Goal: Task Accomplishment & Management: Manage account settings

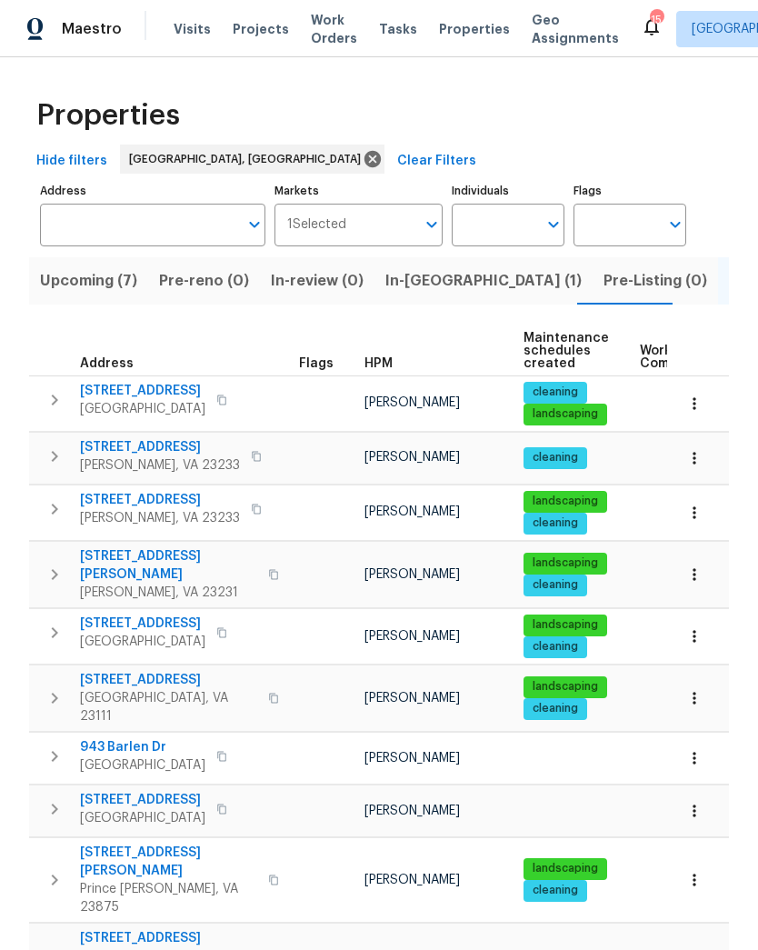
click at [430, 291] on span "In-reno (1)" at bounding box center [483, 280] width 196 height 25
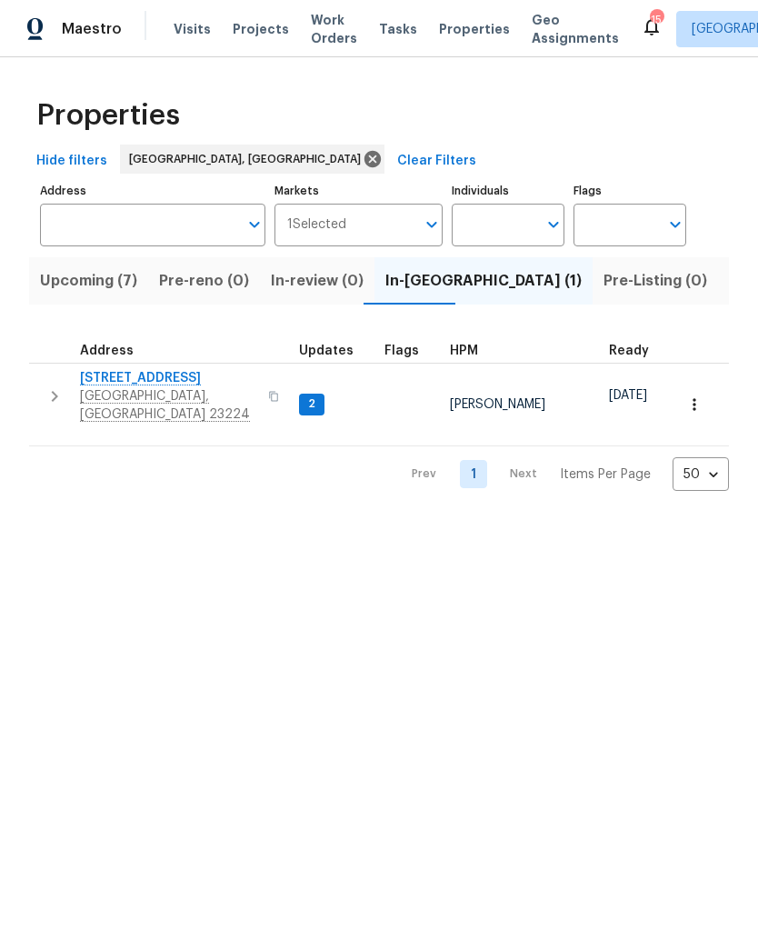
click at [152, 398] on span "Richmond, VA 23224" at bounding box center [168, 405] width 177 height 36
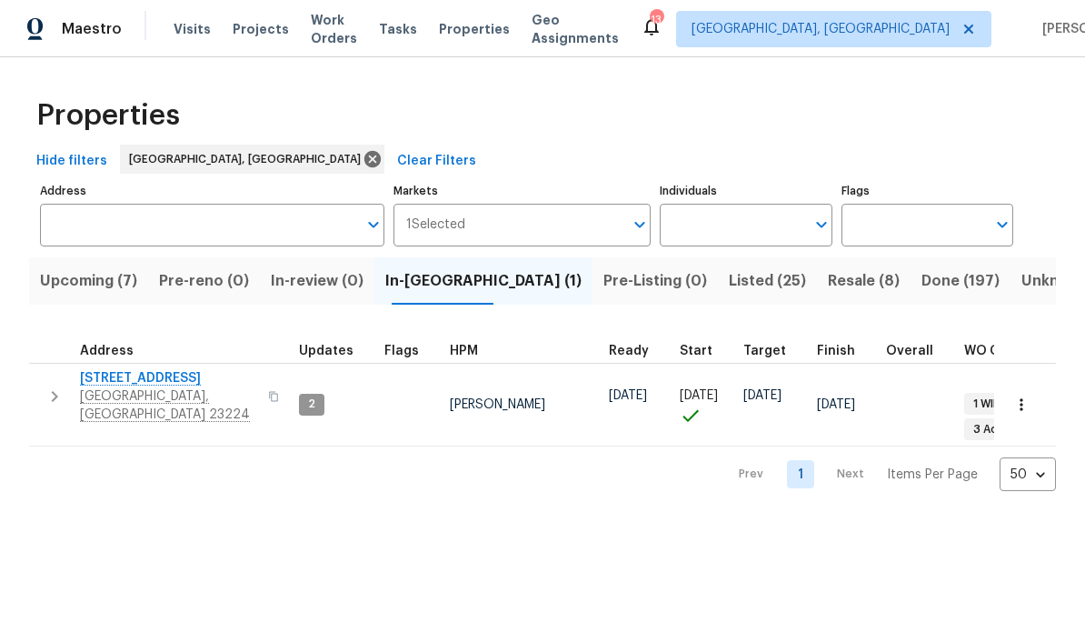
click at [757, 270] on span "Resale (8)" at bounding box center [864, 280] width 72 height 25
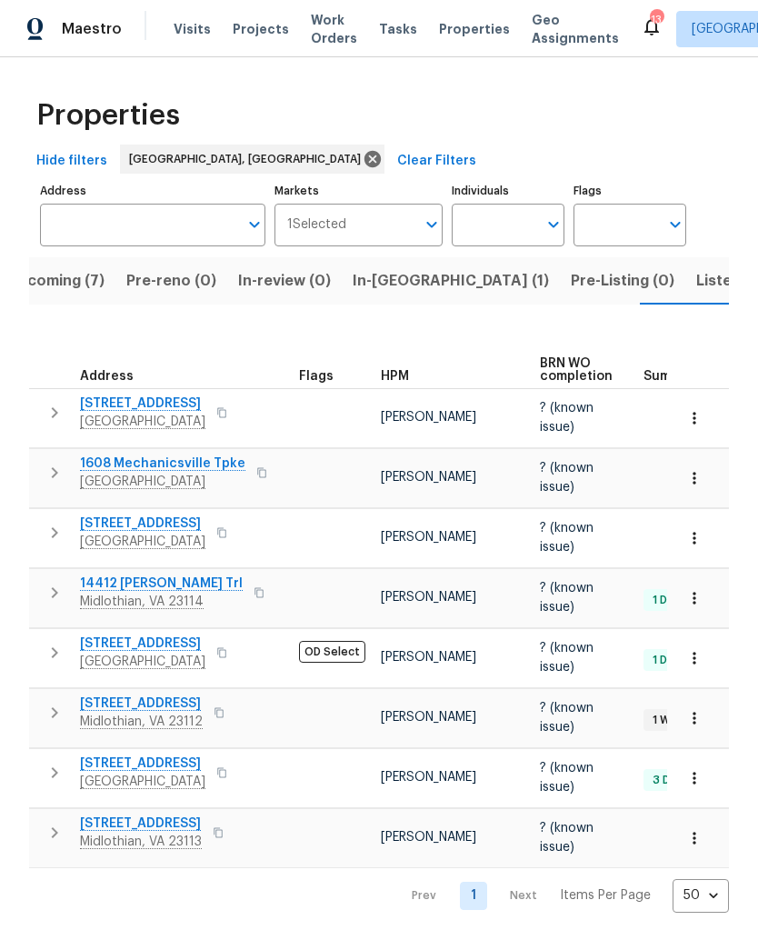
scroll to position [0, 34]
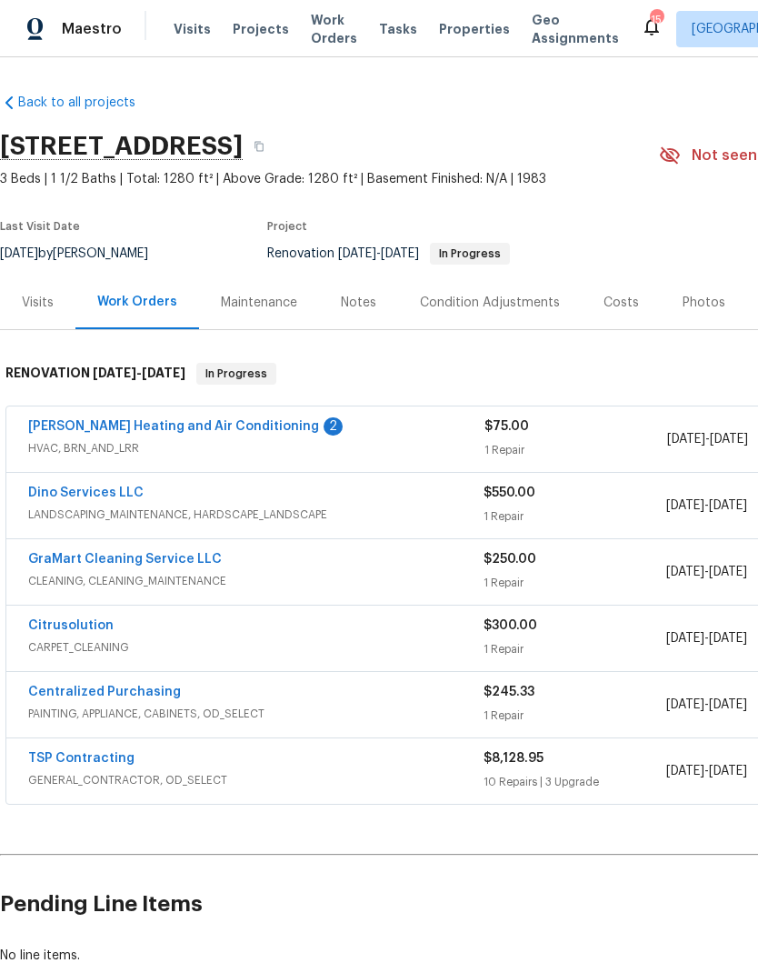
click at [228, 428] on link "Mayer Heating and Air Conditioning" at bounding box center [173, 426] width 291 height 13
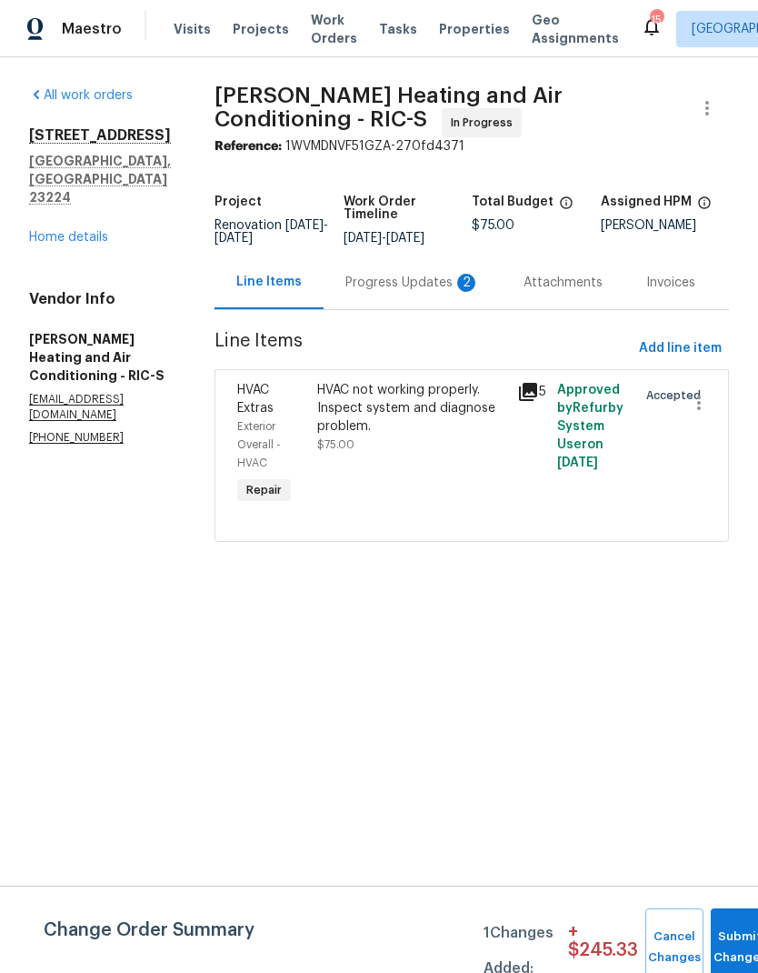
click at [415, 292] on div "Progress Updates 2" at bounding box center [412, 283] width 135 height 18
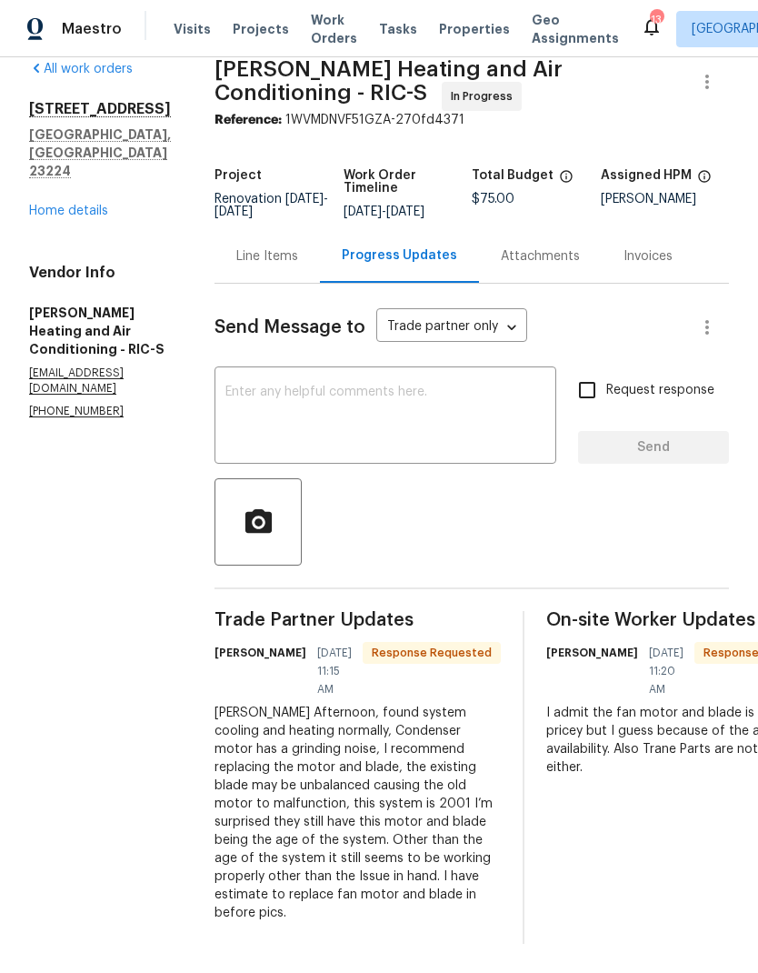
scroll to position [30, 0]
click at [259, 264] on div "Line Items" at bounding box center [267, 256] width 105 height 54
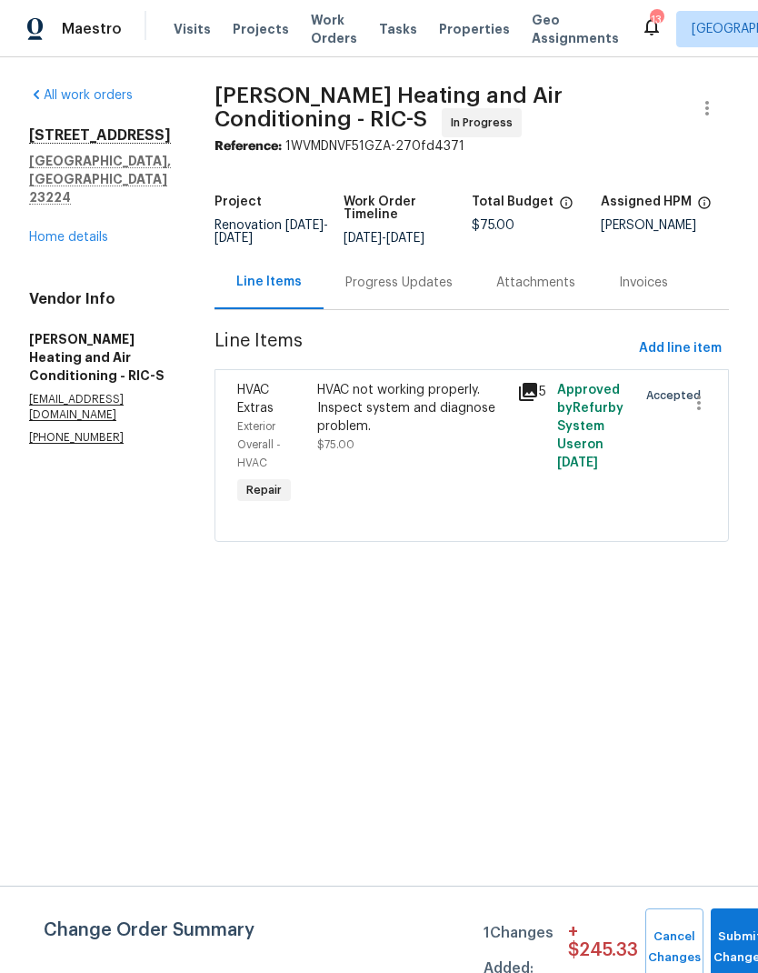
click at [531, 401] on icon at bounding box center [528, 392] width 18 height 18
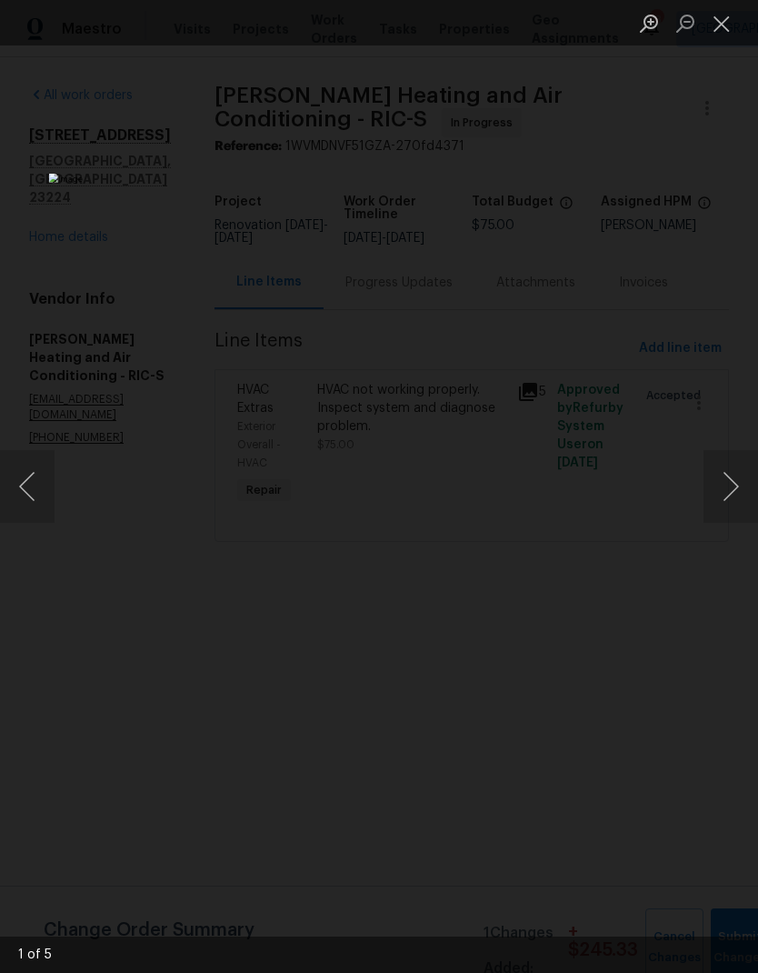
click at [734, 488] on button "Next image" at bounding box center [731, 486] width 55 height 73
click at [732, 493] on button "Next image" at bounding box center [731, 486] width 55 height 73
click at [726, 490] on button "Next image" at bounding box center [731, 486] width 55 height 73
click at [726, 491] on button "Next image" at bounding box center [731, 486] width 55 height 73
click at [725, 494] on button "Next image" at bounding box center [731, 486] width 55 height 73
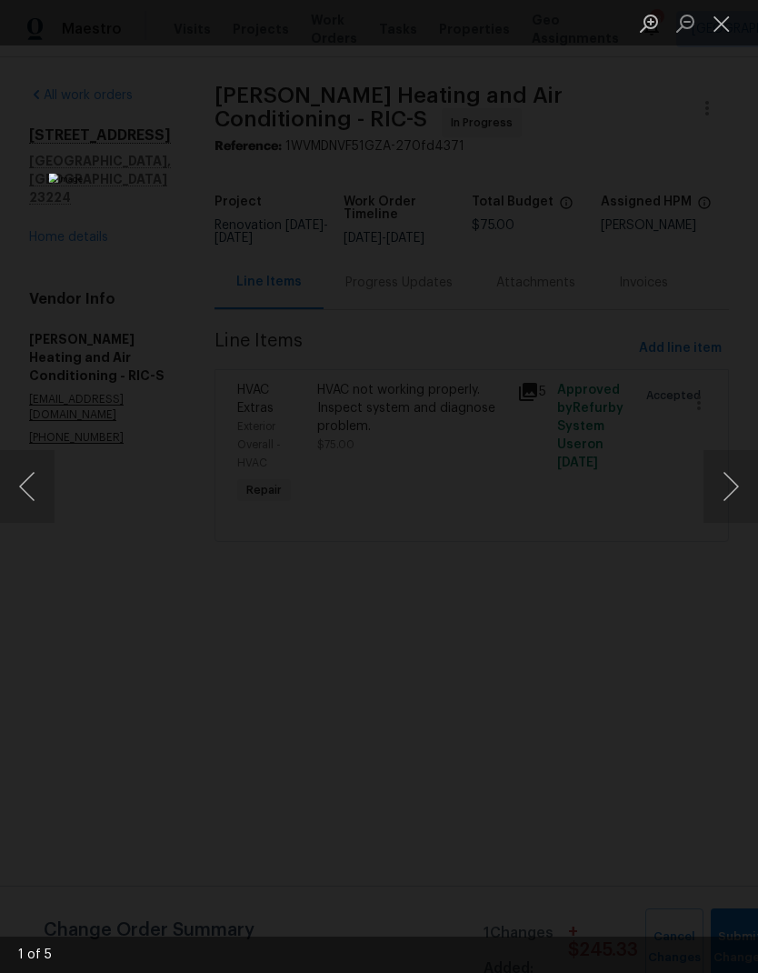
click at [733, 18] on button "Close lightbox" at bounding box center [722, 23] width 36 height 32
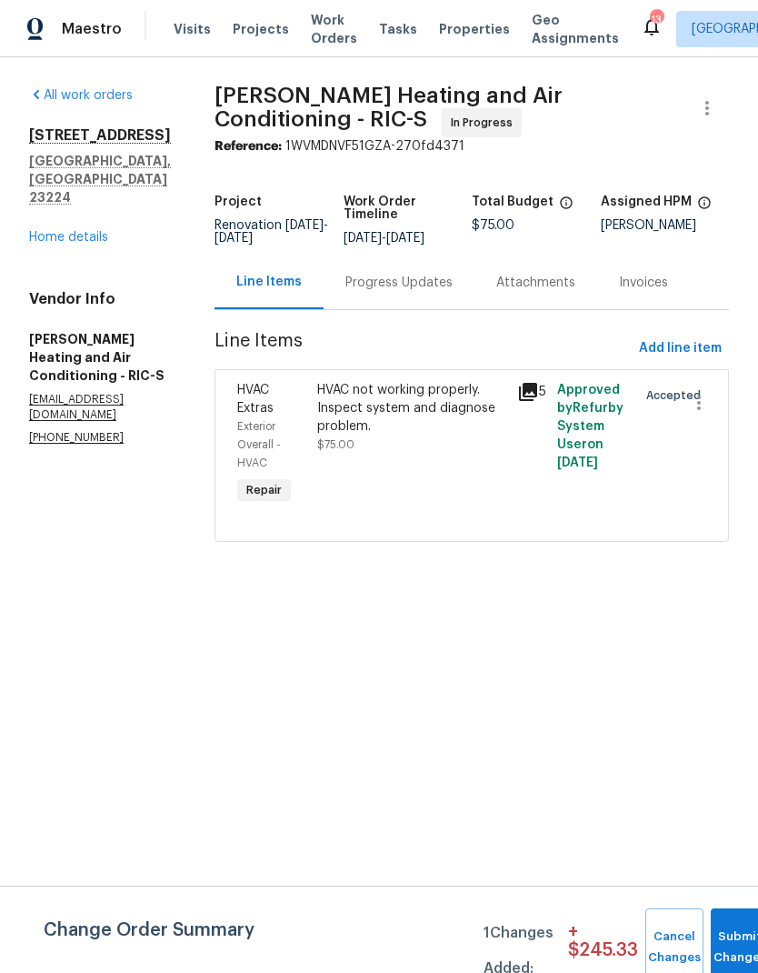
click at [440, 480] on div "HVAC not working properly. Inspect system and diagnose problem. $75.00" at bounding box center [412, 444] width 200 height 138
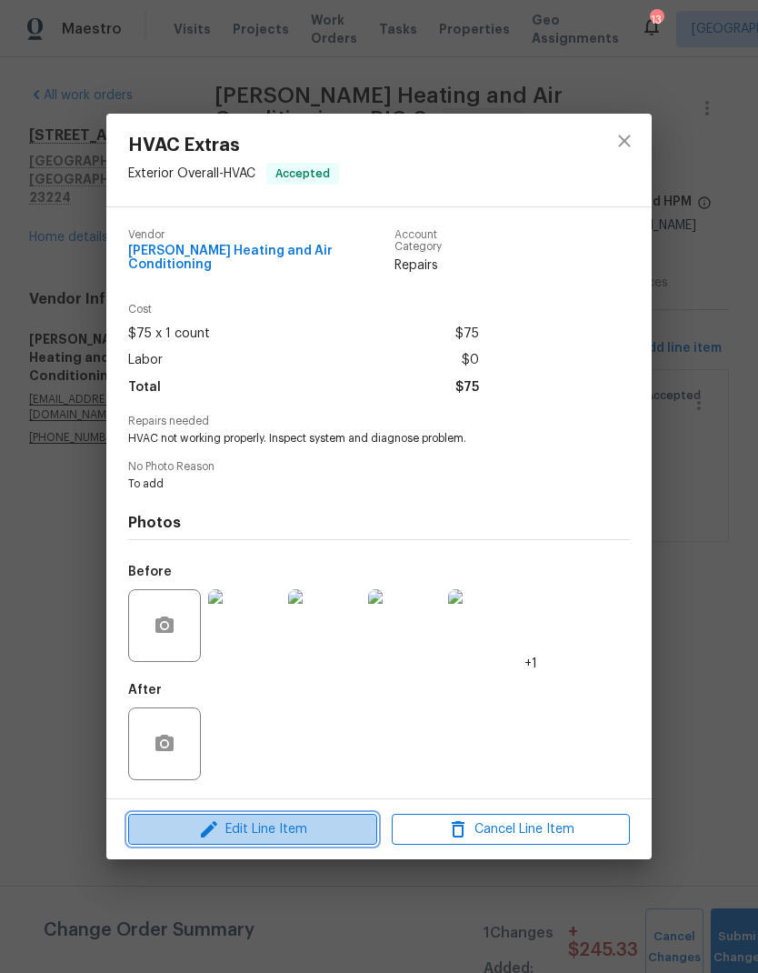
click at [280, 822] on span "Edit Line Item" at bounding box center [253, 829] width 238 height 23
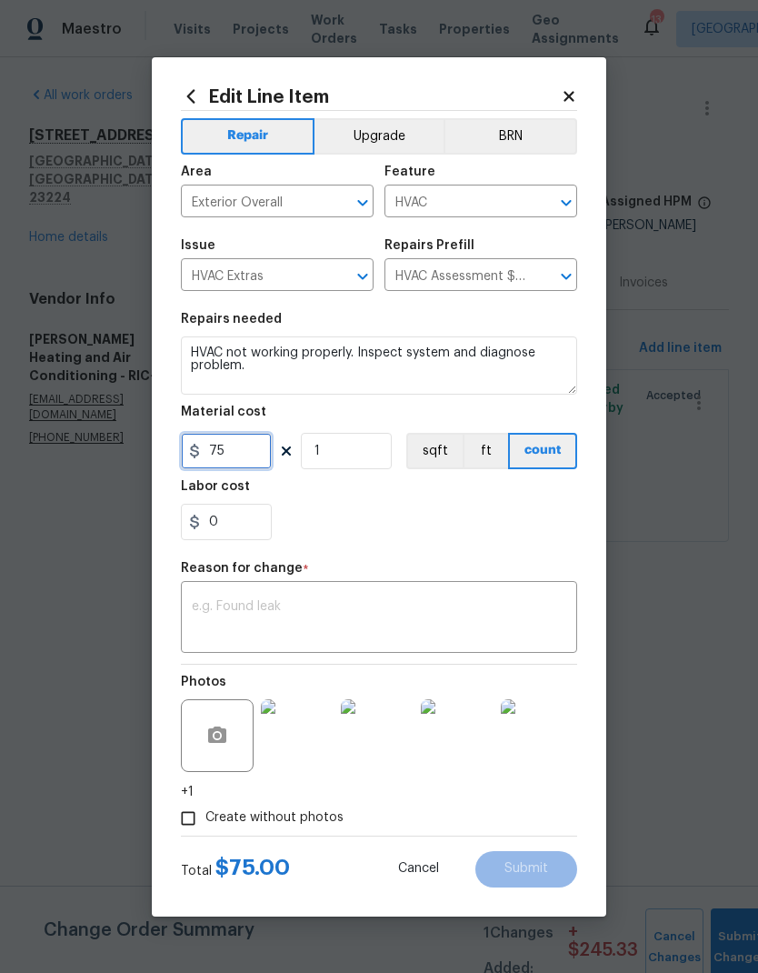
click at [253, 451] on input "75" at bounding box center [226, 451] width 91 height 36
type input "1058.68"
click at [518, 536] on div "0" at bounding box center [379, 522] width 396 height 36
click at [493, 628] on textarea at bounding box center [379, 619] width 375 height 38
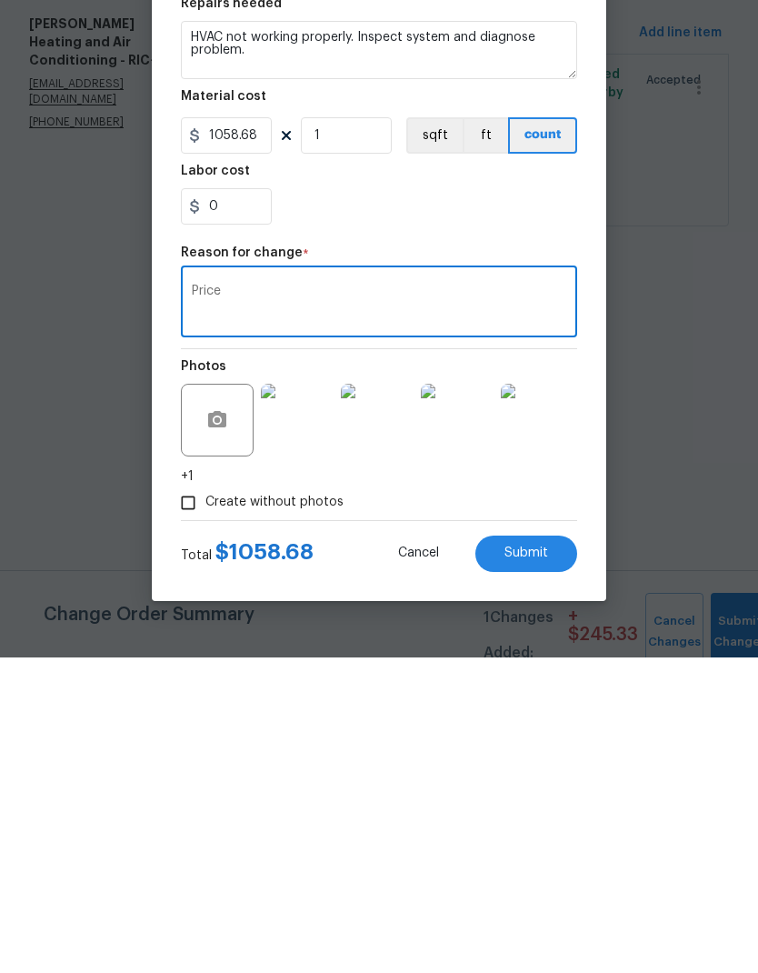
type textarea "Price"
click at [430, 836] on div "Total $ 1058.68 Cancel Submit" at bounding box center [379, 861] width 396 height 51
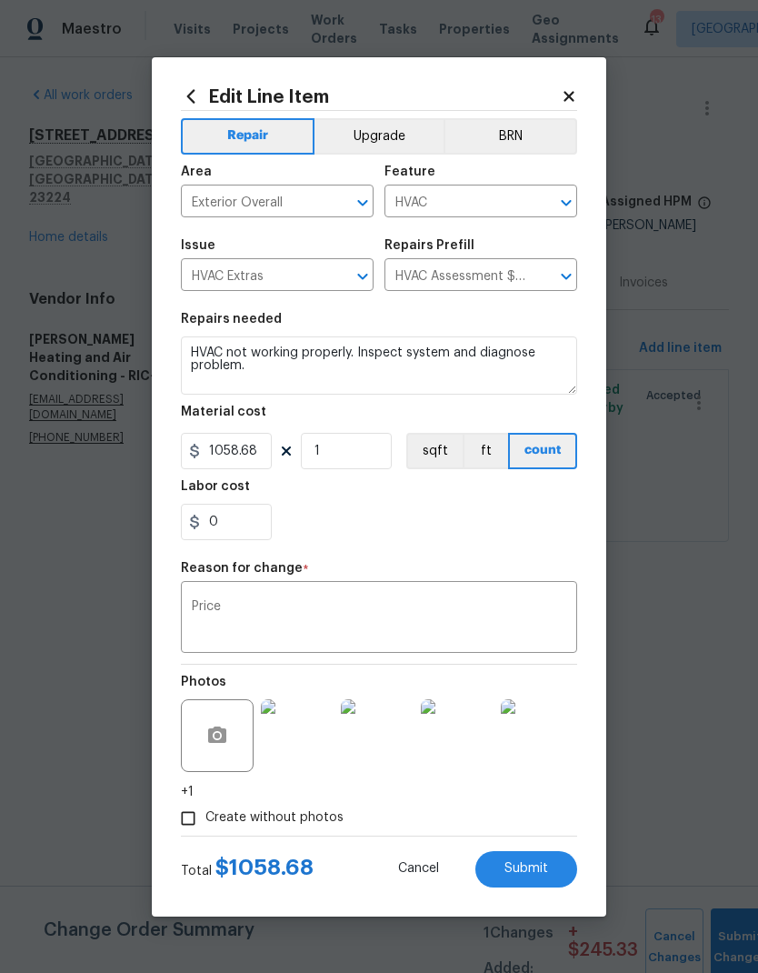
click at [548, 872] on button "Submit" at bounding box center [526, 869] width 102 height 36
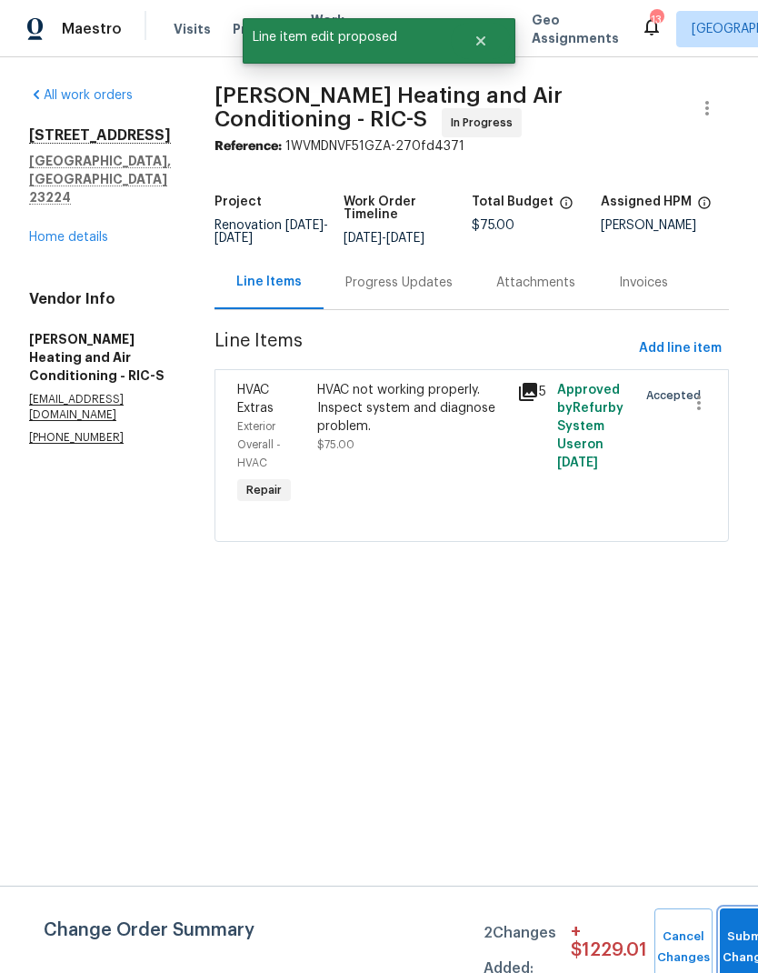
click at [736, 940] on button "Submit Changes" at bounding box center [749, 947] width 58 height 78
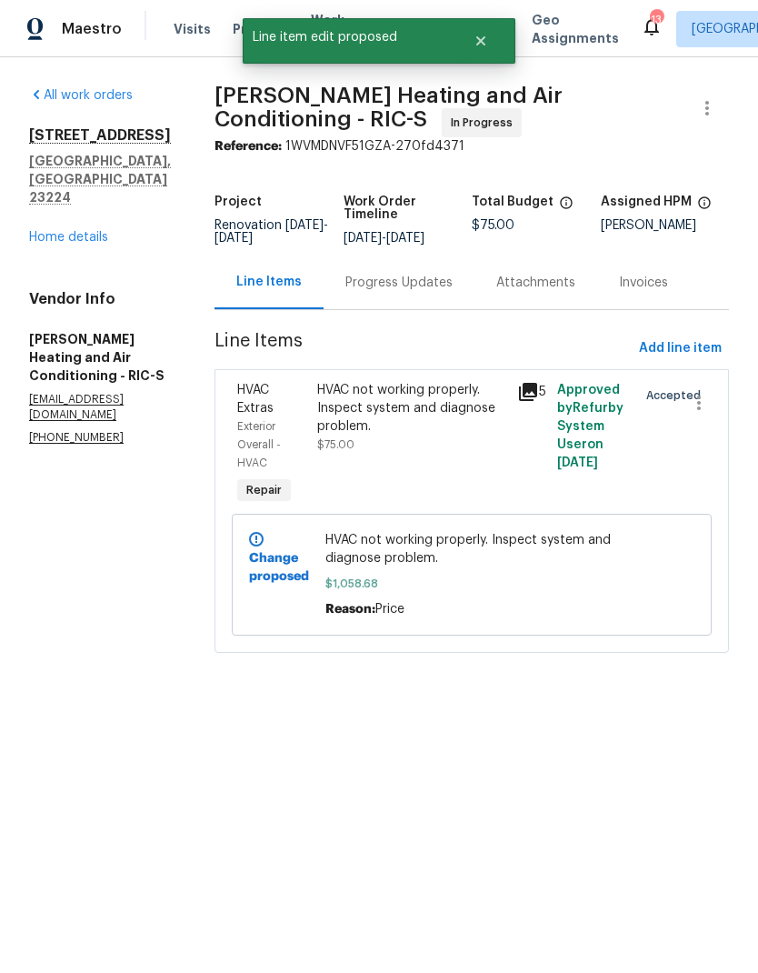
click at [418, 305] on div "Progress Updates" at bounding box center [399, 282] width 151 height 54
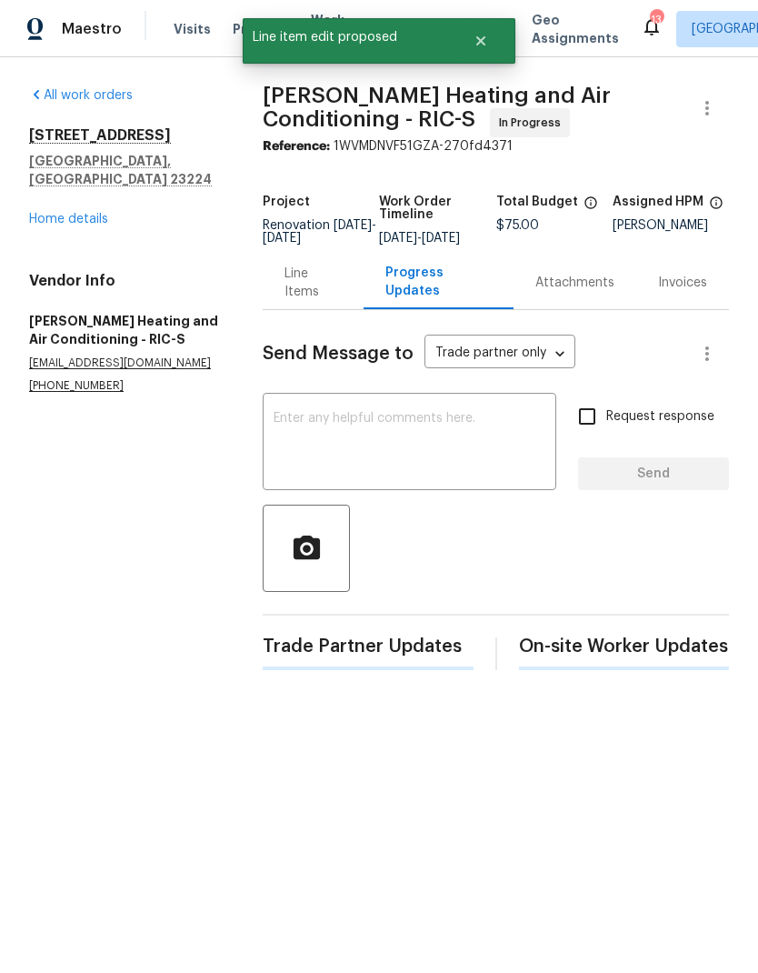
click at [427, 460] on textarea at bounding box center [410, 444] width 272 height 64
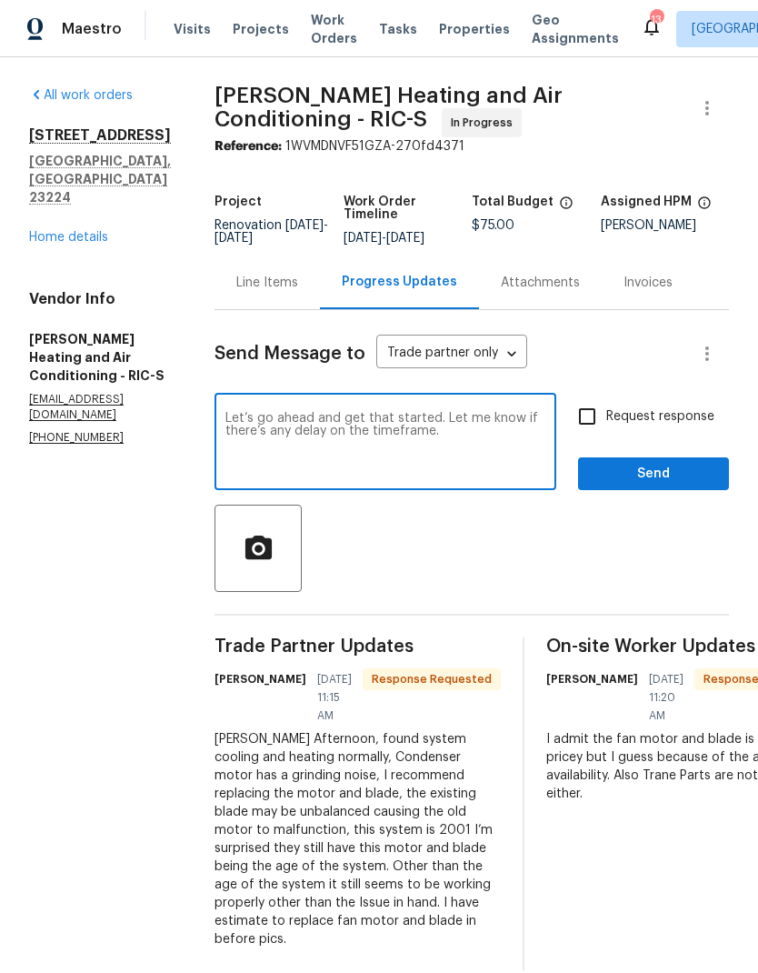
type textarea "Let’s go ahead and get that started. Let me know if there’s any delay on the ti…"
click at [675, 479] on span "Send" at bounding box center [654, 474] width 122 height 23
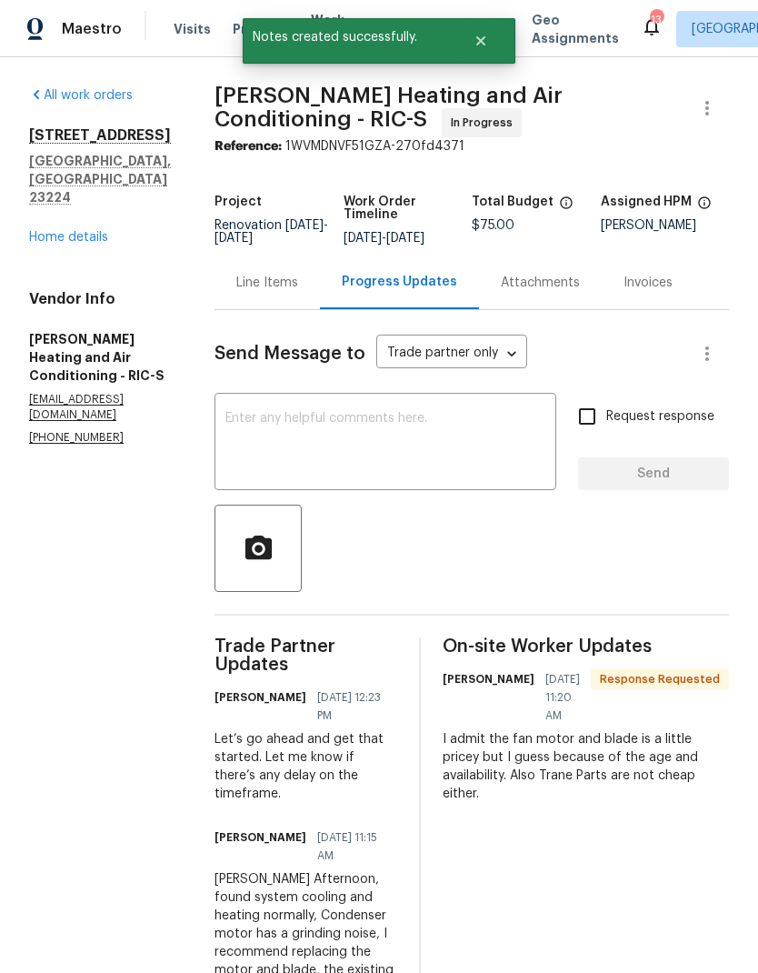
click at [309, 131] on span "Mayer Heating and Air Conditioning - RIC-S In Progress" at bounding box center [450, 111] width 471 height 51
click at [333, 18] on span "Notes created successfully." at bounding box center [347, 37] width 208 height 38
click at [487, 47] on icon "Close" at bounding box center [481, 41] width 15 height 15
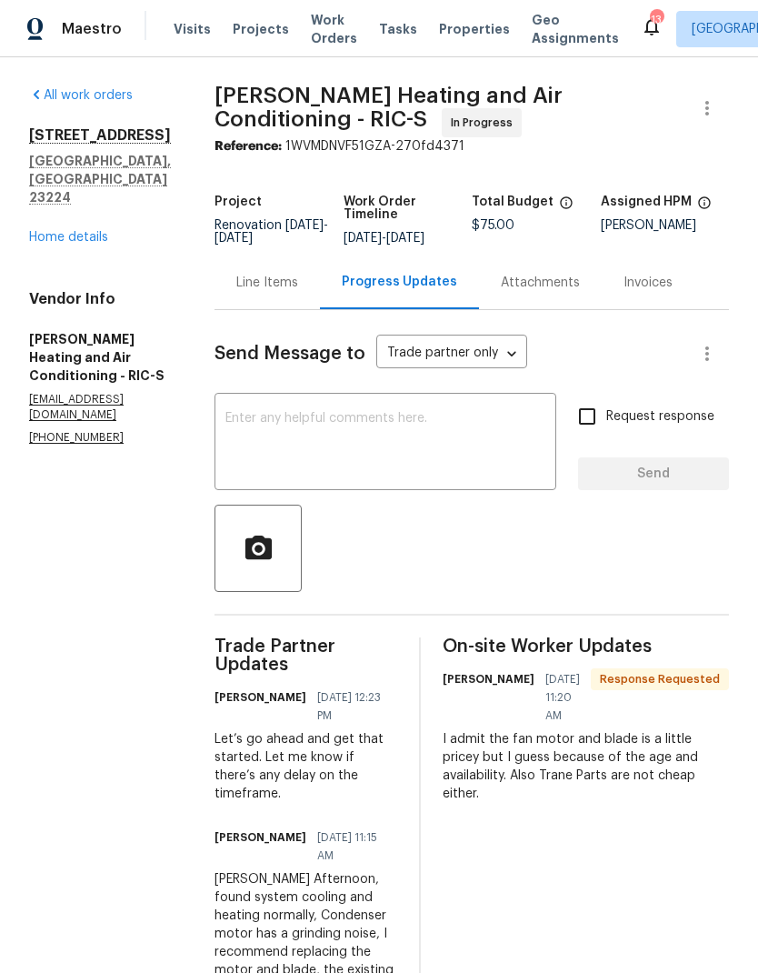
click at [322, 32] on span "Work Orders" at bounding box center [334, 29] width 46 height 36
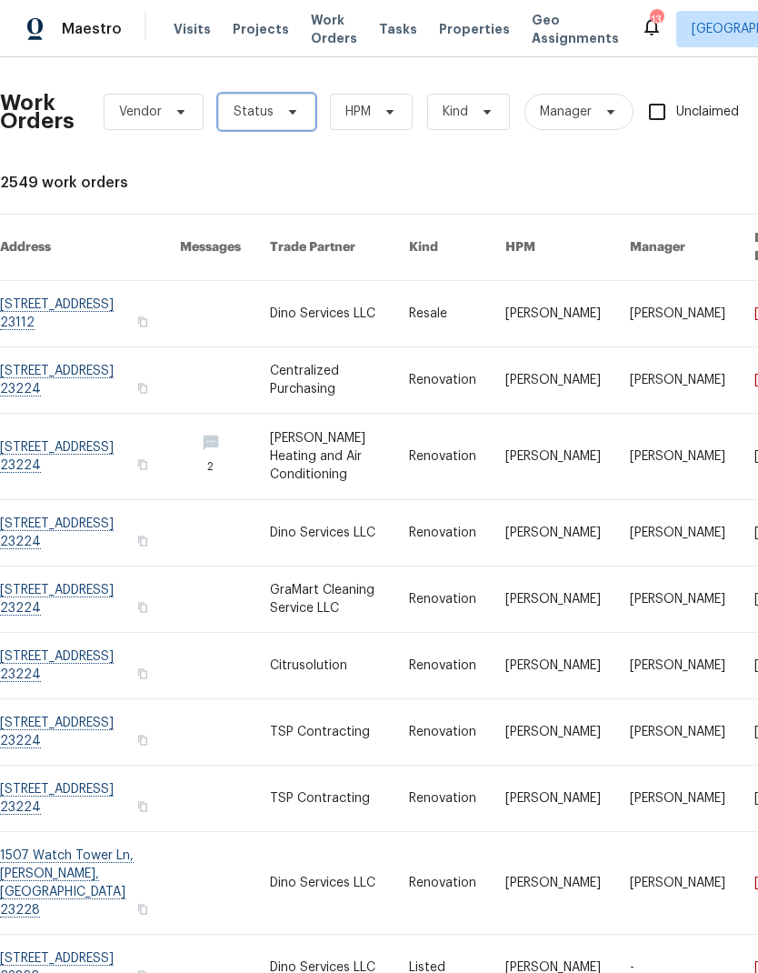
click at [278, 125] on span "Status" at bounding box center [266, 112] width 97 height 36
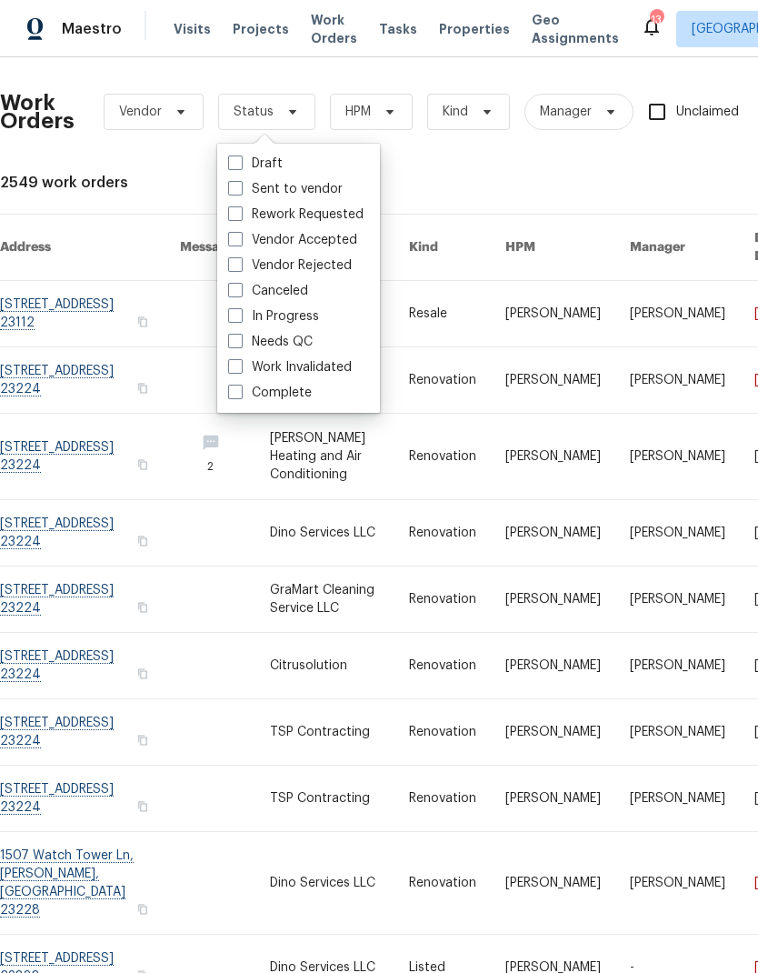
click at [306, 345] on label "Needs QC" at bounding box center [270, 342] width 85 height 18
click at [240, 345] on input "Needs QC" at bounding box center [234, 339] width 12 height 12
checkbox input "true"
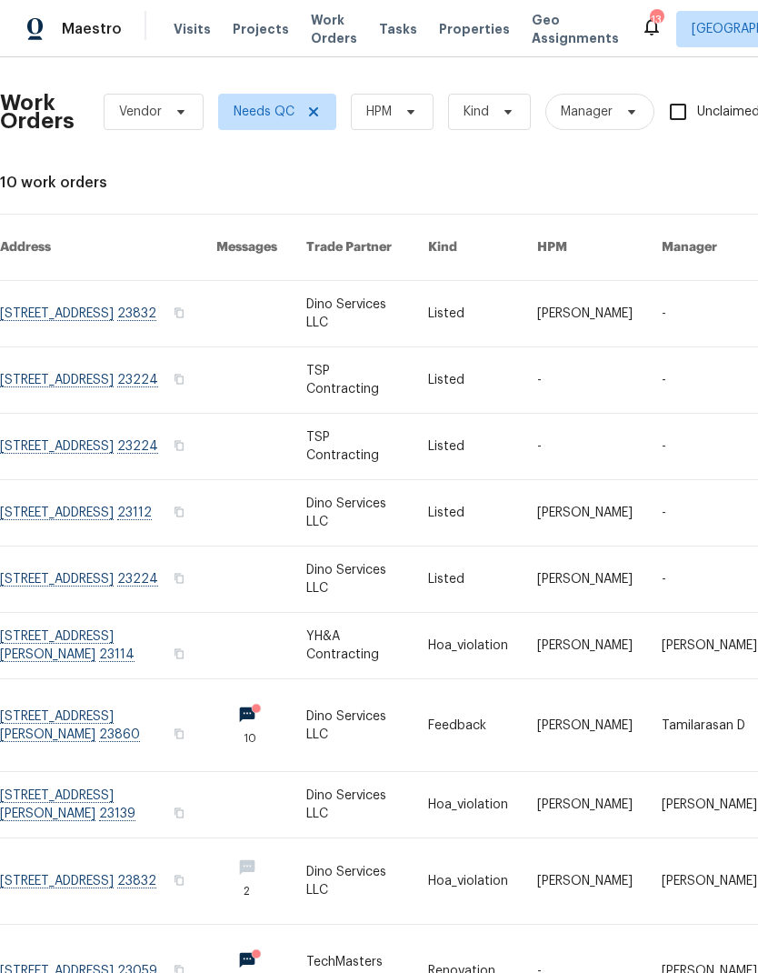
click at [128, 439] on link at bounding box center [108, 446] width 216 height 65
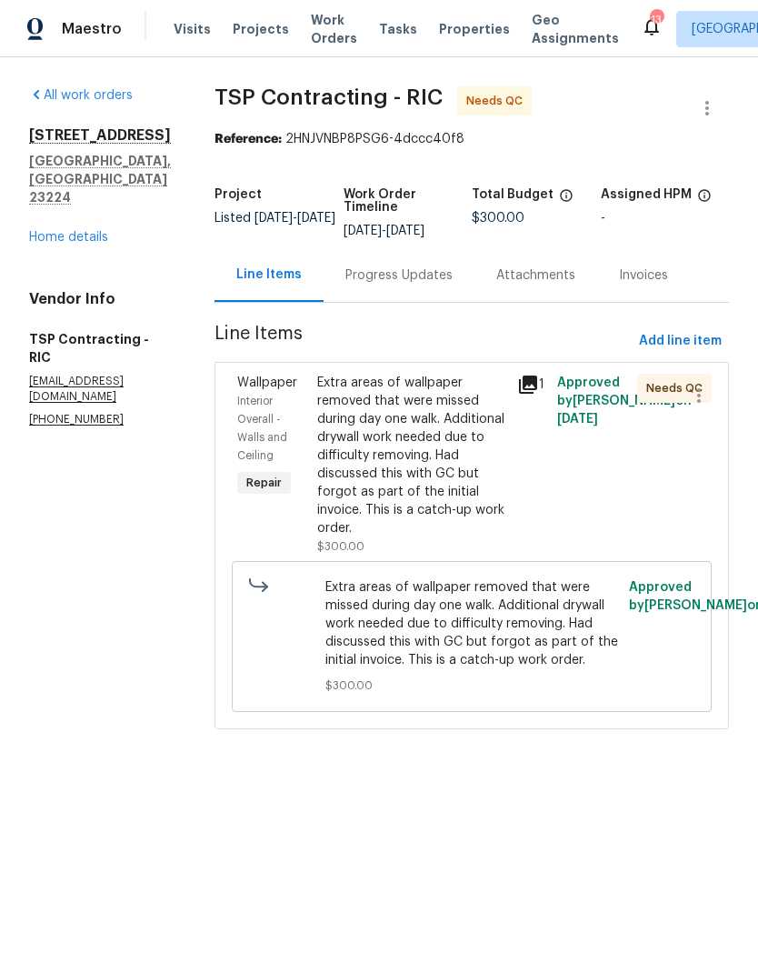
click at [413, 495] on div "Extra areas of wallpaper removed that were missed during day one walk. Addition…" at bounding box center [411, 456] width 189 height 164
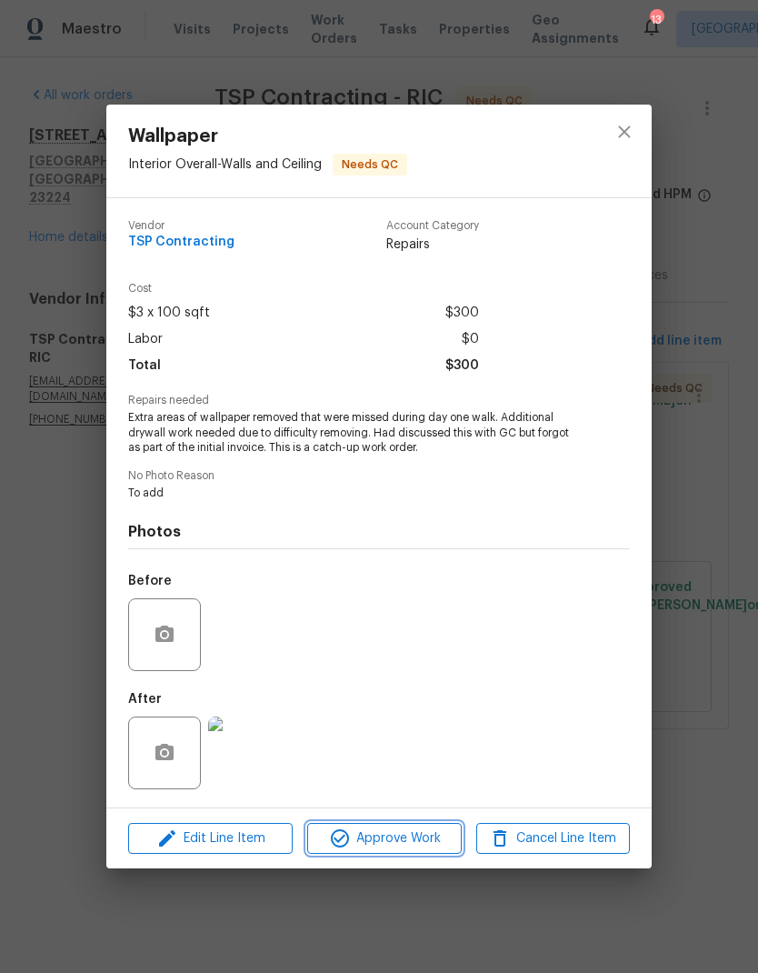
click at [423, 842] on span "Approve Work" at bounding box center [384, 838] width 143 height 23
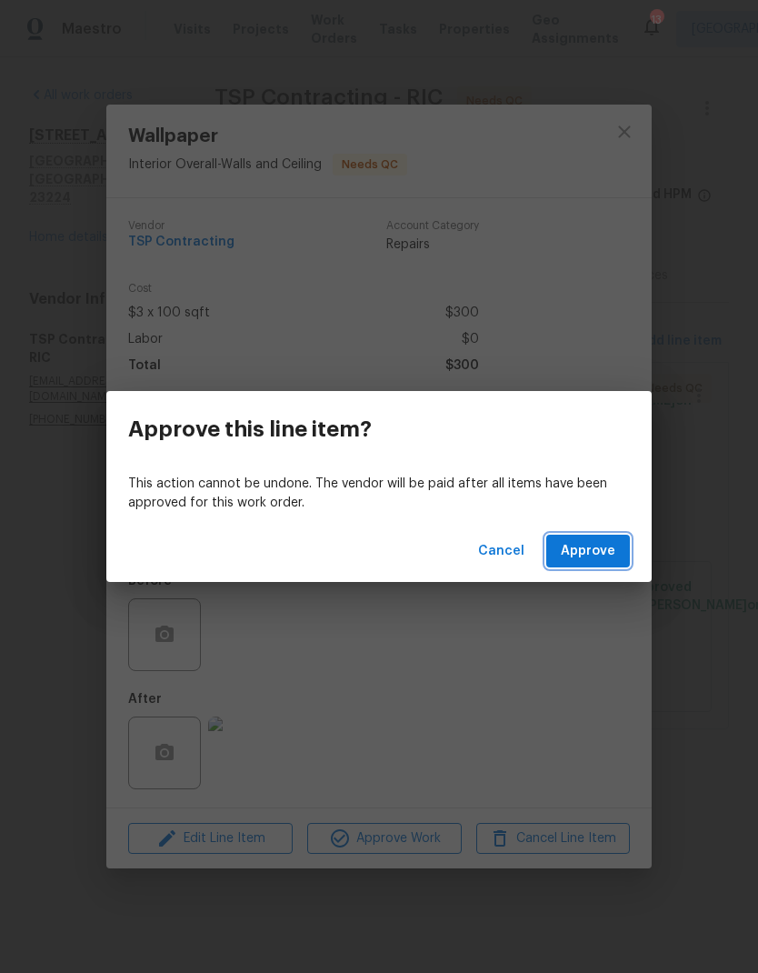
click at [603, 556] on span "Approve" at bounding box center [588, 551] width 55 height 23
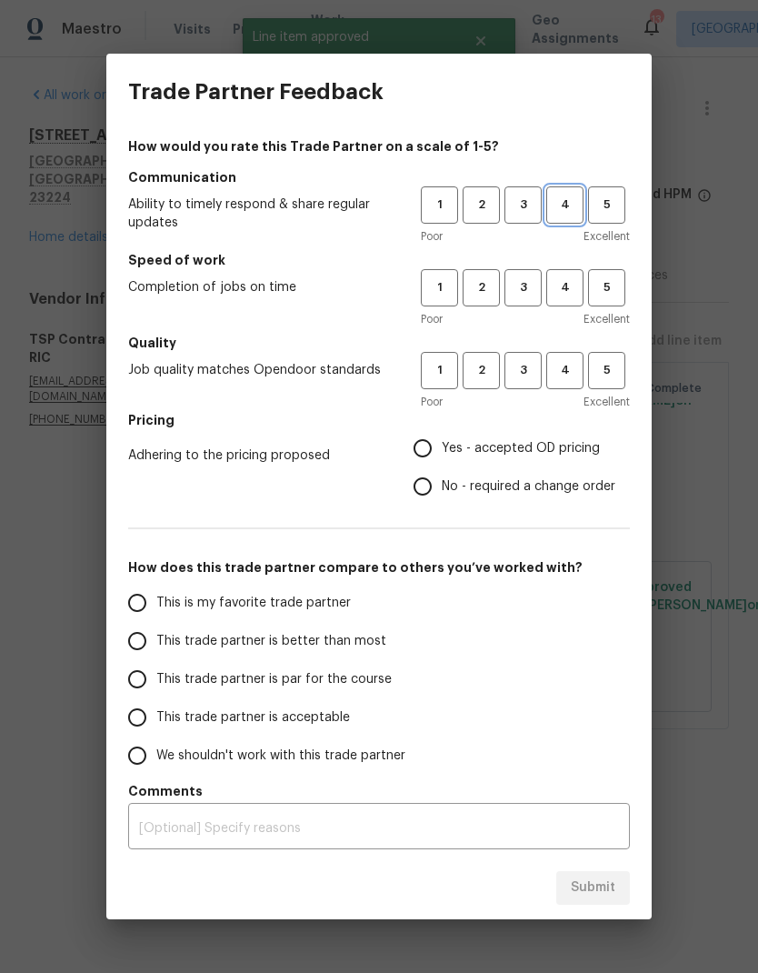
click at [568, 207] on span "4" at bounding box center [565, 205] width 34 height 21
click at [567, 294] on span "4" at bounding box center [565, 287] width 34 height 21
click at [566, 367] on span "4" at bounding box center [565, 370] width 34 height 21
click at [522, 448] on span "Yes - accepted OD pricing" at bounding box center [521, 448] width 158 height 19
click at [442, 448] on input "Yes - accepted OD pricing" at bounding box center [423, 448] width 38 height 38
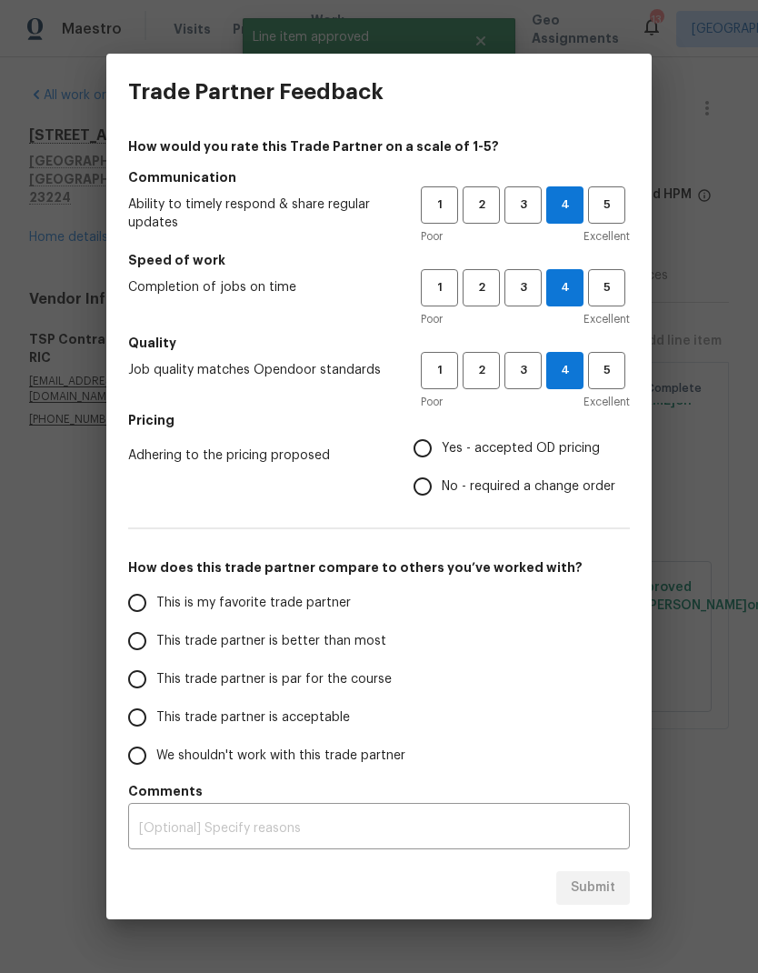
radio input "true"
click at [328, 643] on span "This trade partner is better than most" at bounding box center [271, 641] width 230 height 19
click at [156, 643] on input "This trade partner is better than most" at bounding box center [137, 641] width 38 height 38
click at [603, 890] on span "Submit" at bounding box center [593, 887] width 45 height 23
radio input "true"
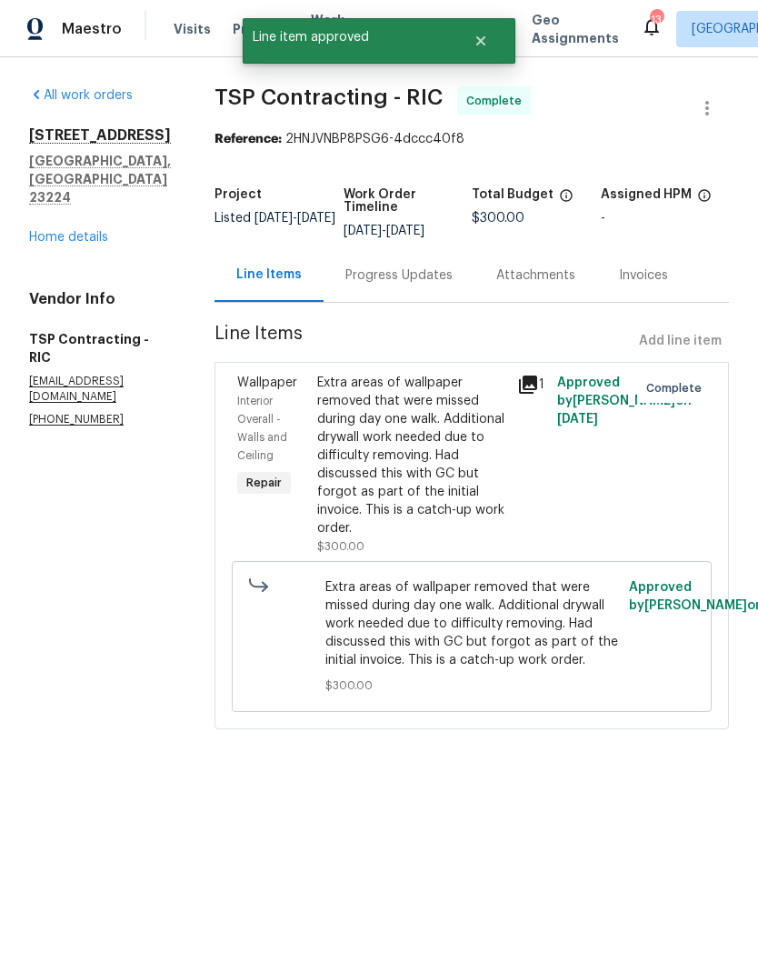
radio input "false"
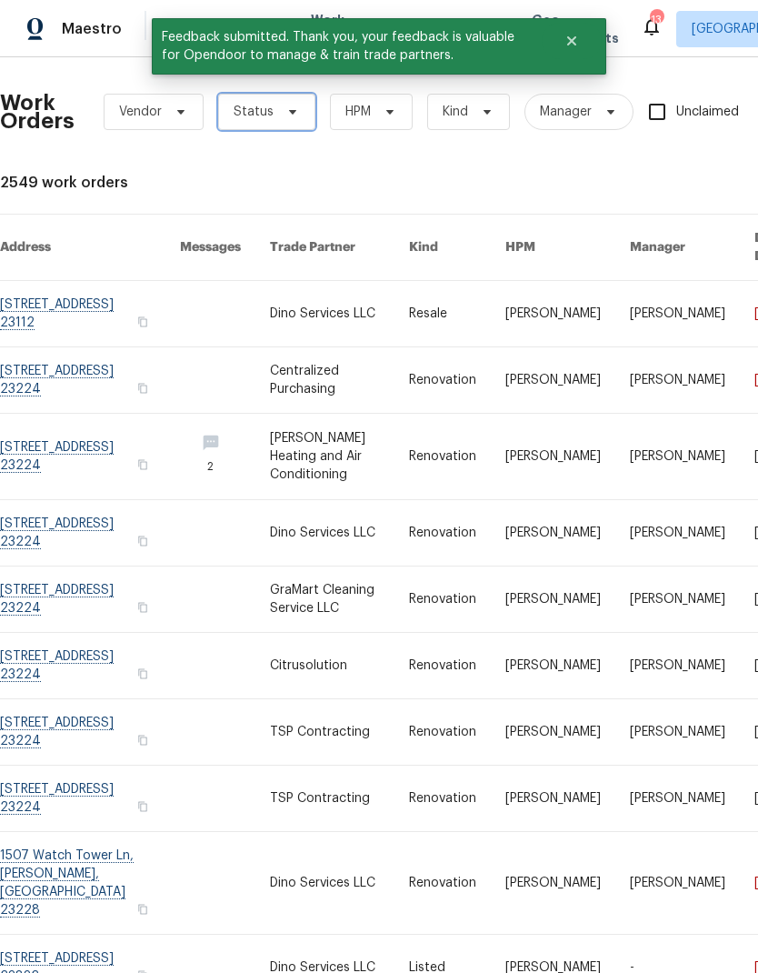
click at [285, 116] on icon at bounding box center [292, 112] width 15 height 15
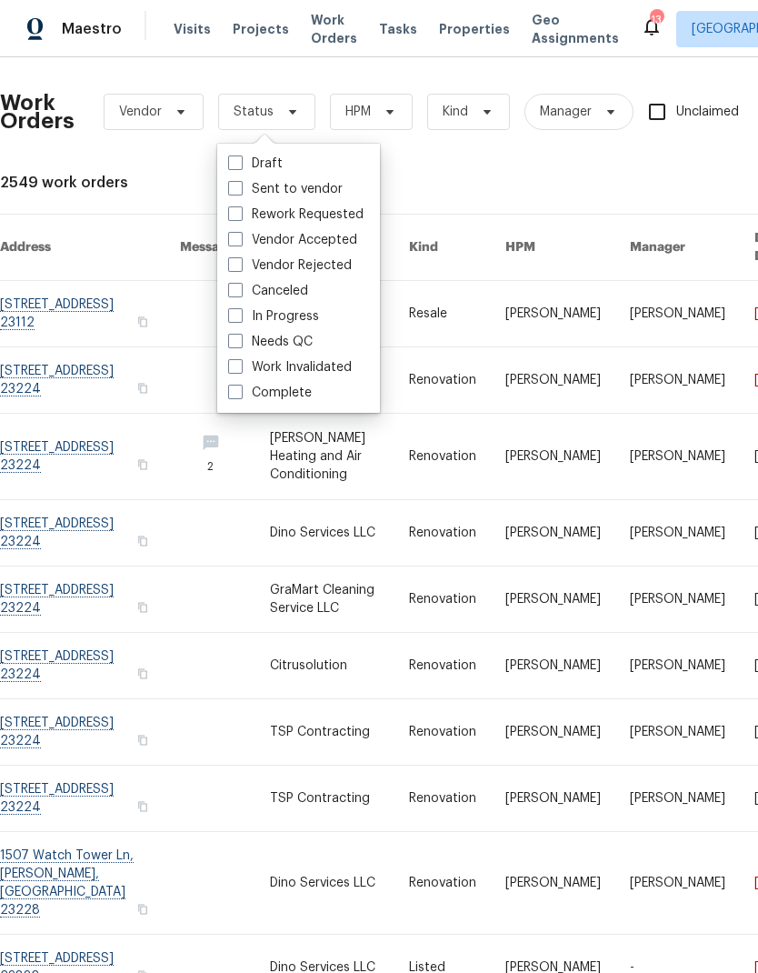
click at [300, 343] on label "Needs QC" at bounding box center [270, 342] width 85 height 18
click at [240, 343] on input "Needs QC" at bounding box center [234, 339] width 12 height 12
checkbox input "true"
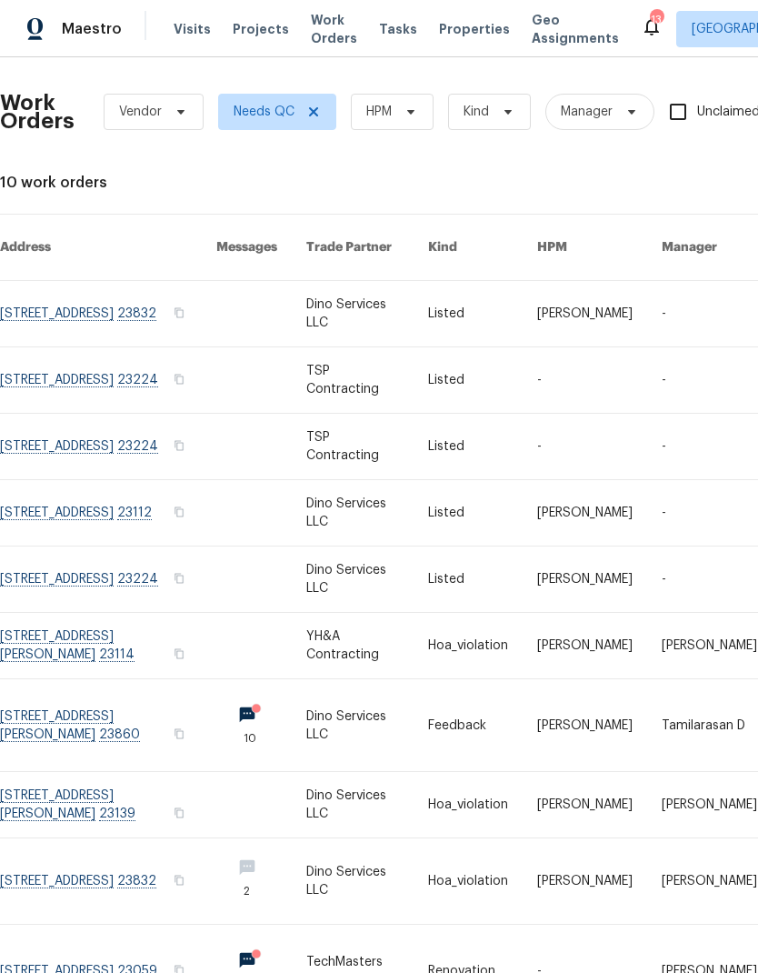
click at [82, 384] on link at bounding box center [108, 379] width 216 height 65
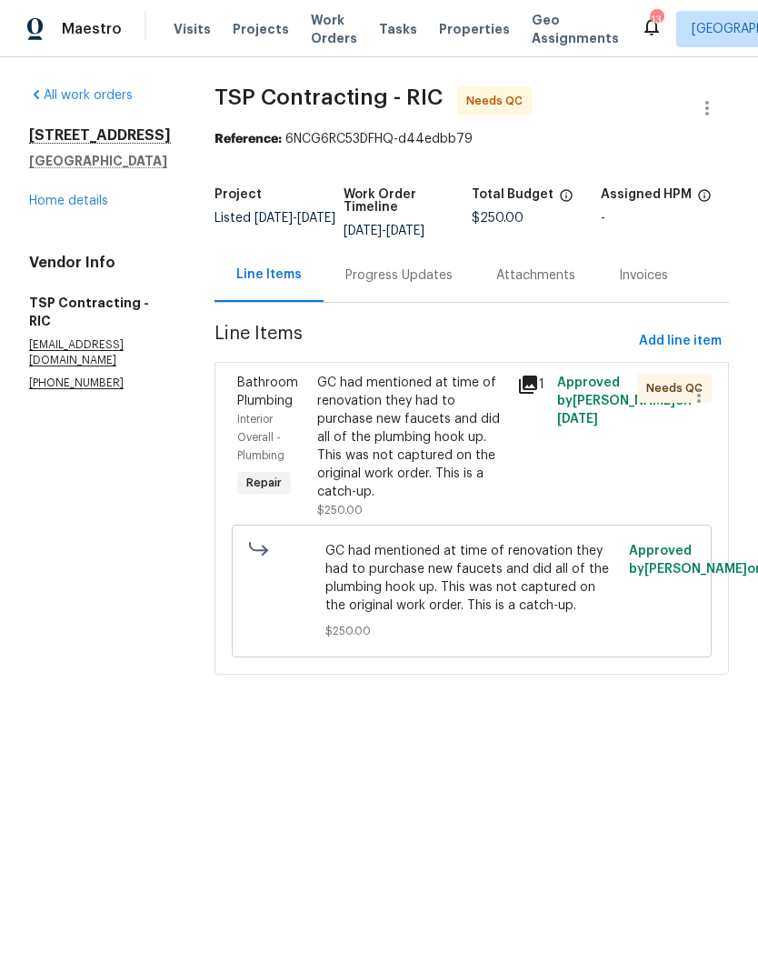
click at [436, 464] on div "GC had mentioned at time of renovation they had to purchase new faucets and did…" at bounding box center [411, 437] width 189 height 127
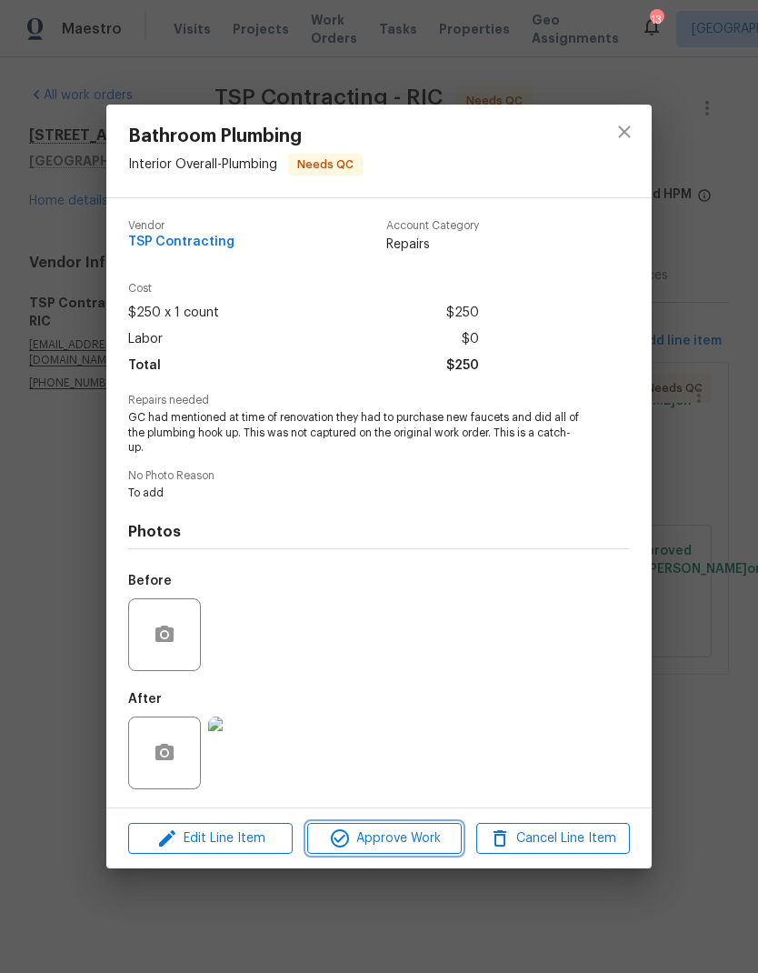
click at [431, 846] on span "Approve Work" at bounding box center [384, 838] width 143 height 23
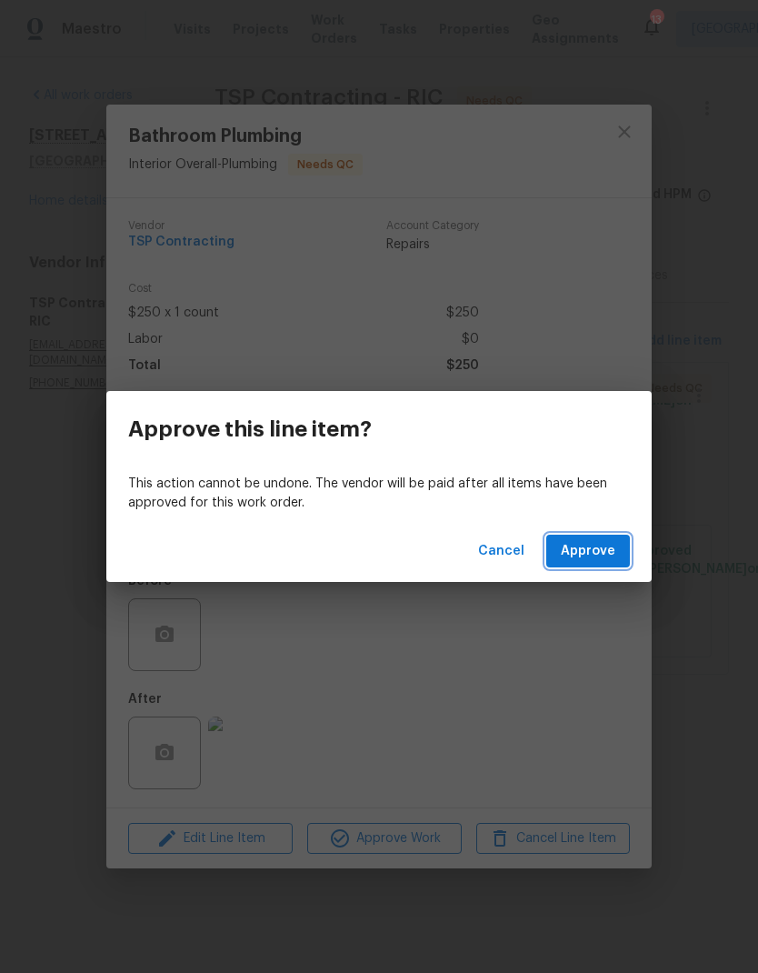
click at [604, 563] on button "Approve" at bounding box center [588, 552] width 84 height 34
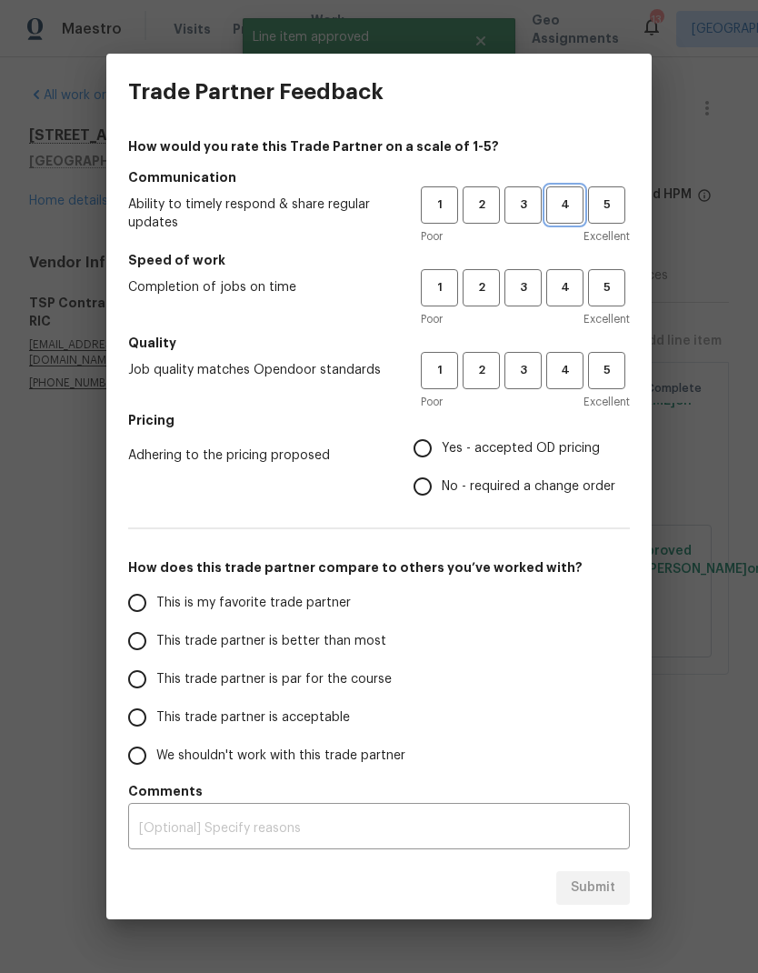
click at [569, 215] on button "4" at bounding box center [564, 204] width 37 height 37
click at [568, 286] on span "4" at bounding box center [565, 287] width 34 height 21
click at [569, 367] on span "4" at bounding box center [565, 370] width 34 height 21
click at [529, 451] on span "Yes - accepted OD pricing" at bounding box center [521, 448] width 158 height 19
click at [442, 451] on input "Yes - accepted OD pricing" at bounding box center [423, 448] width 38 height 38
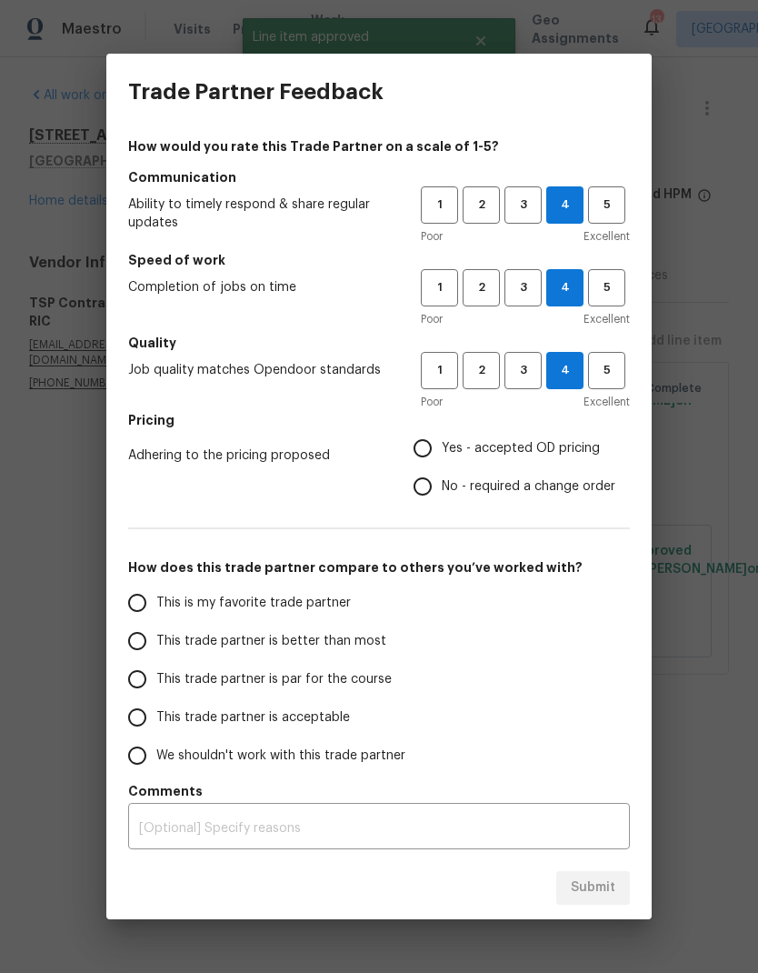
radio input "true"
click at [349, 636] on span "This trade partner is better than most" at bounding box center [271, 641] width 230 height 19
click at [156, 636] on input "This trade partner is better than most" at bounding box center [137, 641] width 38 height 38
click at [622, 895] on button "Submit" at bounding box center [593, 888] width 74 height 34
radio input "true"
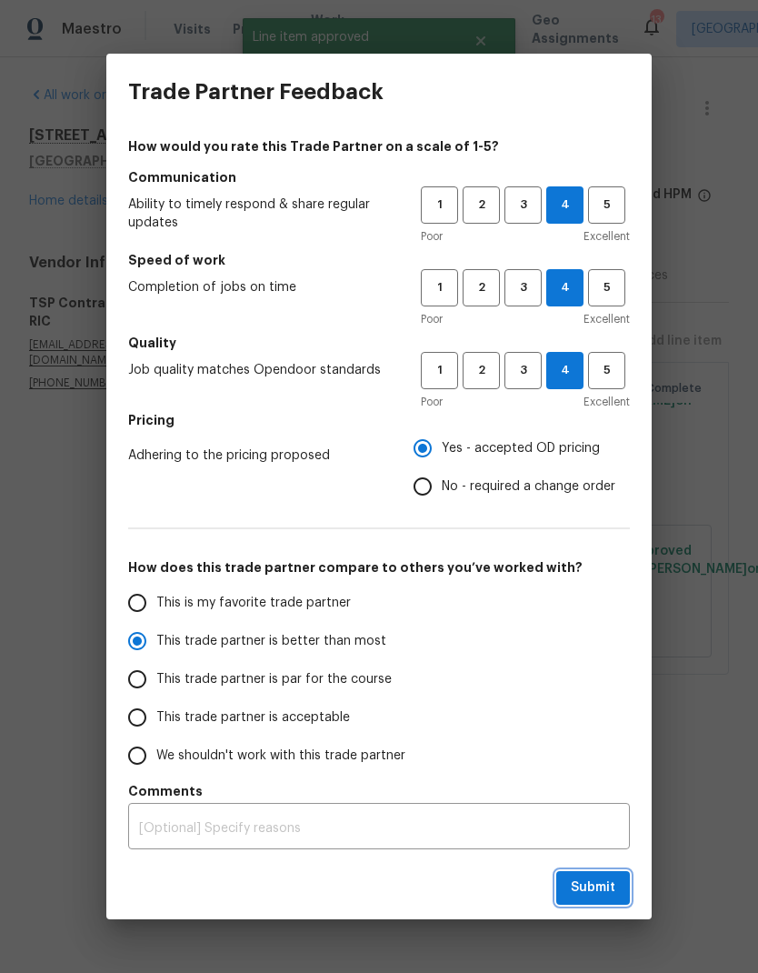
radio input "false"
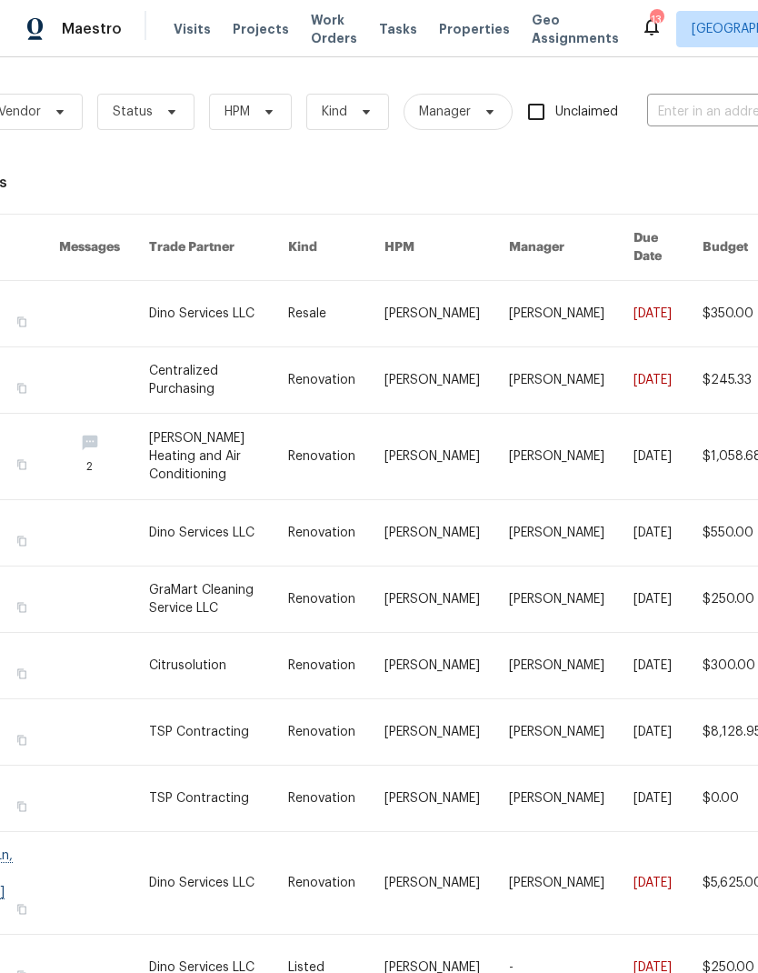
scroll to position [0, 122]
click at [169, 110] on icon at bounding box center [170, 112] width 7 height 5
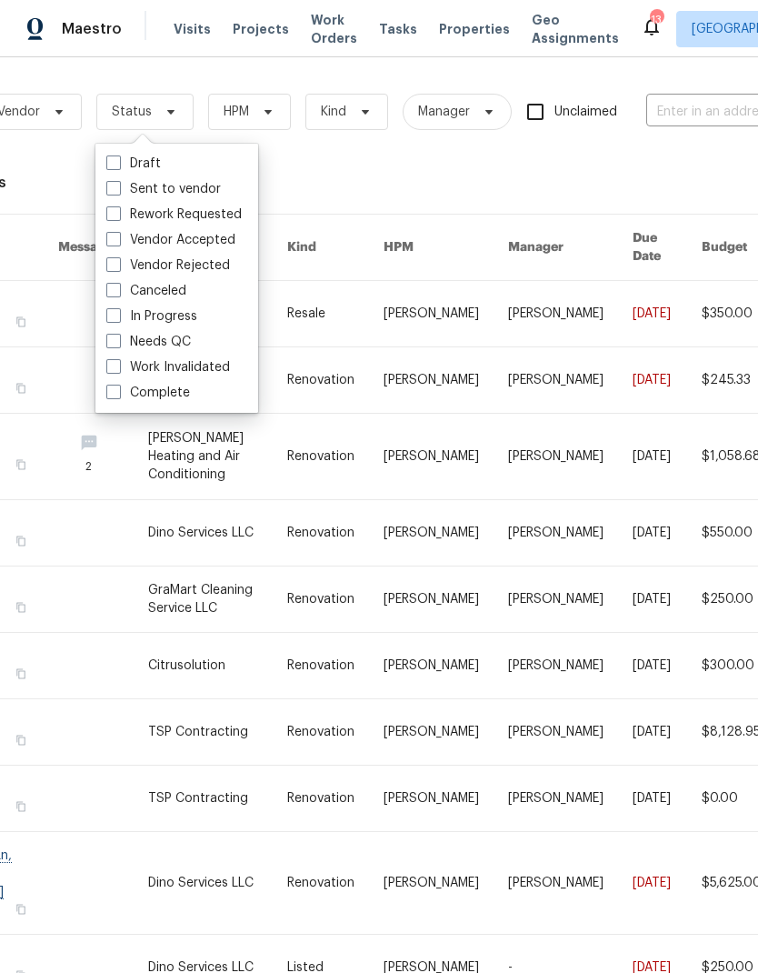
click at [186, 342] on label "Needs QC" at bounding box center [148, 342] width 85 height 18
click at [118, 342] on input "Needs QC" at bounding box center [112, 339] width 12 height 12
checkbox input "true"
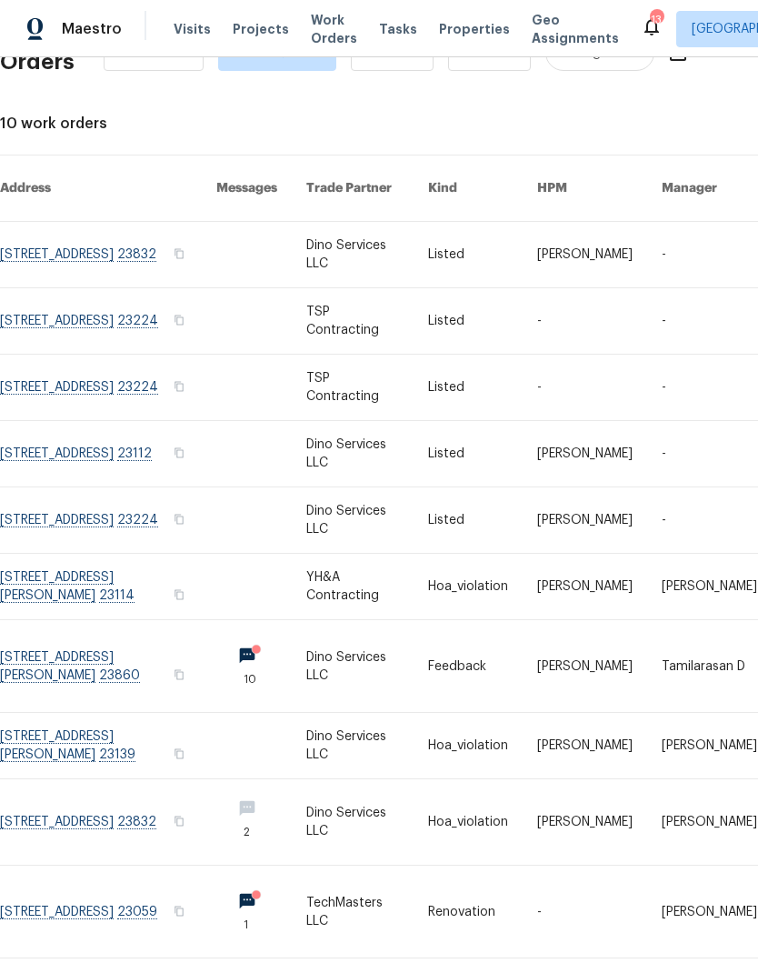
scroll to position [59, 0]
click at [125, 514] on link at bounding box center [108, 519] width 216 height 65
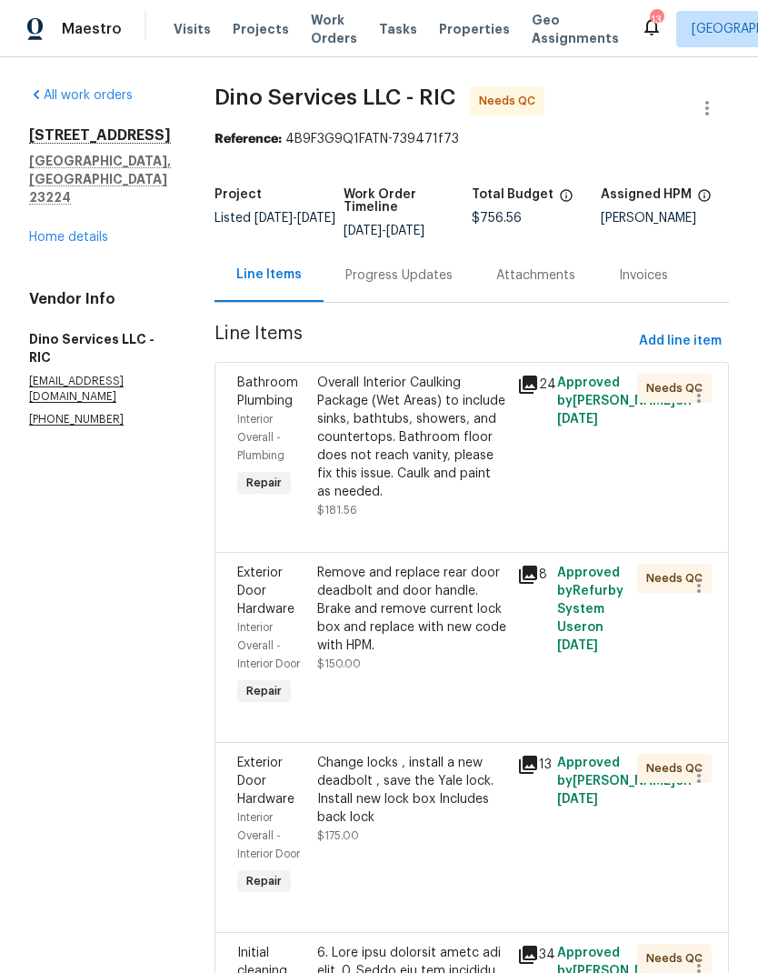
click at [524, 392] on icon at bounding box center [528, 384] width 18 height 18
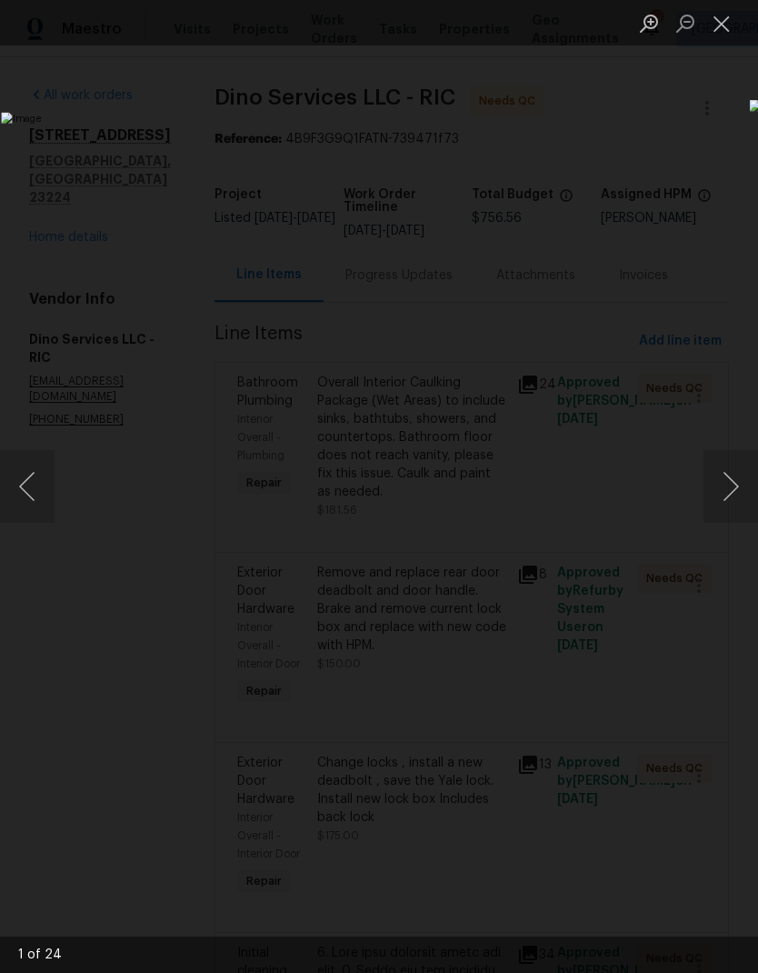
click at [735, 487] on button "Next image" at bounding box center [731, 486] width 55 height 73
click at [735, 479] on button "Next image" at bounding box center [731, 486] width 55 height 73
click at [734, 477] on button "Next image" at bounding box center [731, 486] width 55 height 73
click at [728, 476] on button "Next image" at bounding box center [731, 486] width 55 height 73
click at [727, 478] on button "Next image" at bounding box center [731, 486] width 55 height 73
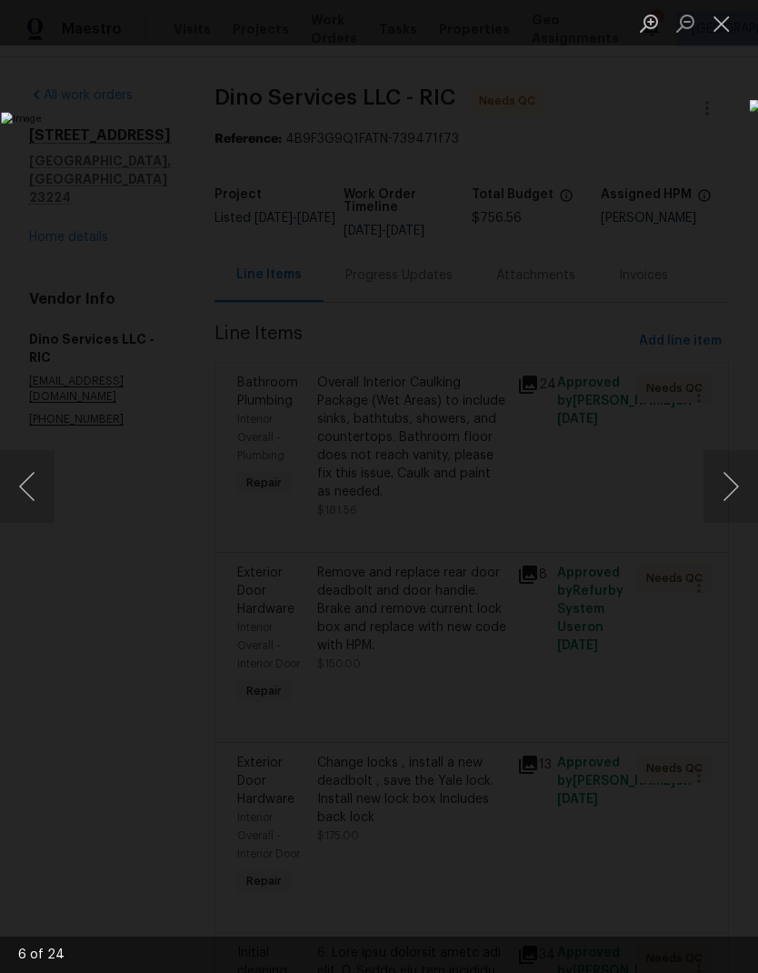
click at [725, 483] on button "Next image" at bounding box center [731, 486] width 55 height 73
click at [724, 484] on button "Next image" at bounding box center [731, 486] width 55 height 73
click at [715, 39] on button "Close lightbox" at bounding box center [722, 23] width 36 height 32
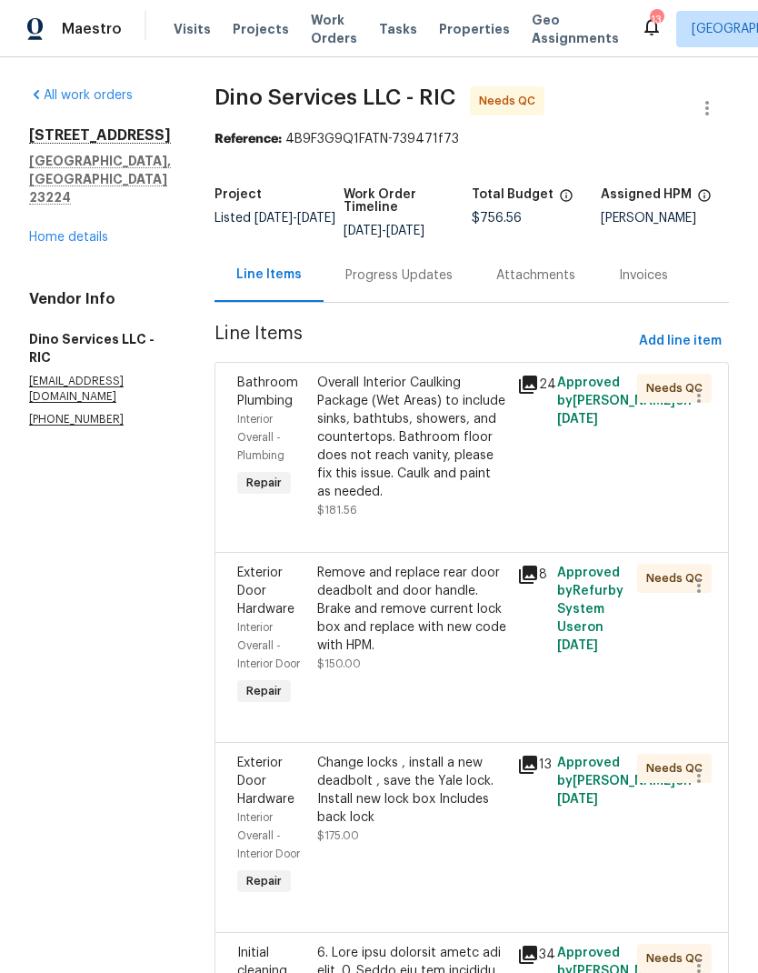
click at [433, 645] on div "Remove and replace rear door deadbolt and door handle. Brake and remove current…" at bounding box center [411, 609] width 189 height 91
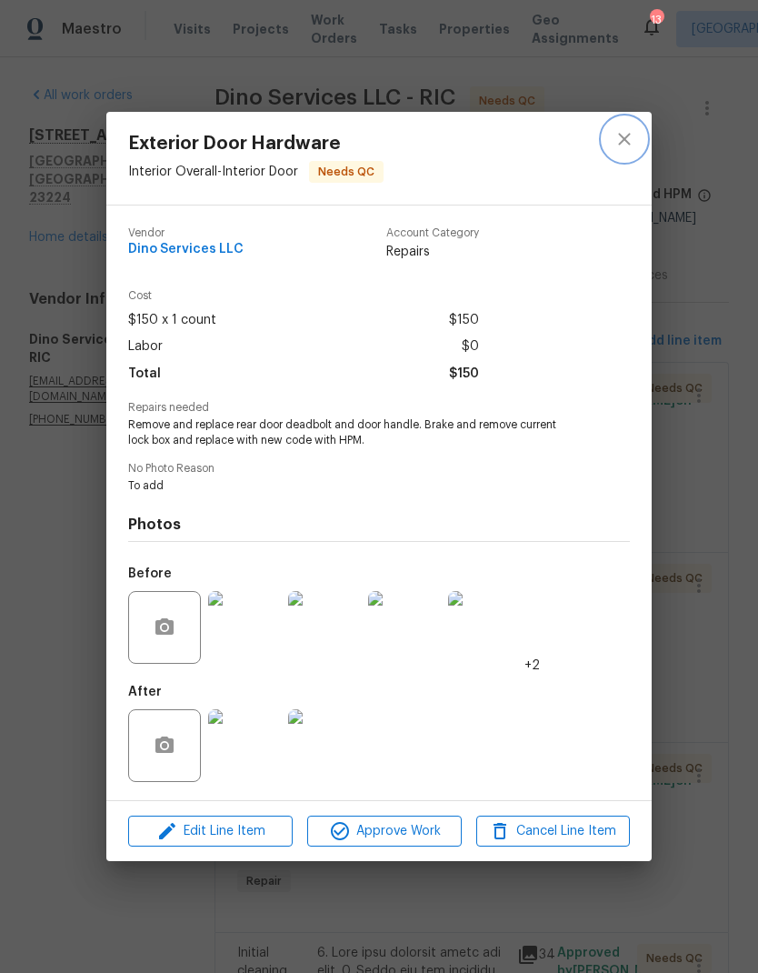
click at [619, 149] on button "close" at bounding box center [625, 139] width 44 height 44
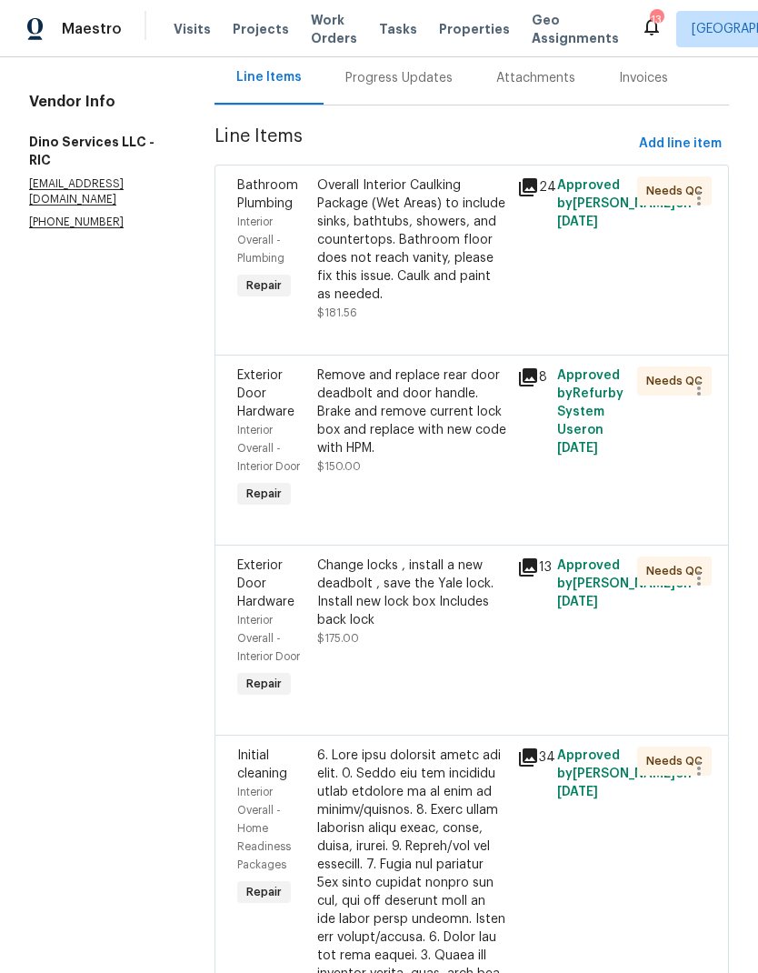
scroll to position [198, 0]
click at [464, 628] on div "Change locks , install a new deadbolt , save the Yale lock. Install new lock bo…" at bounding box center [411, 591] width 189 height 73
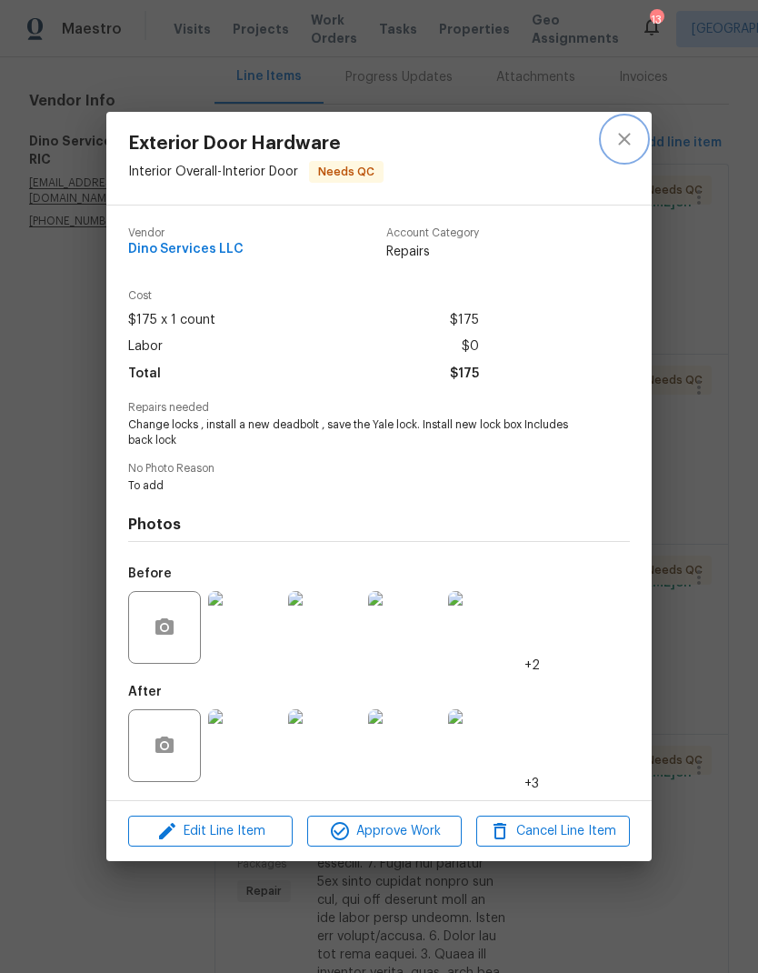
click at [620, 147] on icon "close" at bounding box center [625, 139] width 22 height 22
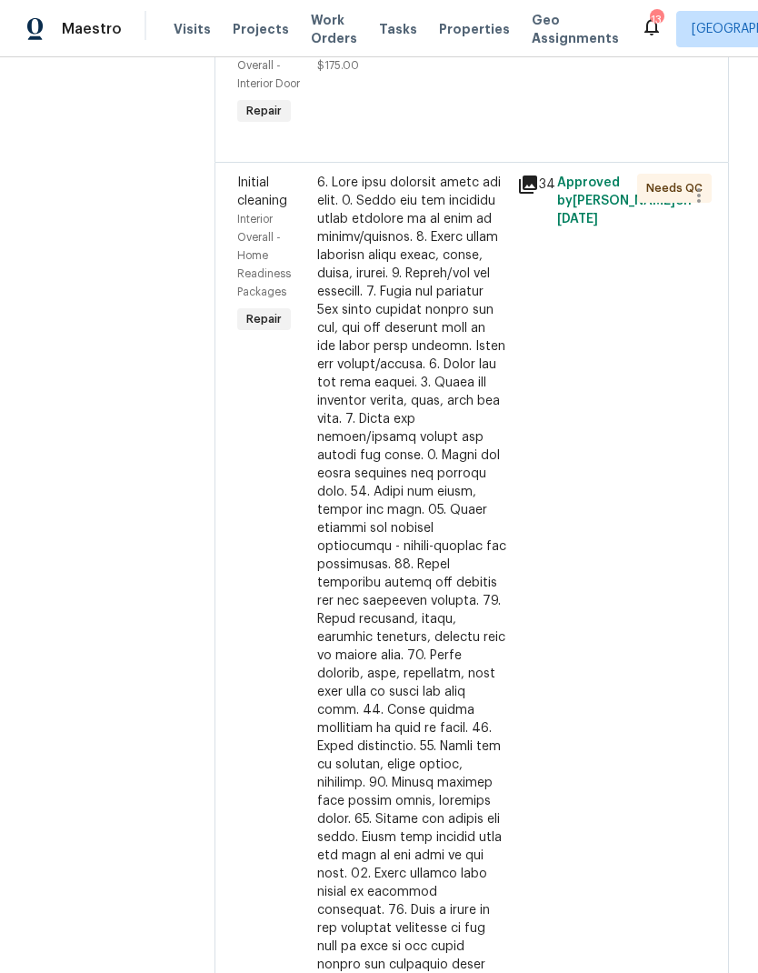
scroll to position [799, 0]
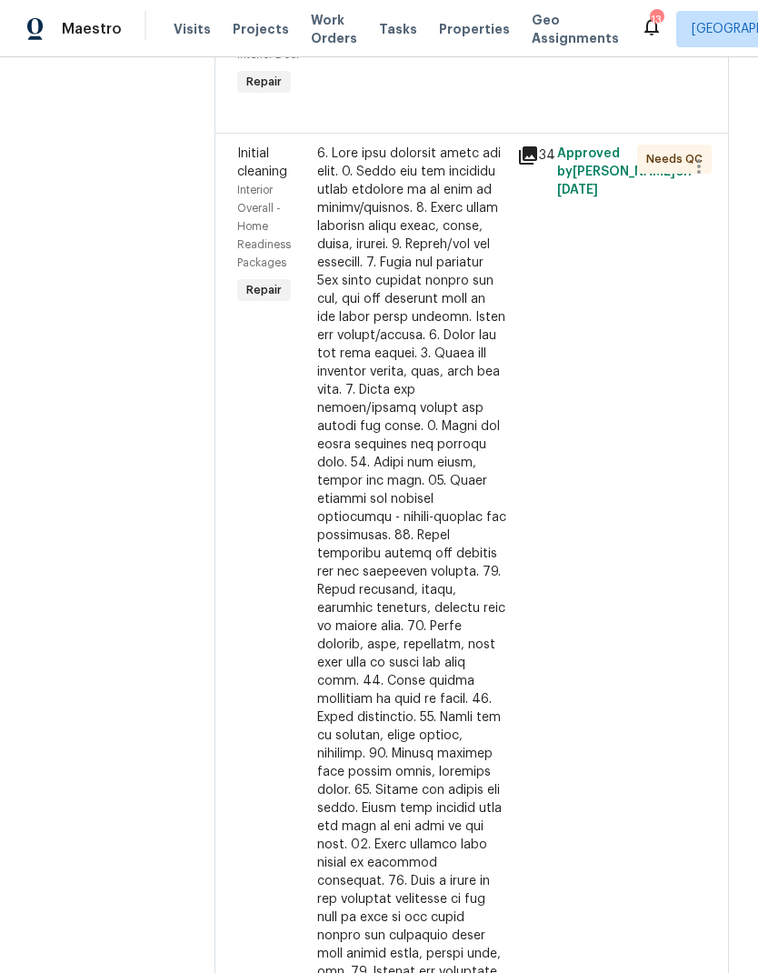
click at [529, 165] on icon at bounding box center [528, 155] width 18 height 18
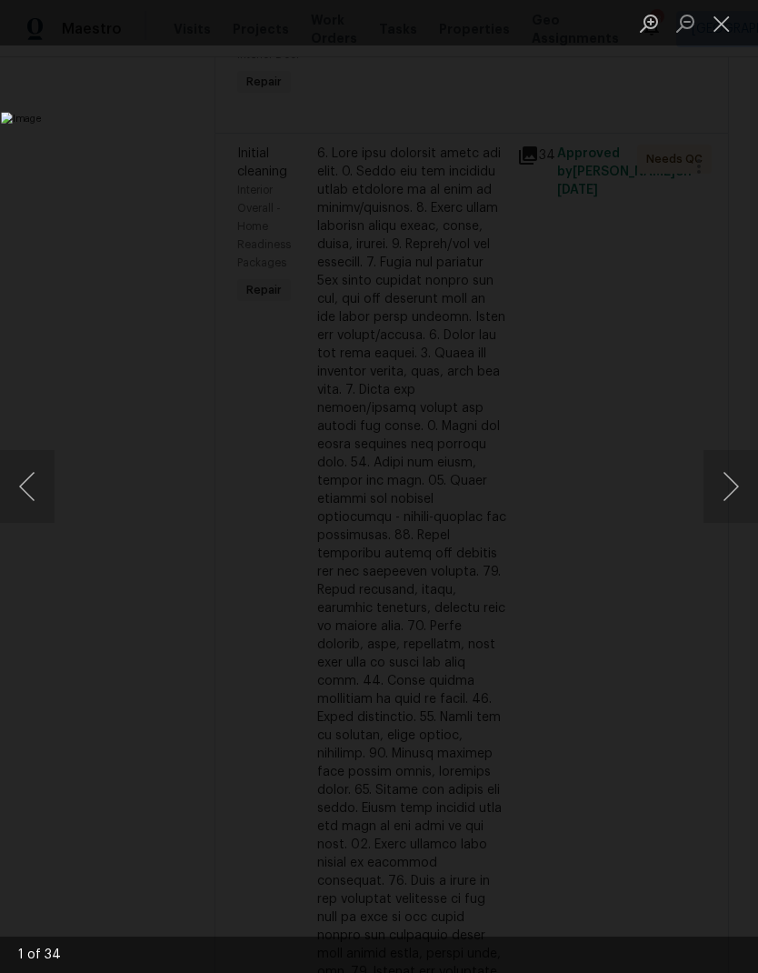
click at [733, 500] on button "Next image" at bounding box center [731, 486] width 55 height 73
click at [728, 498] on button "Next image" at bounding box center [731, 486] width 55 height 73
click at [725, 495] on button "Next image" at bounding box center [731, 486] width 55 height 73
click at [724, 495] on button "Next image" at bounding box center [731, 486] width 55 height 73
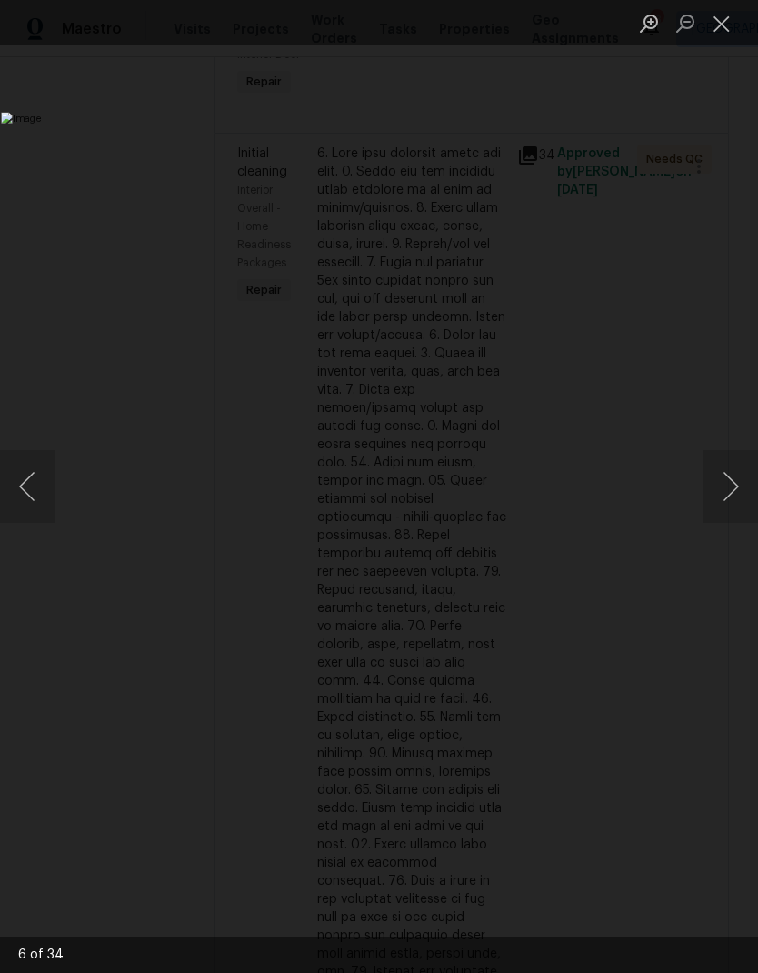
click at [722, 494] on button "Next image" at bounding box center [731, 486] width 55 height 73
click at [721, 498] on button "Next image" at bounding box center [731, 486] width 55 height 73
click at [721, 497] on button "Next image" at bounding box center [731, 486] width 55 height 73
click at [720, 496] on button "Next image" at bounding box center [731, 486] width 55 height 73
click at [718, 495] on button "Next image" at bounding box center [731, 486] width 55 height 73
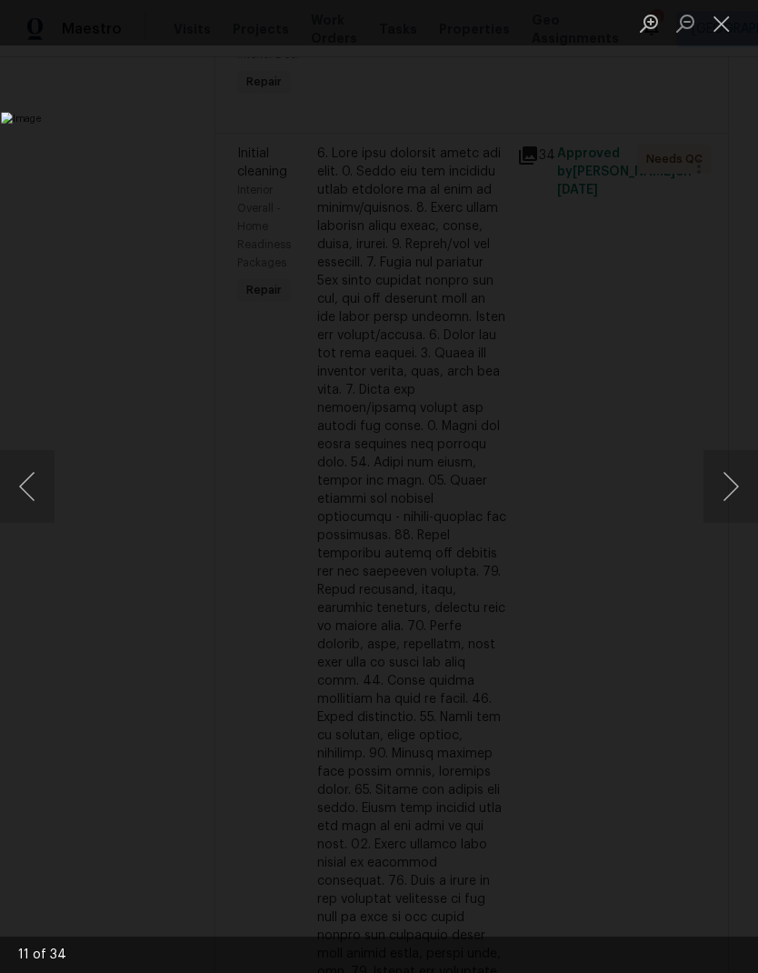
click at [716, 39] on button "Close lightbox" at bounding box center [722, 23] width 36 height 32
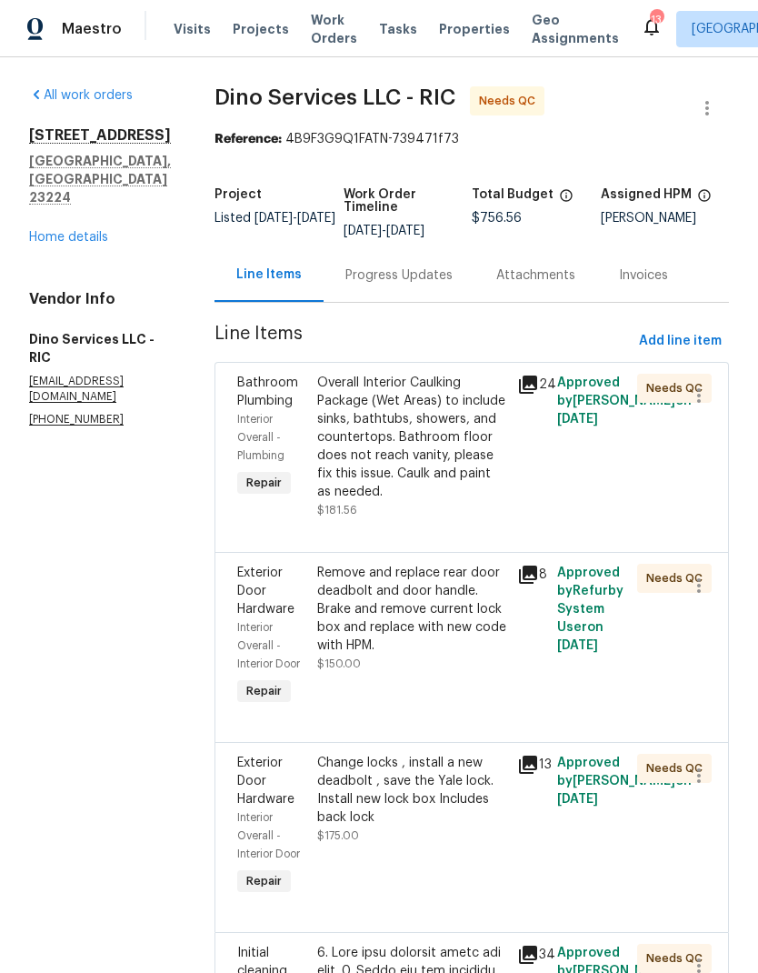
scroll to position [0, 0]
click at [442, 464] on div "Overall Interior Caulking Package (Wet Areas) to include sinks, bathtubs, showe…" at bounding box center [411, 437] width 189 height 127
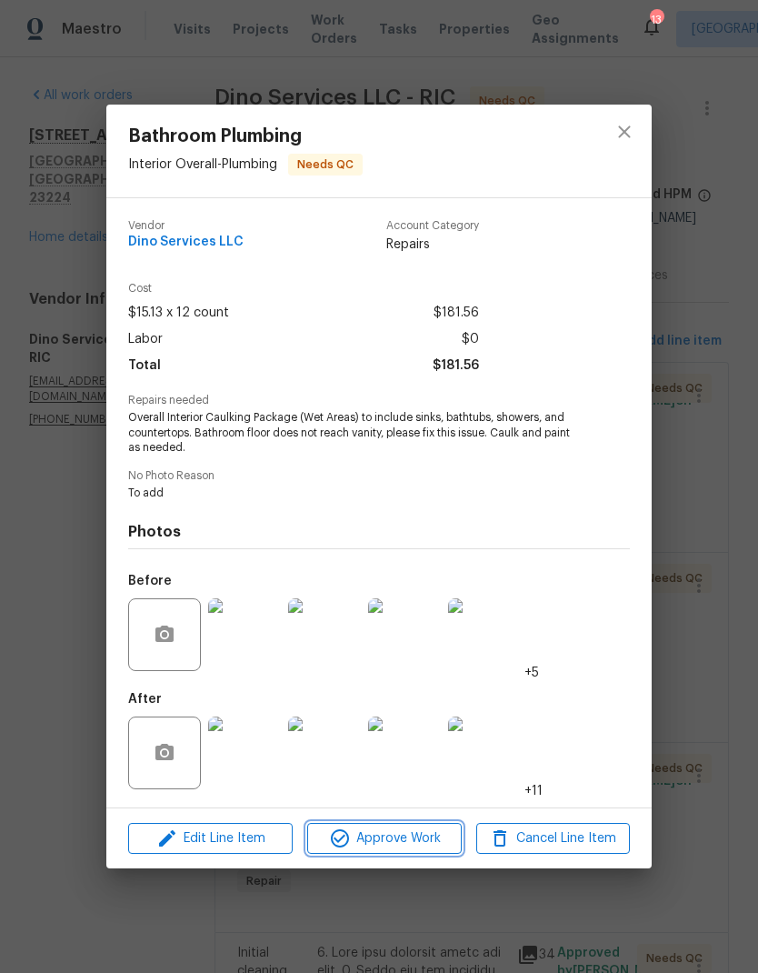
click at [424, 844] on span "Approve Work" at bounding box center [384, 838] width 143 height 23
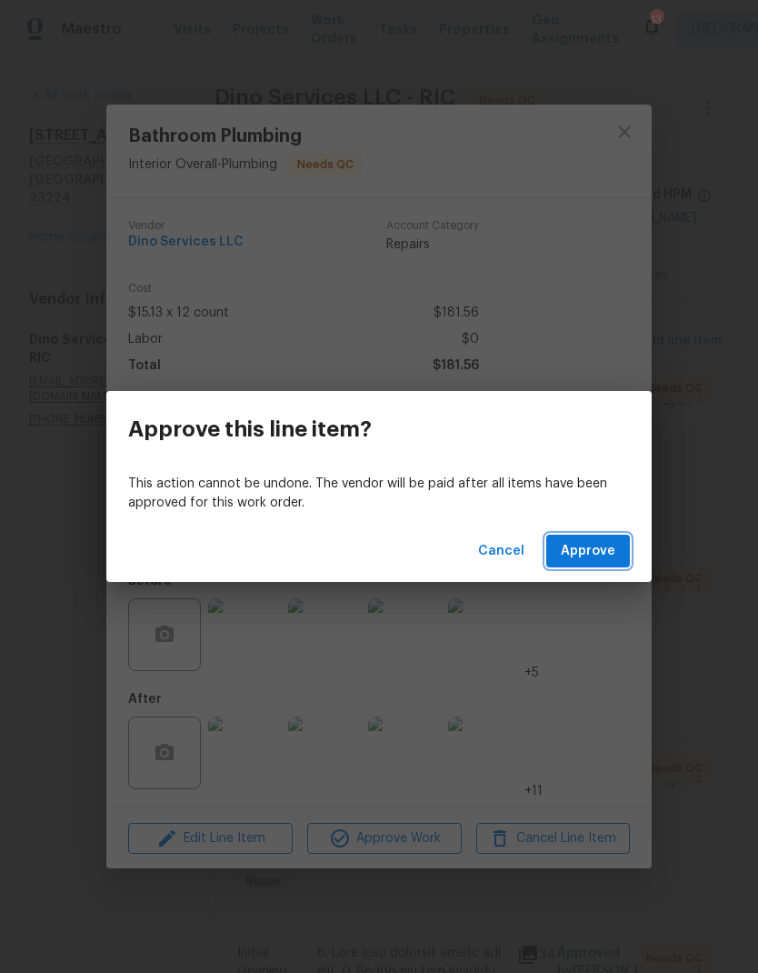
click at [618, 563] on button "Approve" at bounding box center [588, 552] width 84 height 34
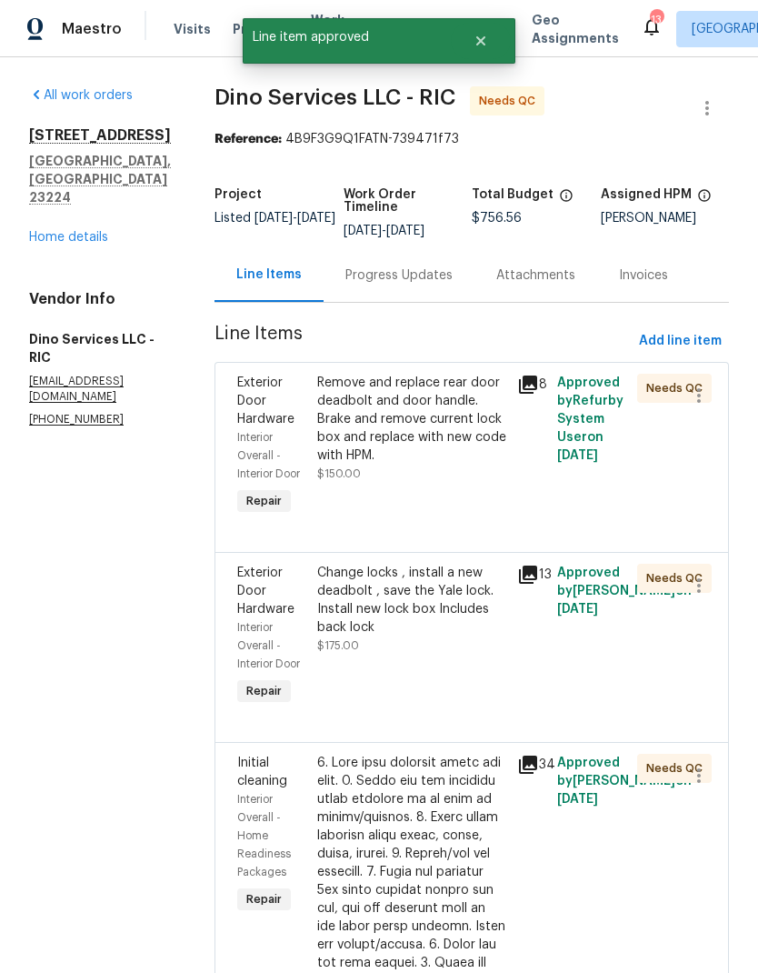
click at [421, 459] on div "Remove and replace rear door deadbolt and door handle. Brake and remove current…" at bounding box center [411, 419] width 189 height 91
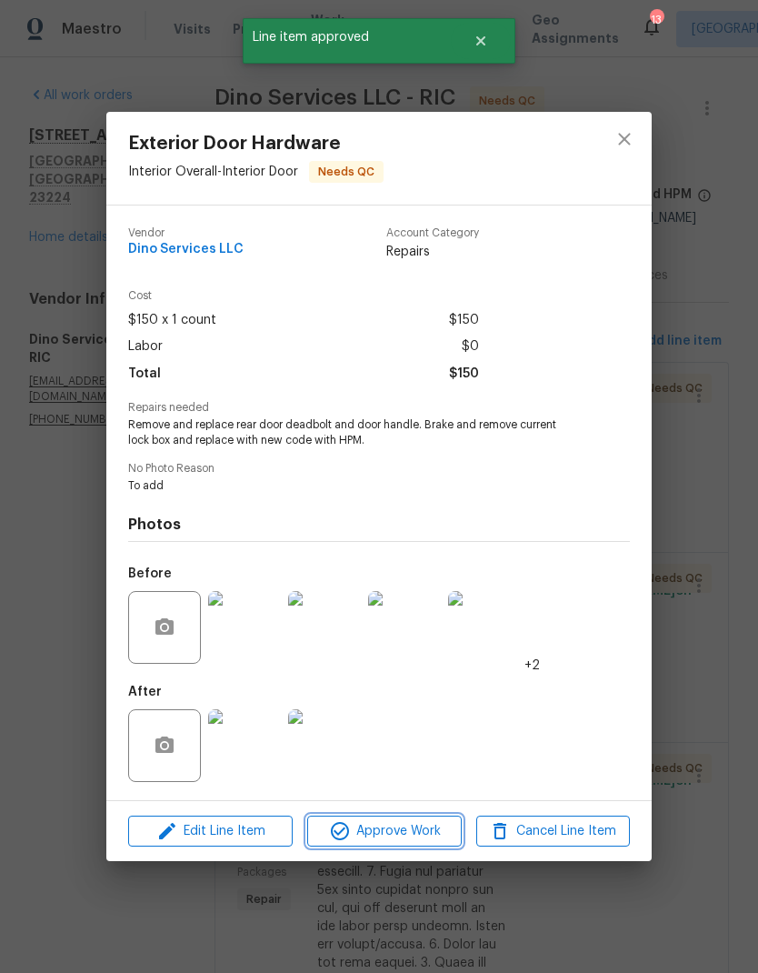
click at [410, 828] on span "Approve Work" at bounding box center [384, 831] width 143 height 23
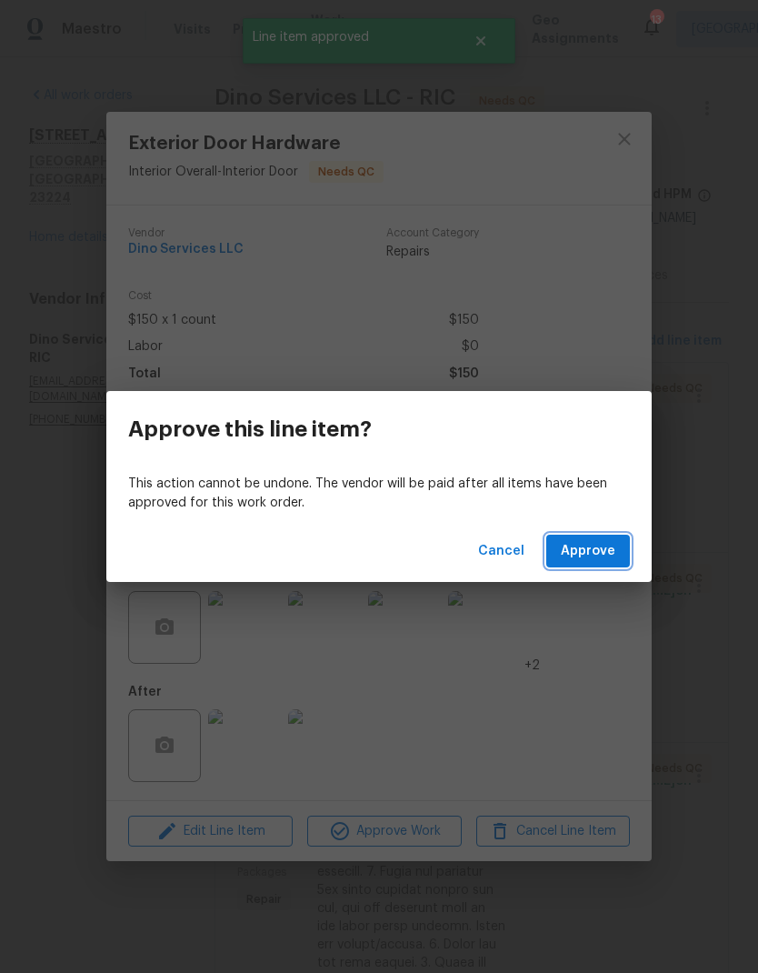
click at [620, 559] on button "Approve" at bounding box center [588, 552] width 84 height 34
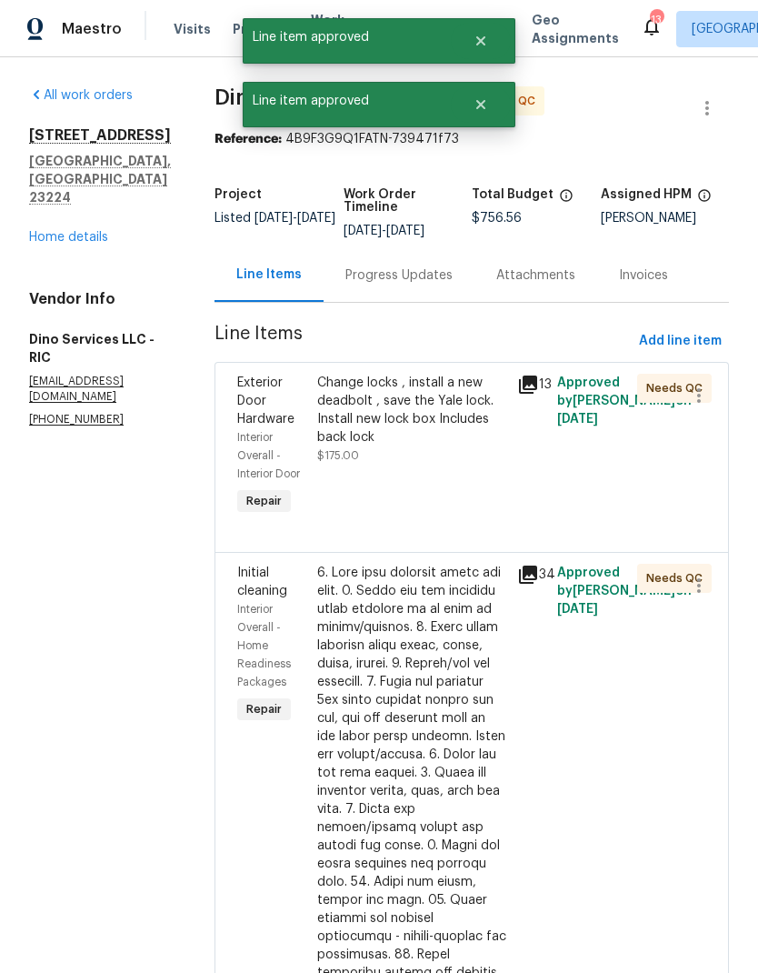
click at [426, 479] on div "Change locks , install a new deadbolt , save the Yale lock. Install new lock bo…" at bounding box center [412, 446] width 200 height 156
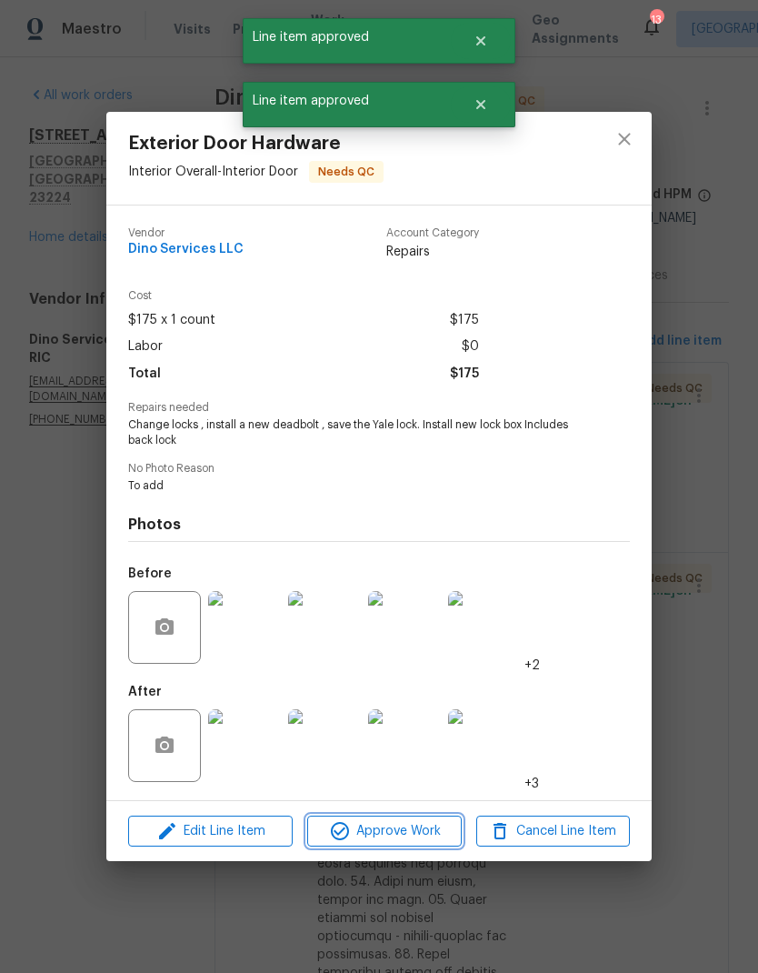
click at [428, 835] on span "Approve Work" at bounding box center [384, 831] width 143 height 23
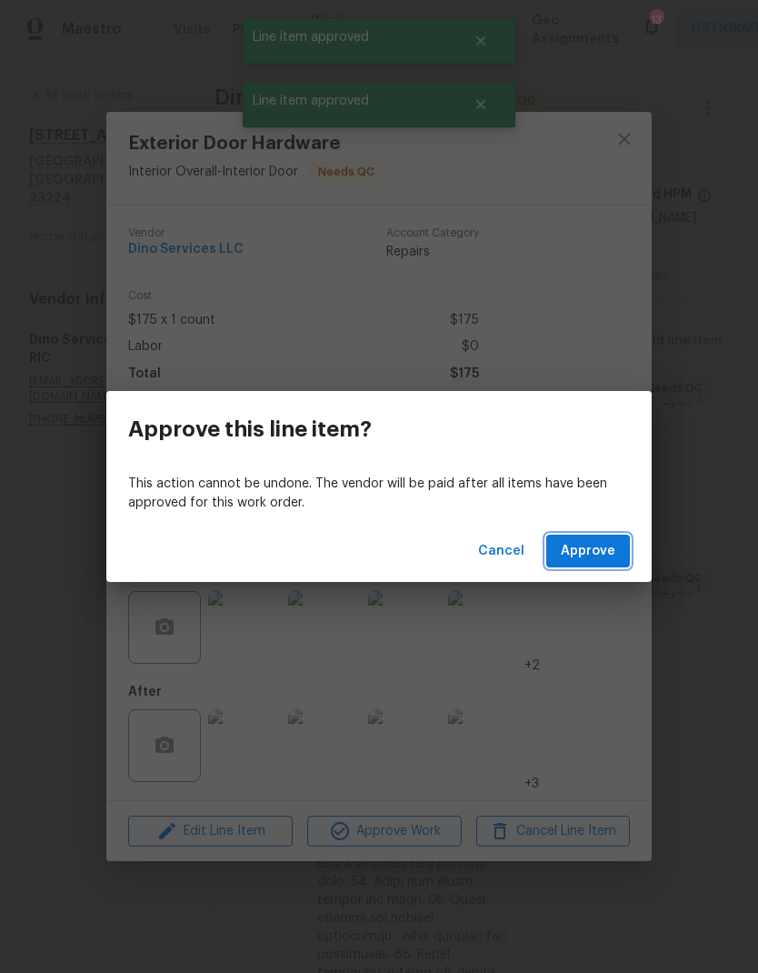
click at [622, 560] on button "Approve" at bounding box center [588, 552] width 84 height 34
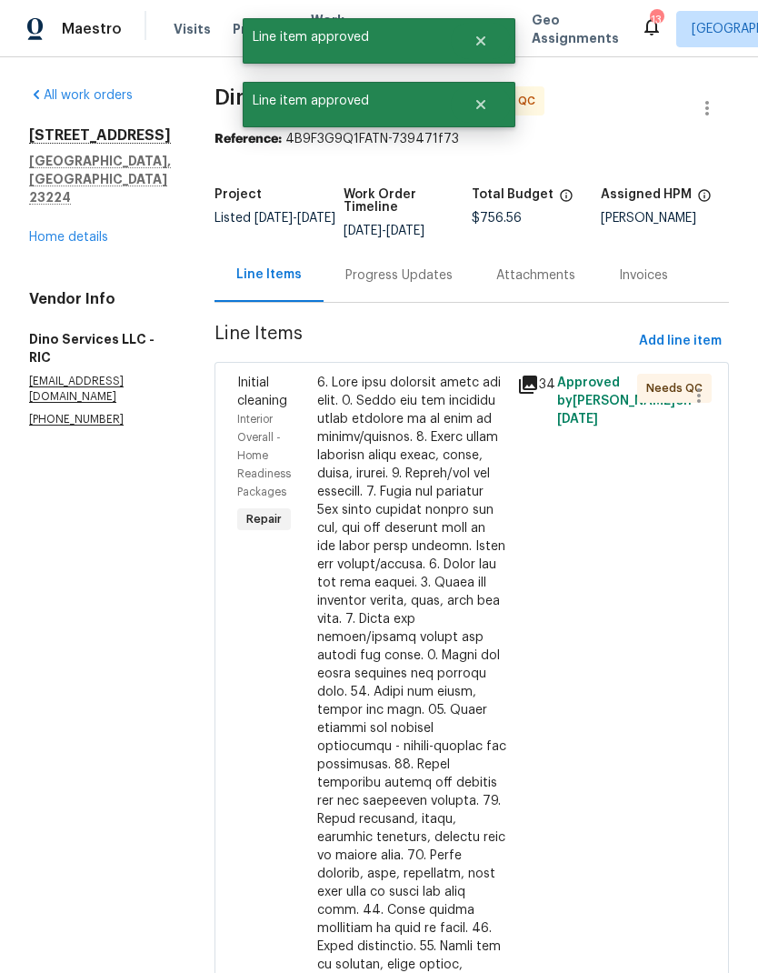
click at [429, 485] on div at bounding box center [411, 810] width 189 height 873
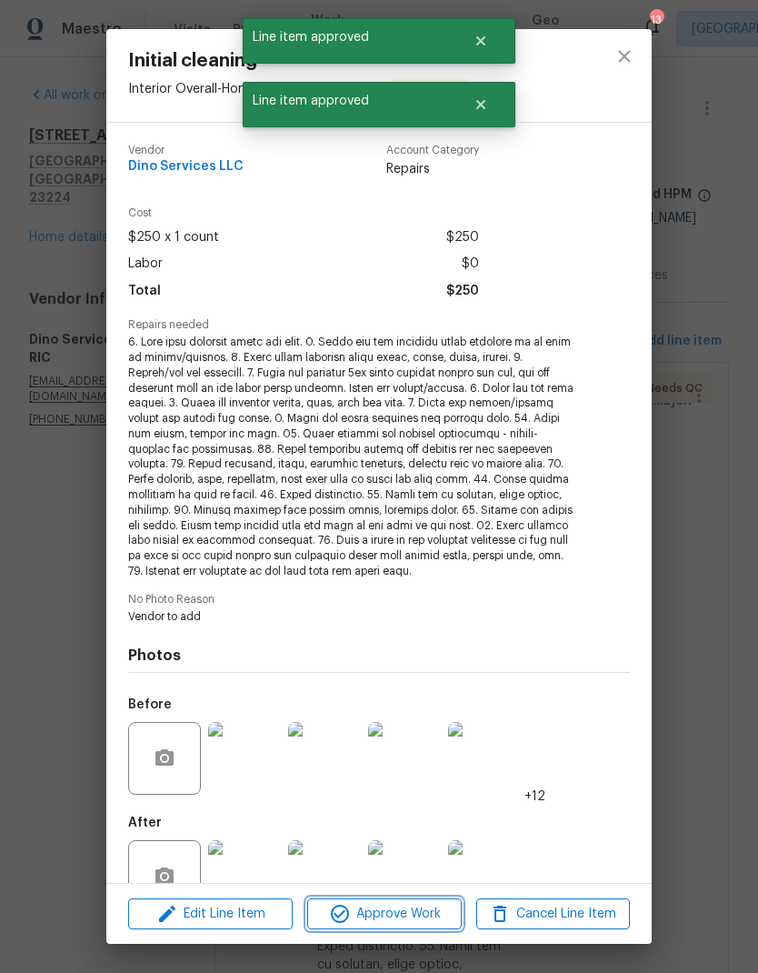
click at [426, 914] on span "Approve Work" at bounding box center [384, 914] width 143 height 23
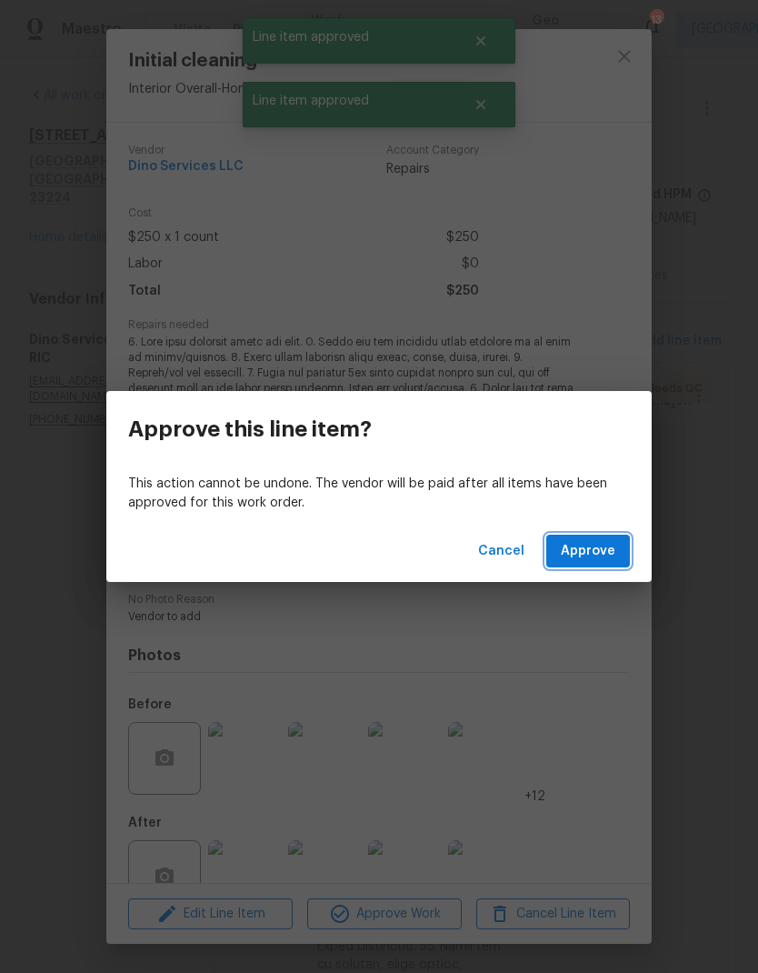
click at [608, 562] on button "Approve" at bounding box center [588, 552] width 84 height 34
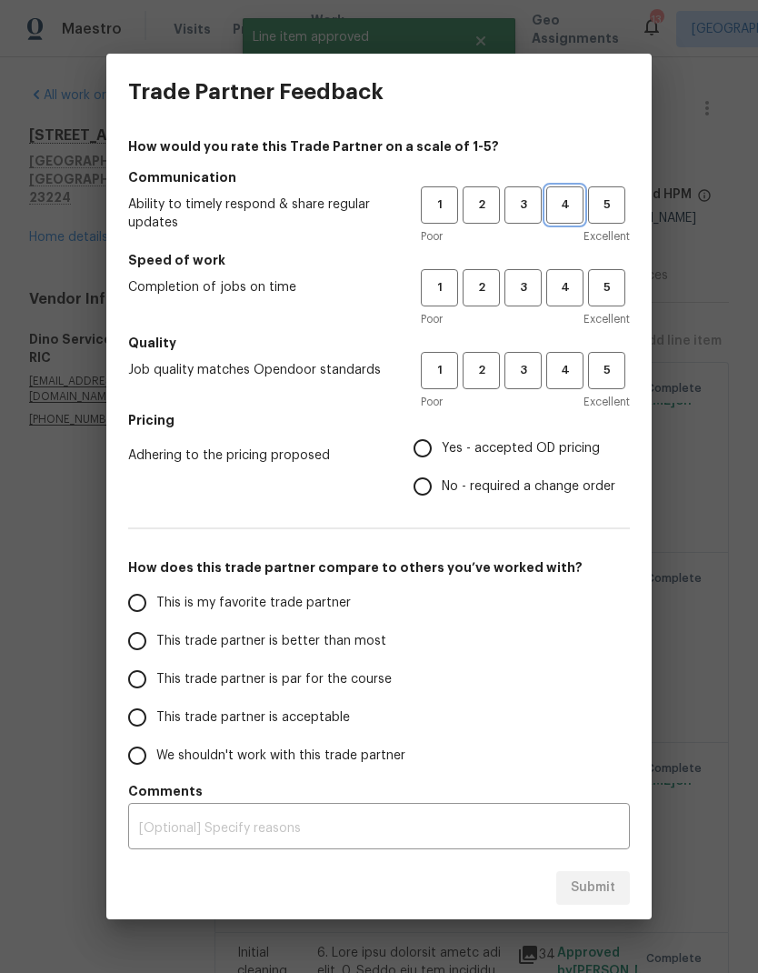
click at [566, 202] on span "4" at bounding box center [565, 205] width 34 height 21
click at [565, 281] on span "4" at bounding box center [565, 287] width 34 height 21
click at [568, 372] on span "4" at bounding box center [565, 370] width 34 height 21
click at [522, 450] on span "Yes - accepted OD pricing" at bounding box center [521, 448] width 158 height 19
click at [442, 450] on input "Yes - accepted OD pricing" at bounding box center [423, 448] width 38 height 38
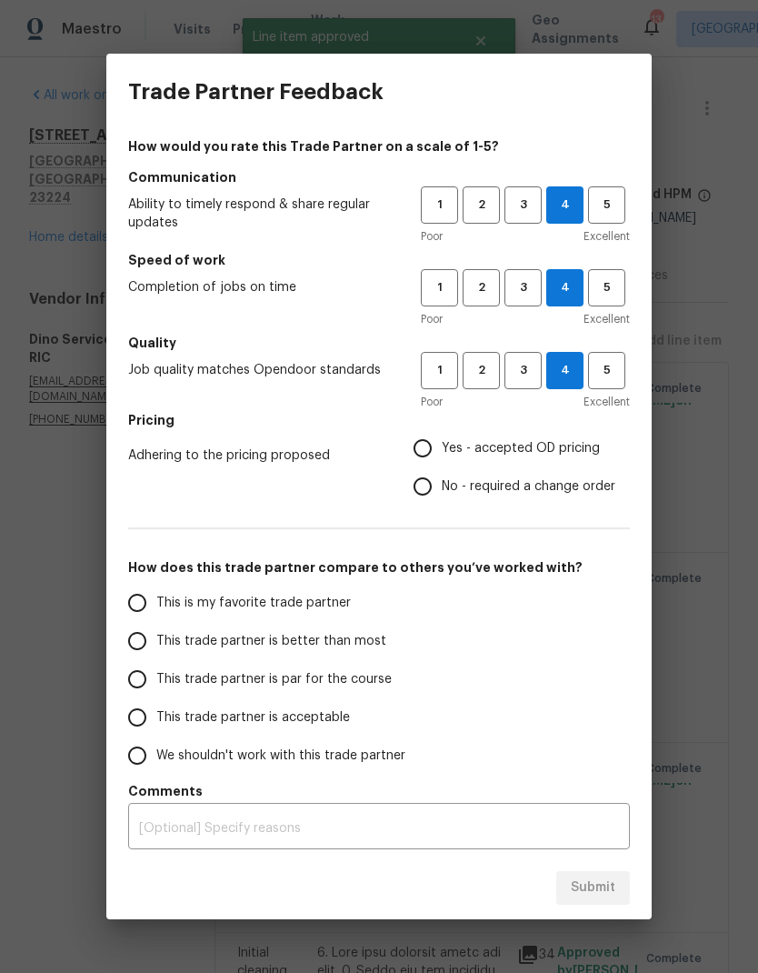
radio input "true"
click at [327, 645] on span "This trade partner is better than most" at bounding box center [271, 641] width 230 height 19
click at [156, 645] on input "This trade partner is better than most" at bounding box center [137, 641] width 38 height 38
click at [612, 894] on span "Submit" at bounding box center [593, 887] width 45 height 23
radio input "true"
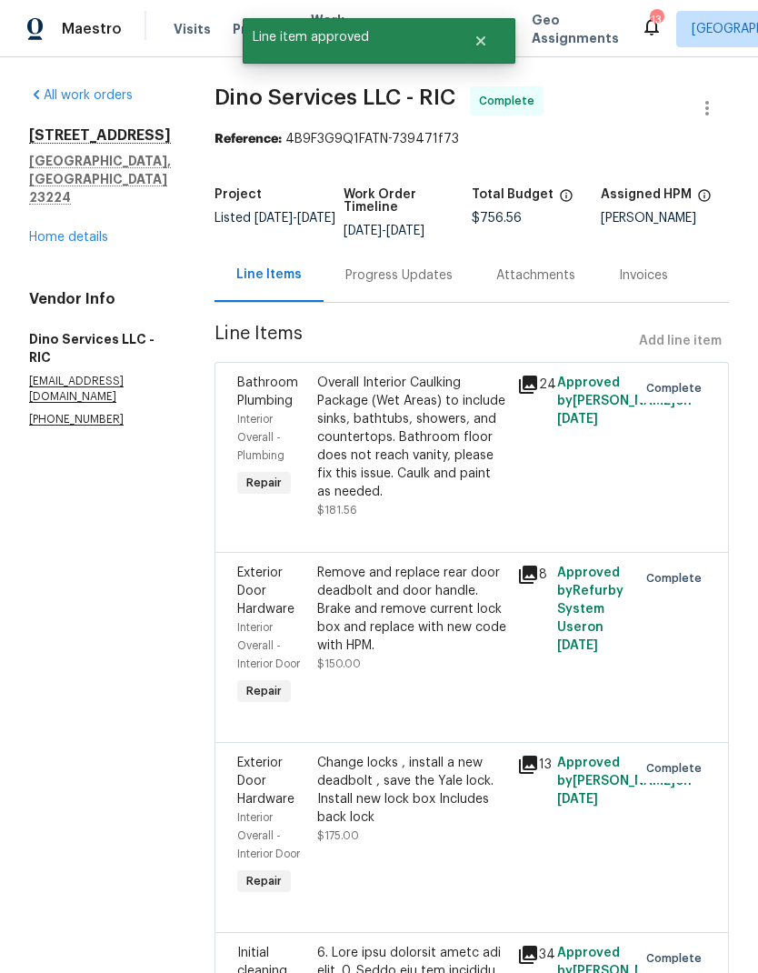
radio input "false"
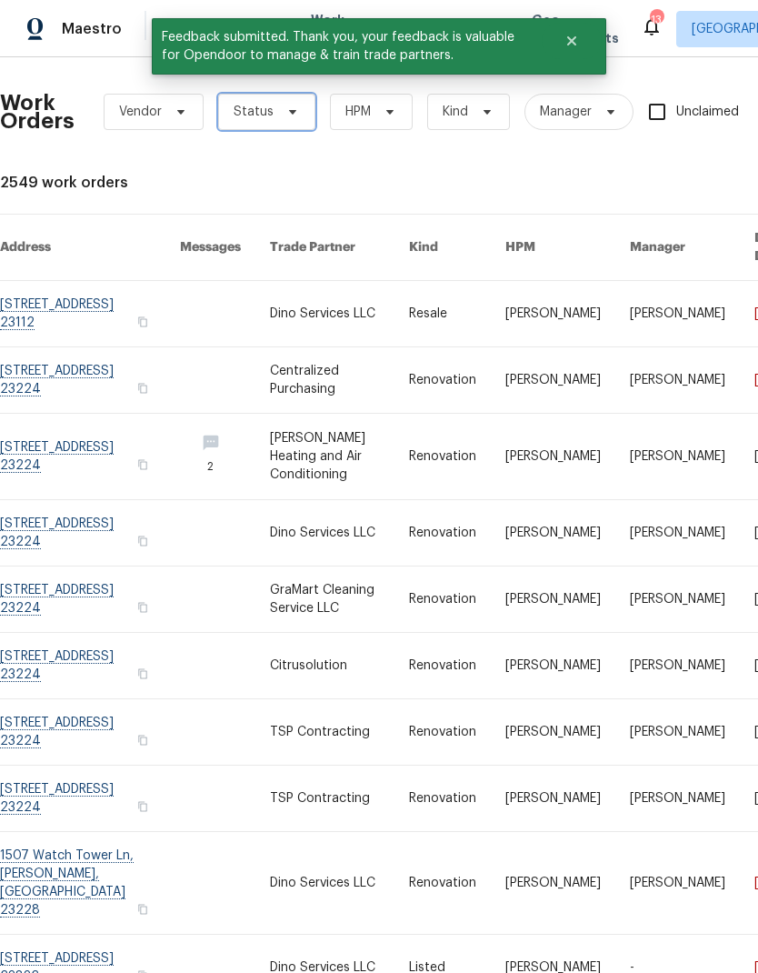
click at [262, 103] on span "Status" at bounding box center [254, 112] width 40 height 18
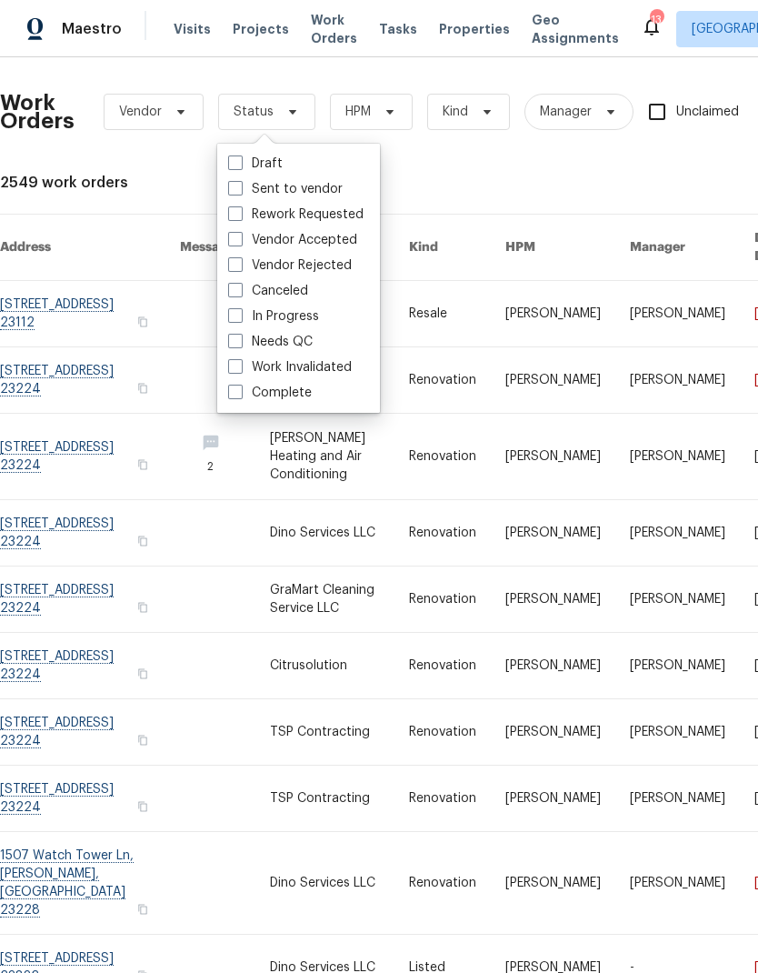
click at [309, 335] on label "Needs QC" at bounding box center [270, 342] width 85 height 18
click at [240, 335] on input "Needs QC" at bounding box center [234, 339] width 12 height 12
checkbox input "true"
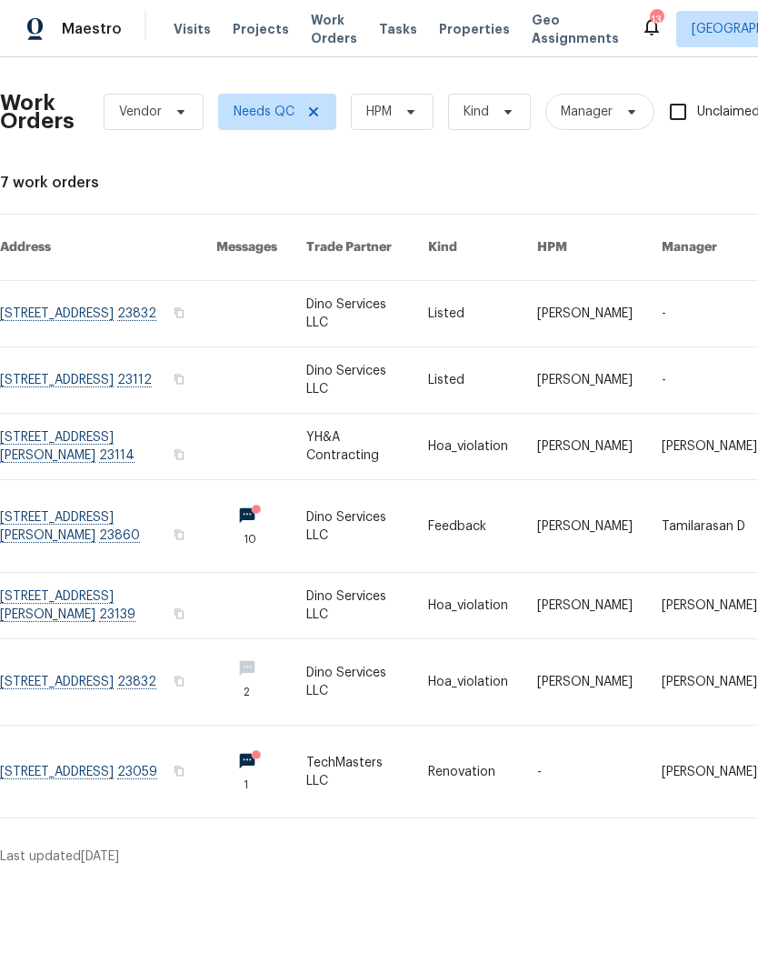
click at [133, 315] on link at bounding box center [108, 313] width 216 height 65
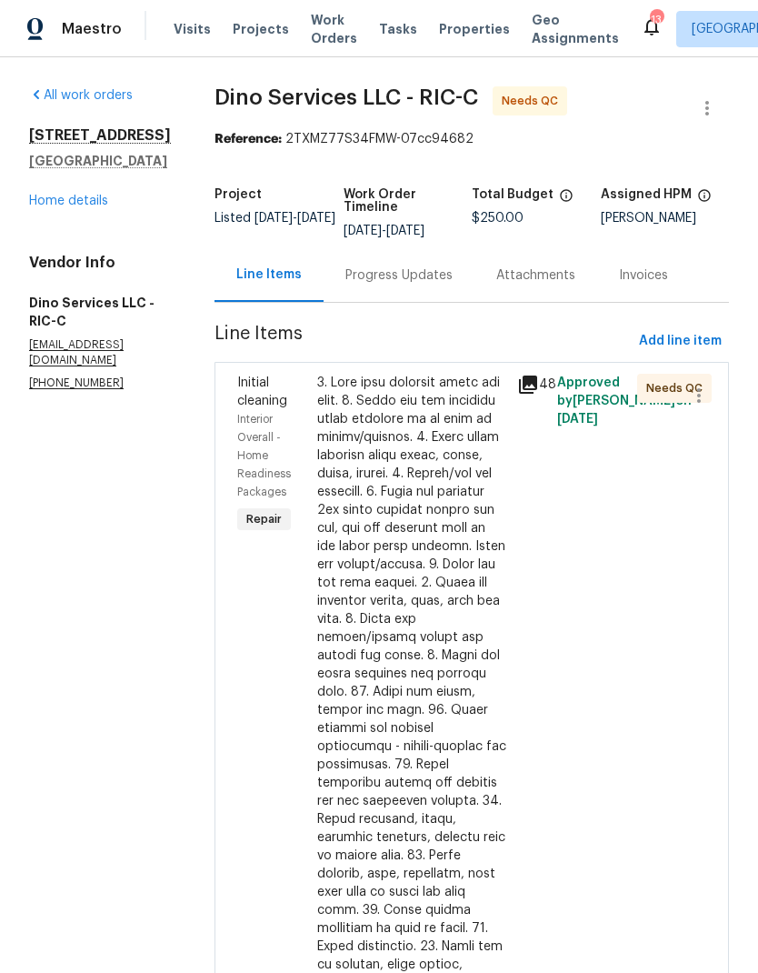
click at [525, 383] on icon at bounding box center [528, 384] width 18 height 18
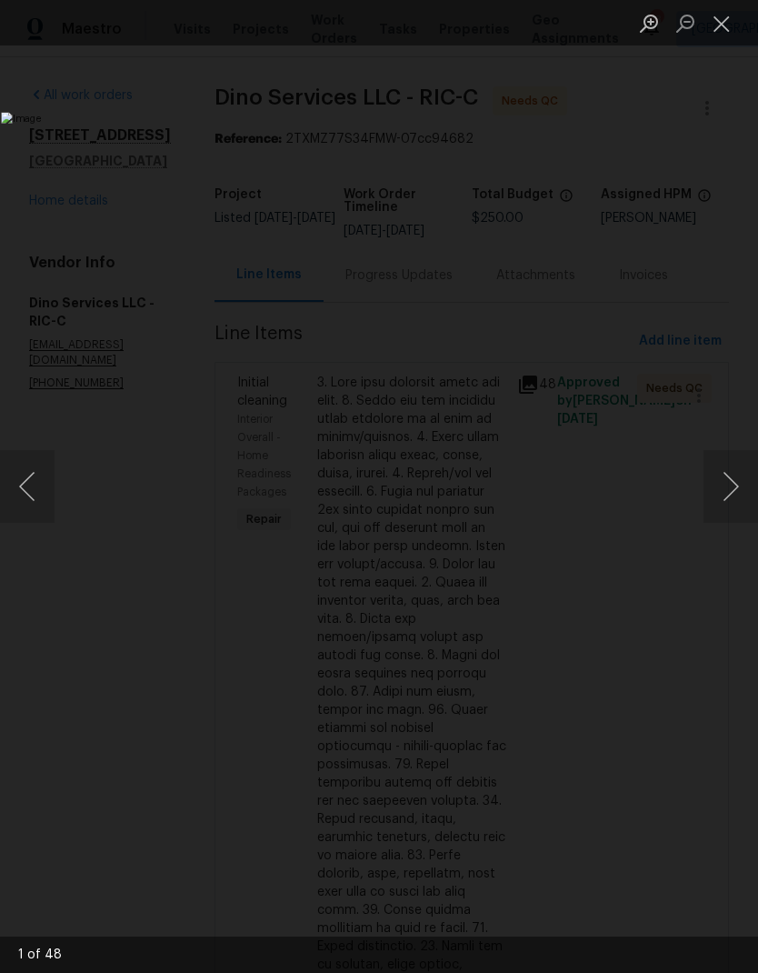
click at [728, 487] on button "Next image" at bounding box center [731, 486] width 55 height 73
click at [732, 483] on button "Next image" at bounding box center [731, 486] width 55 height 73
click at [729, 484] on button "Next image" at bounding box center [731, 486] width 55 height 73
click at [729, 485] on button "Next image" at bounding box center [731, 486] width 55 height 73
click at [732, 485] on button "Next image" at bounding box center [731, 486] width 55 height 73
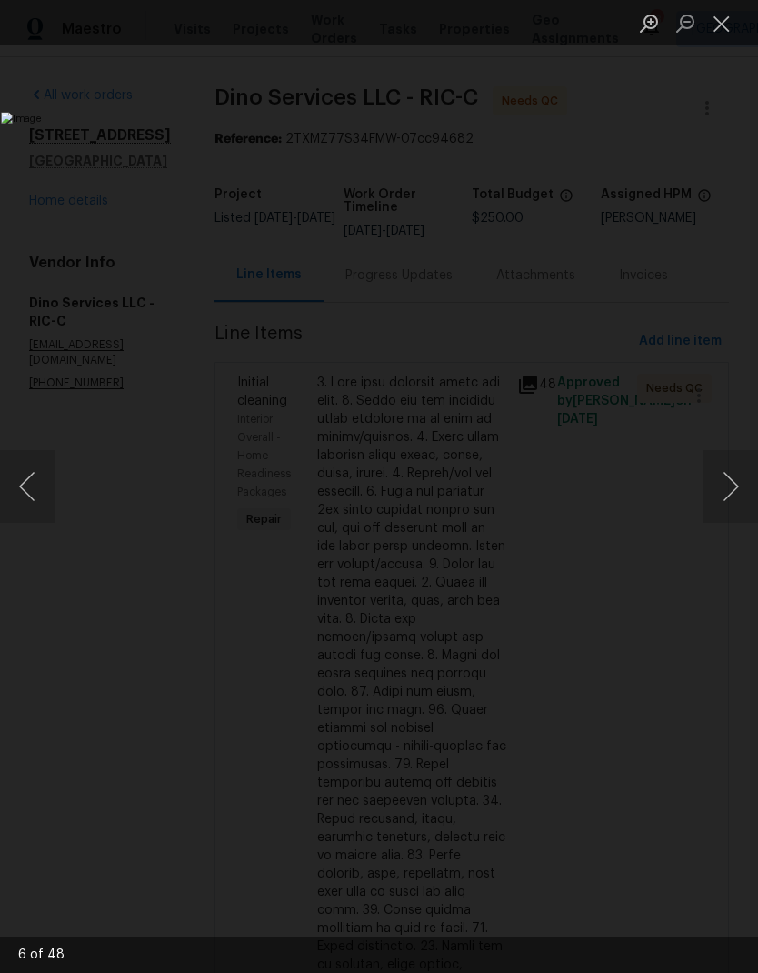
click at [732, 487] on button "Next image" at bounding box center [731, 486] width 55 height 73
click at [725, 36] on button "Close lightbox" at bounding box center [722, 23] width 36 height 32
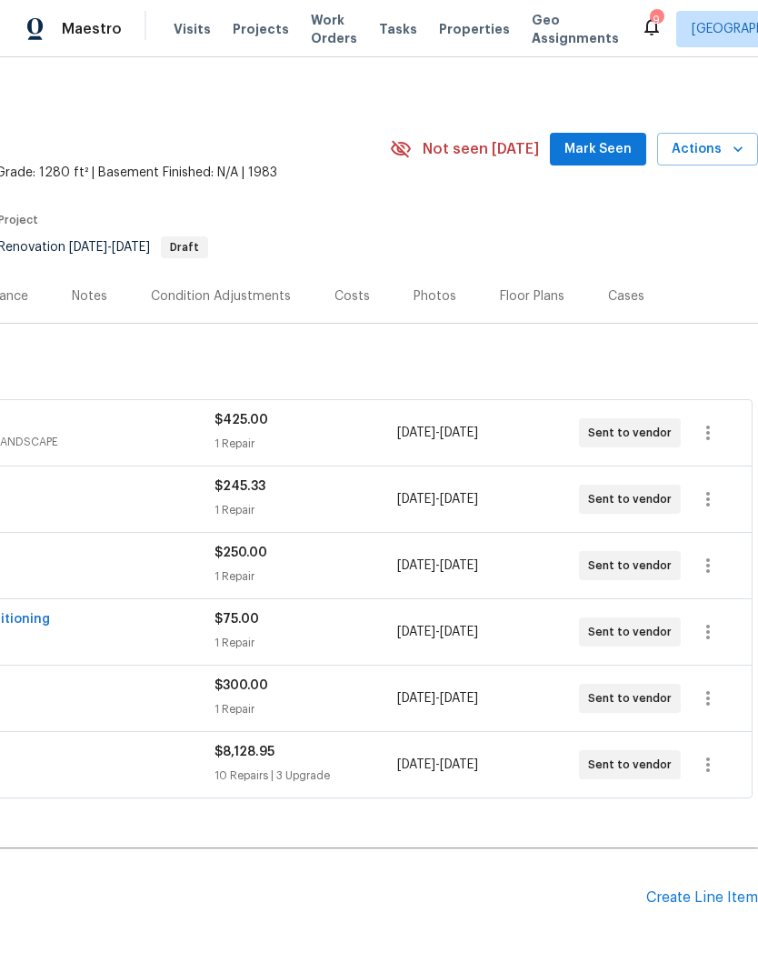
scroll to position [6, 269]
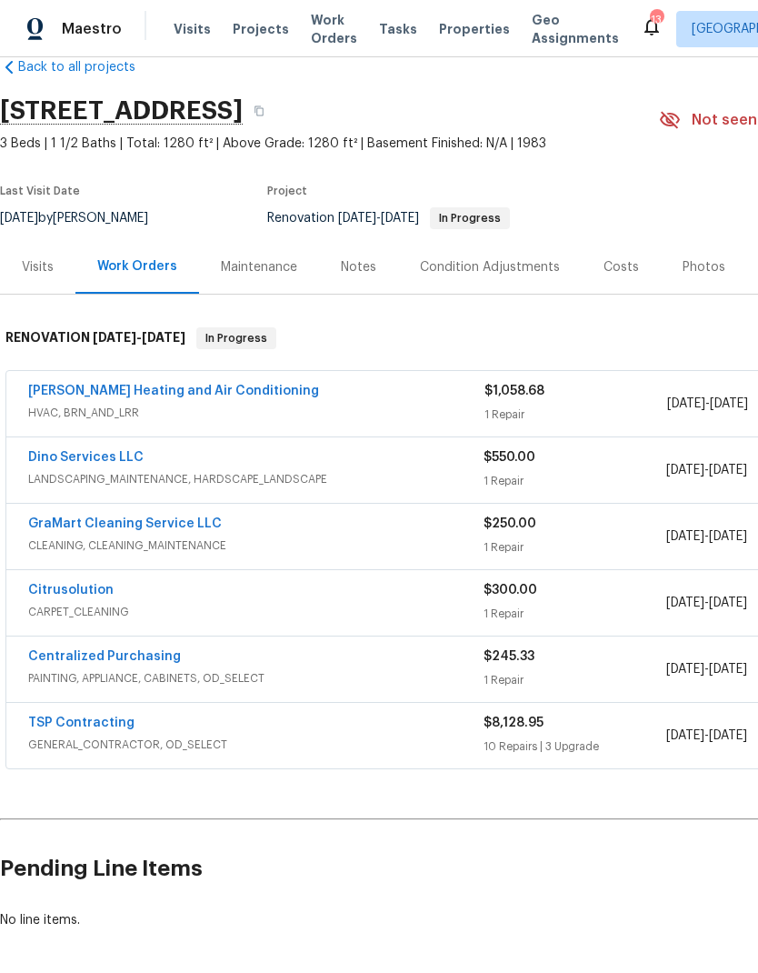
scroll to position [35, 0]
click at [106, 726] on link "TSP Contracting" at bounding box center [81, 723] width 106 height 13
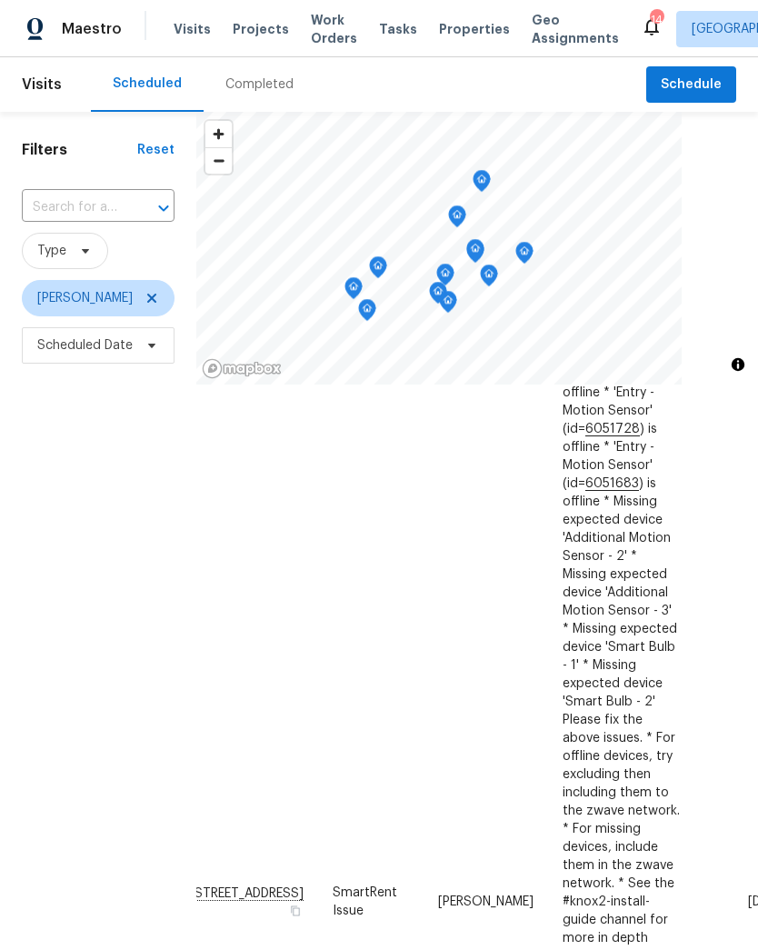
scroll to position [195, 29]
click at [0, 0] on icon at bounding box center [0, 0] width 0 height 0
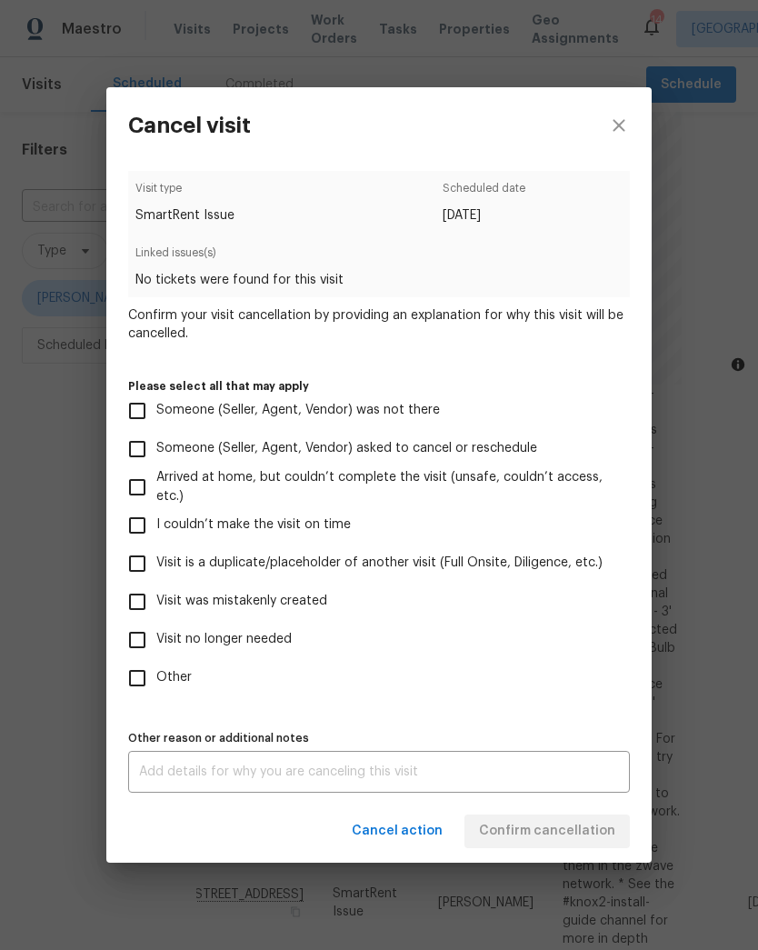
click at [155, 685] on input "Other" at bounding box center [137, 678] width 38 height 38
checkbox input "true"
click at [289, 776] on textarea at bounding box center [379, 771] width 480 height 13
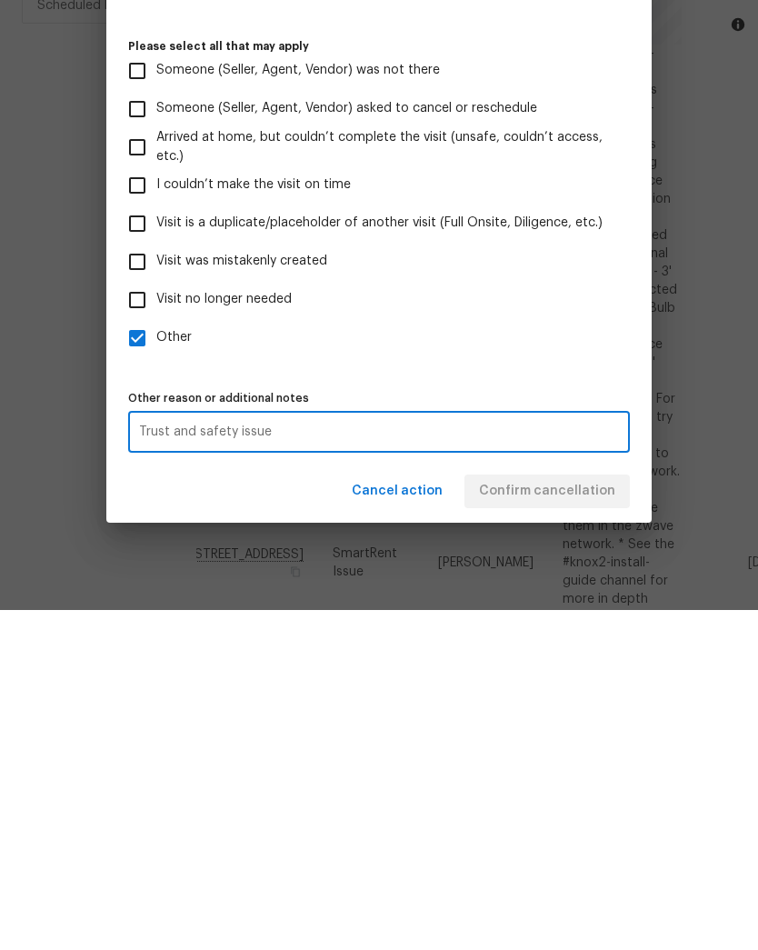
type textarea "Trust and safety issue"
click at [552, 659] on label "Other" at bounding box center [366, 678] width 497 height 38
click at [156, 659] on input "Other" at bounding box center [137, 678] width 38 height 38
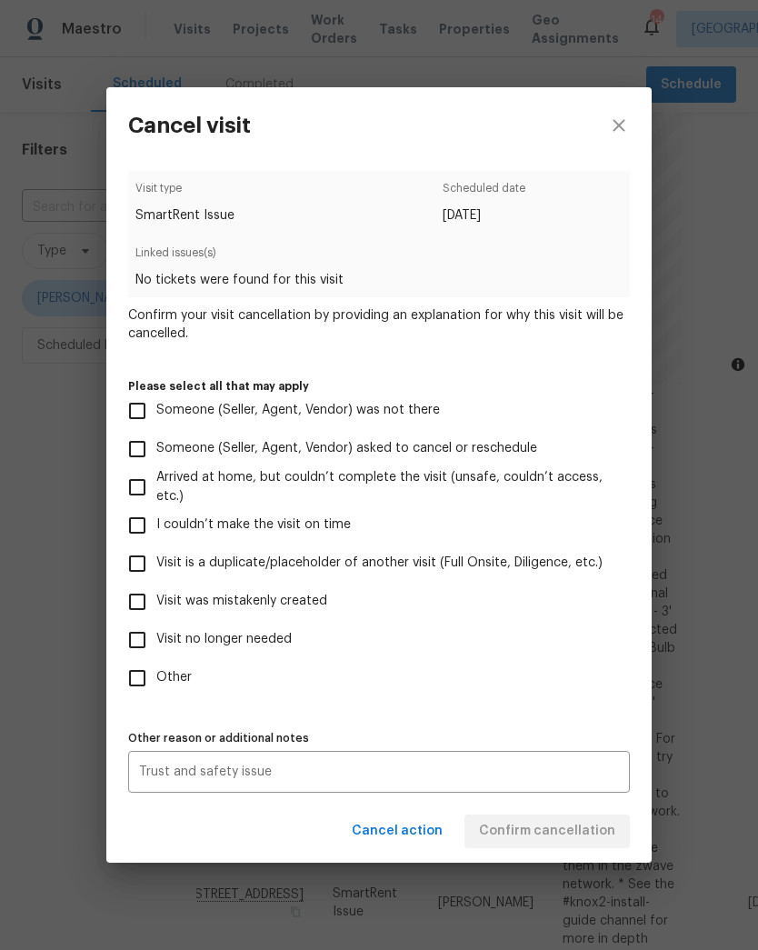
click at [153, 676] on input "Other" at bounding box center [137, 678] width 38 height 38
checkbox input "true"
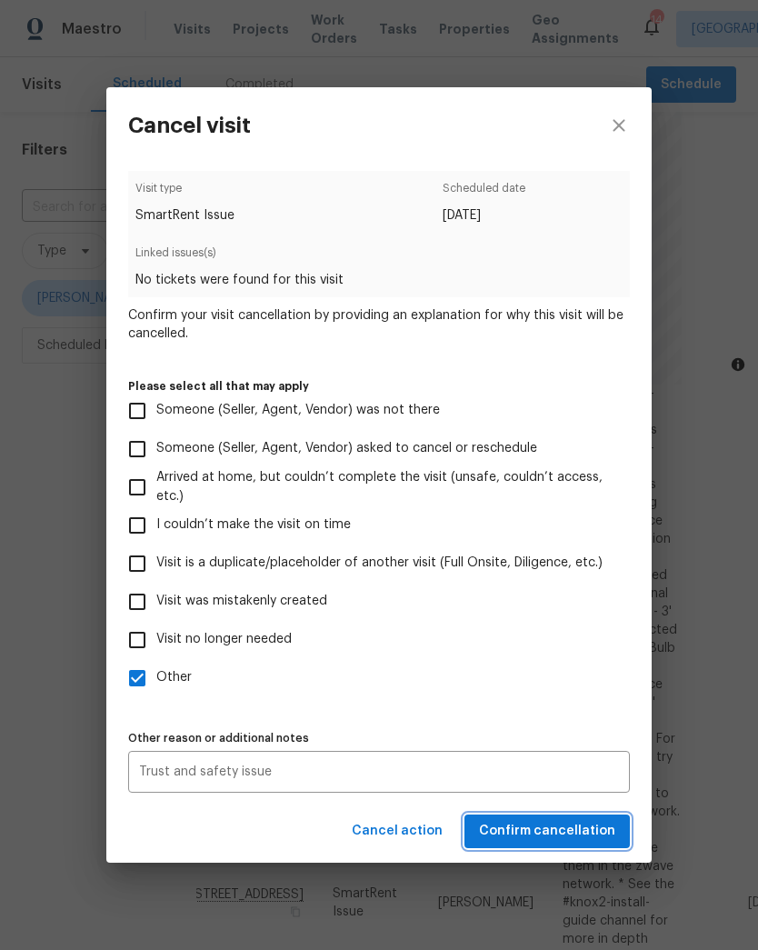
click at [568, 846] on button "Confirm cancellation" at bounding box center [547, 832] width 165 height 34
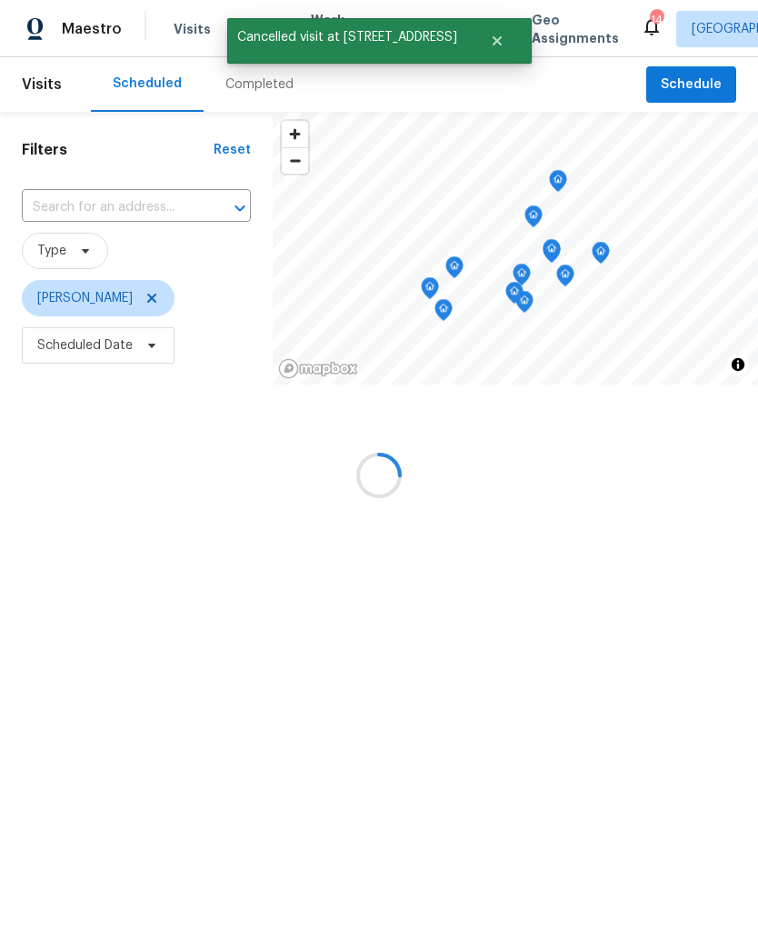
scroll to position [195, 0]
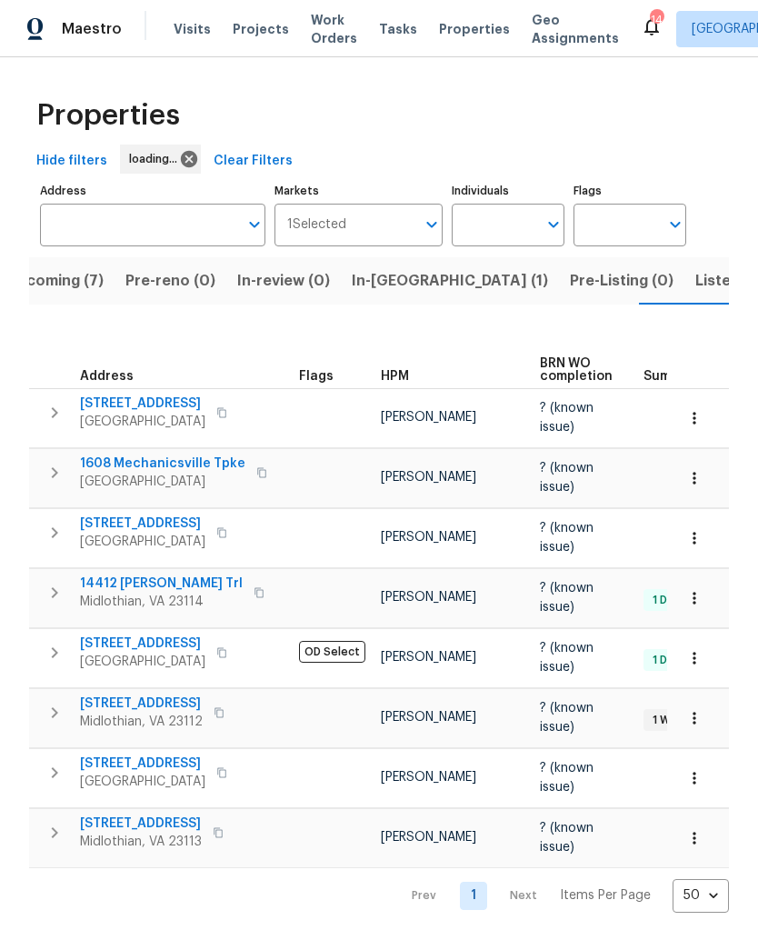
click at [66, 297] on button "Upcoming (7)" at bounding box center [54, 280] width 119 height 47
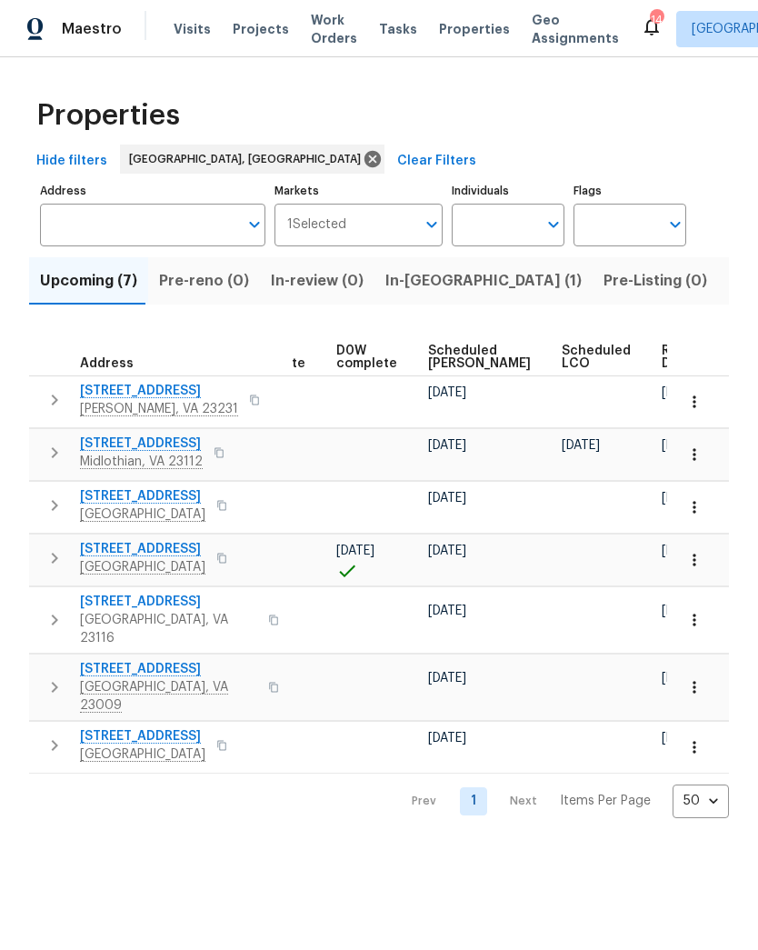
scroll to position [0, 457]
click at [663, 369] on span "Ready Date" at bounding box center [683, 357] width 40 height 25
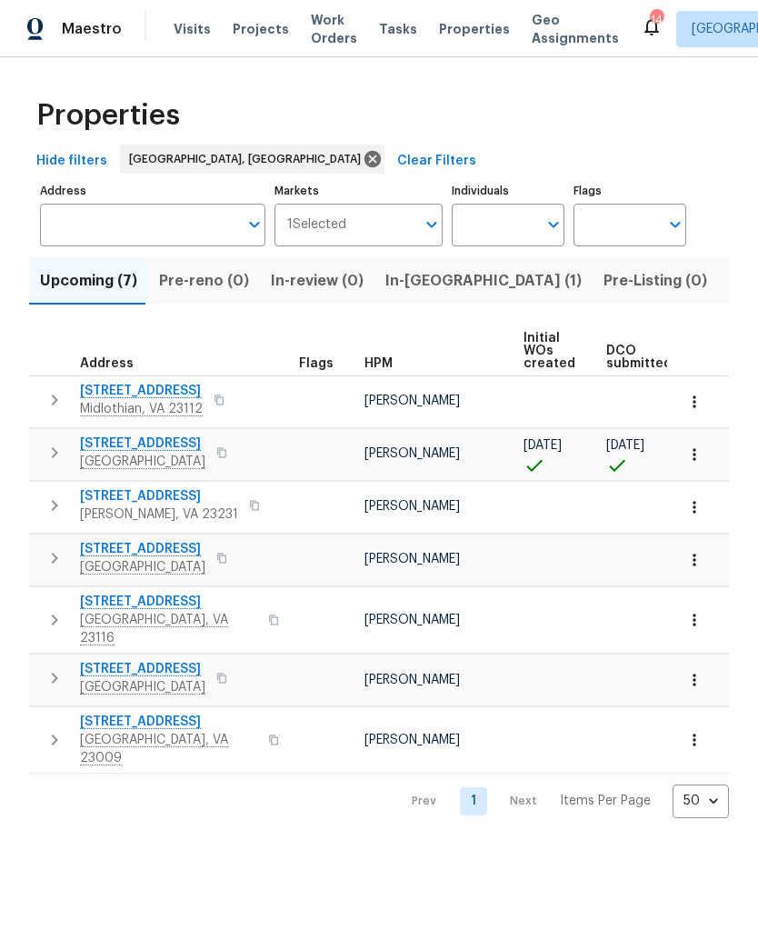
click at [124, 451] on span "[STREET_ADDRESS]" at bounding box center [142, 444] width 125 height 18
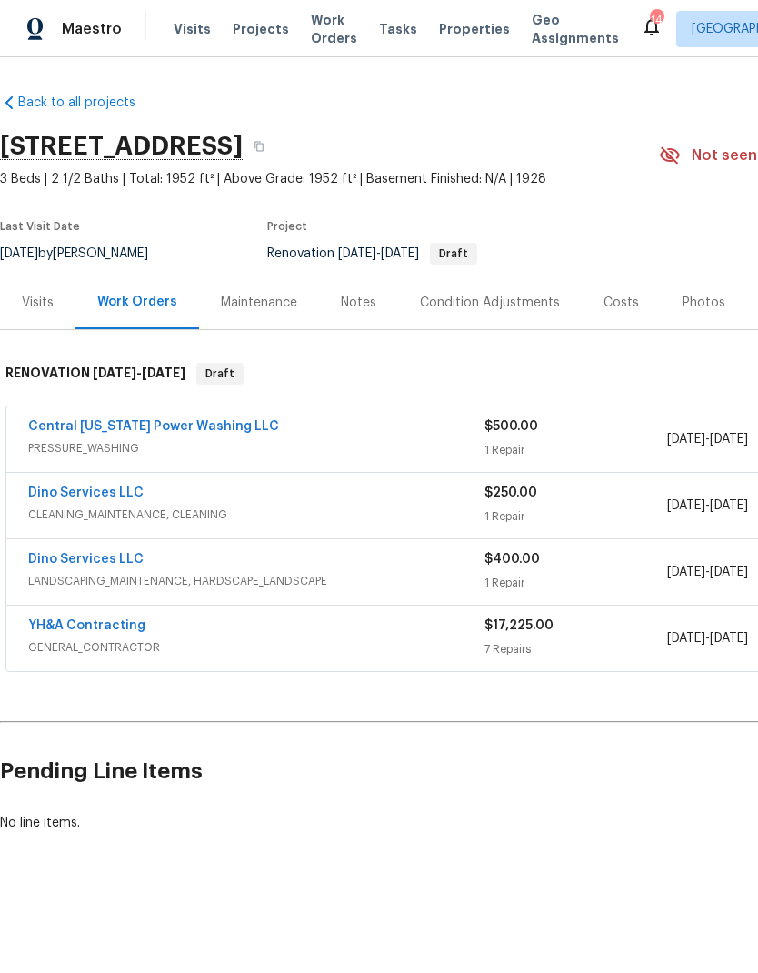
click at [363, 300] on div "Notes" at bounding box center [358, 303] width 35 height 18
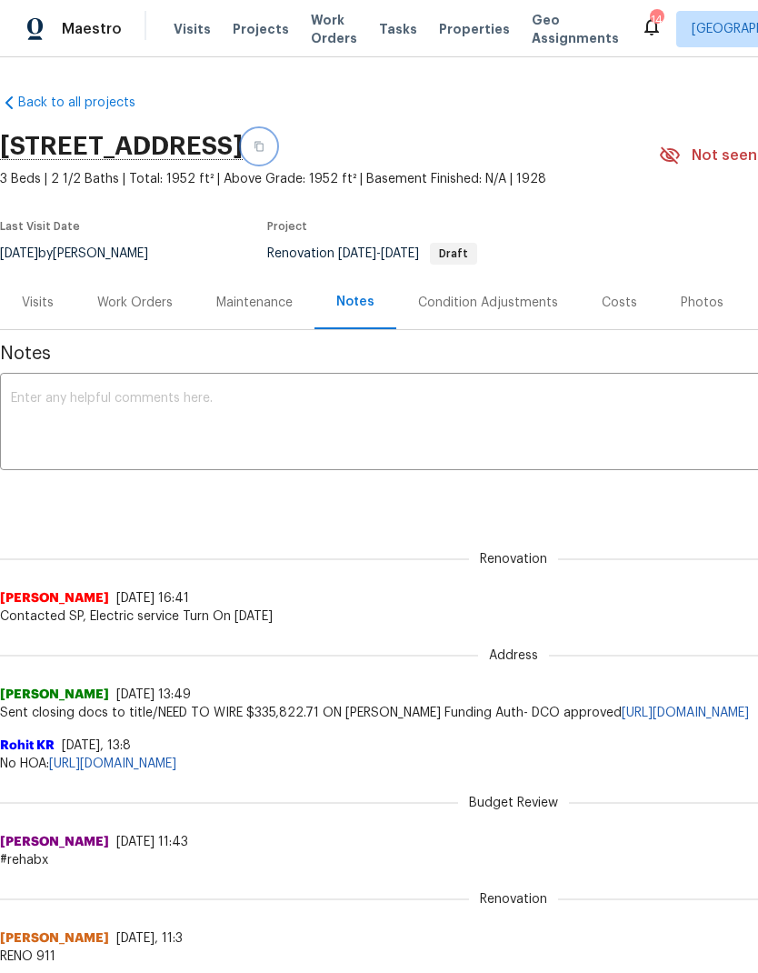
click at [275, 153] on button "button" at bounding box center [259, 146] width 33 height 33
click at [150, 301] on div "Work Orders" at bounding box center [134, 303] width 75 height 18
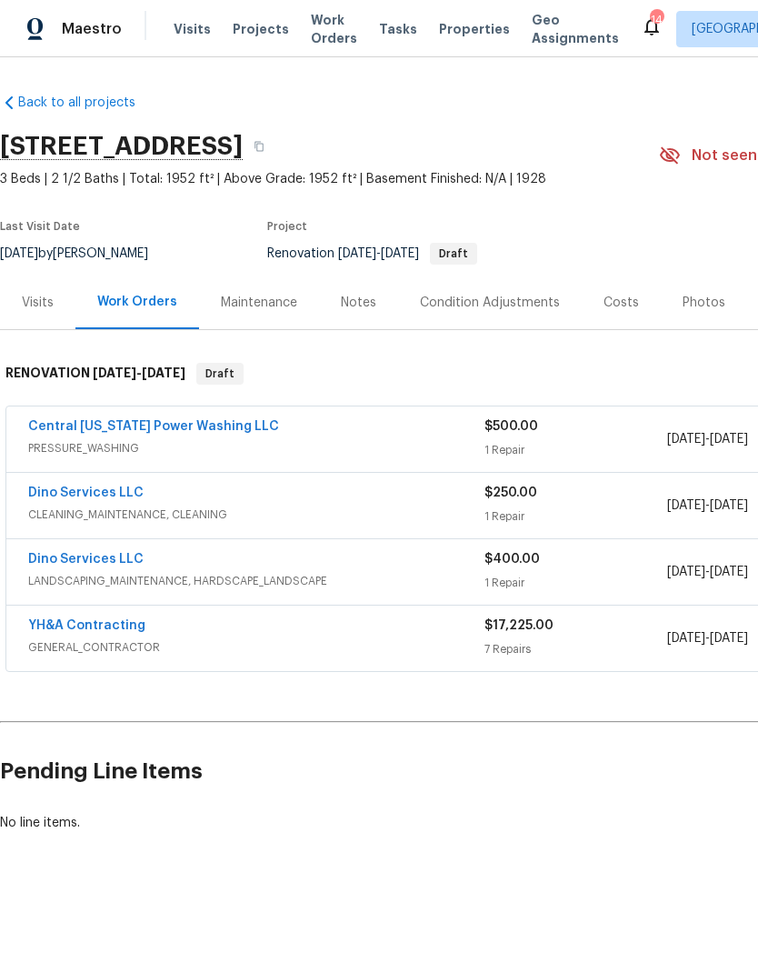
click at [93, 625] on link "YH&A Contracting" at bounding box center [86, 625] width 117 height 13
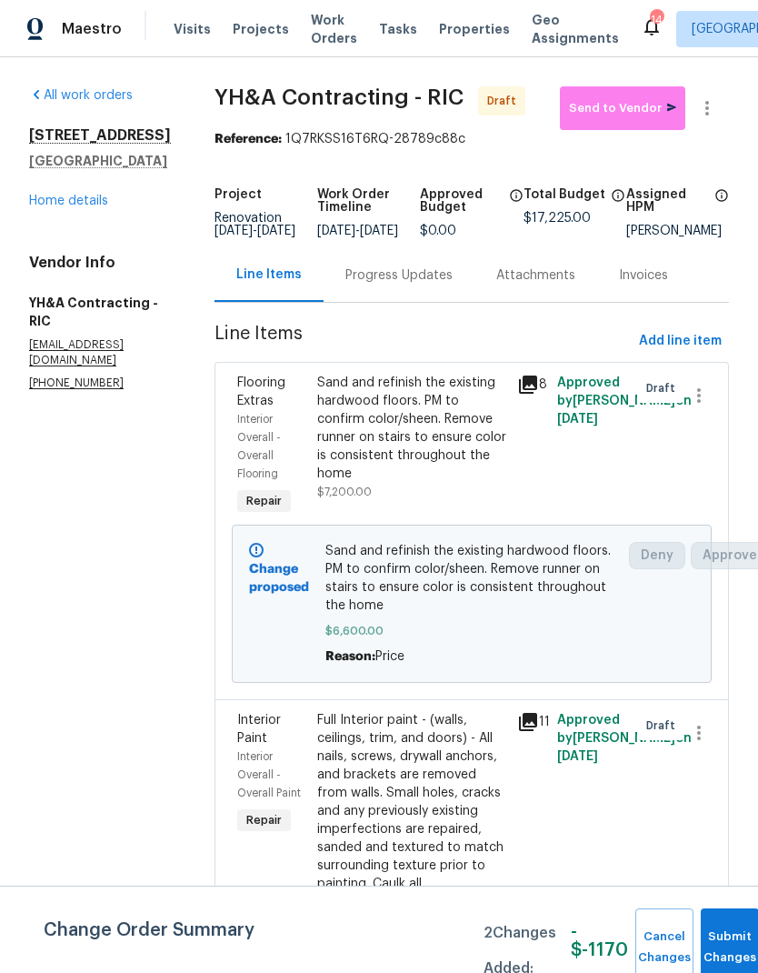
click at [409, 492] on div "Sand and refinish the existing hardwood floors. PM to confirm color/sheen. Remo…" at bounding box center [411, 437] width 189 height 127
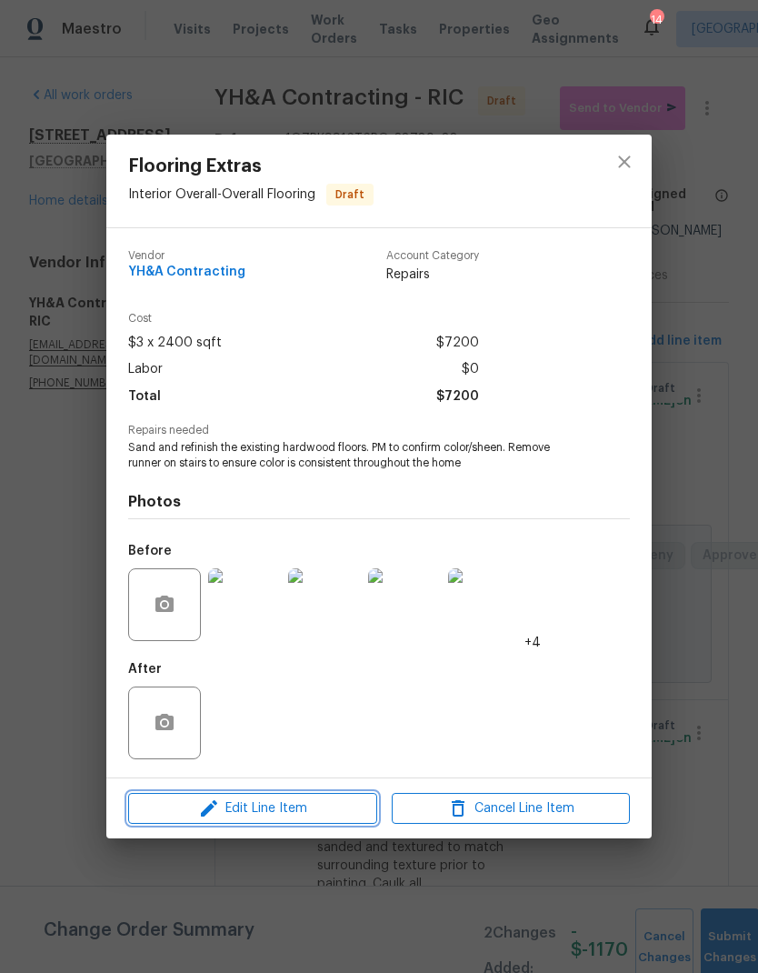
click at [333, 809] on span "Edit Line Item" at bounding box center [253, 808] width 238 height 23
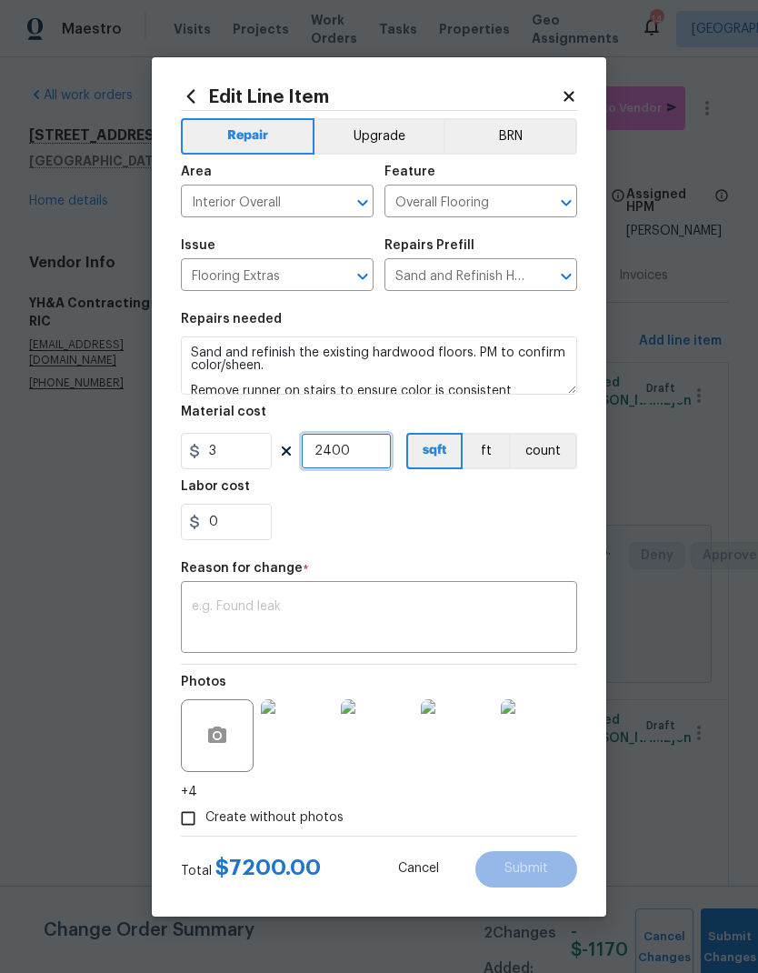
click at [336, 449] on input "2400" at bounding box center [346, 451] width 91 height 36
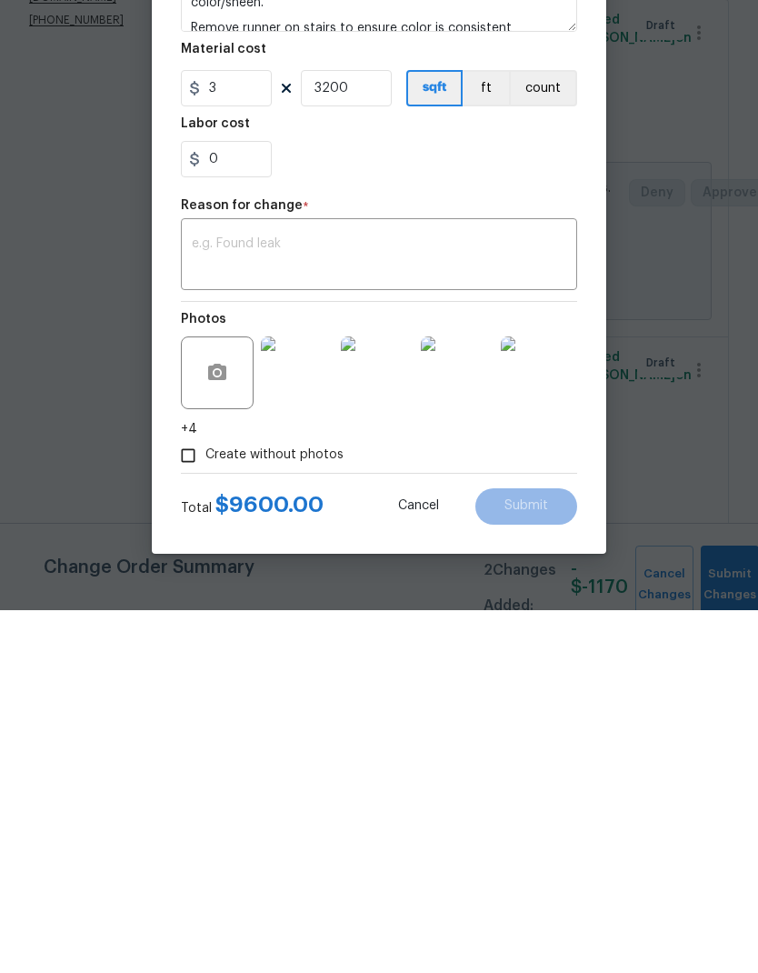
click at [533, 504] on div "0" at bounding box center [379, 522] width 396 height 36
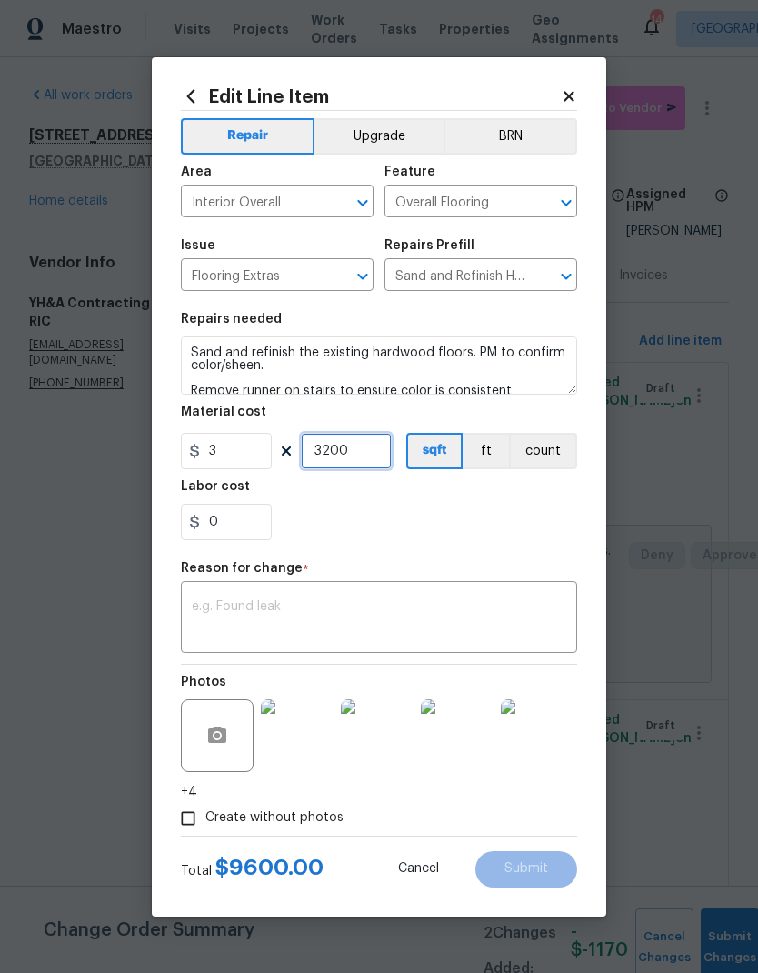
click at [325, 453] on input "3200" at bounding box center [346, 451] width 91 height 36
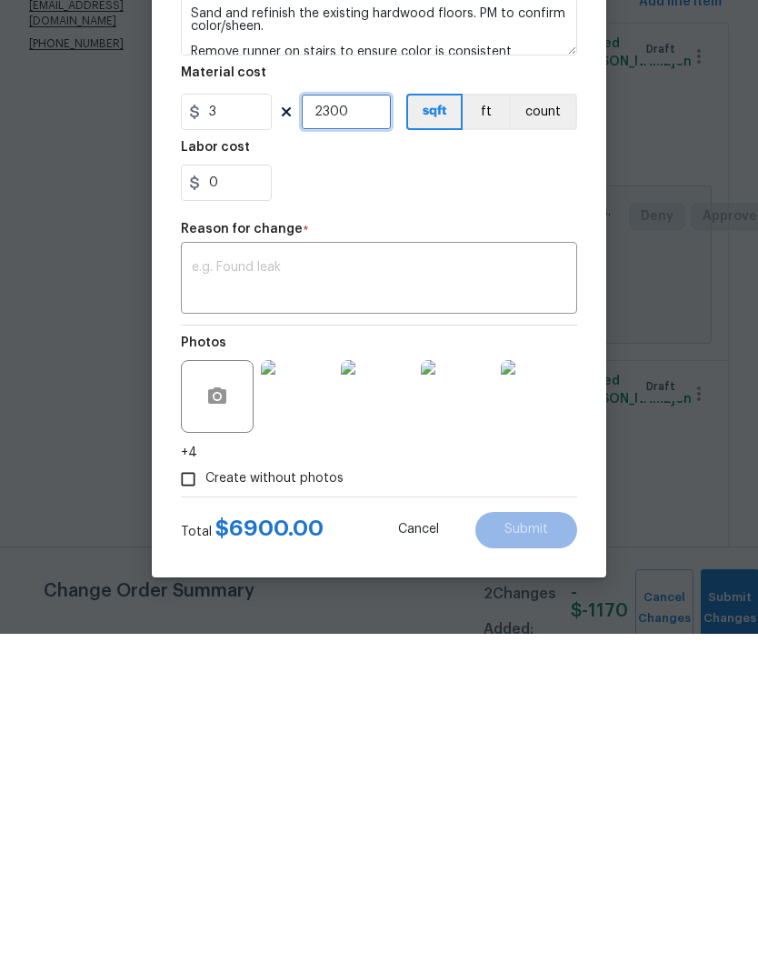
type input "2300"
click at [518, 600] on textarea at bounding box center [379, 619] width 375 height 38
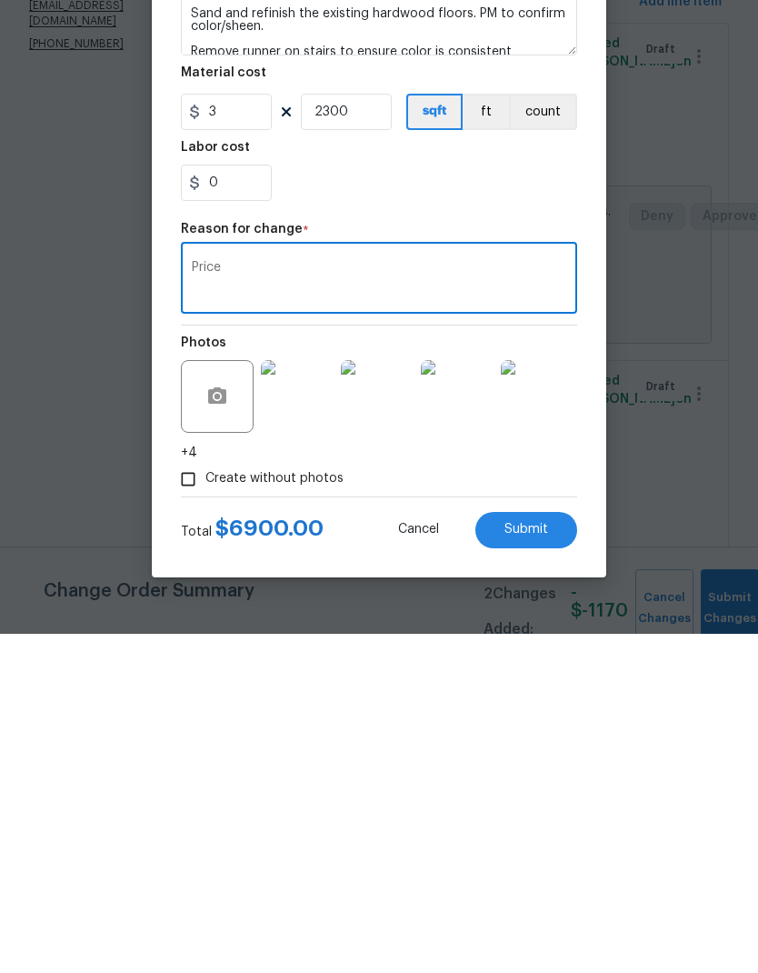
type textarea "Price"
click at [542, 862] on span "Submit" at bounding box center [527, 869] width 44 height 14
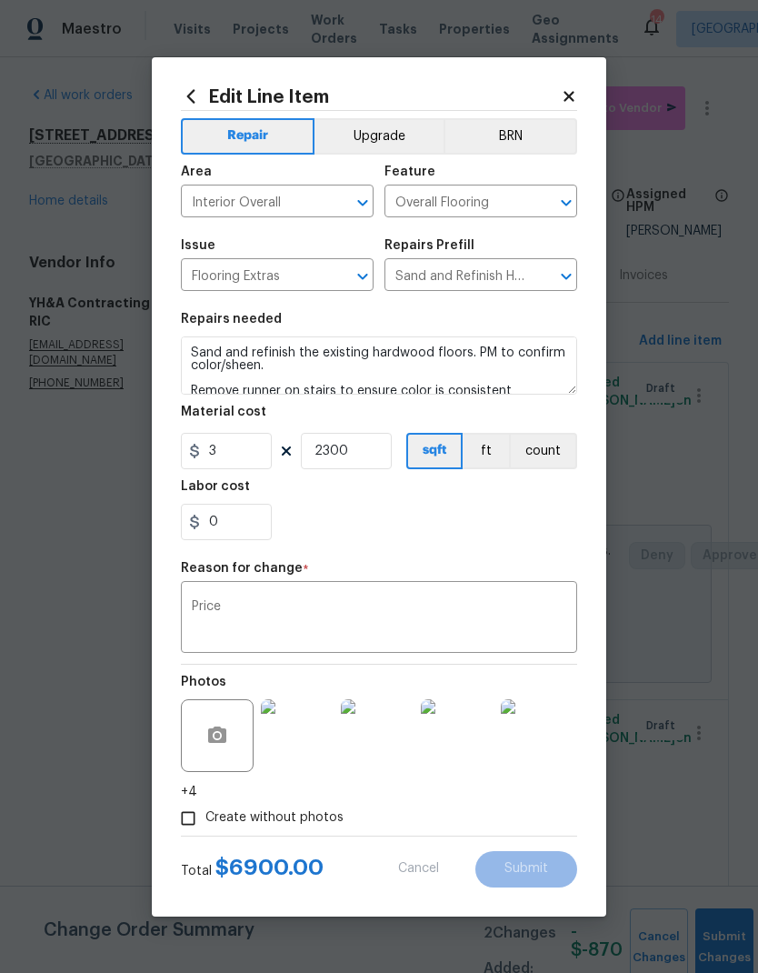
type input "2400"
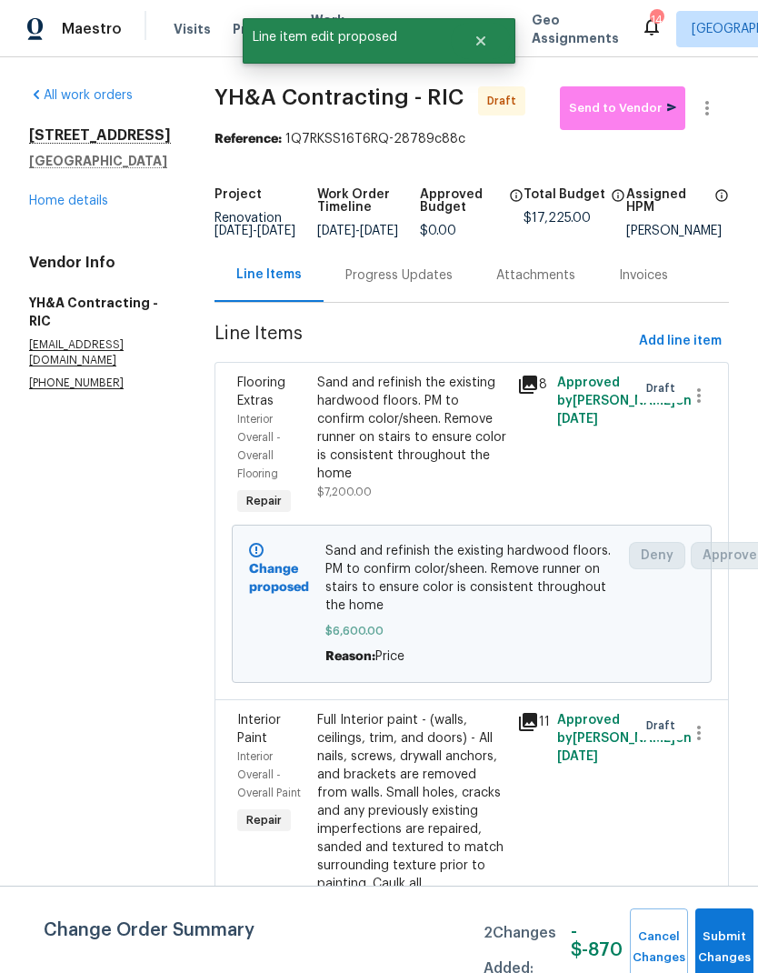
click at [402, 495] on div "Sand and refinish the existing hardwood floors. PM to confirm color/sheen. Remo…" at bounding box center [411, 437] width 189 height 127
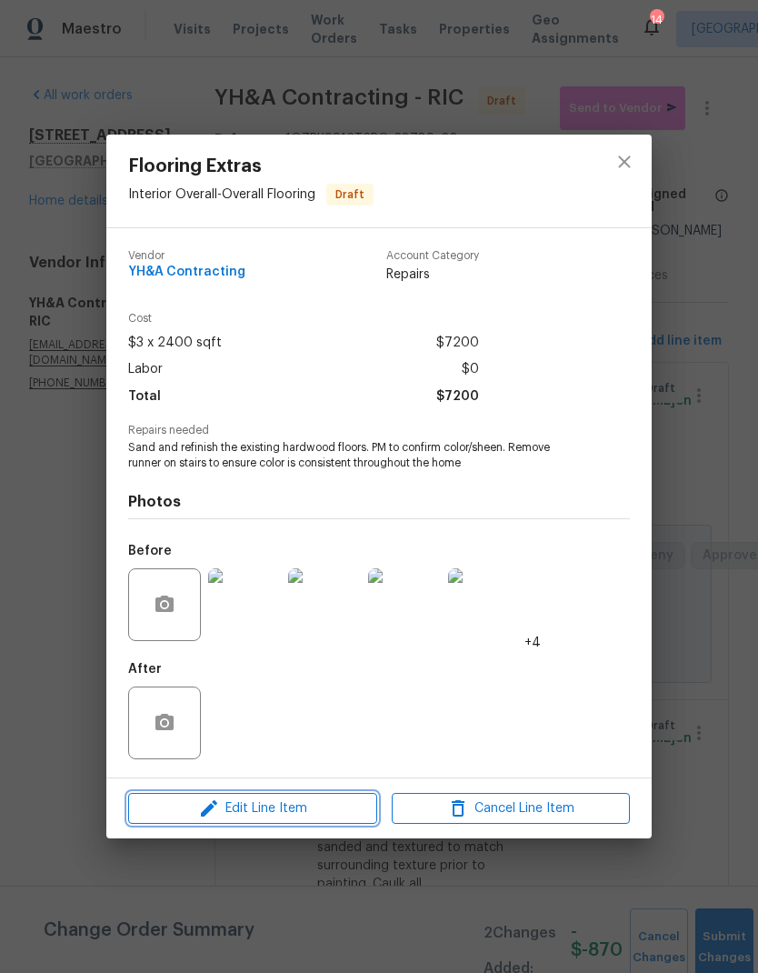
click at [330, 807] on span "Edit Line Item" at bounding box center [253, 808] width 238 height 23
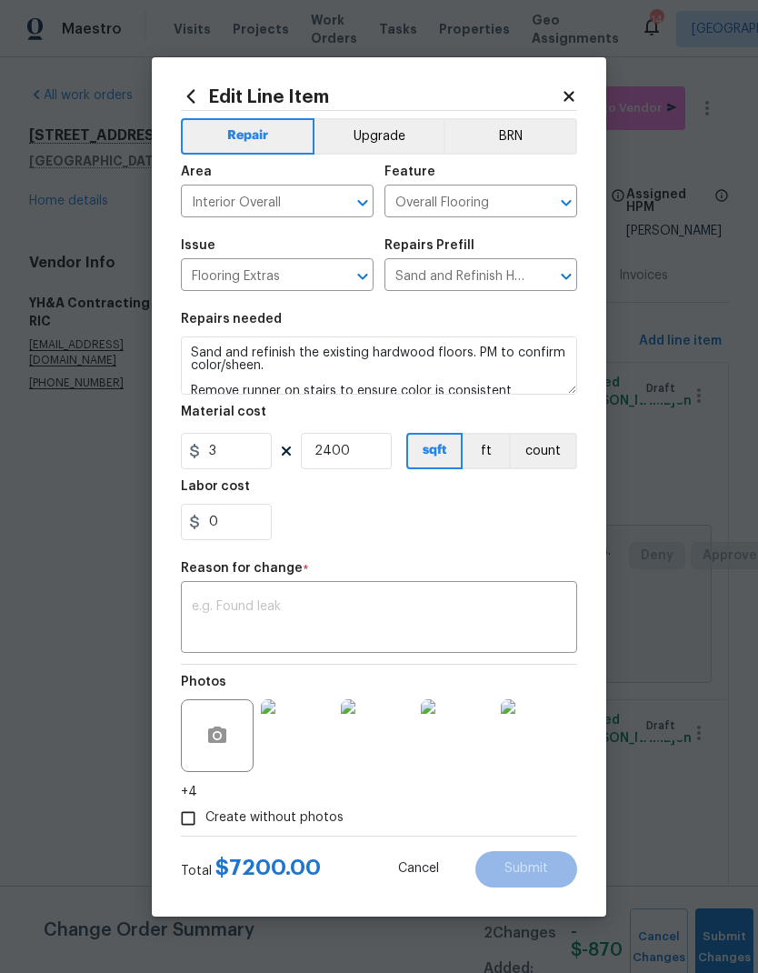
click at [564, 101] on icon at bounding box center [569, 96] width 16 height 16
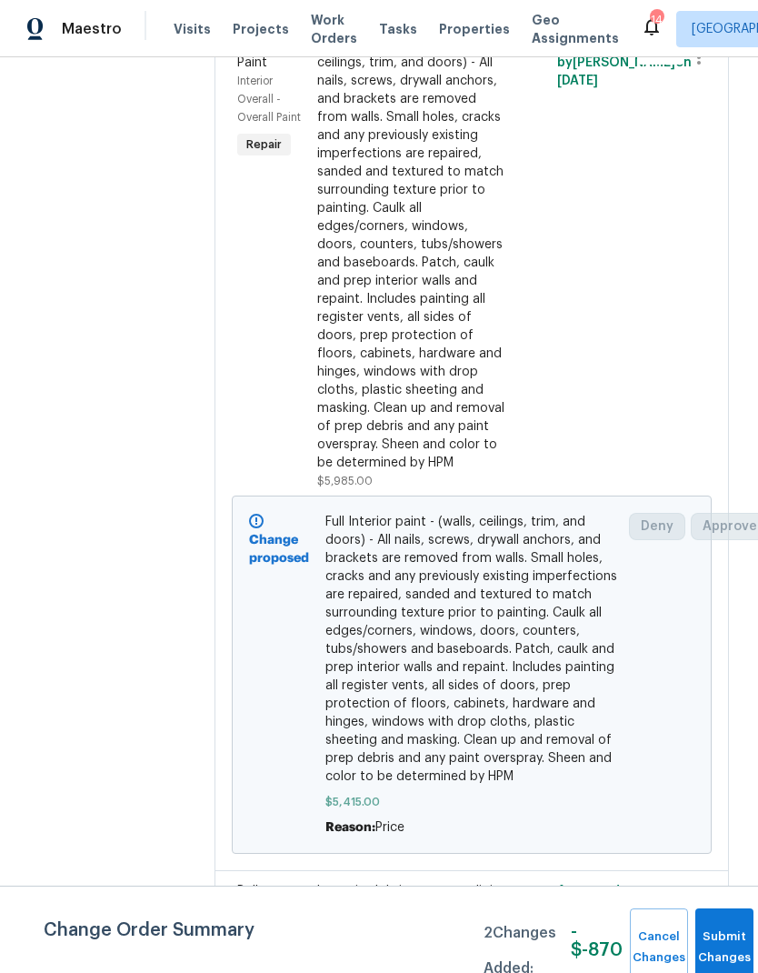
scroll to position [675, 0]
click at [395, 384] on div "Full Interior paint - (walls, ceilings, trim, and doors) - All nails, screws, d…" at bounding box center [411, 253] width 189 height 436
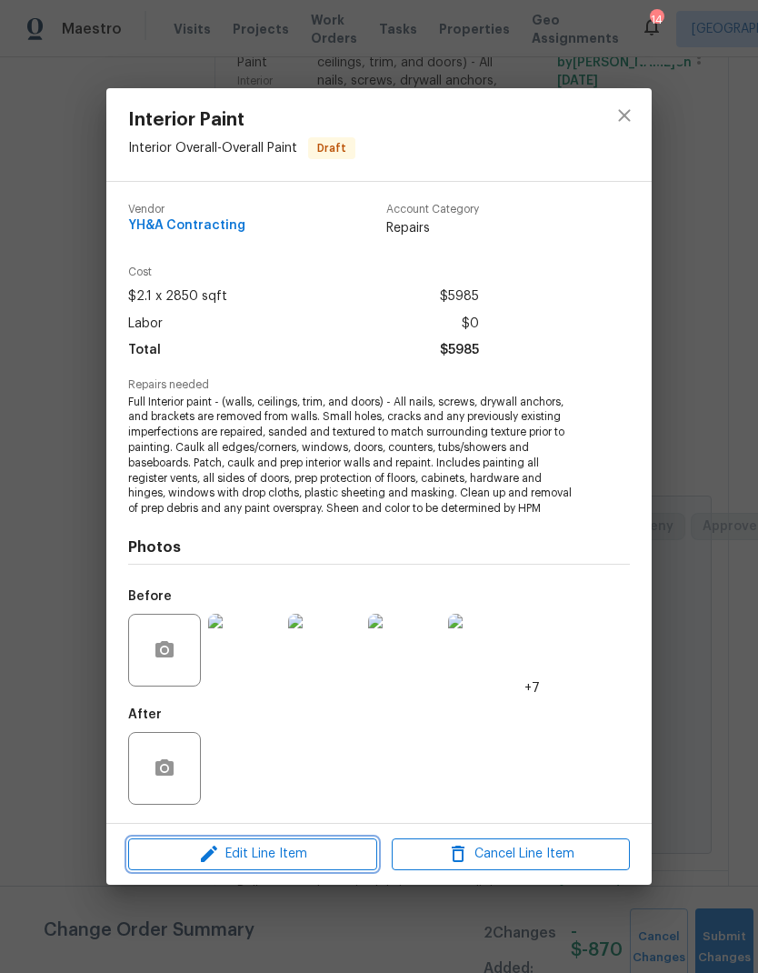
click at [346, 853] on span "Edit Line Item" at bounding box center [253, 854] width 238 height 23
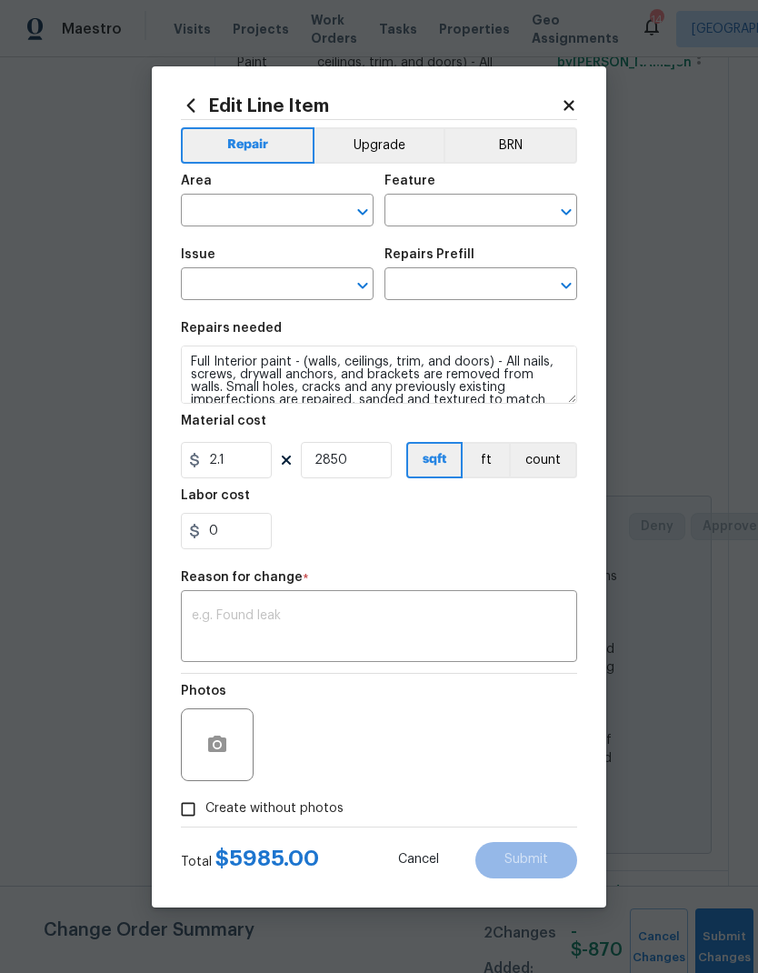
type input "Interior Overall"
type input "Overall Paint"
type input "Interior Paint"
type input "Full Interior Paint $1.90"
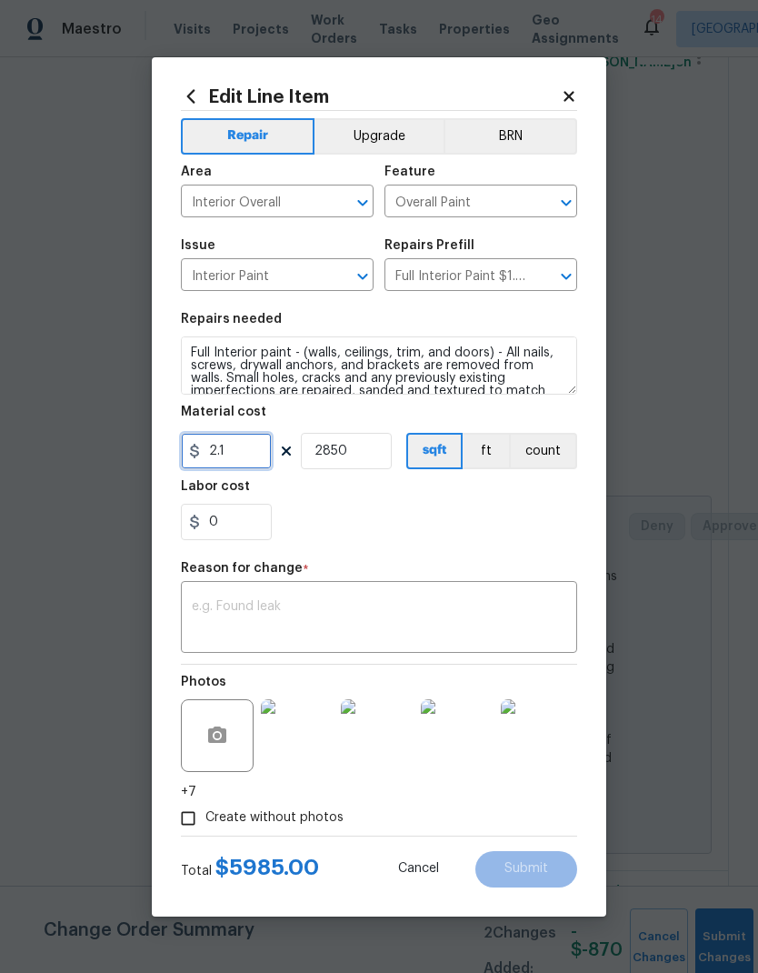
click at [255, 454] on input "2.1" at bounding box center [226, 451] width 91 height 36
type input "1.95"
click at [487, 520] on div "0" at bounding box center [379, 522] width 396 height 36
click at [475, 612] on textarea at bounding box center [379, 619] width 375 height 38
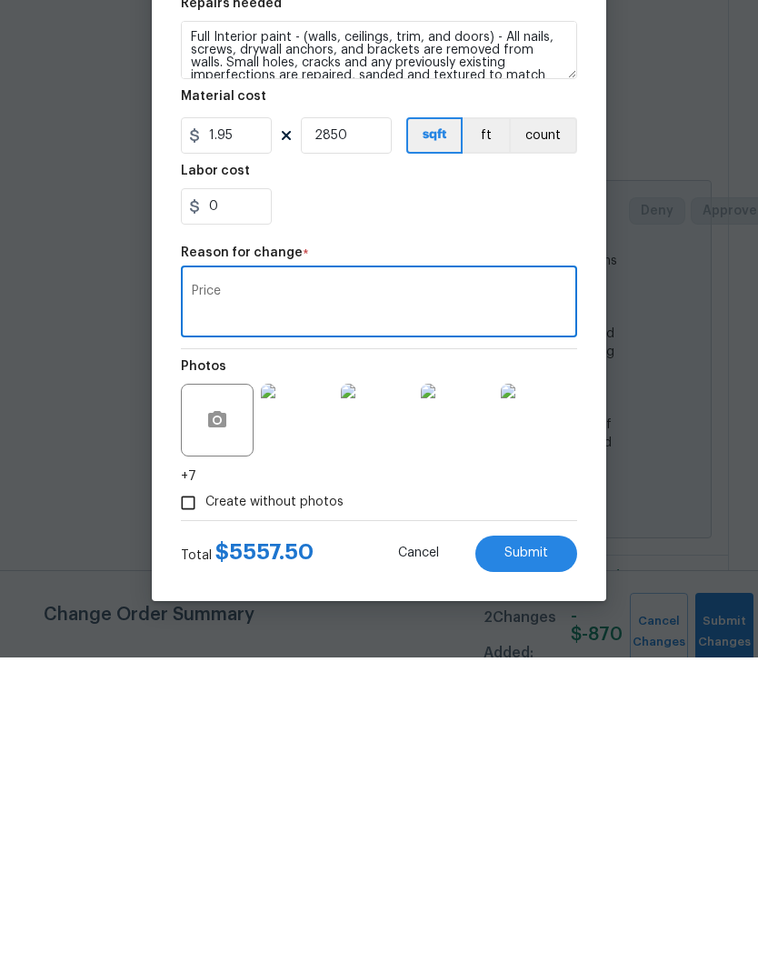
type textarea "Price"
click at [449, 801] on div "Create without photos" at bounding box center [379, 818] width 396 height 35
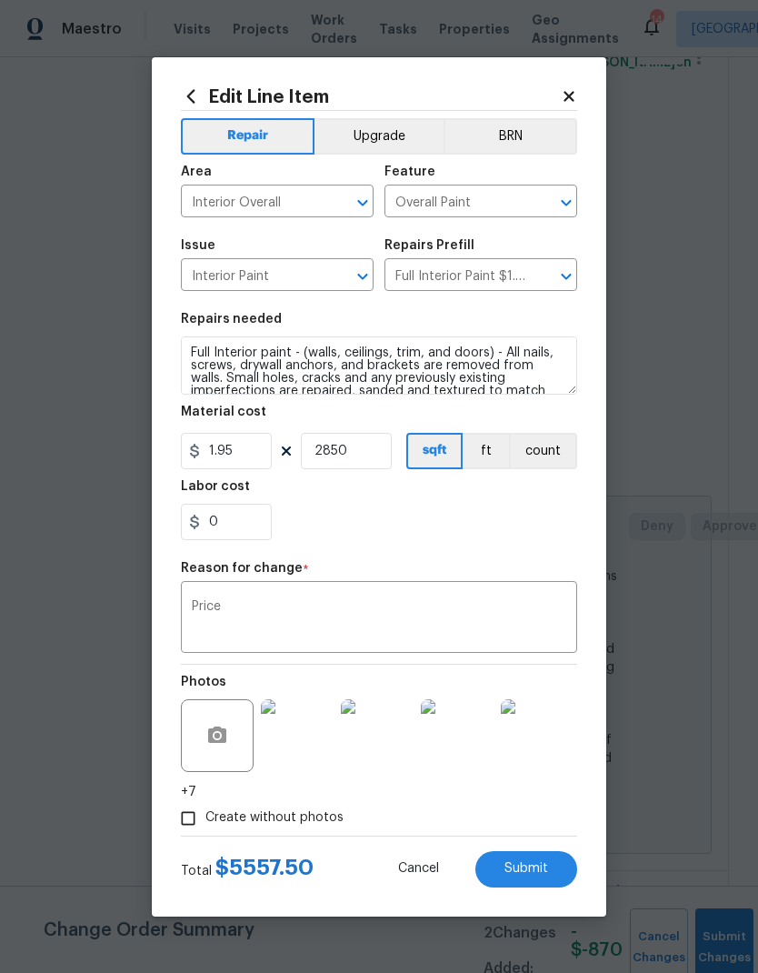
click at [548, 874] on button "Submit" at bounding box center [526, 869] width 102 height 36
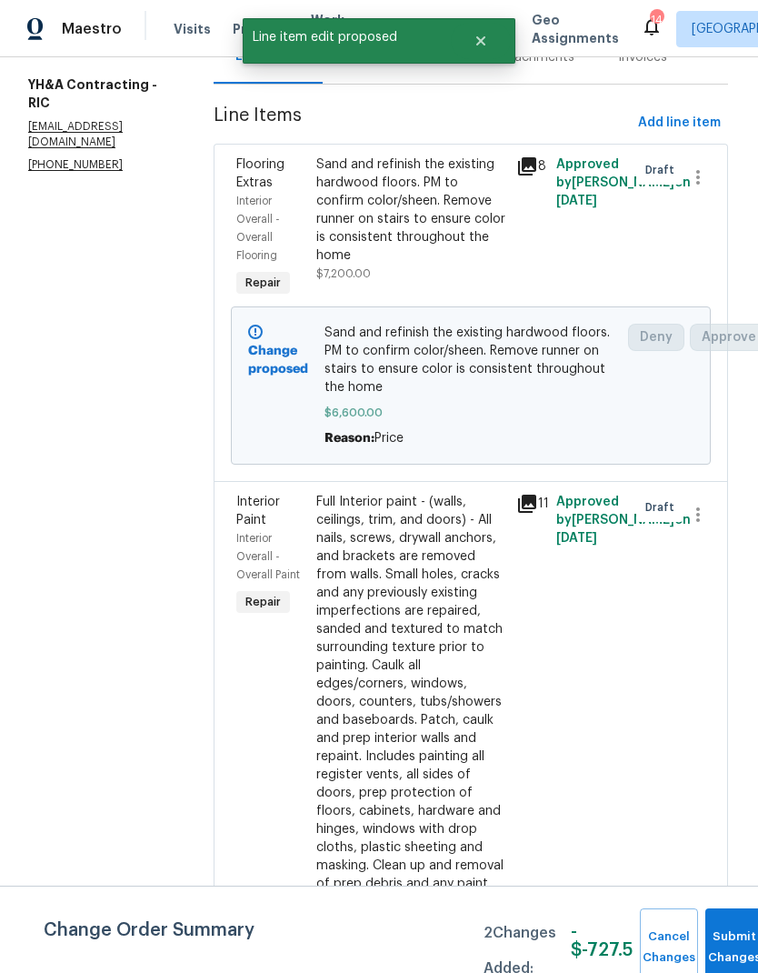
scroll to position [220, 1]
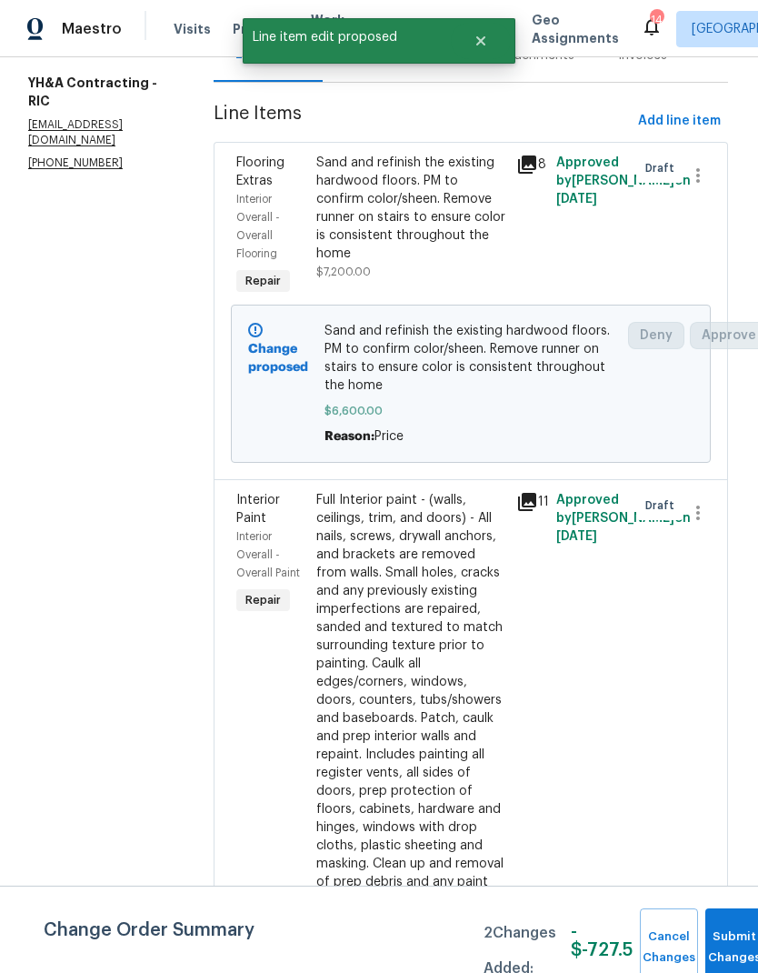
click at [405, 263] on div "Sand and refinish the existing hardwood floors. PM to confirm color/sheen. Remo…" at bounding box center [410, 217] width 189 height 127
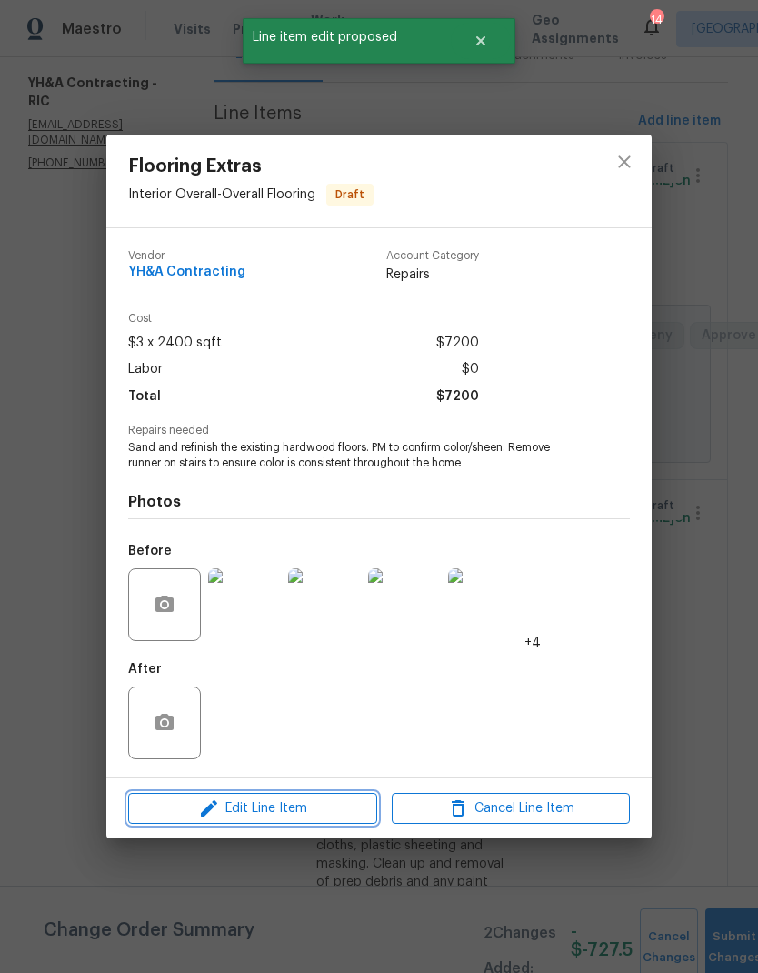
click at [330, 812] on span "Edit Line Item" at bounding box center [253, 808] width 238 height 23
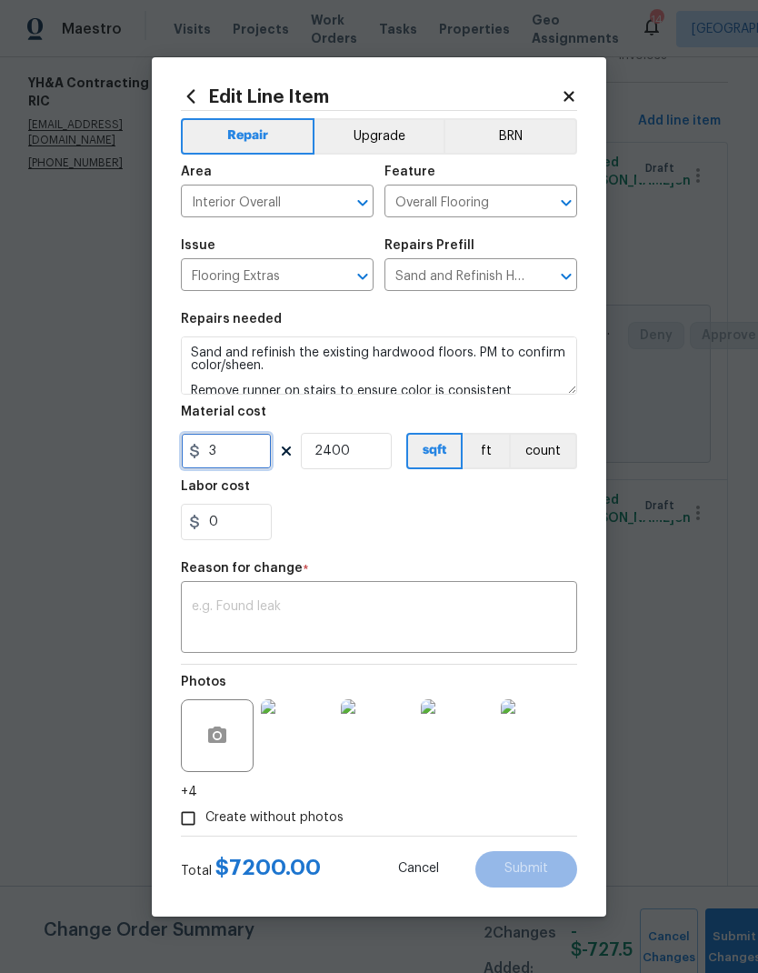
click at [247, 445] on input "3" at bounding box center [226, 451] width 91 height 36
type input "2.75"
click at [437, 605] on textarea at bounding box center [379, 619] width 375 height 38
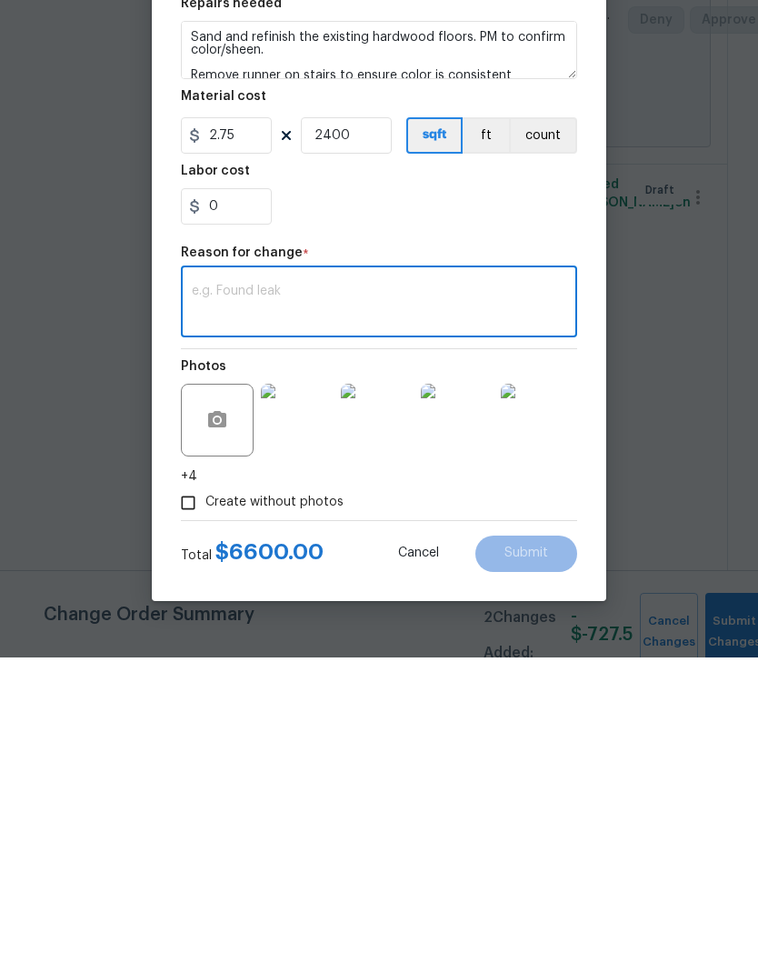
click at [527, 504] on div "0" at bounding box center [379, 522] width 396 height 36
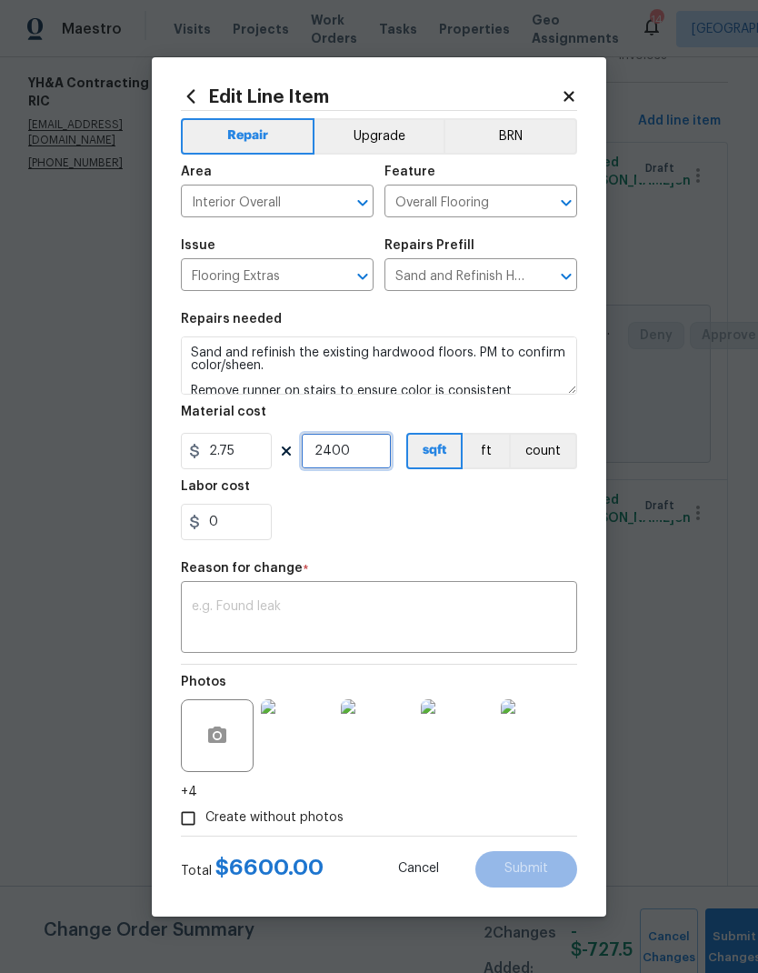
click at [363, 453] on input "2400" at bounding box center [346, 451] width 91 height 36
type input "2300"
click at [532, 522] on div "0" at bounding box center [379, 522] width 396 height 36
click at [495, 627] on textarea at bounding box center [379, 619] width 375 height 38
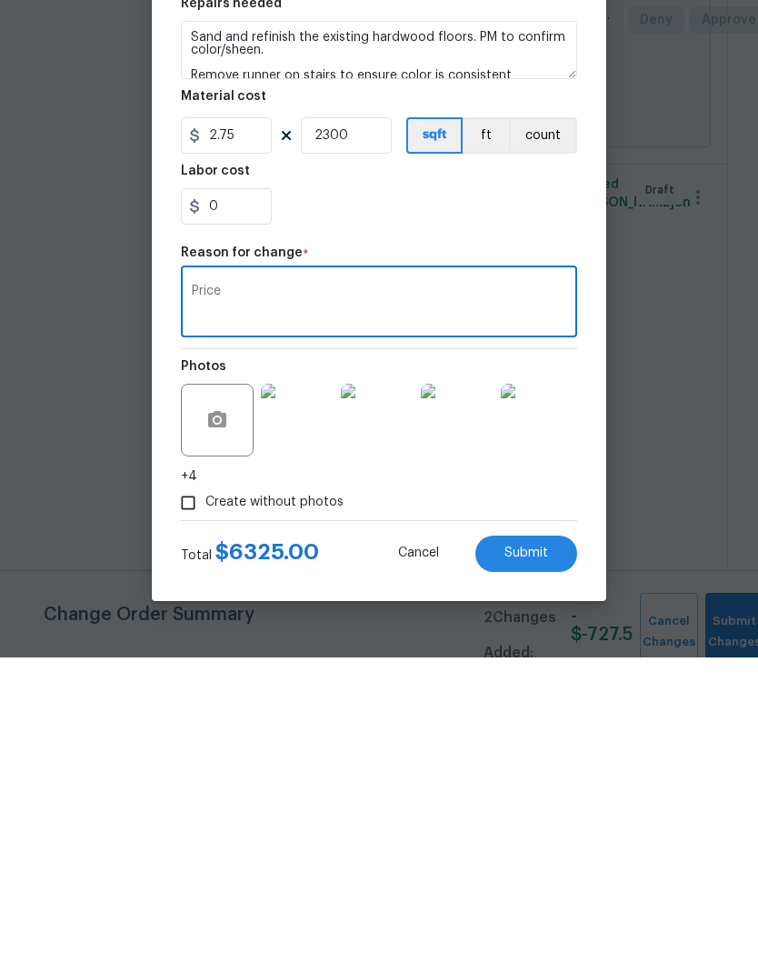
type textarea "Price"
click at [555, 851] on button "Submit" at bounding box center [526, 869] width 102 height 36
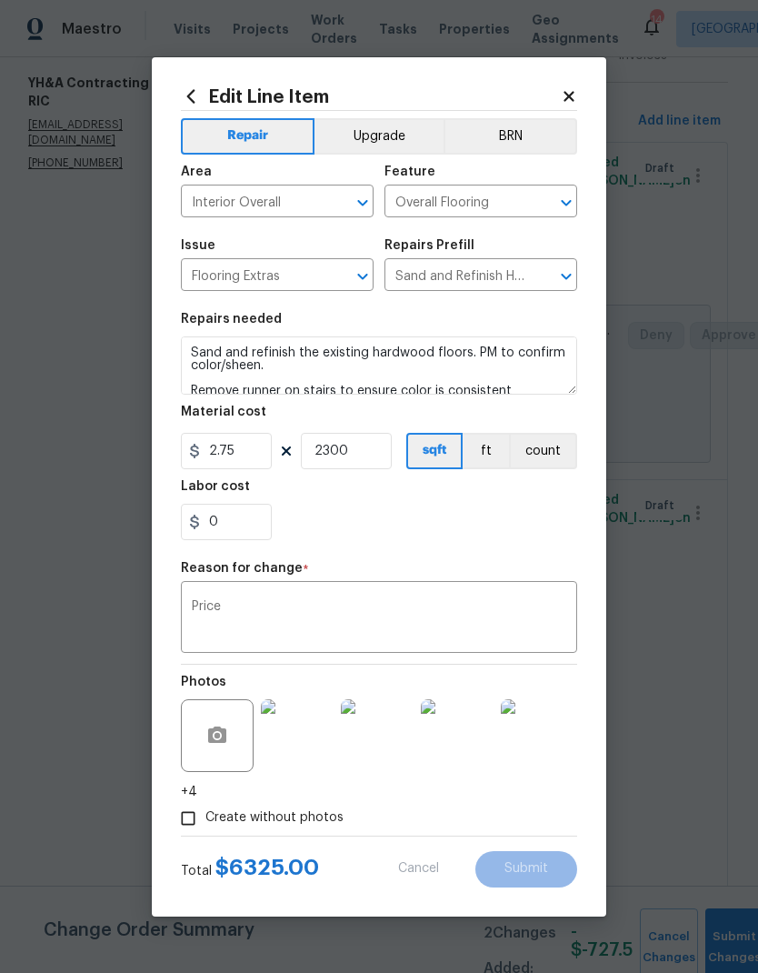
type input "2400"
type input "3"
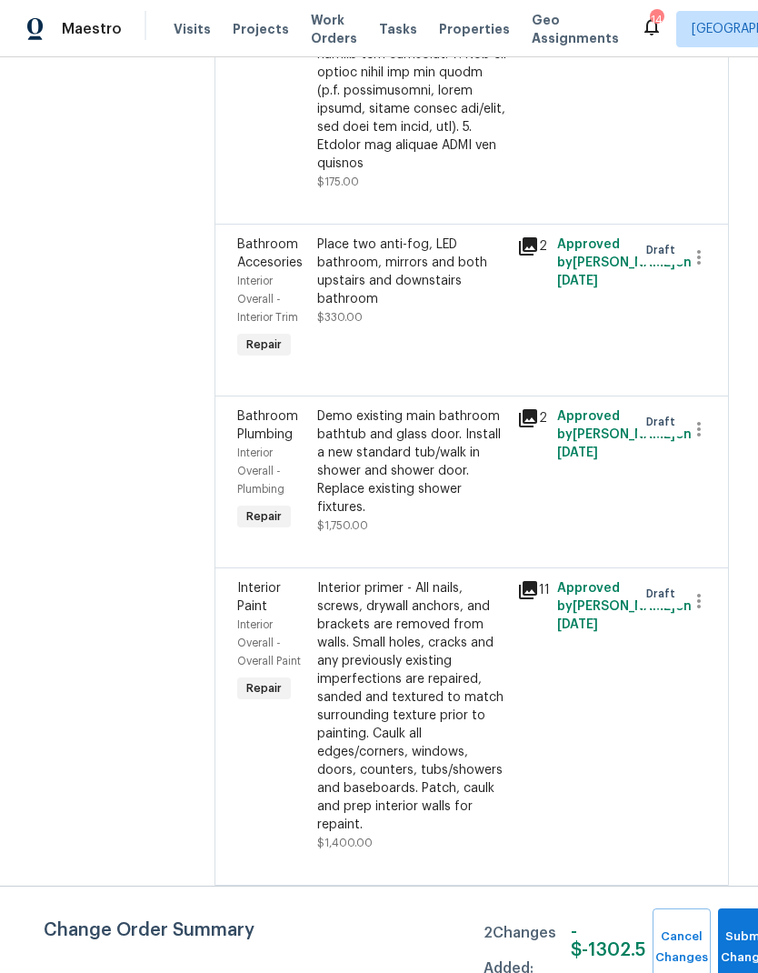
scroll to position [2056, 0]
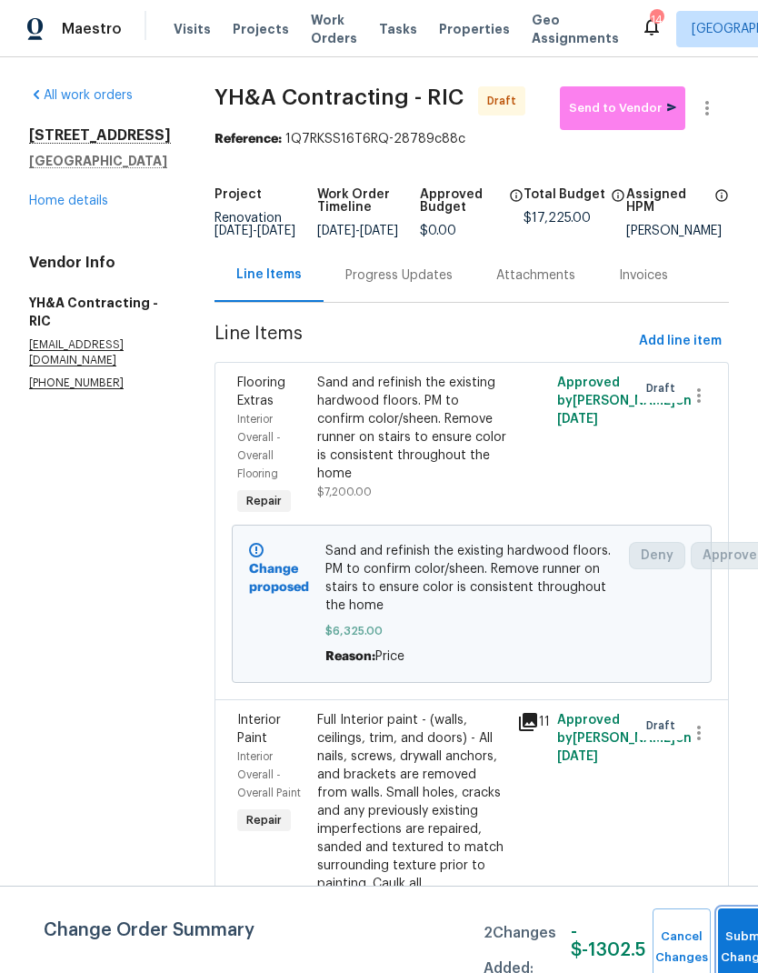
click at [736, 931] on button "Submit Changes" at bounding box center [747, 947] width 58 height 78
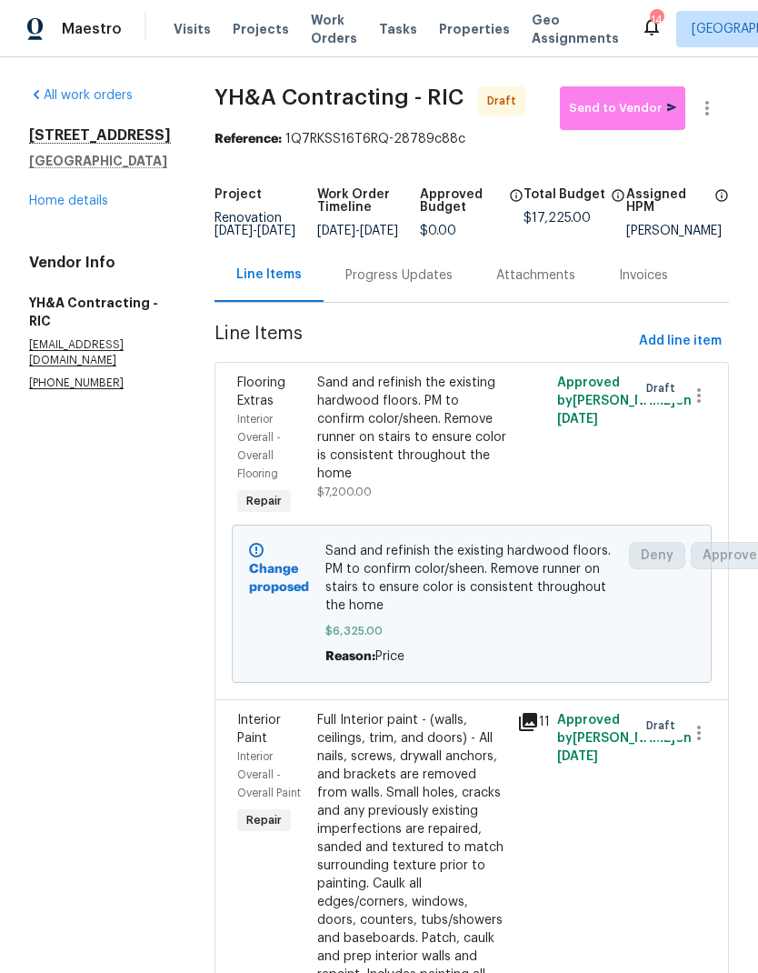
click at [83, 207] on link "Home details" at bounding box center [68, 201] width 79 height 13
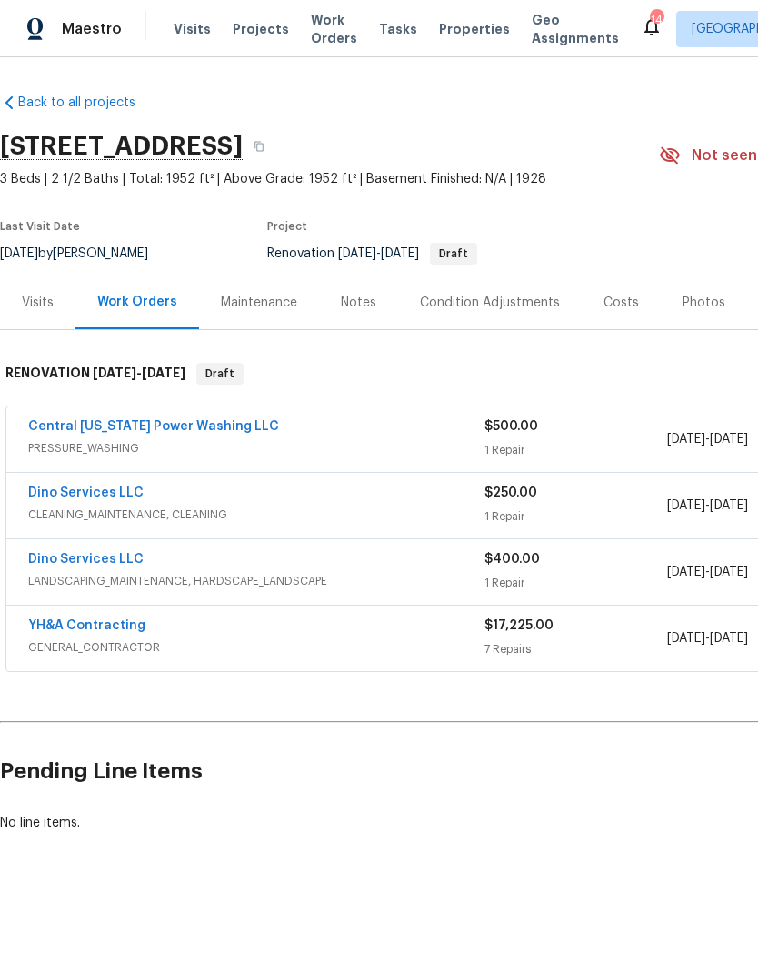
click at [116, 625] on link "YH&A Contracting" at bounding box center [86, 625] width 117 height 13
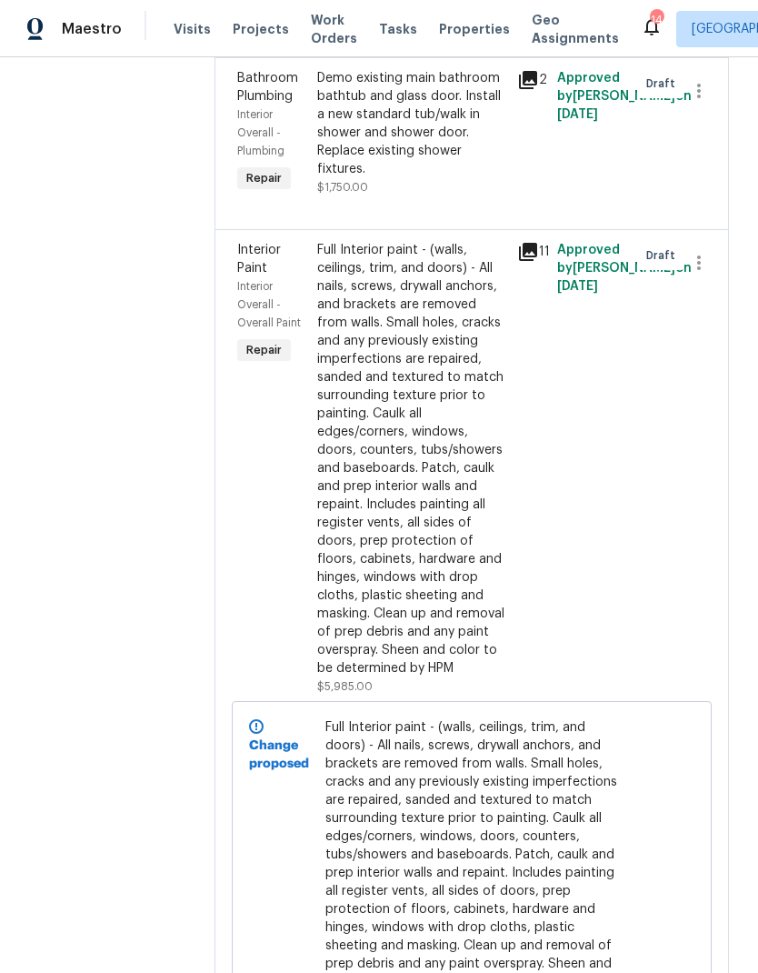
scroll to position [1530, 0]
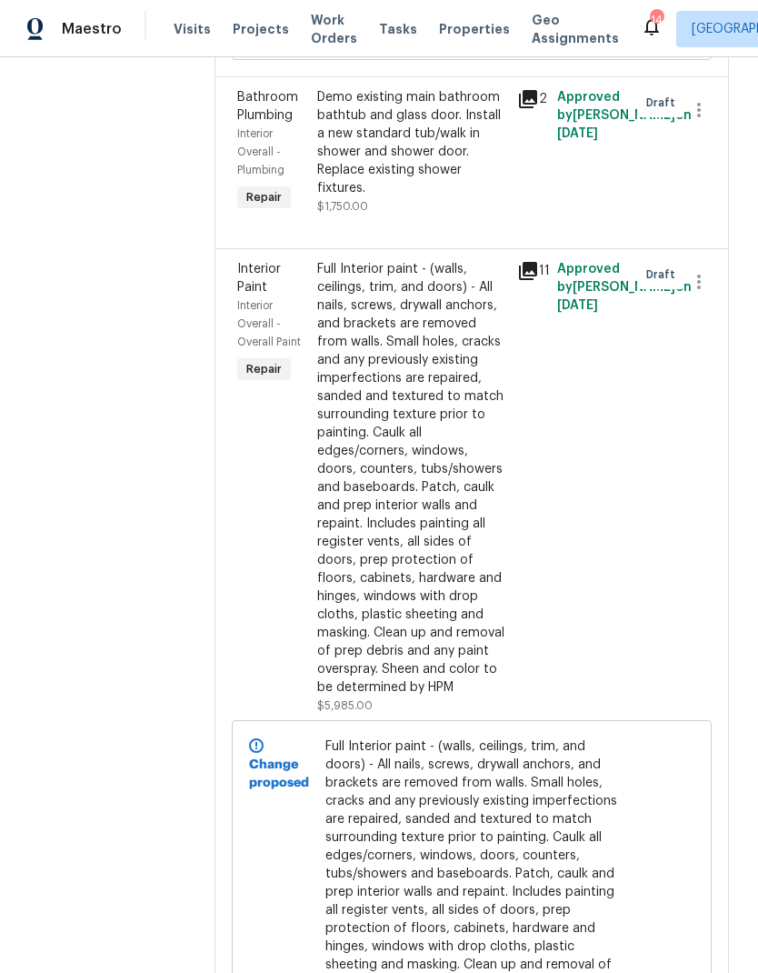
click at [748, 616] on div "All work orders [STREET_ADDRESS] Home details Vendor Info YH&A Contracting - RI…" at bounding box center [379, 90] width 758 height 3126
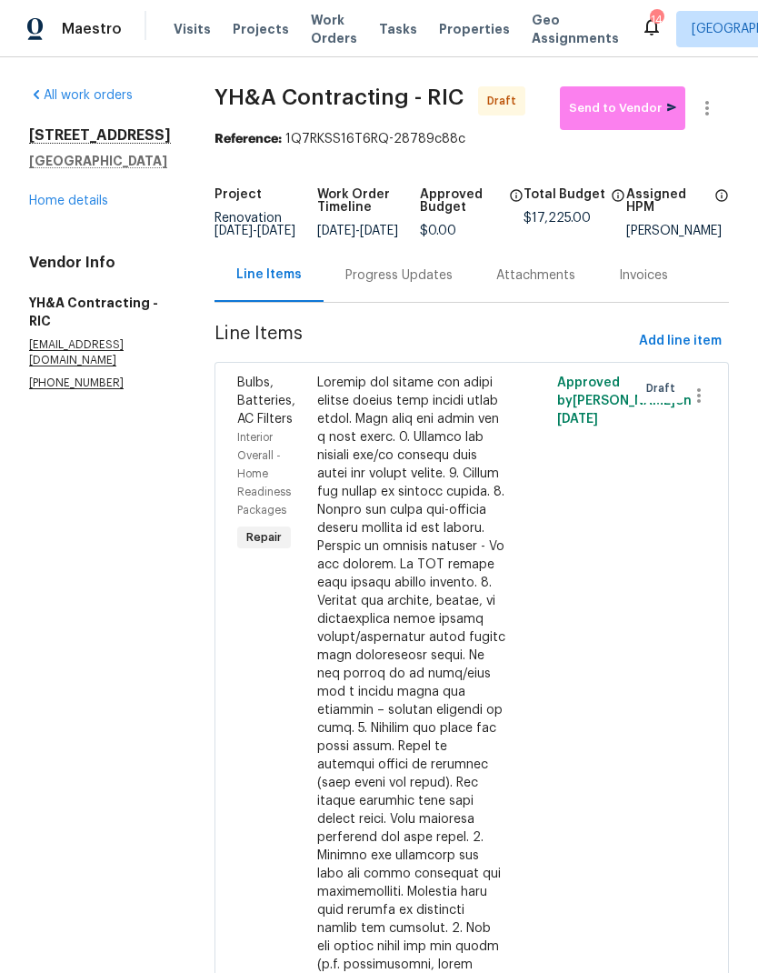
click at [80, 207] on link "Home details" at bounding box center [68, 201] width 79 height 13
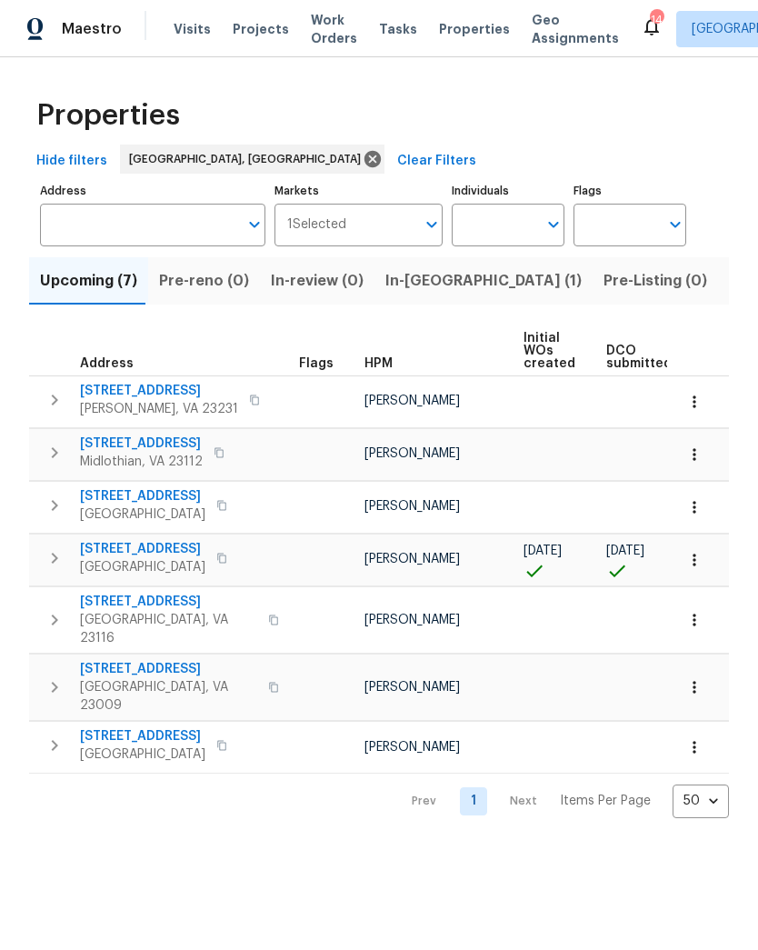
click at [245, 35] on span "Projects" at bounding box center [261, 29] width 56 height 18
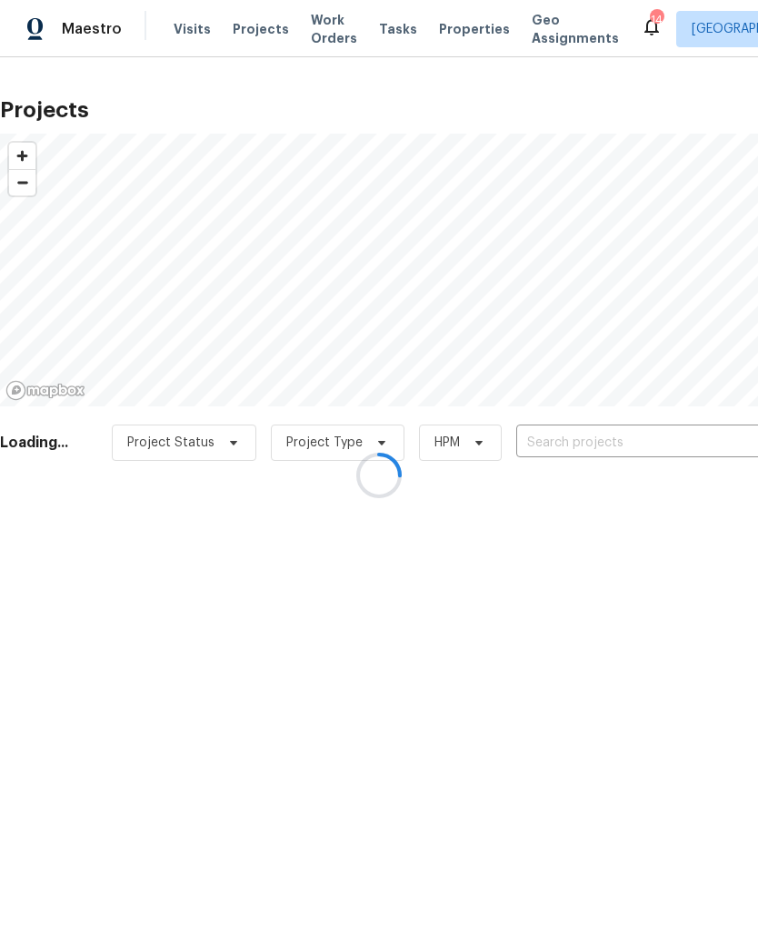
click at [585, 439] on div at bounding box center [379, 475] width 758 height 950
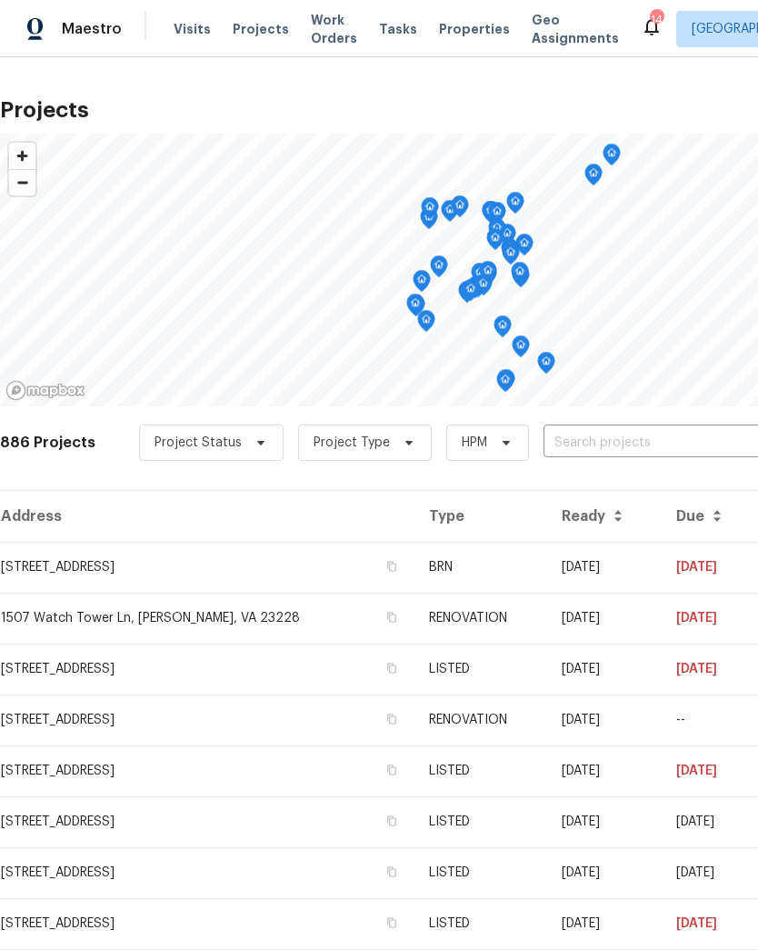
click at [658, 430] on input "text" at bounding box center [648, 443] width 208 height 28
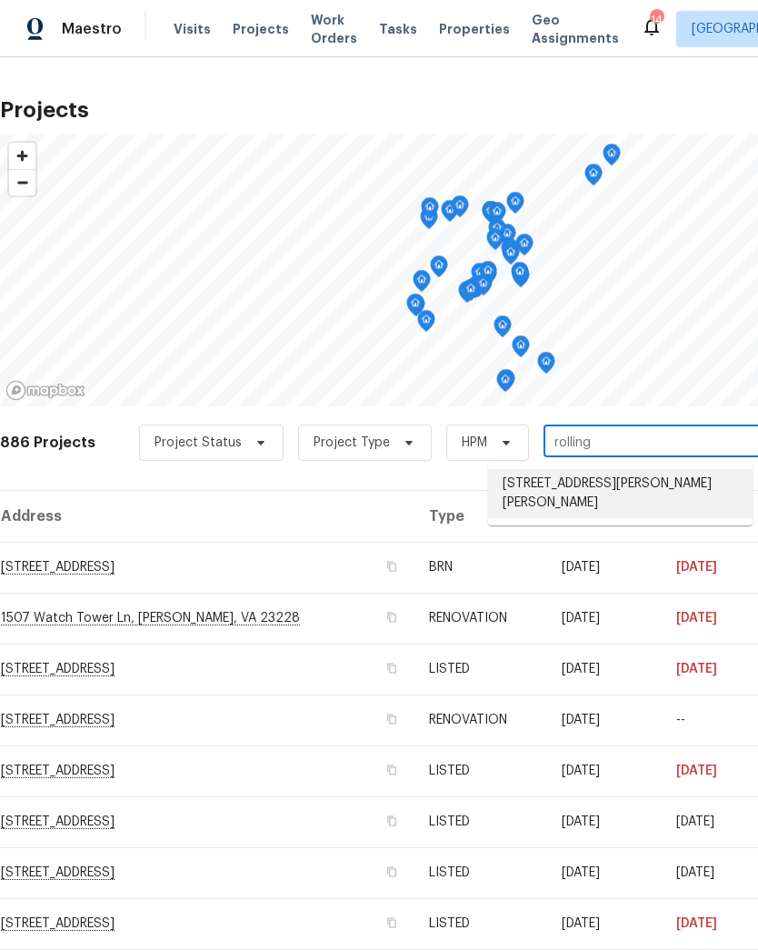
click at [670, 494] on li "[STREET_ADDRESS][PERSON_NAME][PERSON_NAME]" at bounding box center [620, 493] width 265 height 49
type input "[STREET_ADDRESS][PERSON_NAME][PERSON_NAME]"
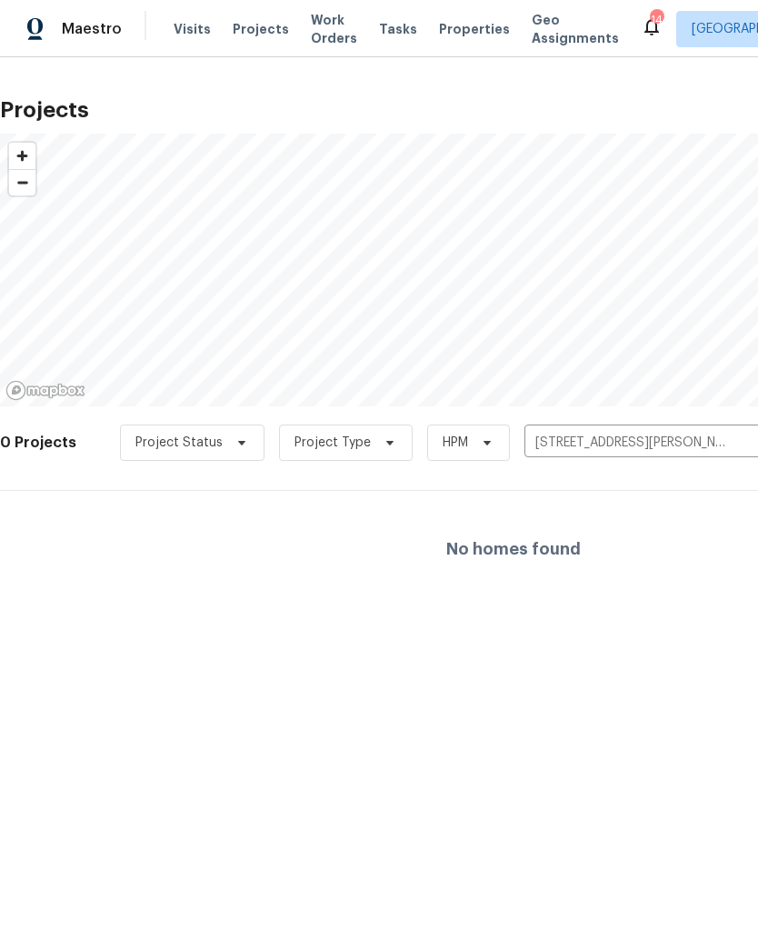
click at [465, 22] on span "Properties" at bounding box center [474, 29] width 71 height 18
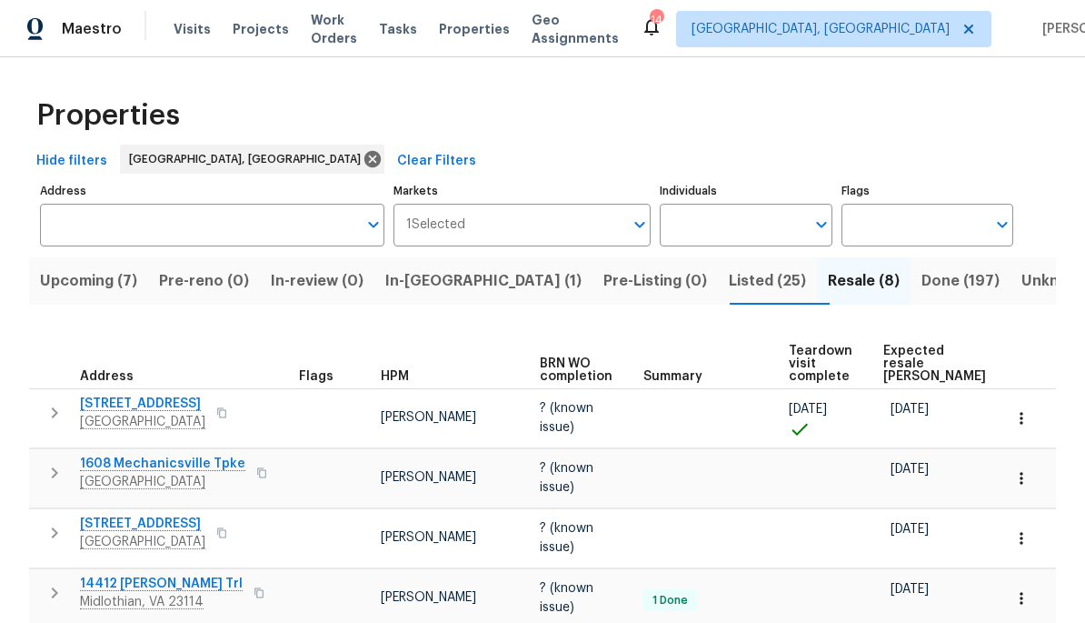
click at [757, 289] on span "Done (197)" at bounding box center [961, 280] width 78 height 25
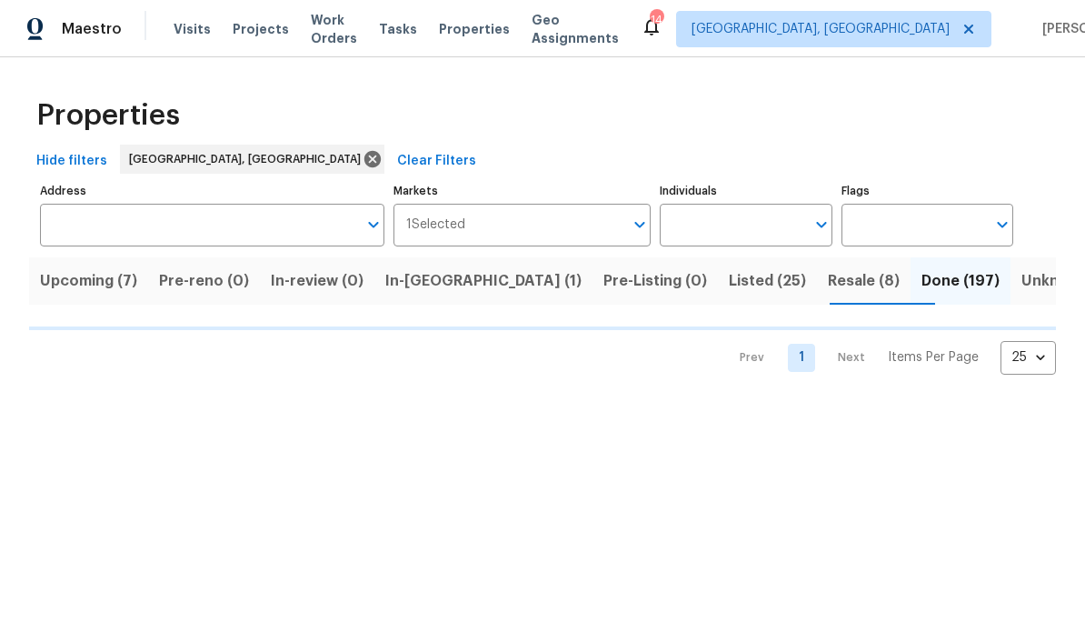
click at [70, 226] on input "Address" at bounding box center [198, 225] width 317 height 43
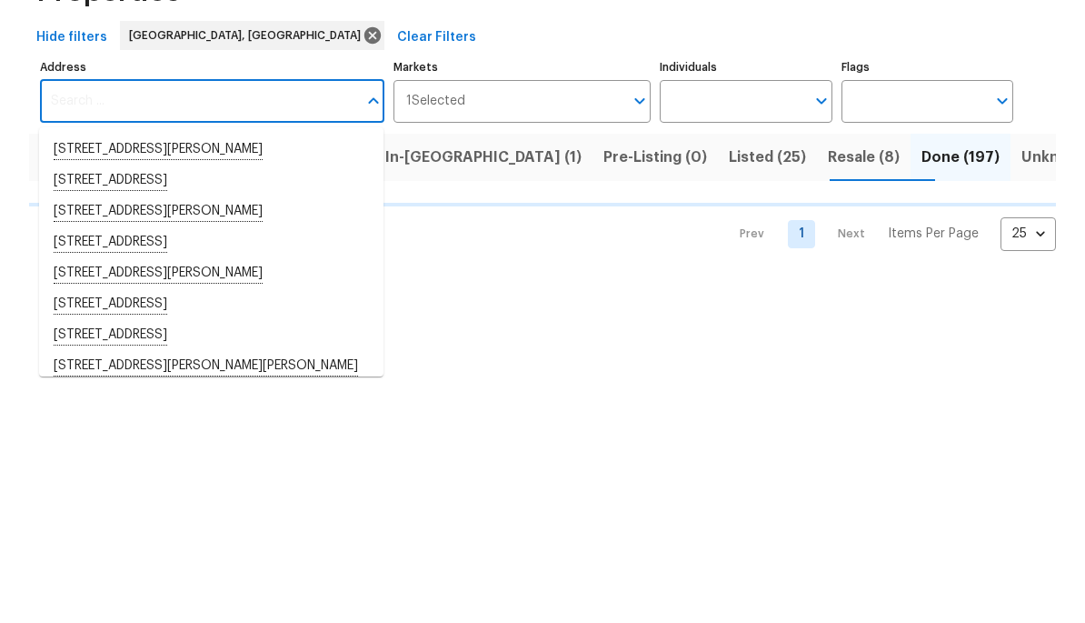
type input "r"
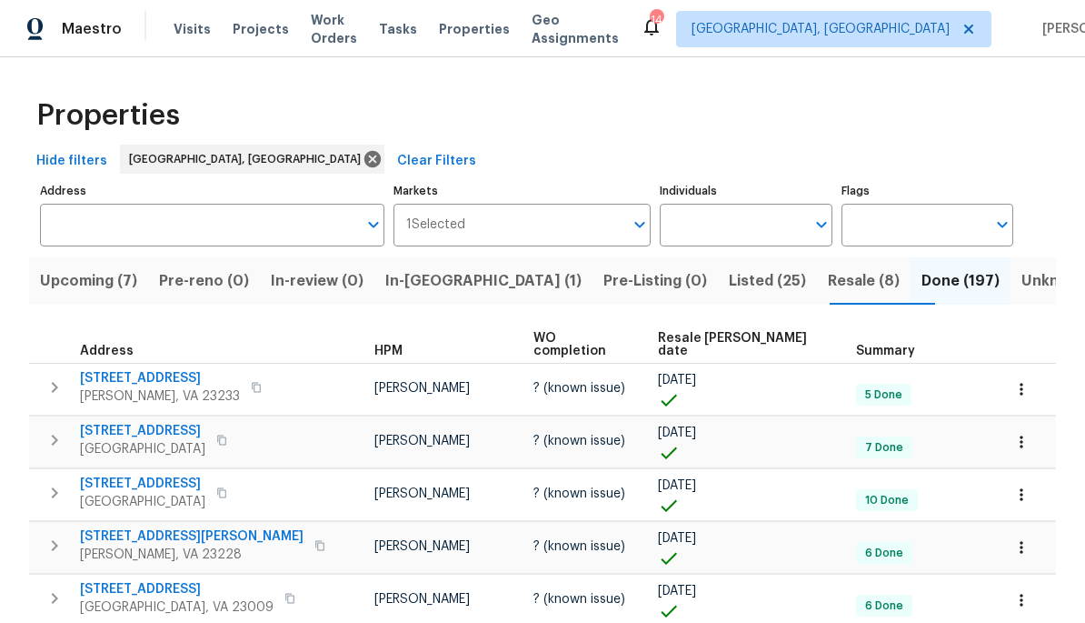
click at [132, 229] on input "Address" at bounding box center [198, 225] width 317 height 43
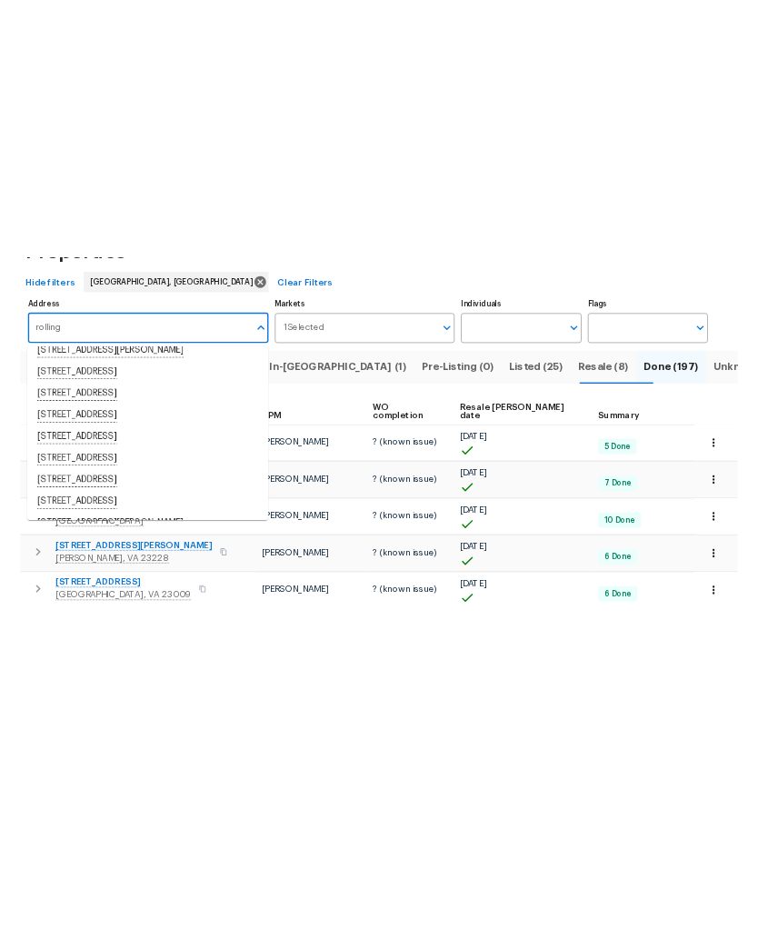
scroll to position [295, 0]
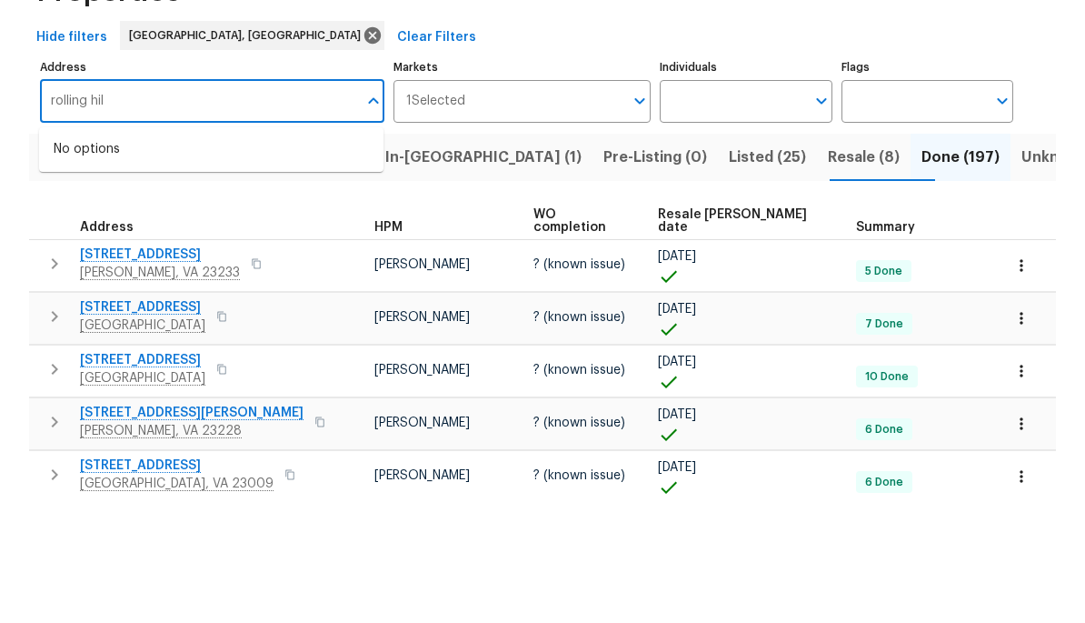
type input "rolling hill"
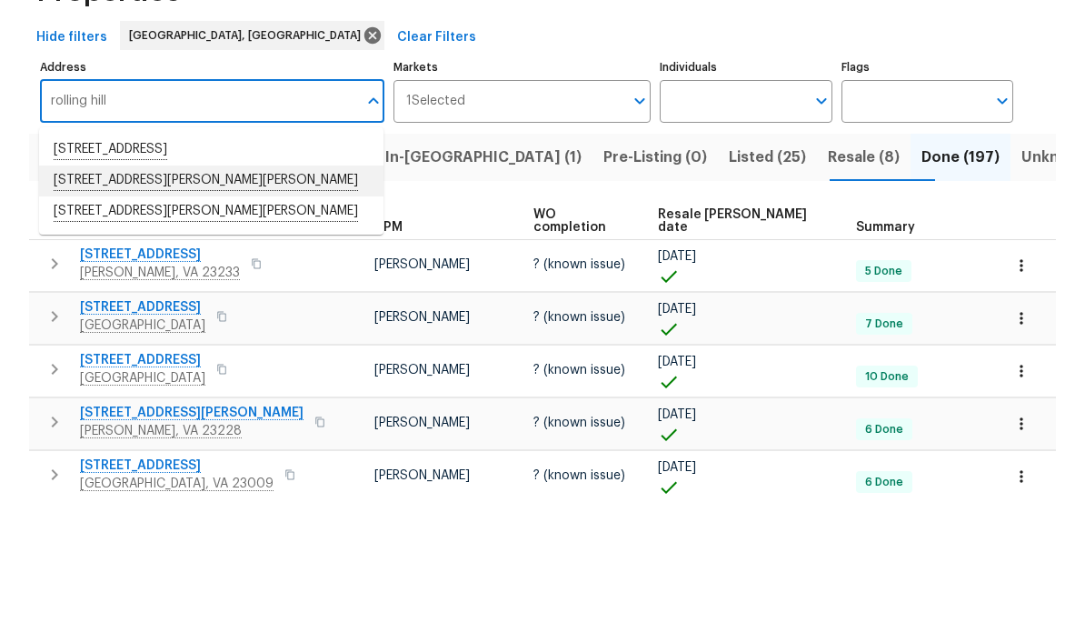
click at [71, 289] on li "[STREET_ADDRESS][PERSON_NAME][PERSON_NAME]" at bounding box center [211, 304] width 345 height 31
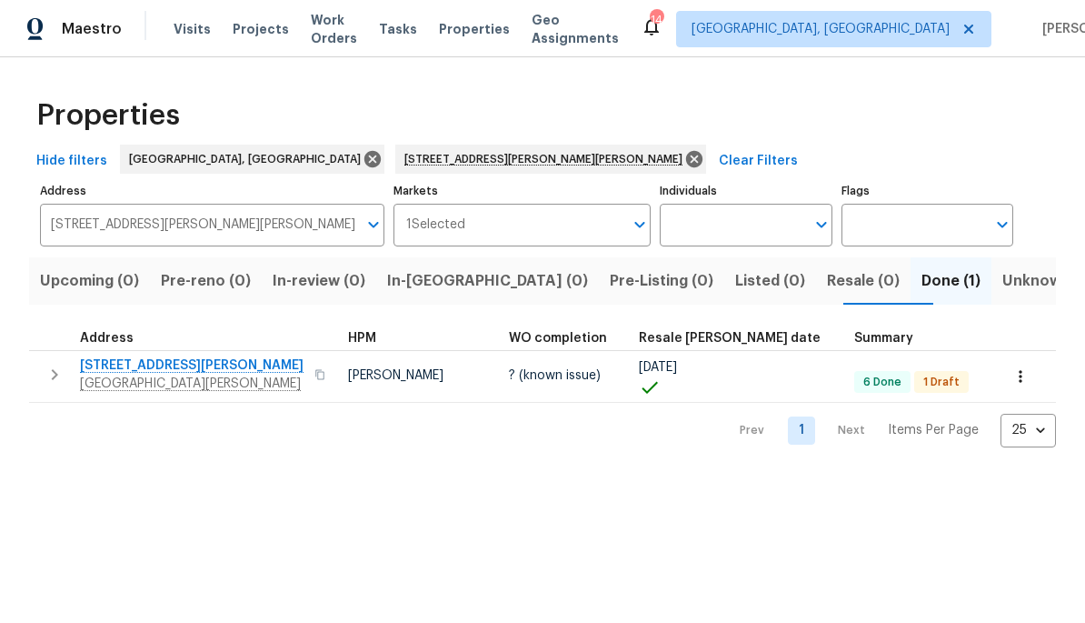
click at [117, 371] on span "[STREET_ADDRESS][PERSON_NAME]" at bounding box center [192, 365] width 224 height 18
click at [370, 235] on icon "Open" at bounding box center [374, 225] width 22 height 22
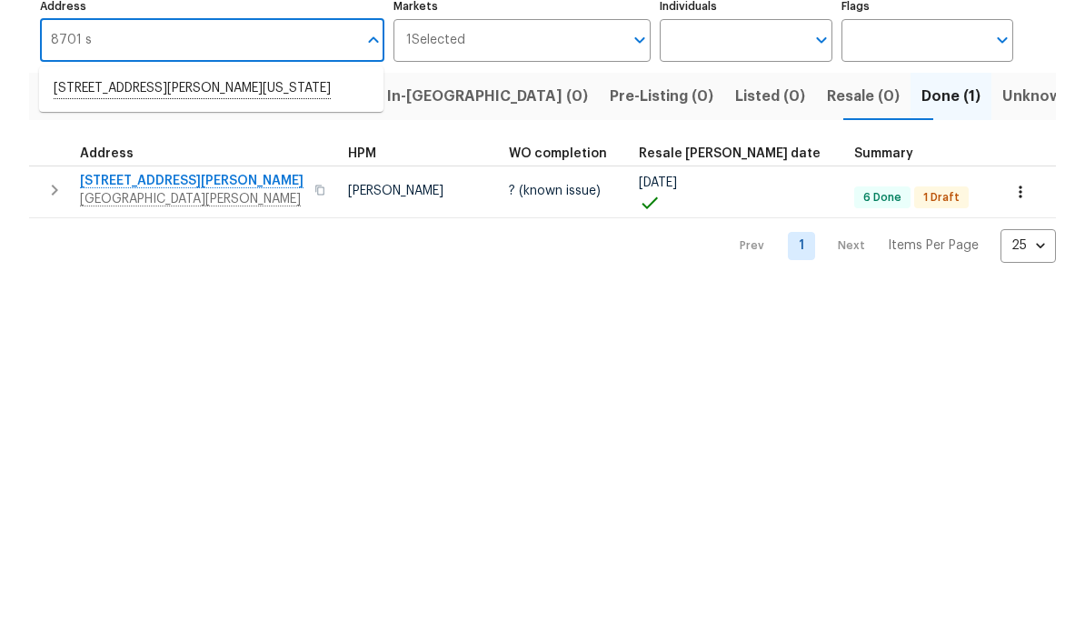
type input "8701"
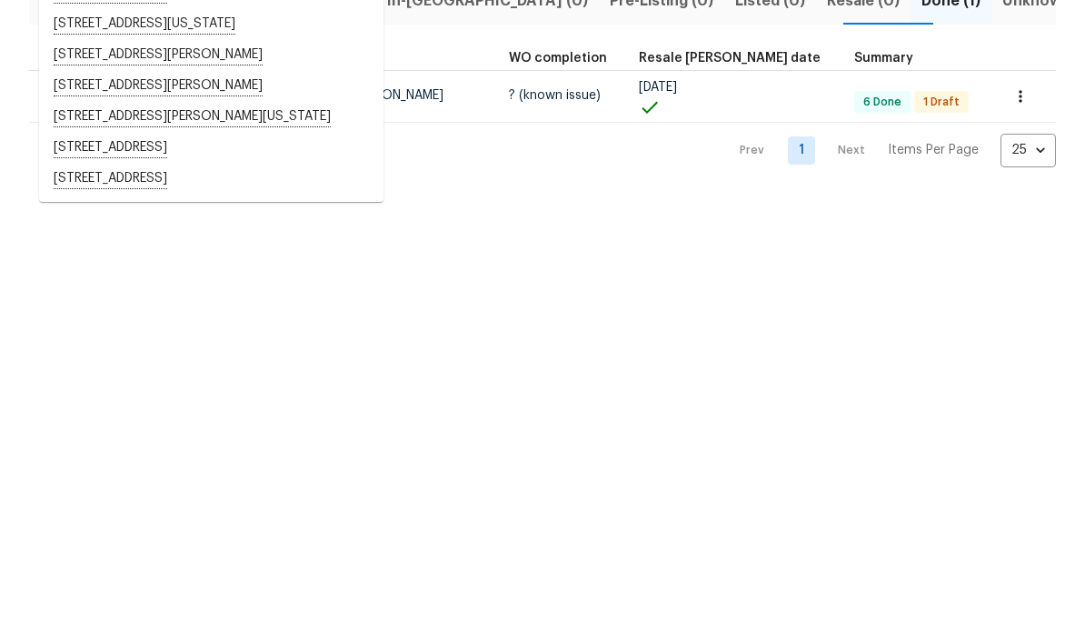
click at [69, 413] on li "[STREET_ADDRESS]" at bounding box center [211, 428] width 345 height 31
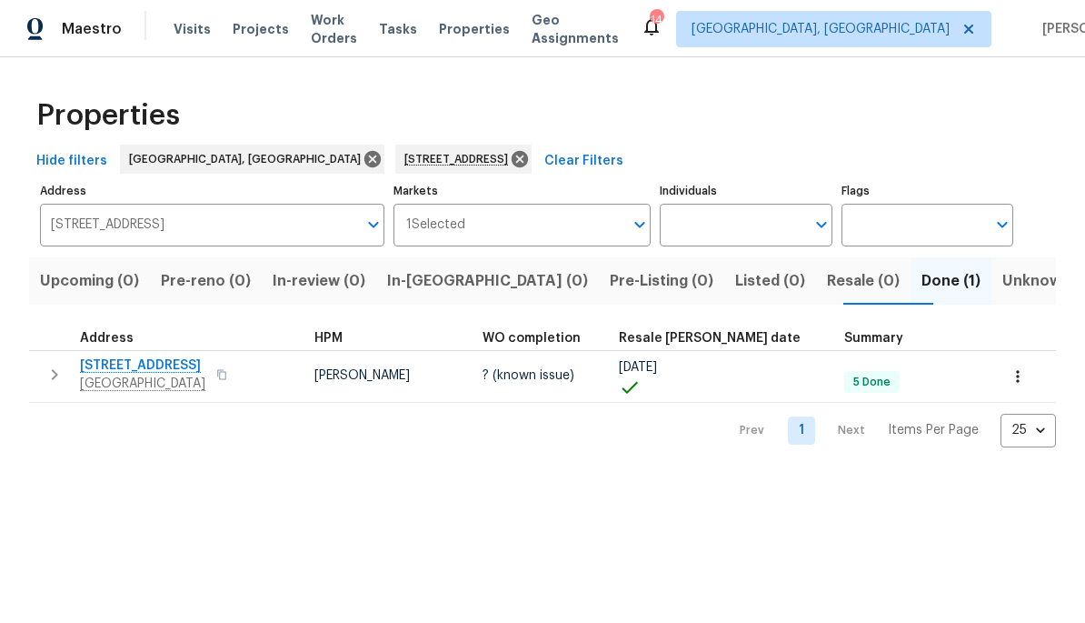
click at [119, 362] on span "8701 Sheldeb Dr" at bounding box center [142, 365] width 125 height 18
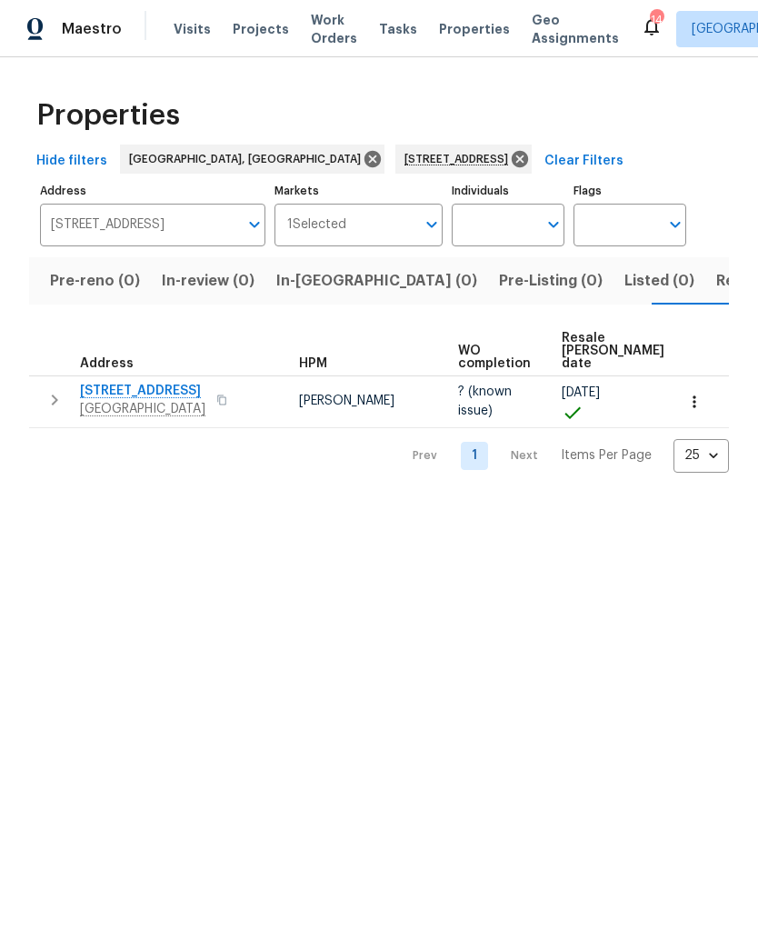
scroll to position [0, 112]
click at [69, 238] on input "8701 Sheldeb Dr North Chesterfield VA 23235" at bounding box center [139, 225] width 198 height 43
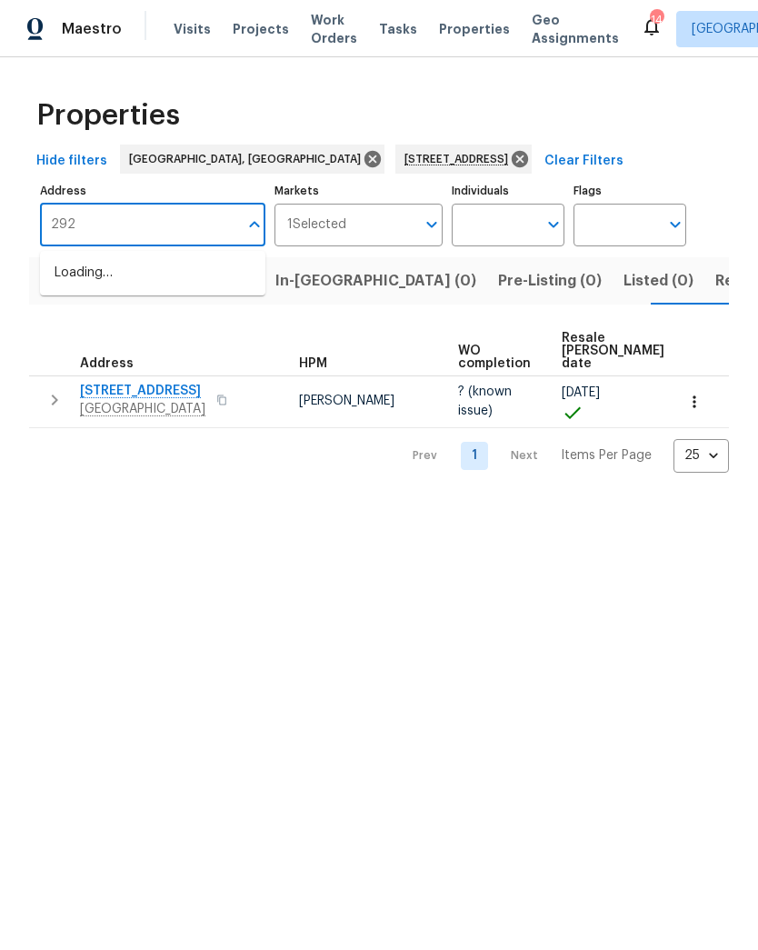
type input "2927"
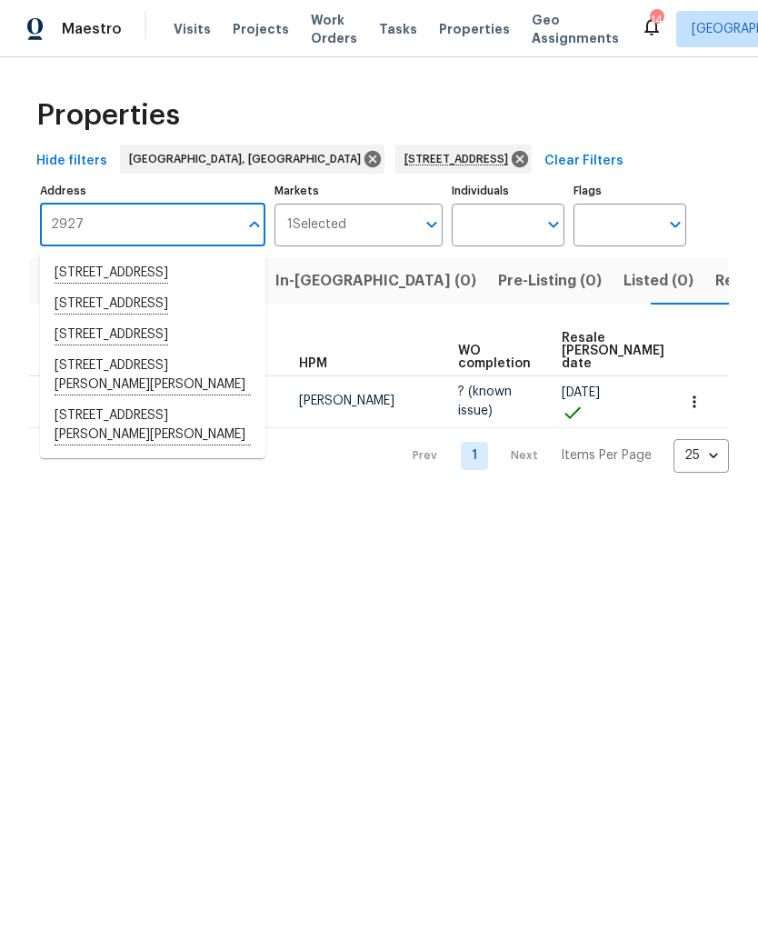
click at [70, 351] on li "2927 Lafayette Ave Henrico VA 23228" at bounding box center [152, 335] width 225 height 31
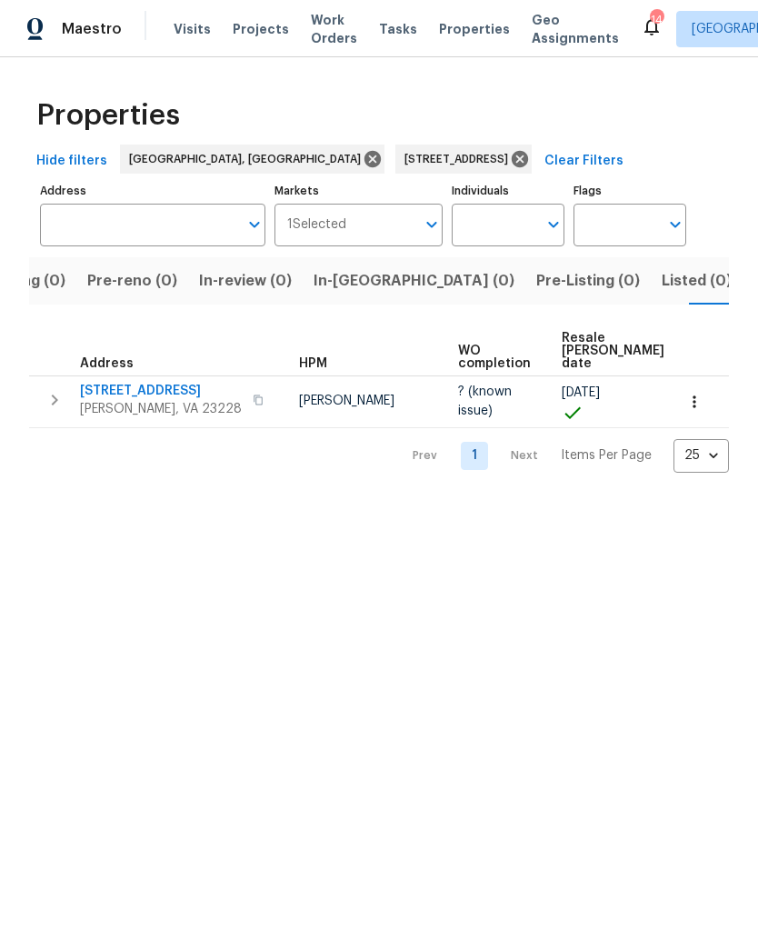
type input "2927 Lafayette Ave Henrico VA 23228"
click at [108, 396] on span "2927 Lafayette Ave" at bounding box center [161, 391] width 162 height 18
click at [83, 236] on input "2927 Lafayette Ave Henrico VA 23228" at bounding box center [139, 225] width 198 height 43
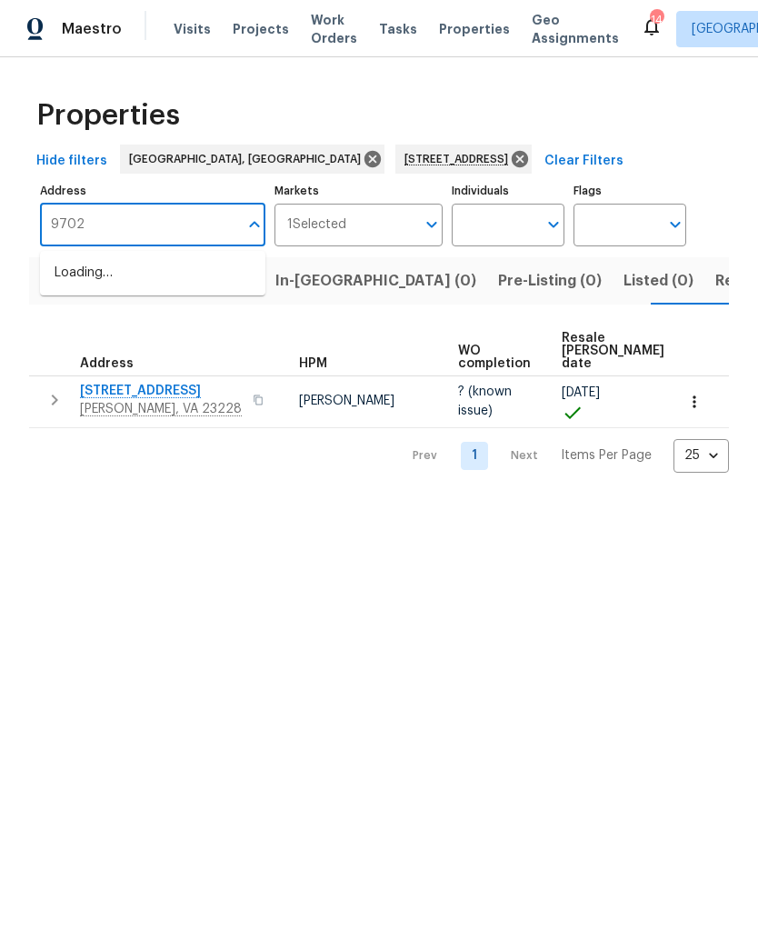
type input "9702"
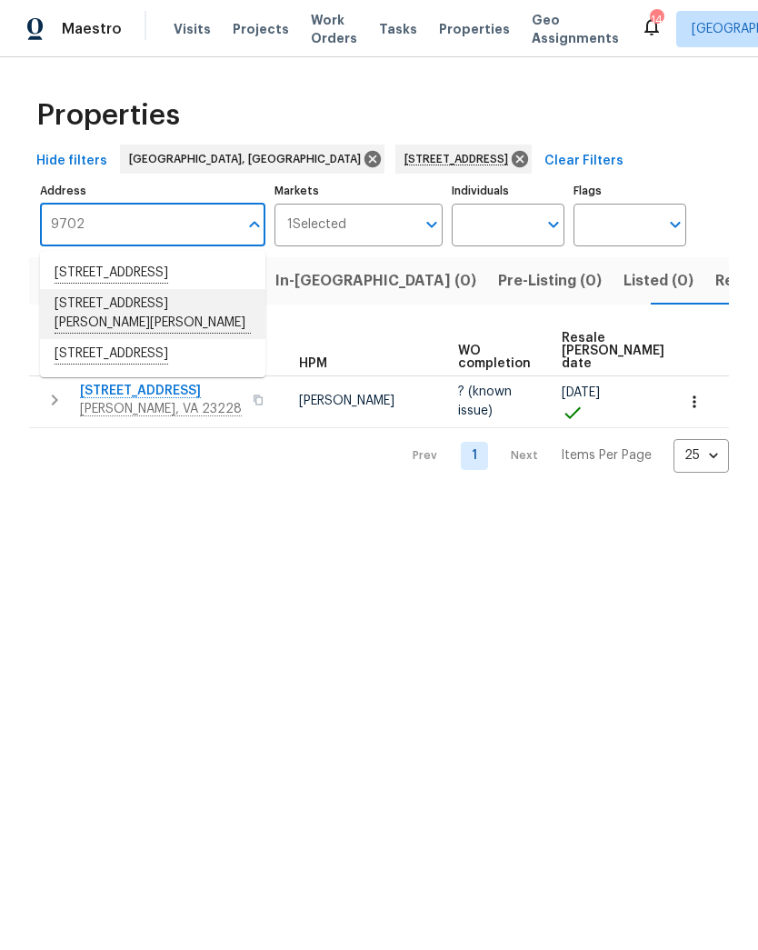
click at [66, 329] on li "9702 Laurel Pine Dr Henrico VA 23228" at bounding box center [152, 314] width 225 height 50
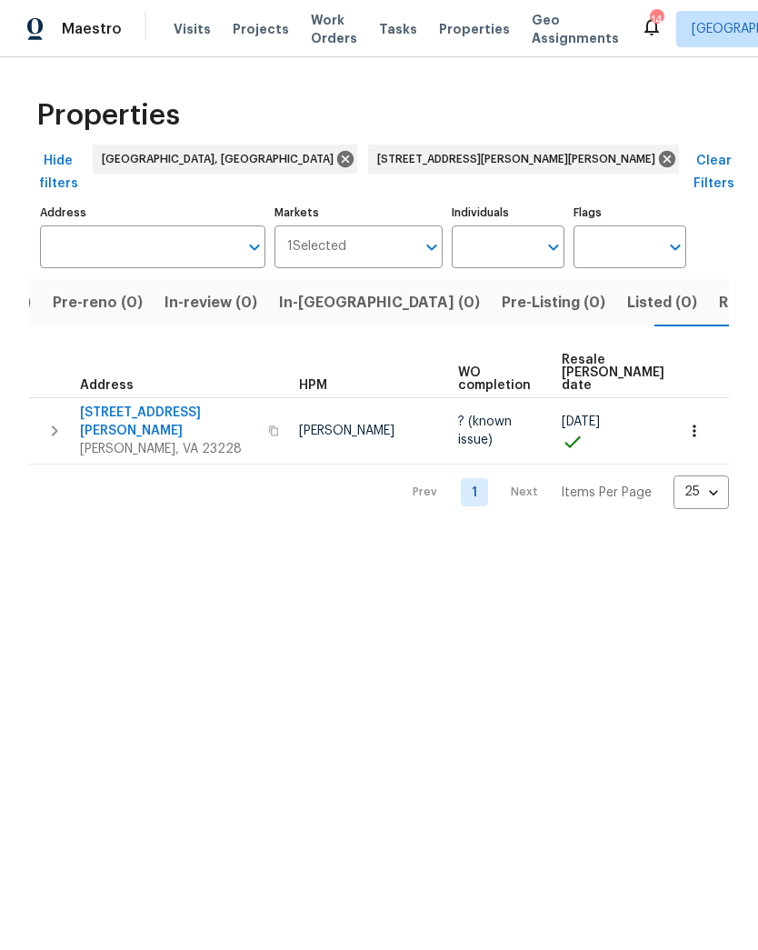
type input "9702 Laurel Pine Dr Henrico VA 23228"
click at [99, 404] on span "9702 Laurel Pine Dr" at bounding box center [168, 422] width 177 height 36
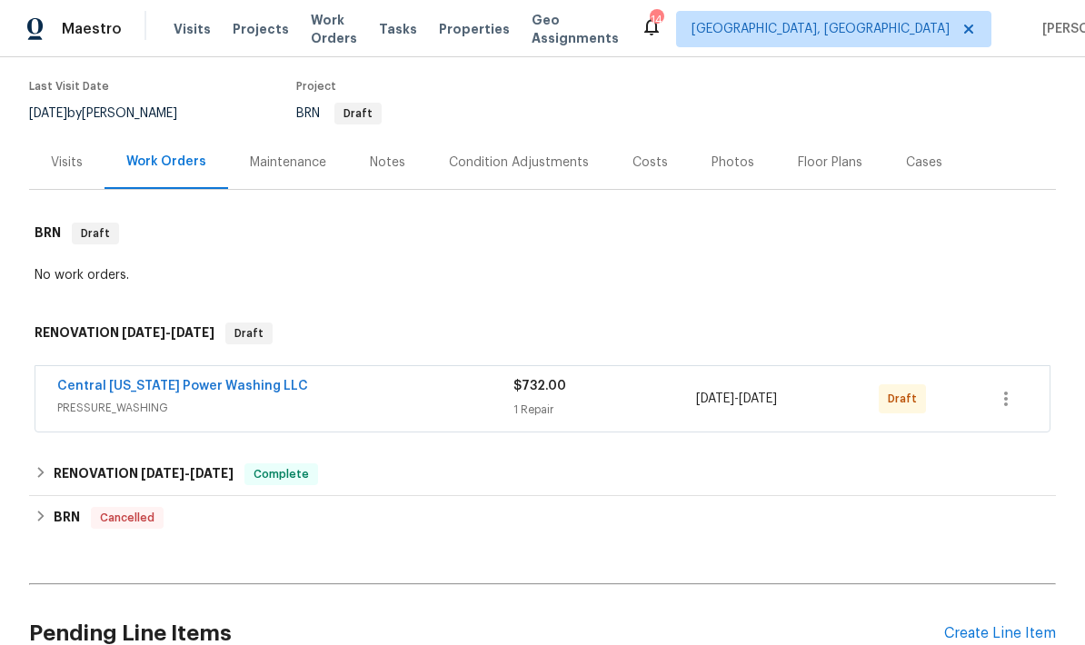
scroll to position [161, 0]
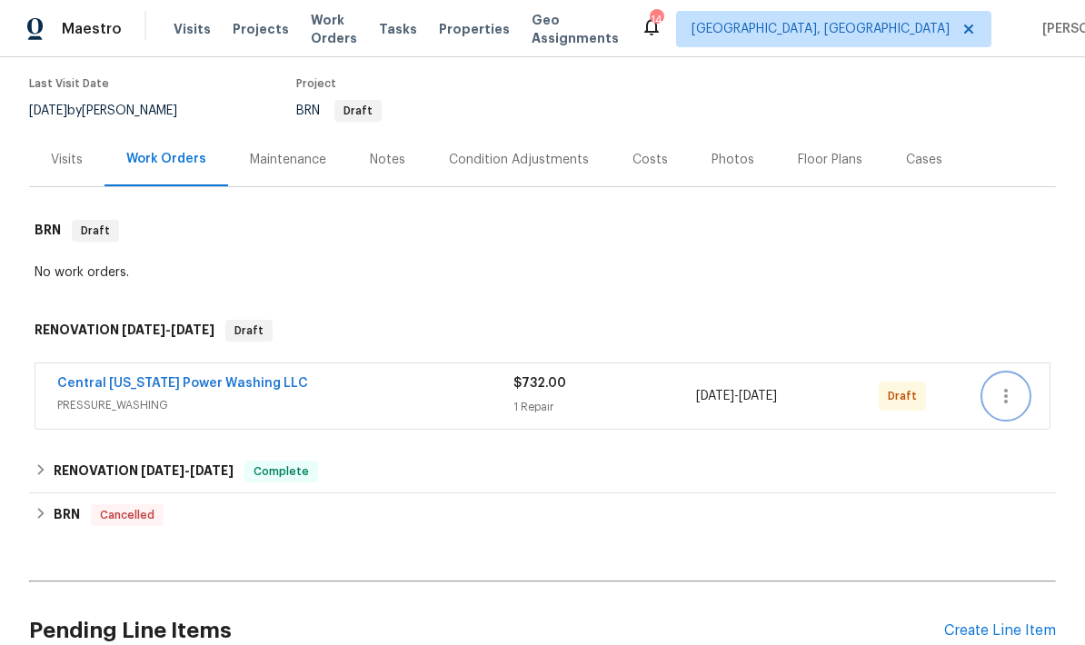
click at [1013, 385] on icon "button" at bounding box center [1006, 396] width 22 height 22
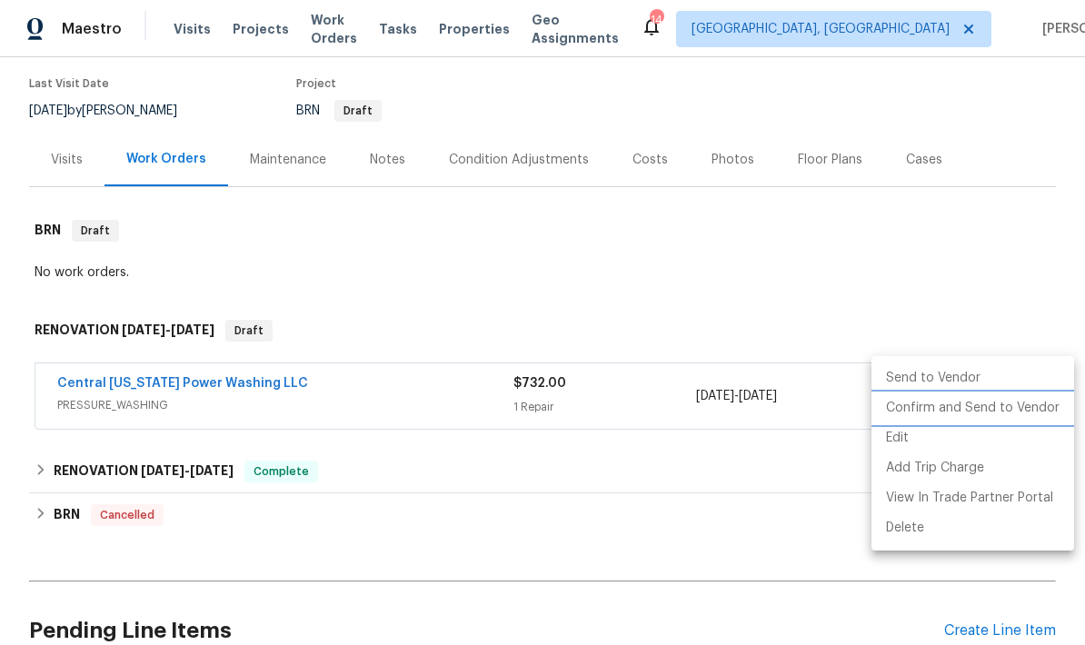
click at [1025, 417] on li "Confirm and Send to Vendor" at bounding box center [973, 409] width 203 height 30
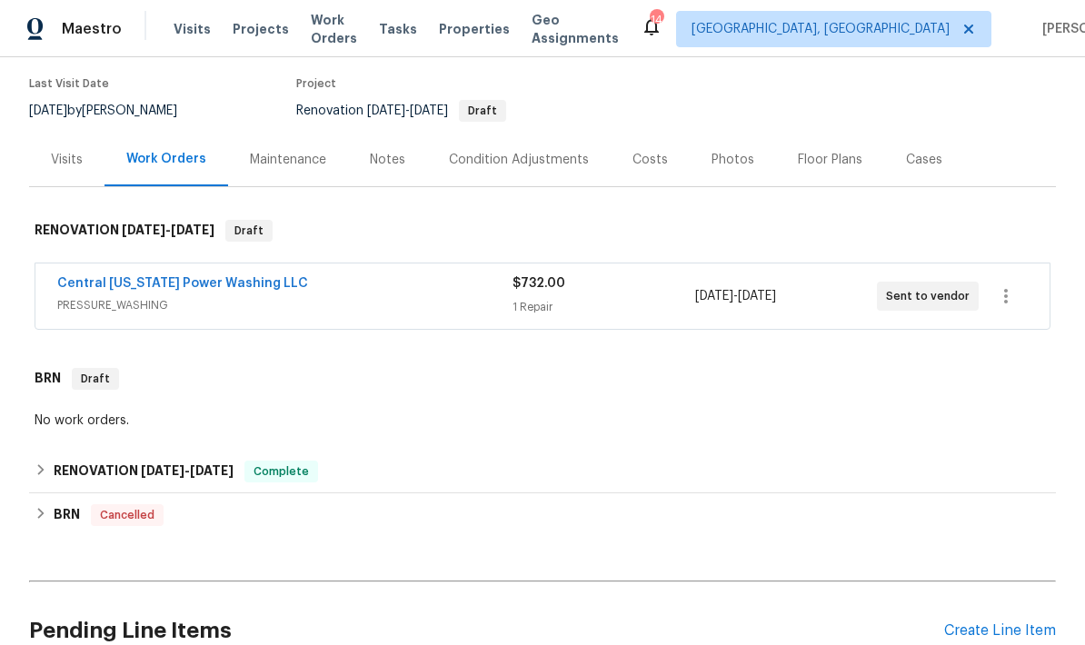
click at [916, 427] on div "Back to all projects 7565 Rolling Hill Rd, North Prince George, VA 23860 5 Beds…" at bounding box center [542, 312] width 1027 height 788
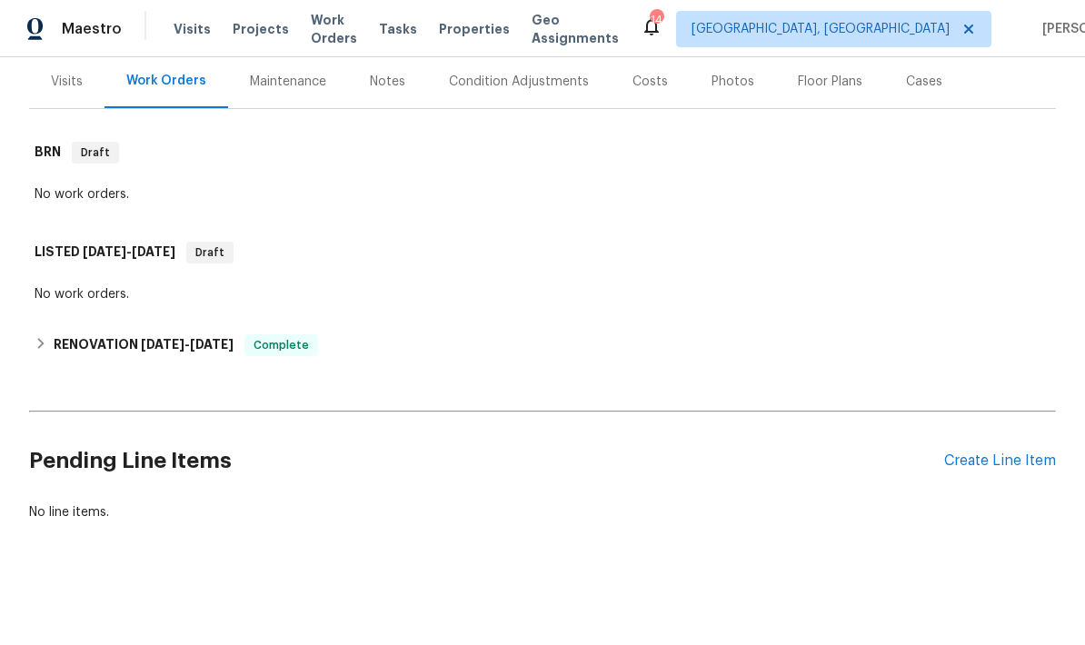
scroll to position [220, 0]
click at [1006, 469] on div "Create Line Item" at bounding box center [1001, 462] width 112 height 17
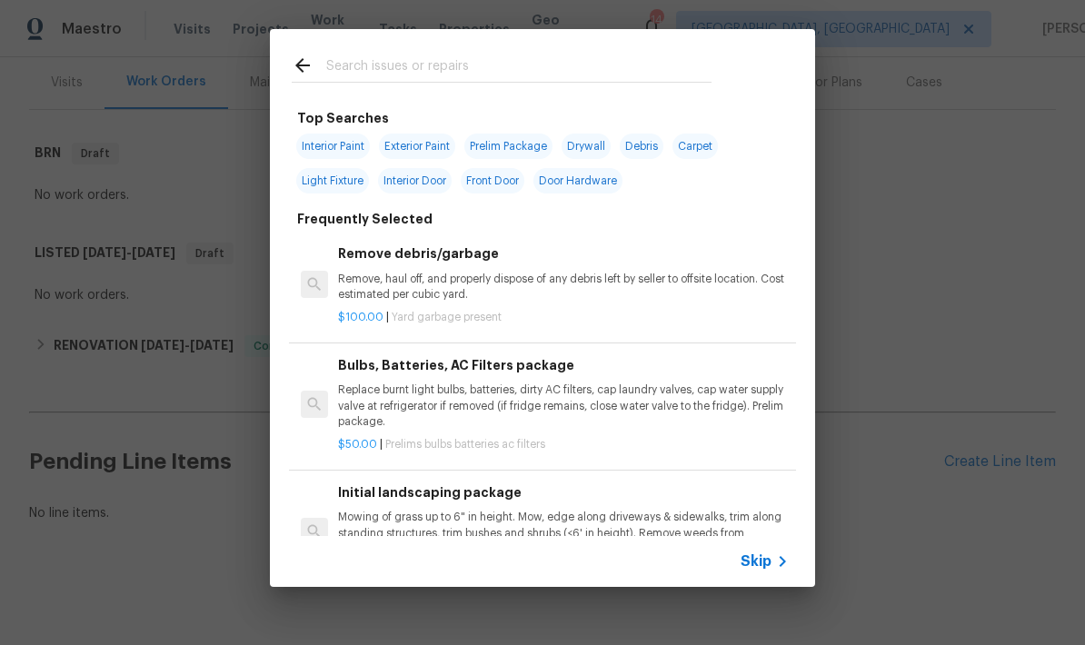
click at [659, 65] on input "text" at bounding box center [518, 68] width 385 height 27
type input "Pressure"
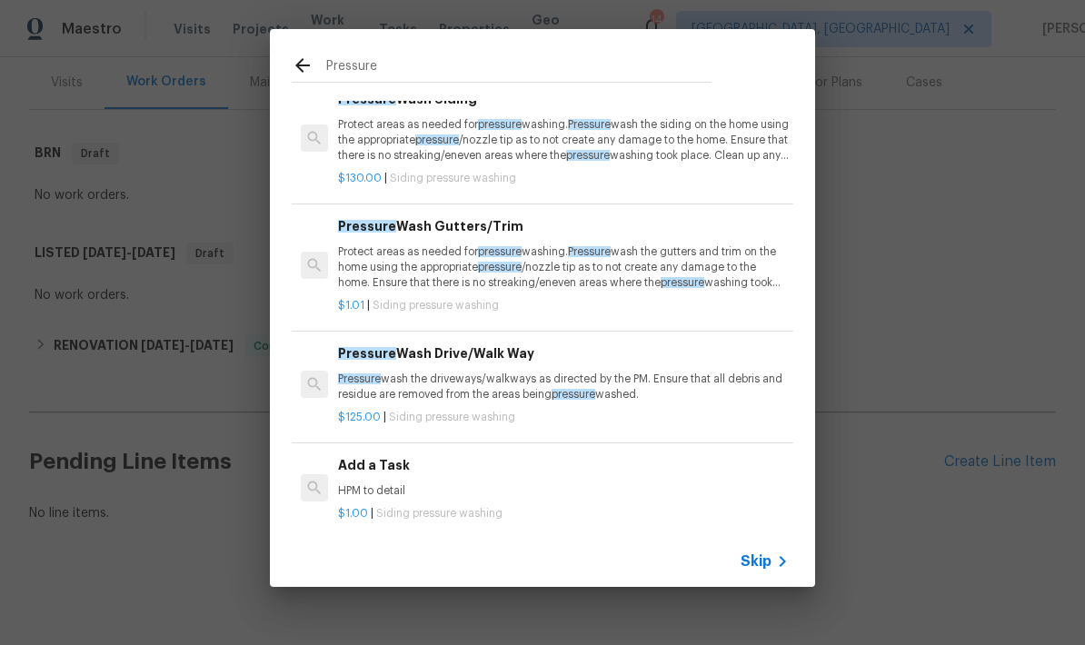
scroll to position [122, 0]
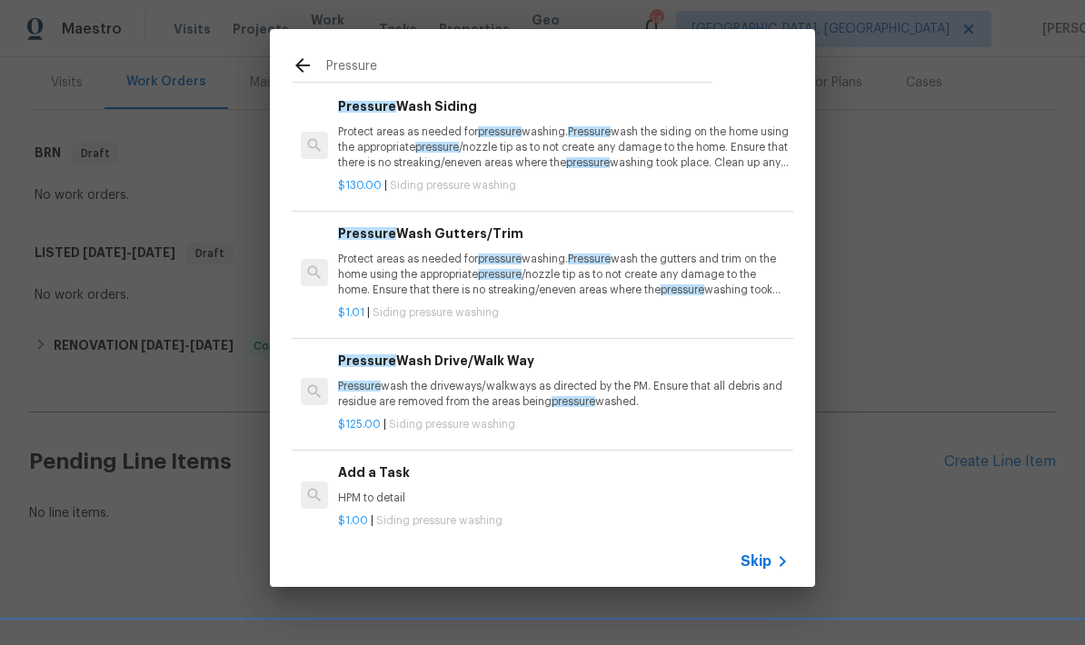
click at [720, 146] on p "Protect areas as needed for pressure washing. Pressure wash the siding on the h…" at bounding box center [563, 148] width 451 height 46
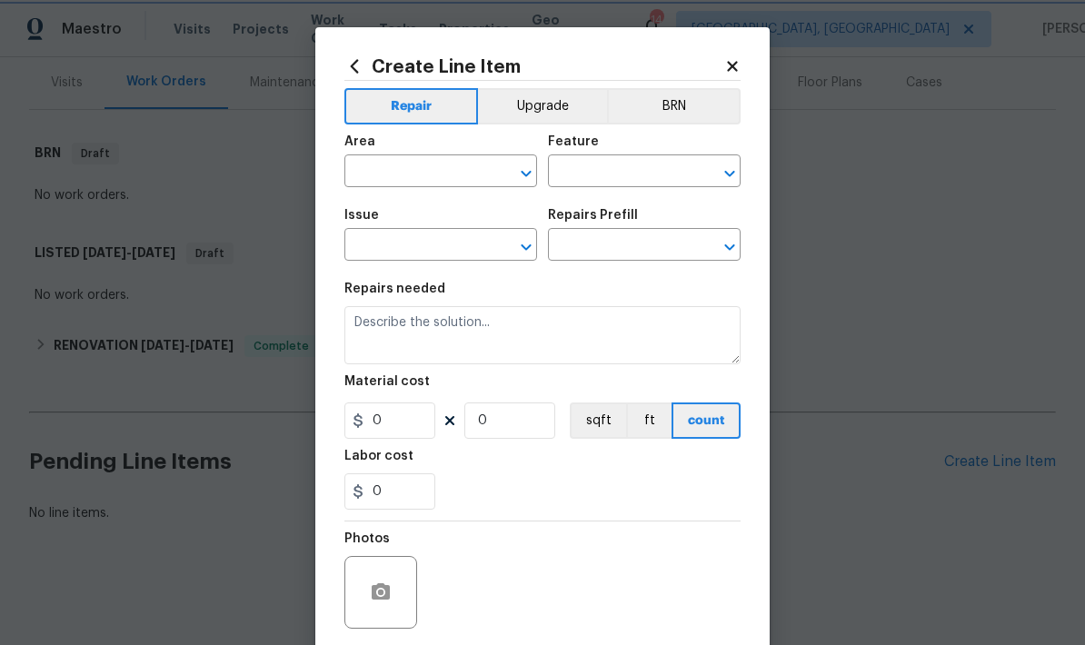
type input "Siding"
type input "Pressure Washing"
type input "Pressure Wash Siding $130.00"
type textarea "Protect areas as needed for pressure washing. Pressure wash the siding on the h…"
type input "130"
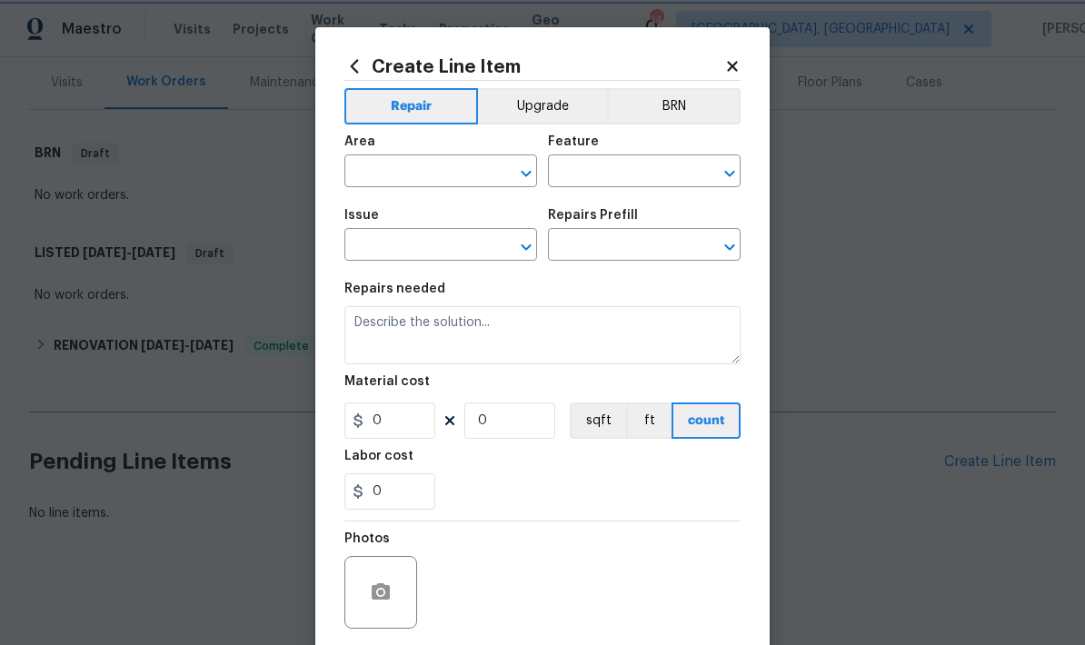
type input "1"
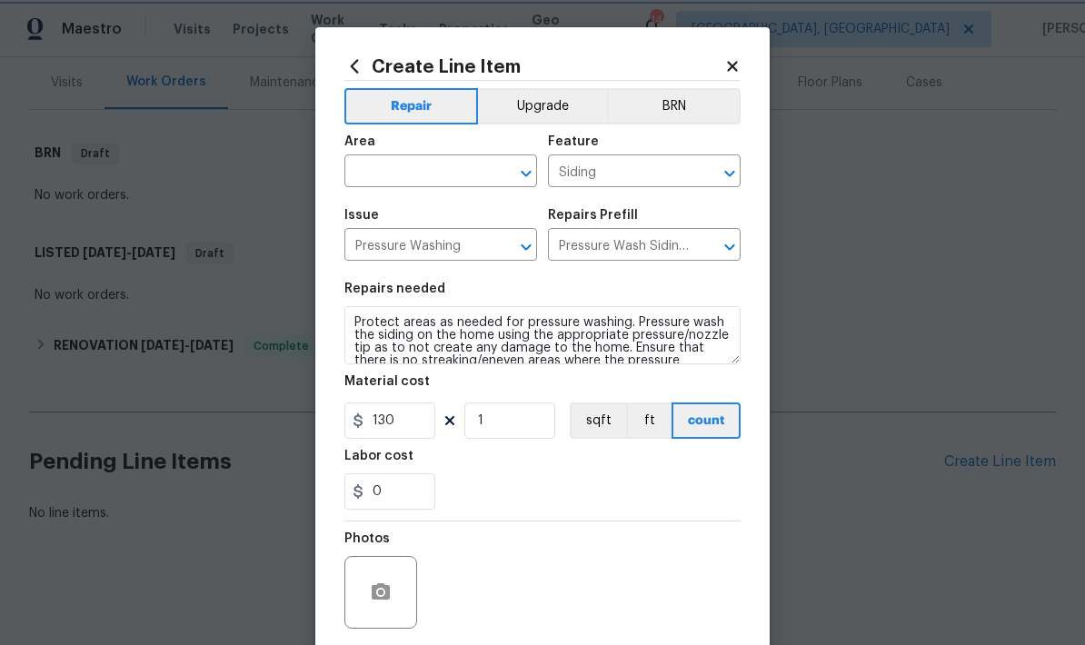
click at [720, 147] on div "Feature" at bounding box center [644, 147] width 193 height 24
click at [422, 413] on input "130" at bounding box center [390, 421] width 91 height 36
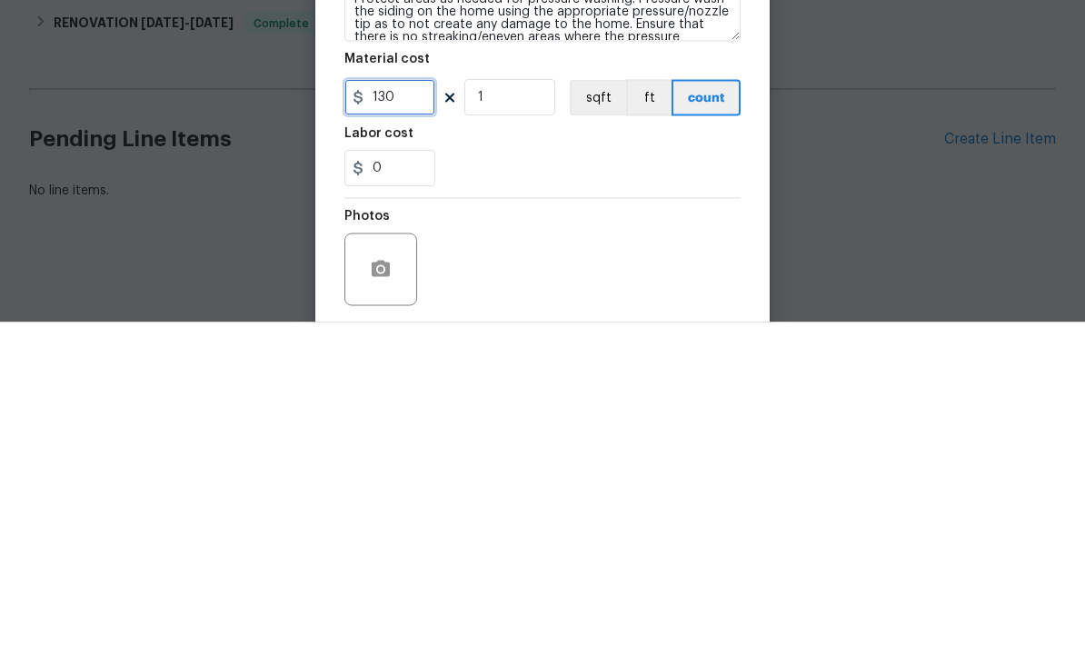
click at [401, 403] on input "130" at bounding box center [390, 421] width 91 height 36
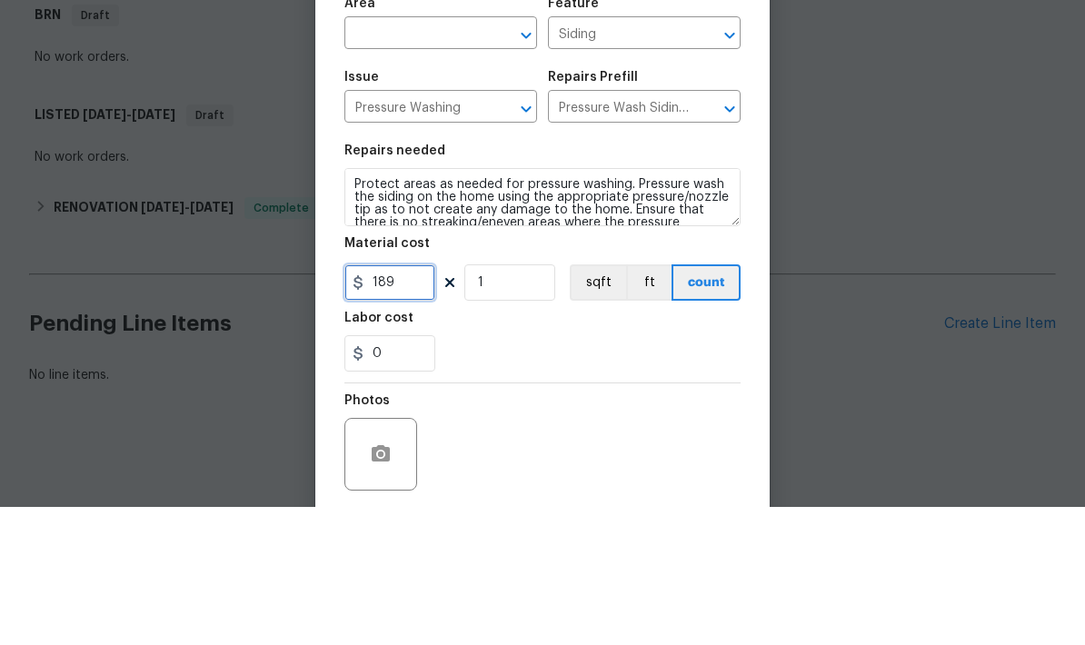
type input "189"
click at [374, 159] on input "text" at bounding box center [416, 173] width 142 height 28
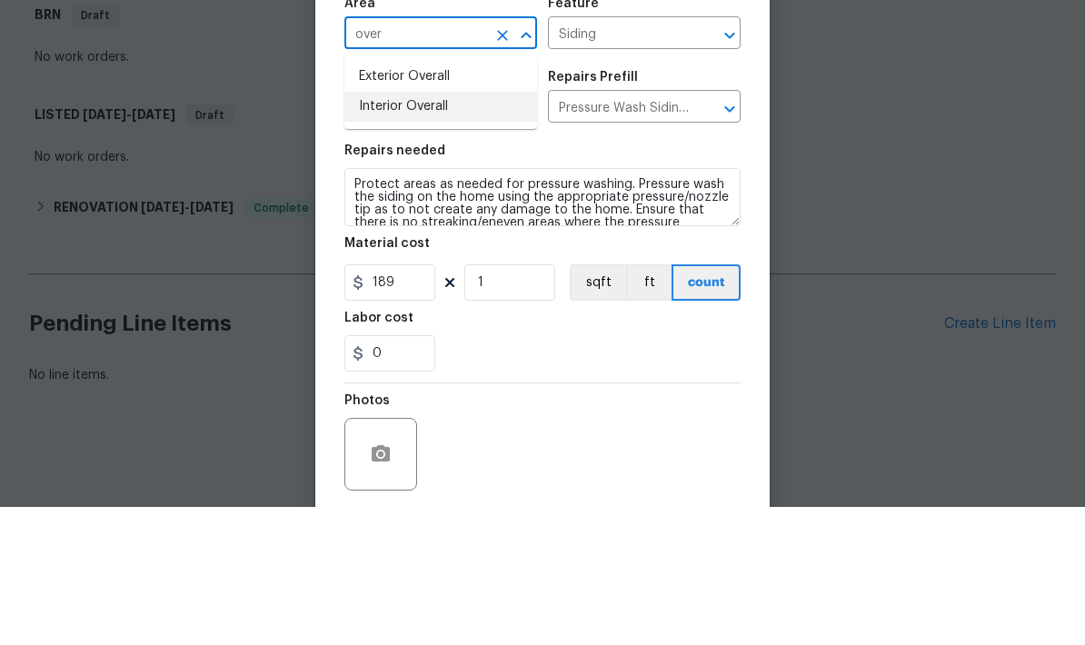
click at [360, 230] on li "Interior Overall" at bounding box center [441, 245] width 193 height 30
type input "Interior Overall"
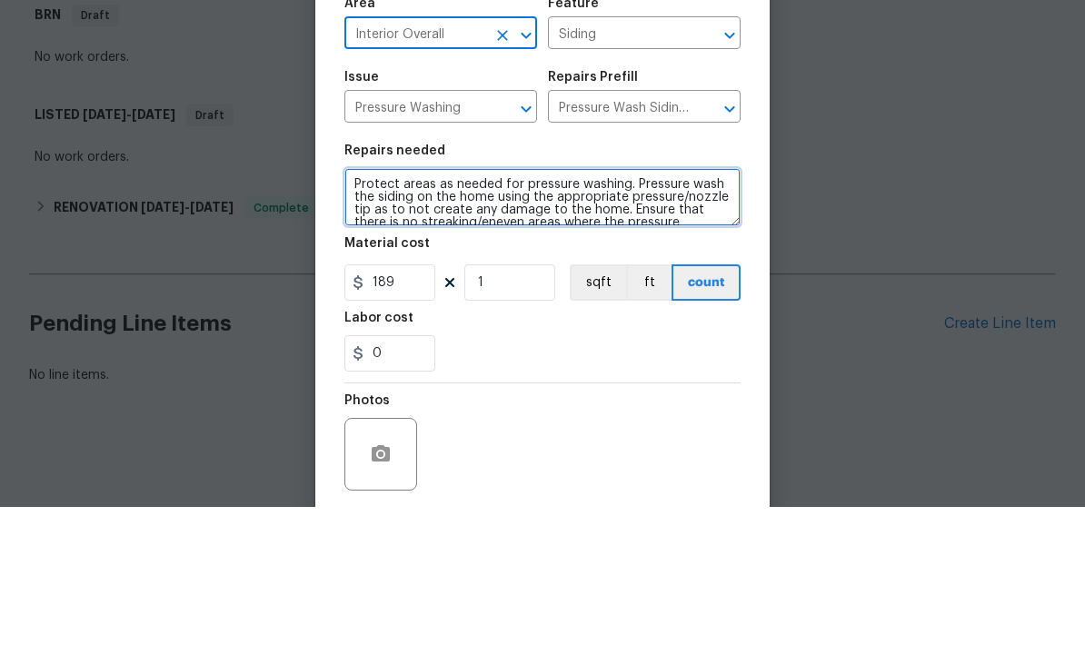
click at [686, 306] on textarea "Protect areas as needed for pressure washing. Pressure wash the siding on the h…" at bounding box center [543, 335] width 396 height 58
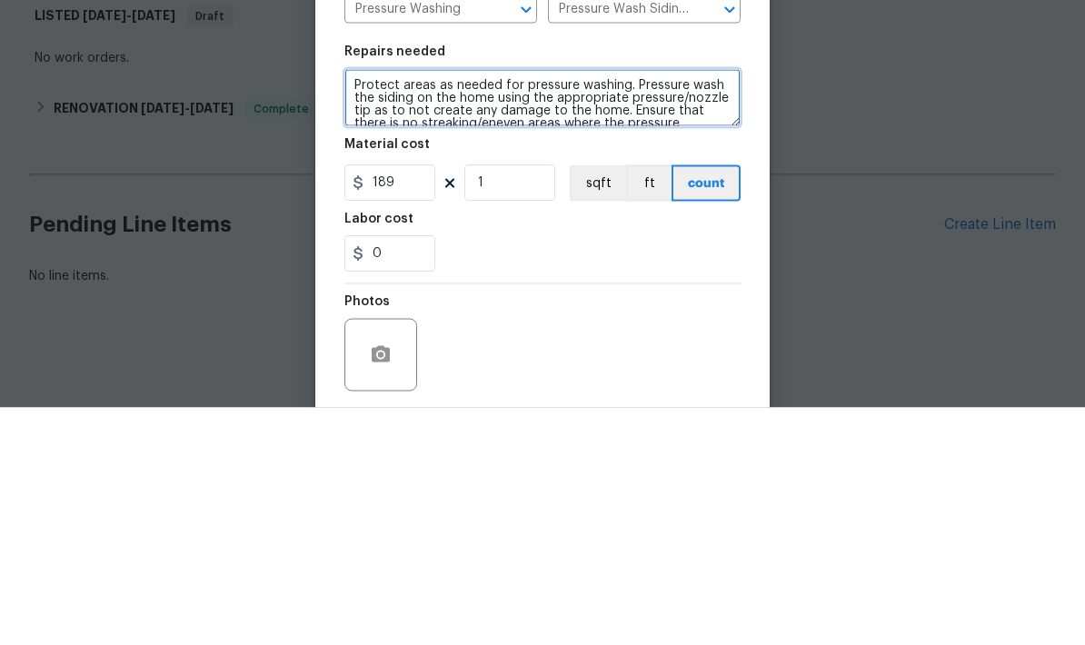
click at [407, 306] on textarea "Protect areas as needed for pressure washing. Pressure wash the siding on the h…" at bounding box center [543, 335] width 396 height 58
click at [406, 306] on textarea "Protect areas as needed for pressure washing. Pressure wash the siding on the h…" at bounding box center [543, 335] width 396 height 58
click at [384, 306] on textarea "Protect areas as needed for pressure washing. Pressure wash the siding on the h…" at bounding box center [543, 335] width 396 height 58
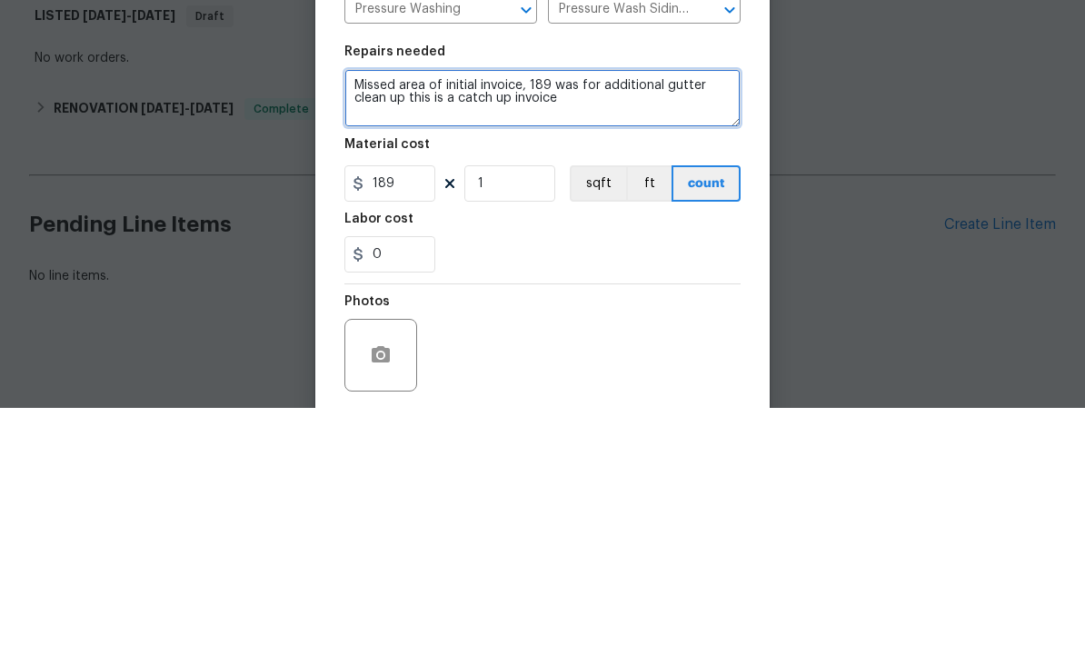
type textarea "Missed area of initial invoice, 189 was for additional gutter clean up this is …"
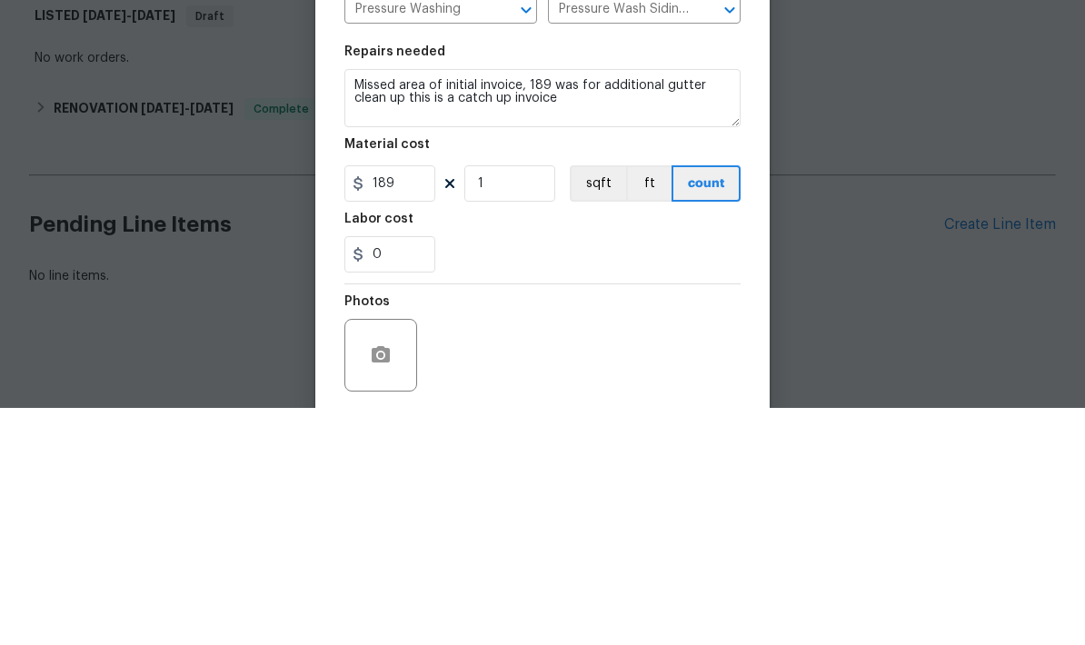
click at [707, 375] on div "Material cost" at bounding box center [543, 387] width 396 height 24
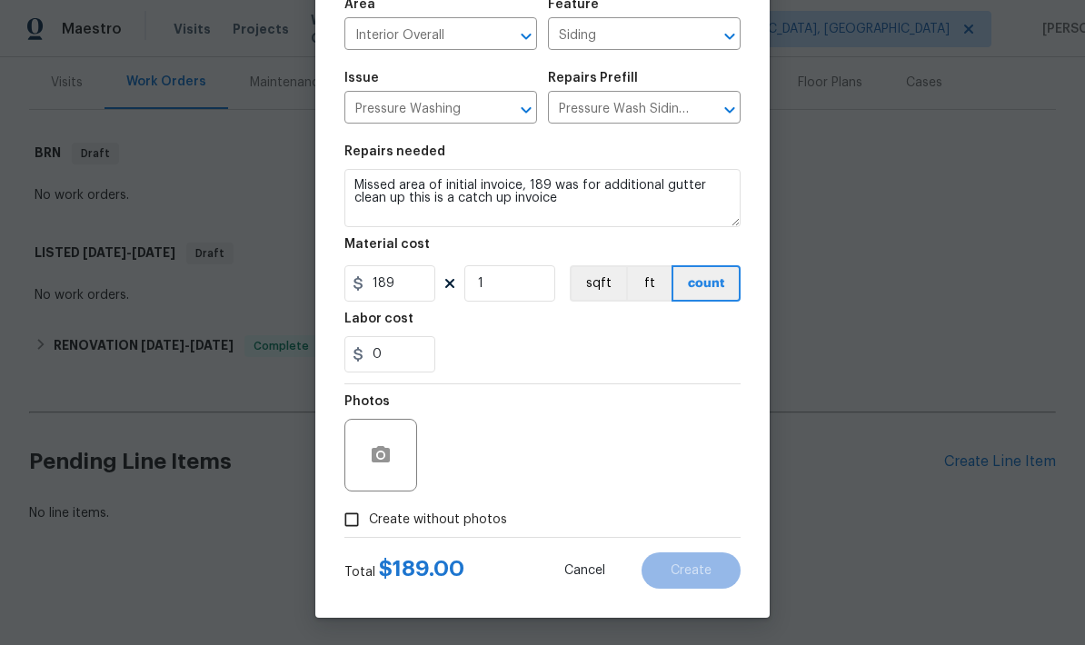
scroll to position [141, 0]
click at [338, 517] on input "Create without photos" at bounding box center [352, 520] width 35 height 35
checkbox input "true"
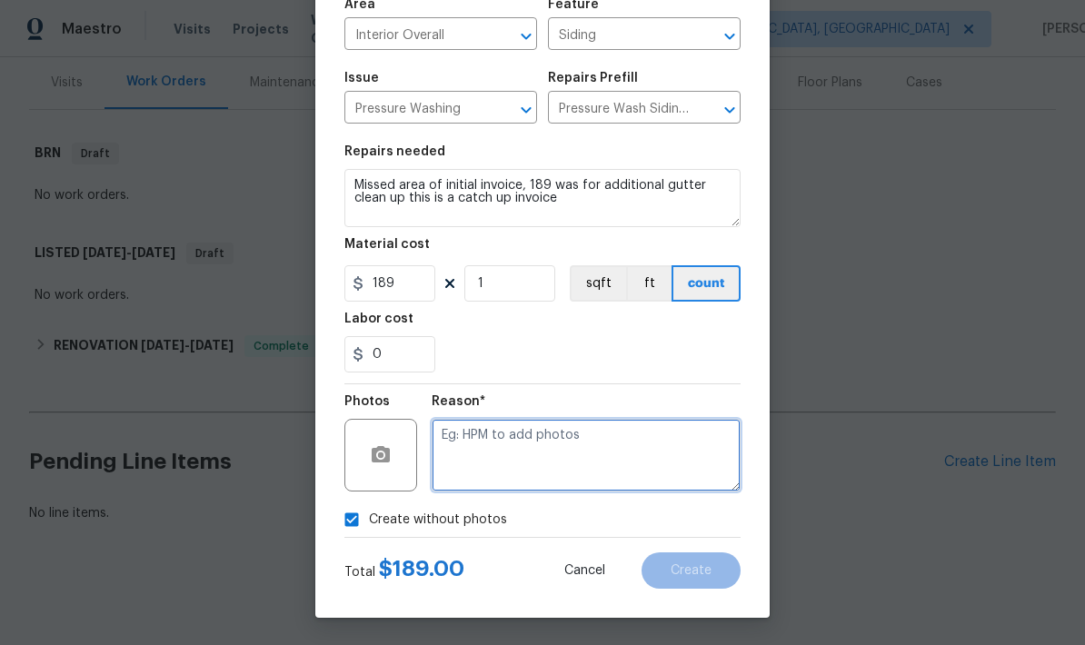
click at [704, 453] on textarea at bounding box center [586, 455] width 309 height 73
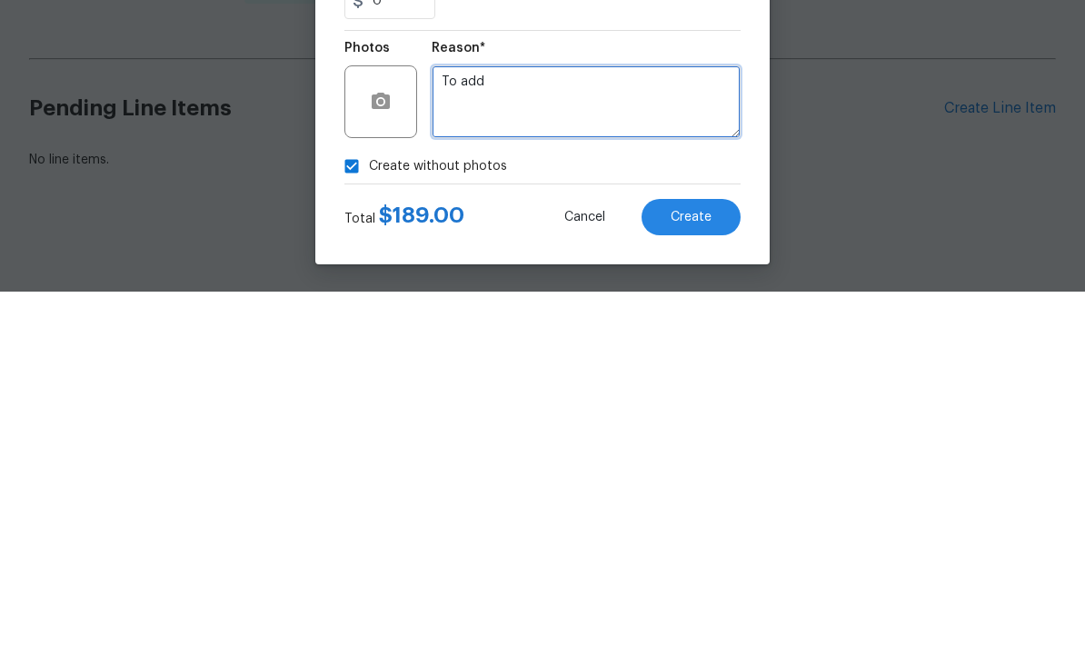
type textarea "To add"
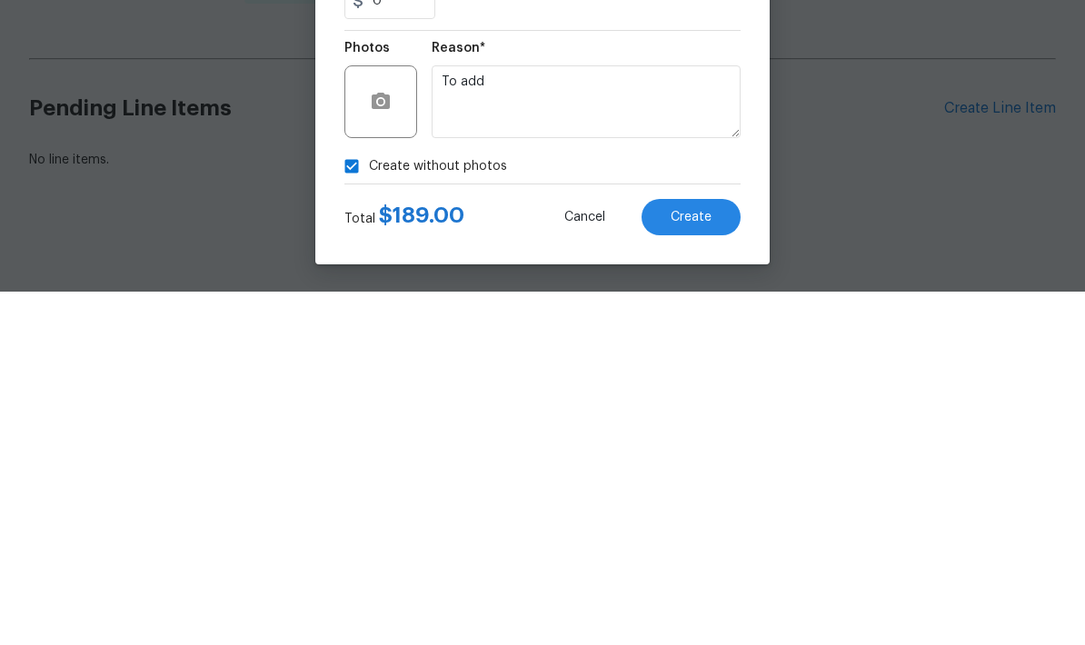
click at [715, 553] on button "Create" at bounding box center [691, 571] width 99 height 36
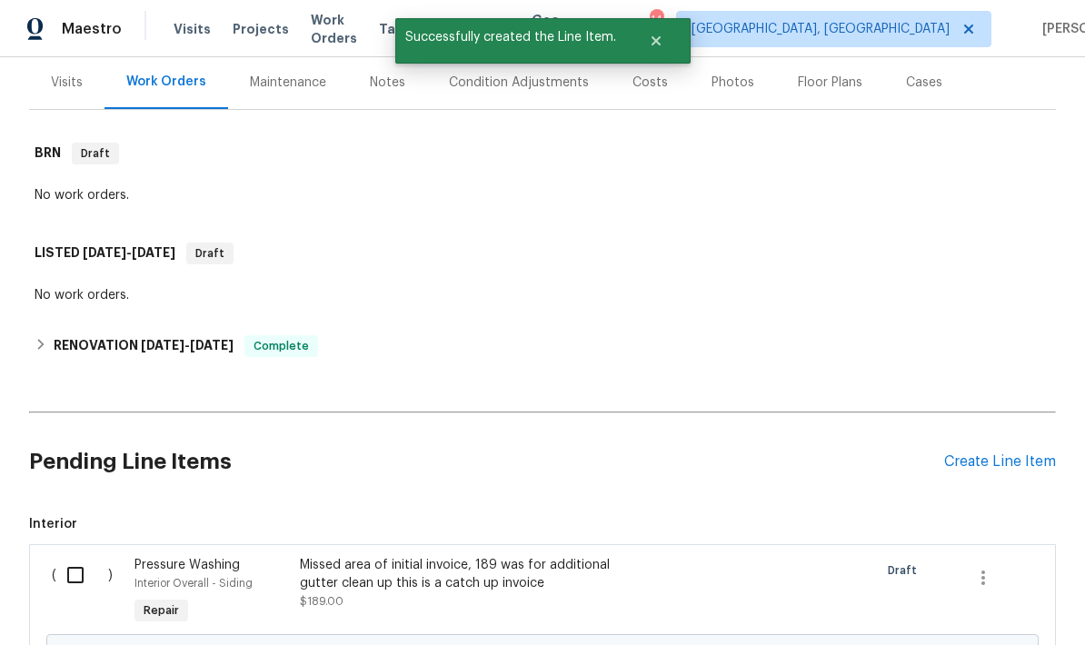
click at [93, 575] on input "checkbox" at bounding box center [82, 575] width 52 height 38
checkbox input "true"
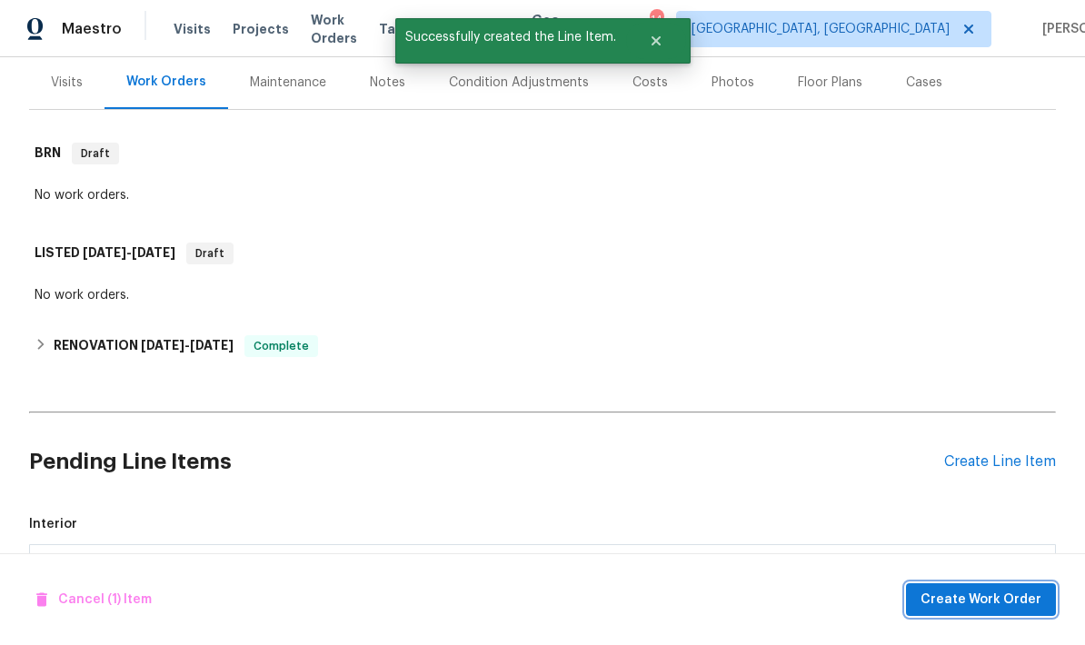
click at [964, 603] on span "Create Work Order" at bounding box center [981, 600] width 121 height 23
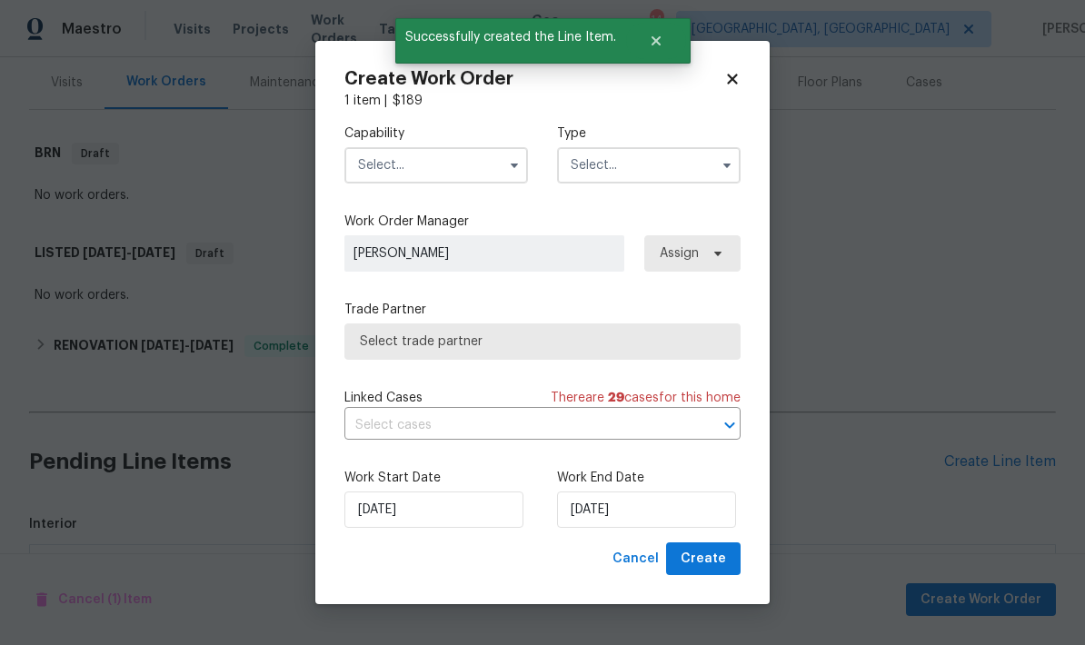
click at [384, 159] on input "text" at bounding box center [437, 165] width 184 height 36
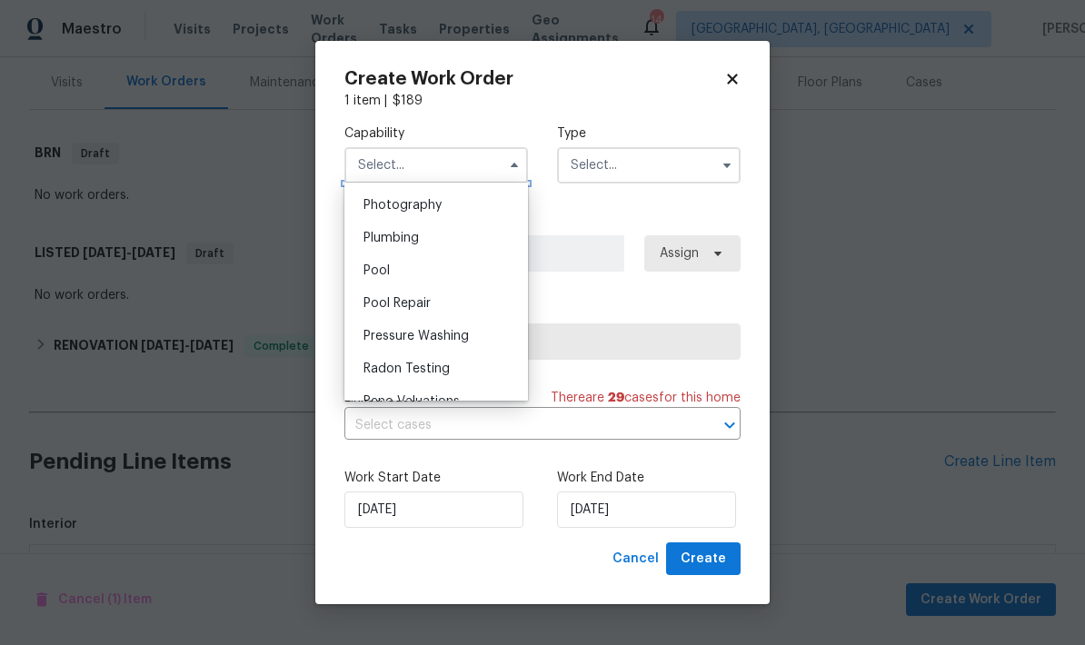
scroll to position [1592, 0]
click at [368, 345] on div "Pressure Washing" at bounding box center [436, 335] width 175 height 33
type input "Pressure Washing"
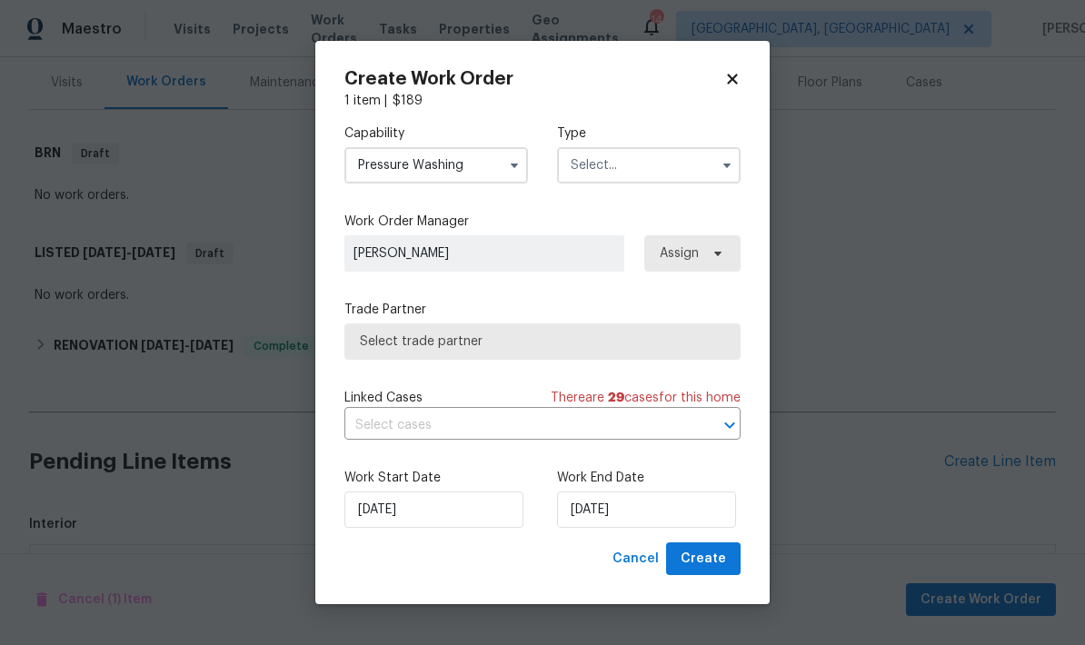
click at [711, 168] on input "text" at bounding box center [649, 165] width 184 height 36
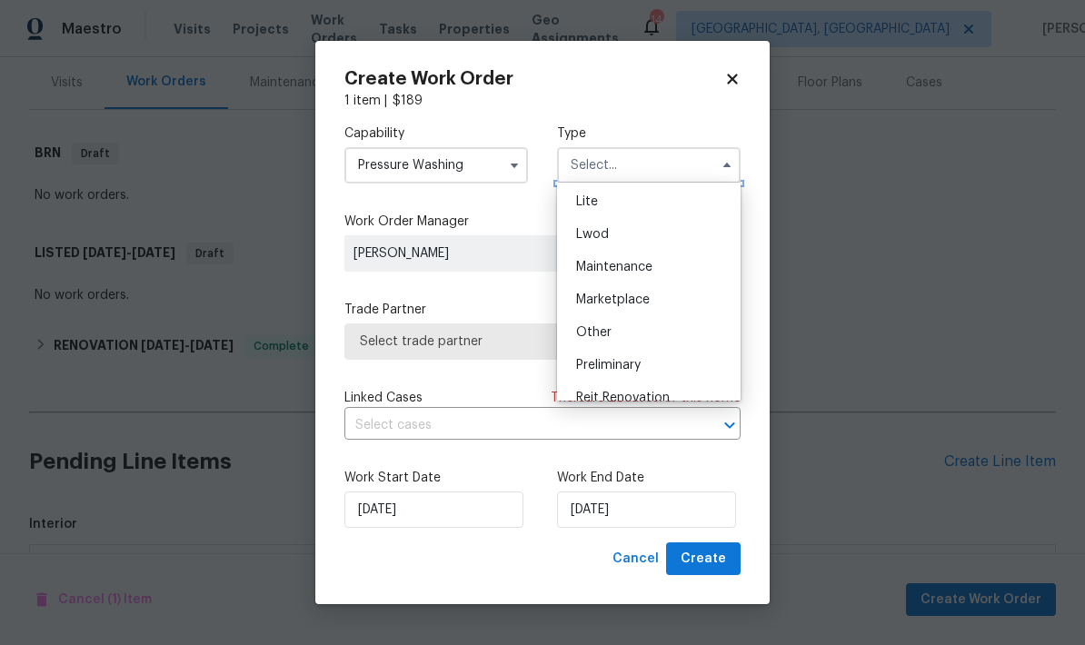
scroll to position [43, 0]
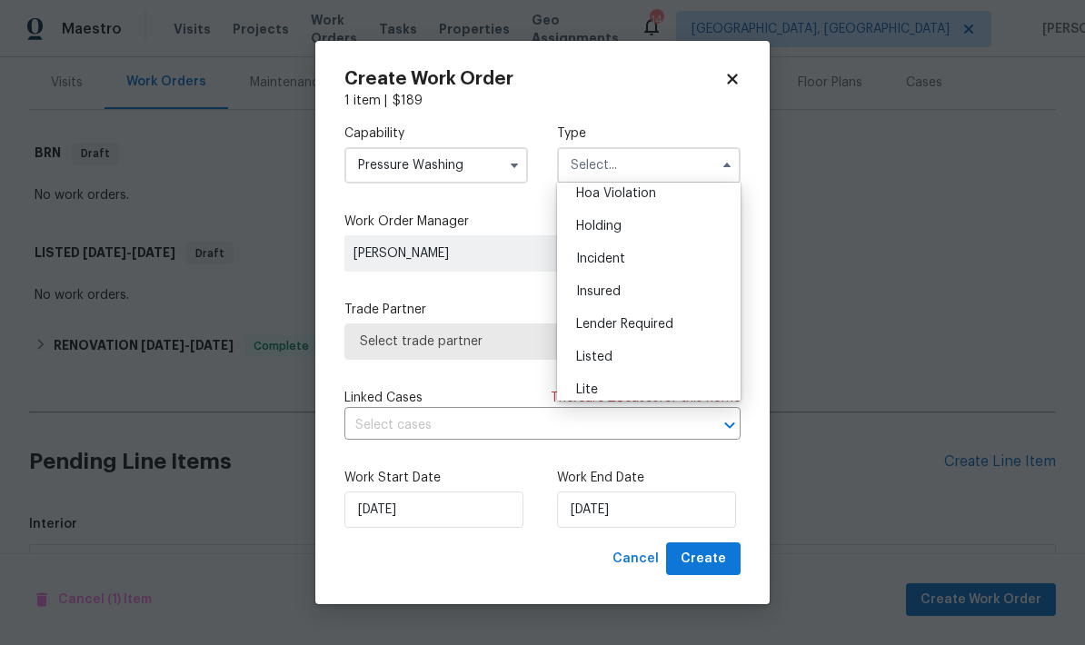
click at [677, 355] on div "Listed" at bounding box center [649, 357] width 175 height 33
type input "Listed"
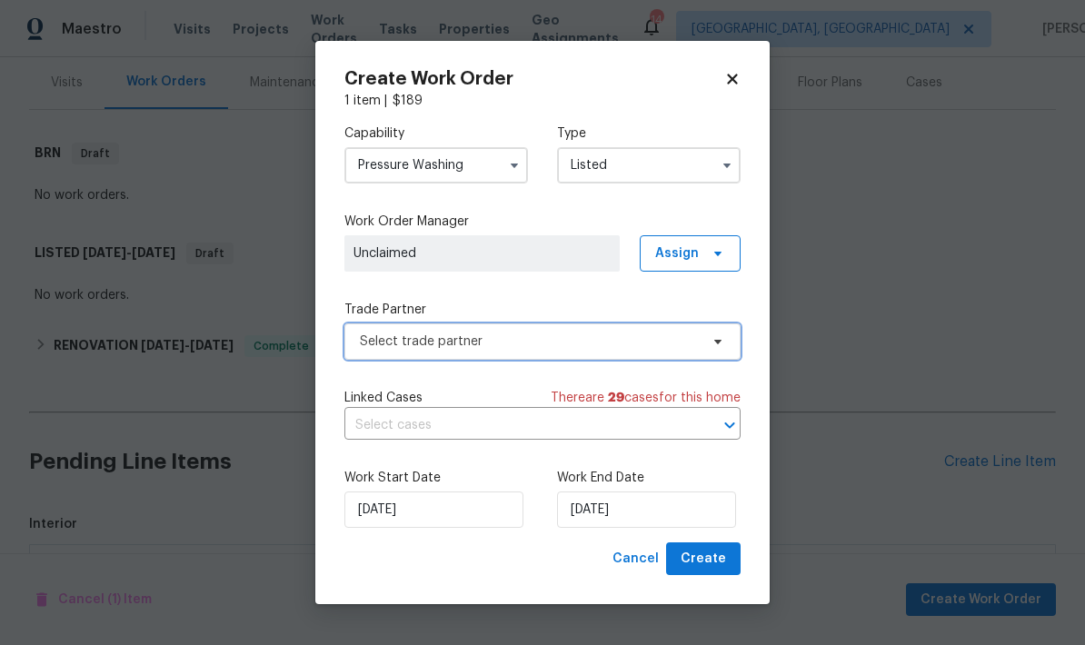
click at [710, 343] on span at bounding box center [715, 342] width 20 height 15
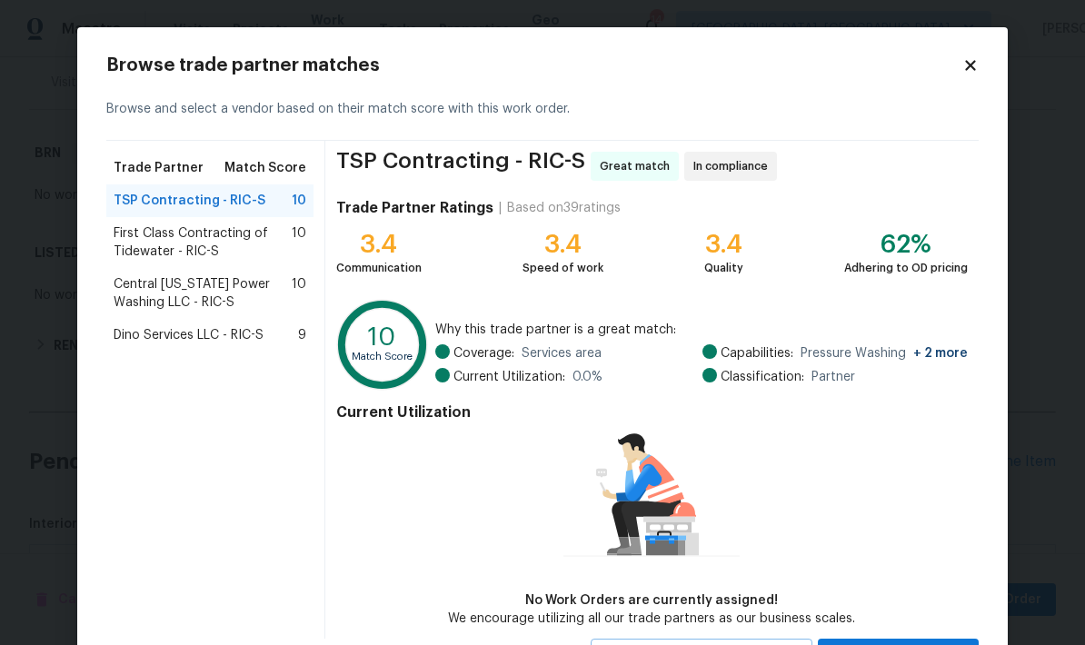
click at [141, 290] on span "Central Virginia Power Washing LLC - RIC-S" at bounding box center [203, 293] width 178 height 36
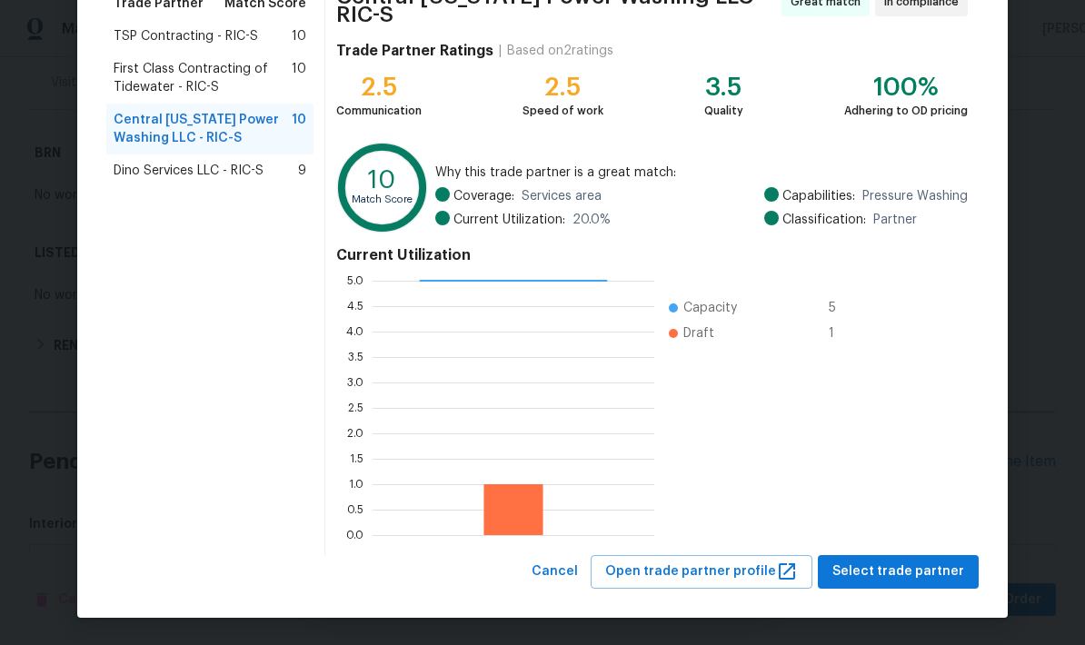
scroll to position [164, 0]
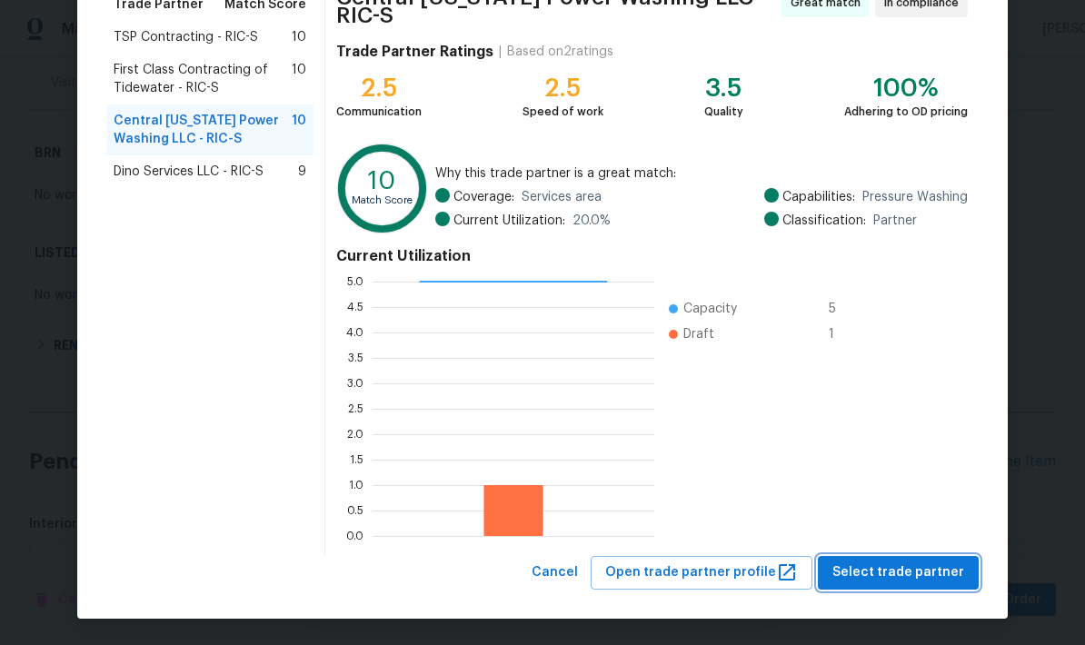
click at [927, 584] on button "Select trade partner" at bounding box center [898, 573] width 161 height 34
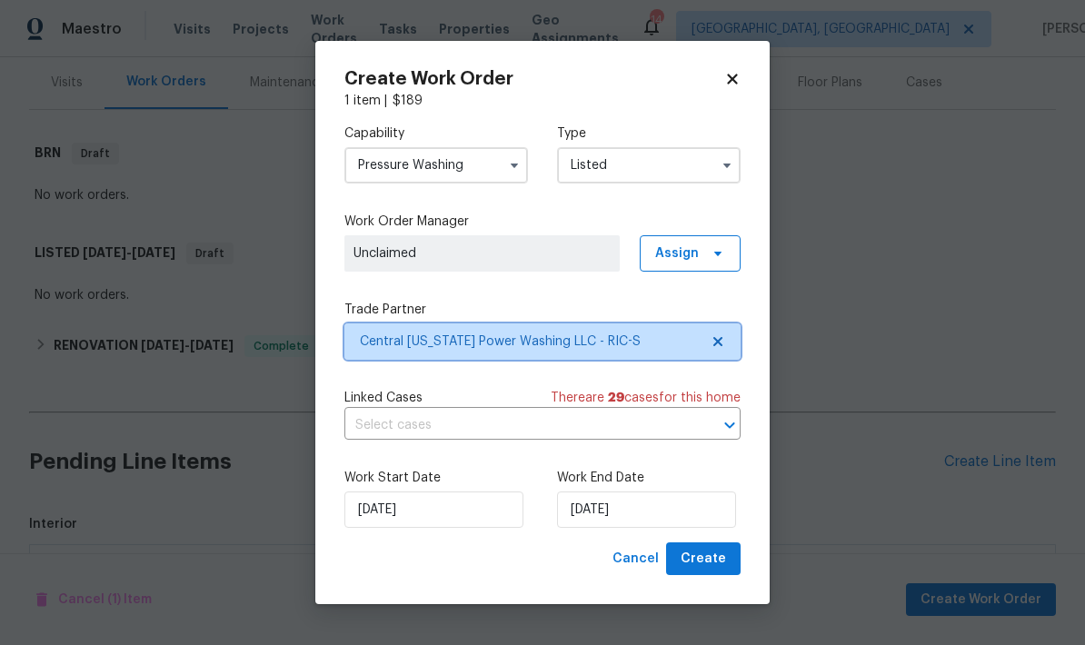
scroll to position [0, 0]
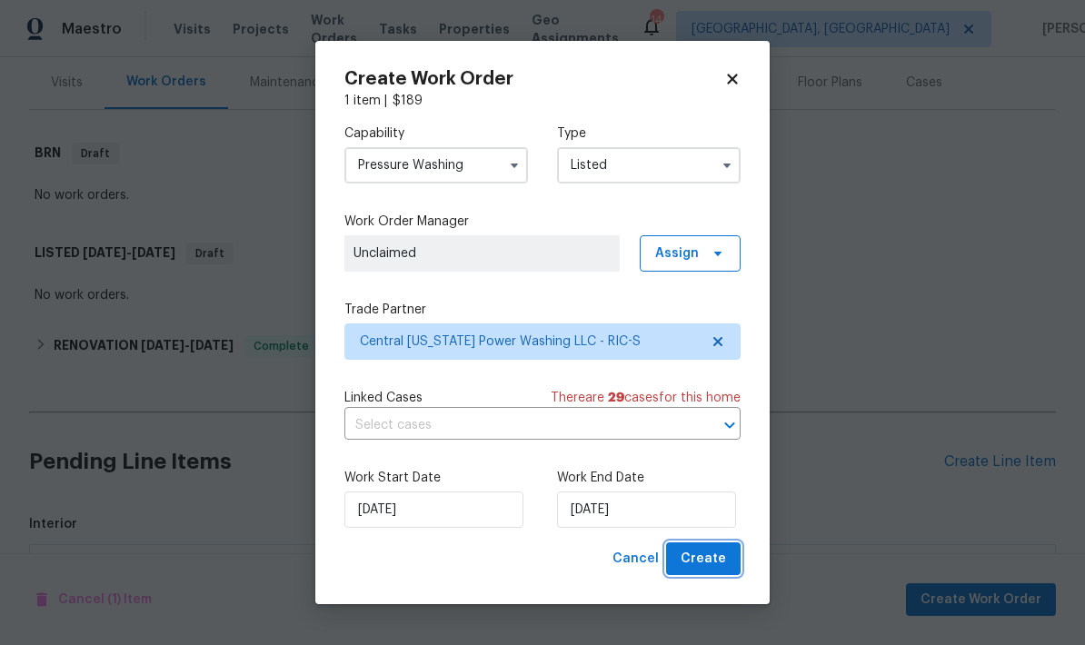
click at [728, 558] on button "Create" at bounding box center [703, 560] width 75 height 34
checkbox input "false"
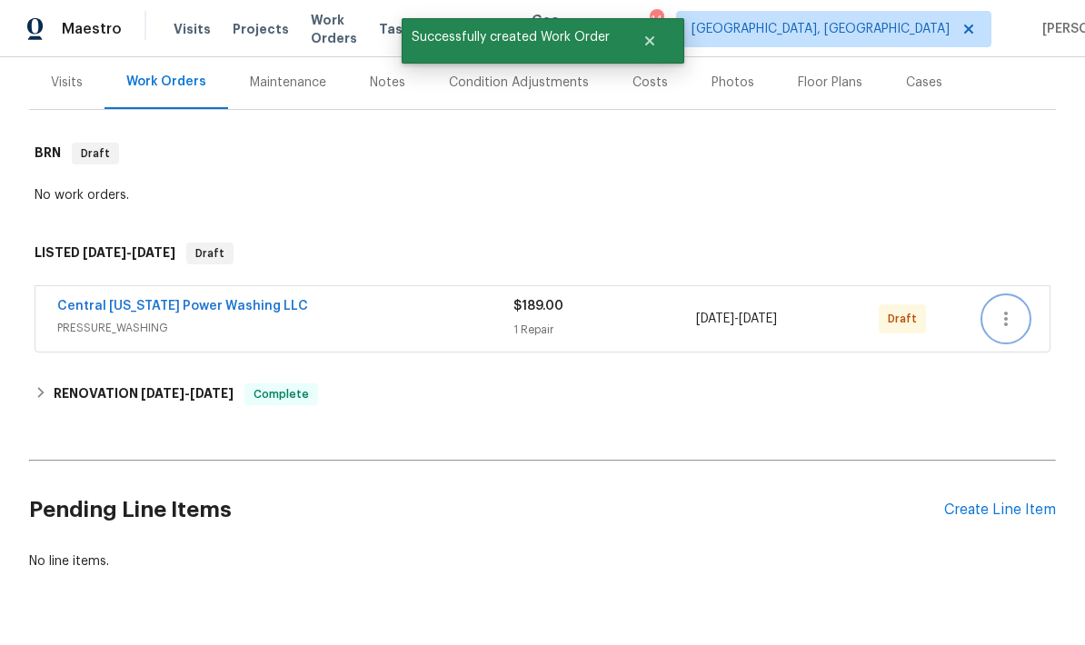
click at [1015, 325] on icon "button" at bounding box center [1006, 319] width 22 height 22
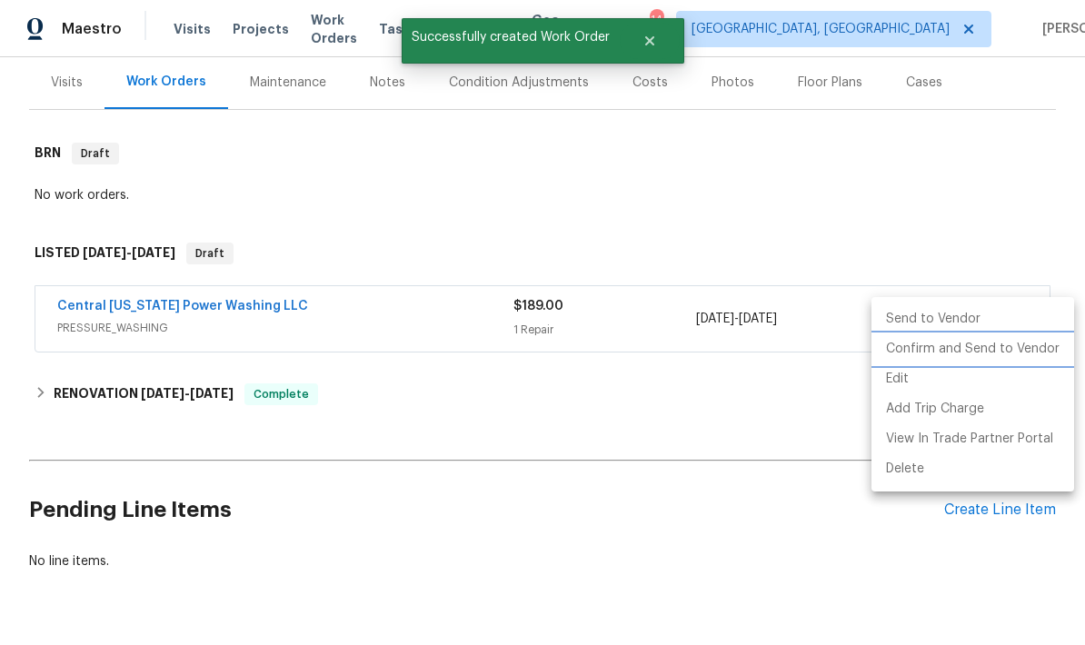
click at [1002, 353] on li "Confirm and Send to Vendor" at bounding box center [973, 350] width 203 height 30
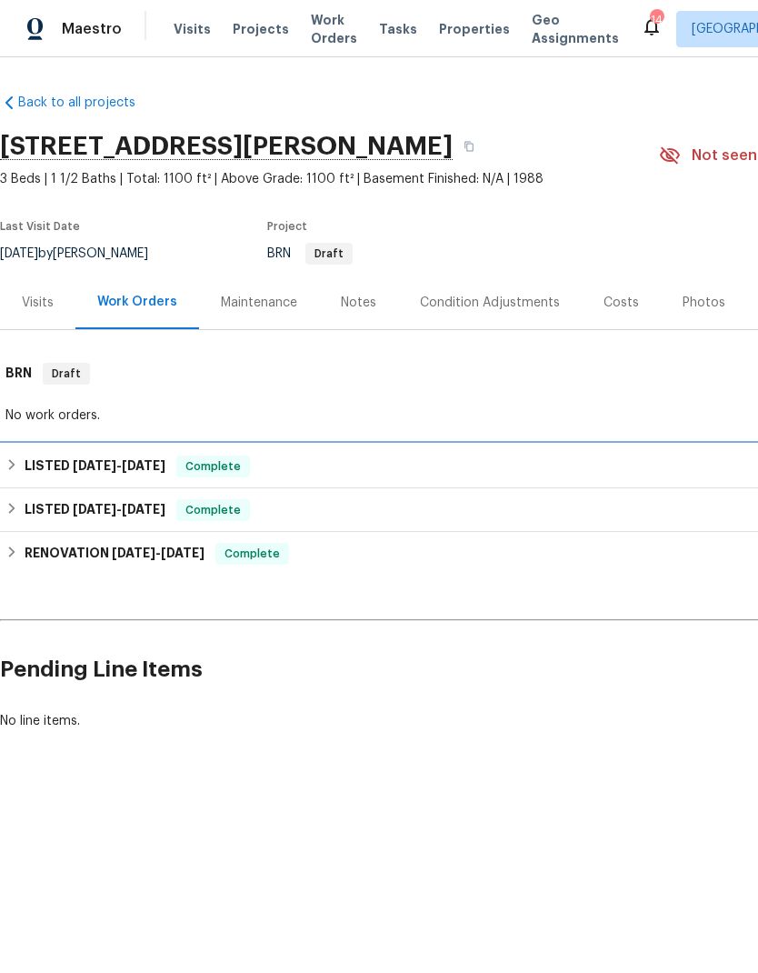
click at [47, 464] on h6 "LISTED [DATE] - [DATE]" at bounding box center [95, 466] width 141 height 22
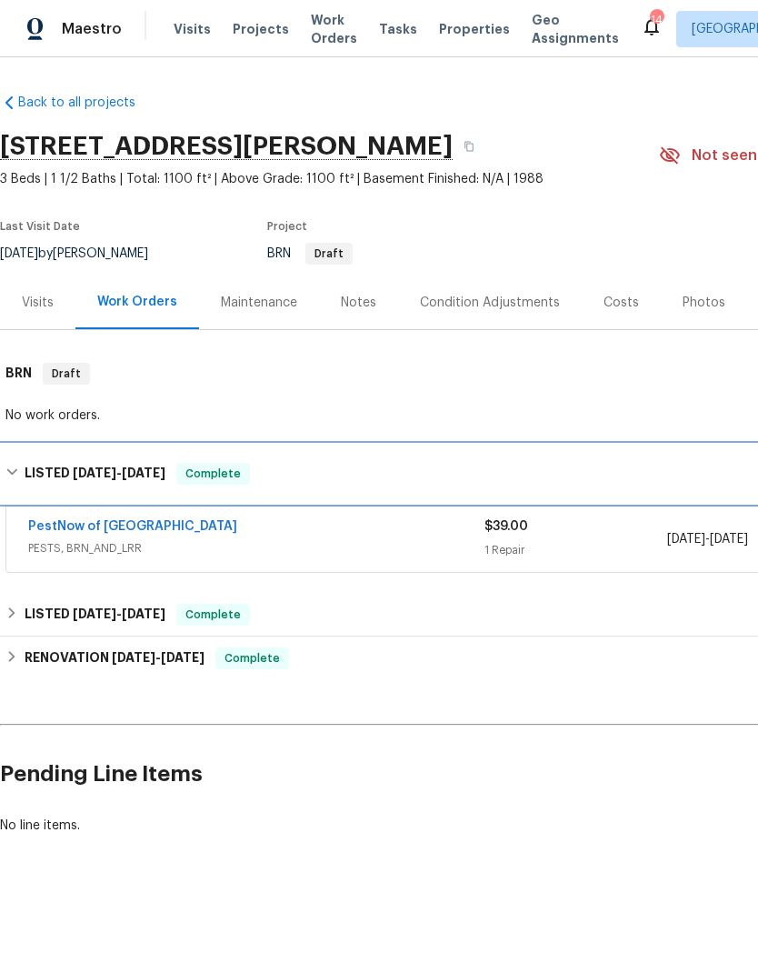
click at [36, 475] on h6 "LISTED [DATE] - [DATE]" at bounding box center [95, 474] width 141 height 22
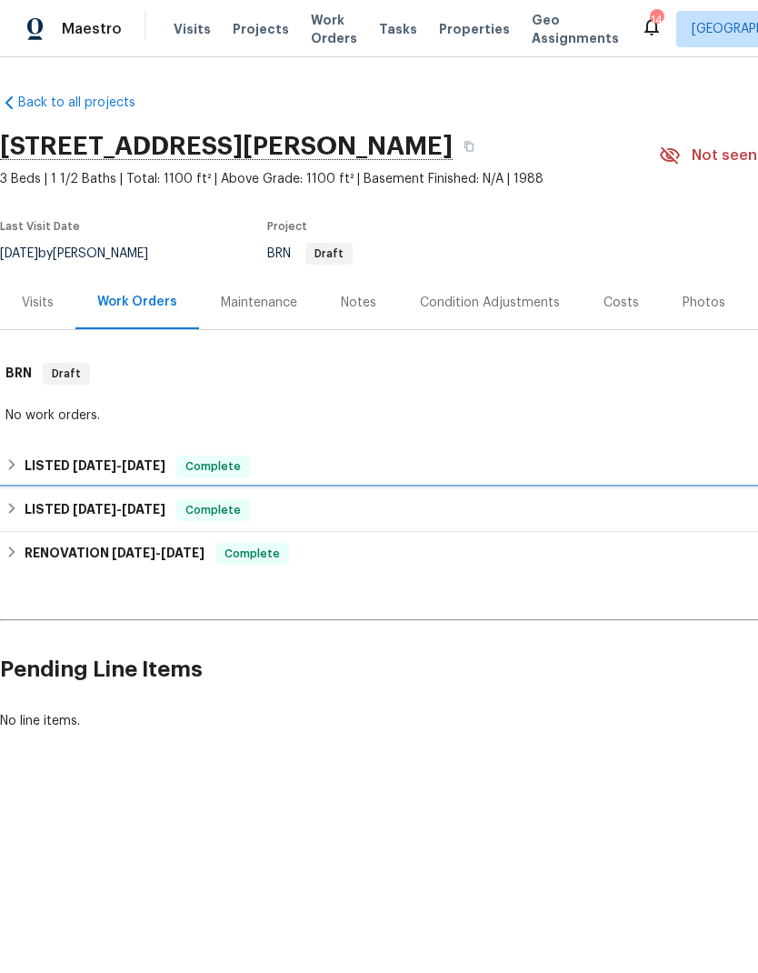
click at [33, 515] on h6 "LISTED [DATE] - [DATE]" at bounding box center [95, 510] width 141 height 22
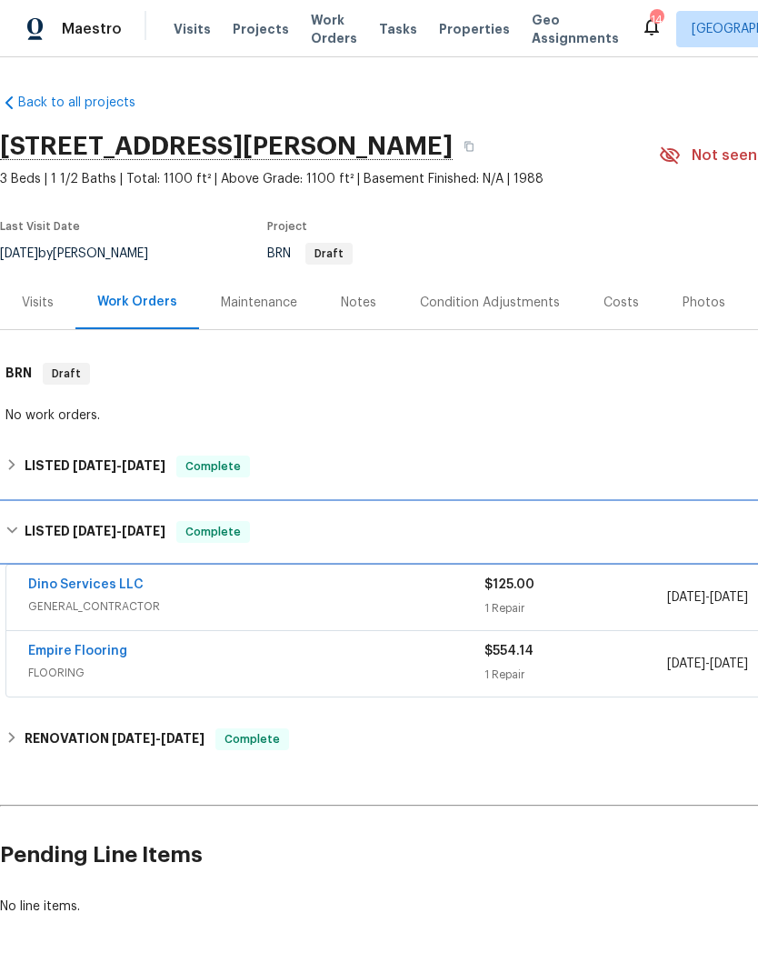
click at [32, 528] on h6 "LISTED [DATE] - [DATE]" at bounding box center [95, 532] width 141 height 22
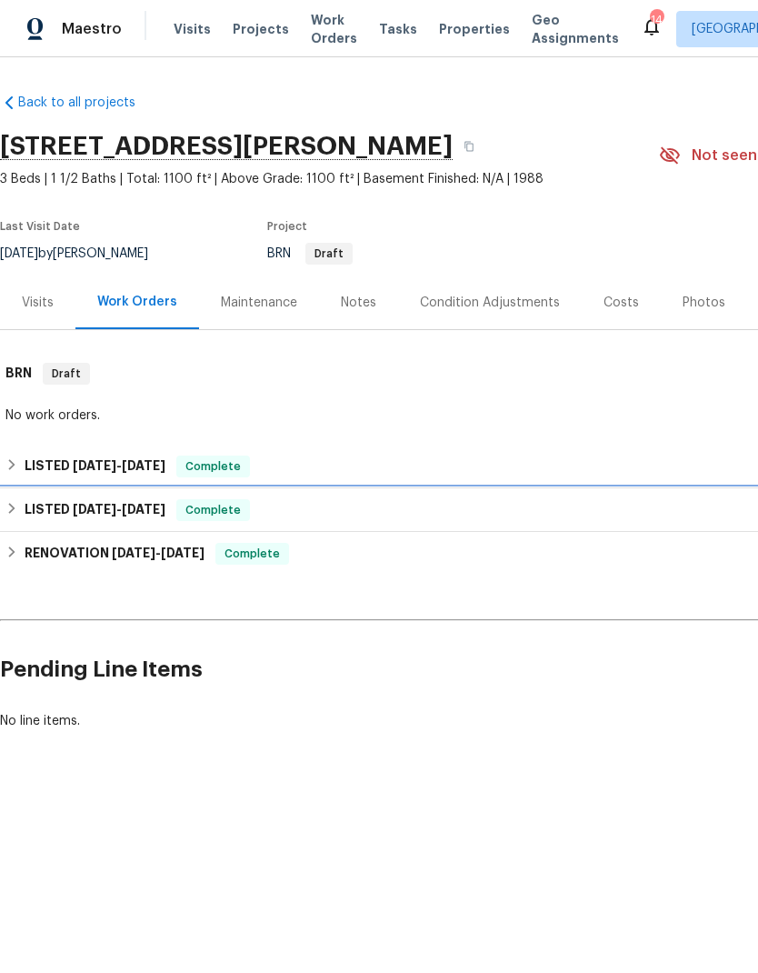
click at [31, 528] on div "LISTED [DATE] - [DATE] Complete" at bounding box center [513, 510] width 1027 height 44
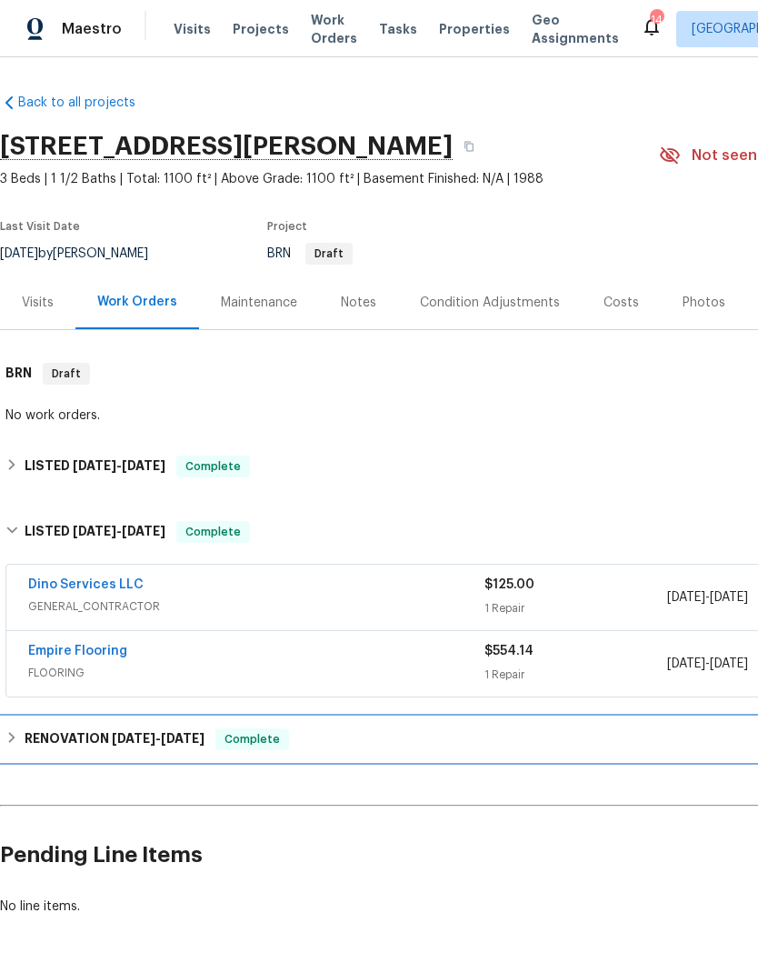
click at [51, 744] on h6 "RENOVATION [DATE] - [DATE]" at bounding box center [115, 739] width 180 height 22
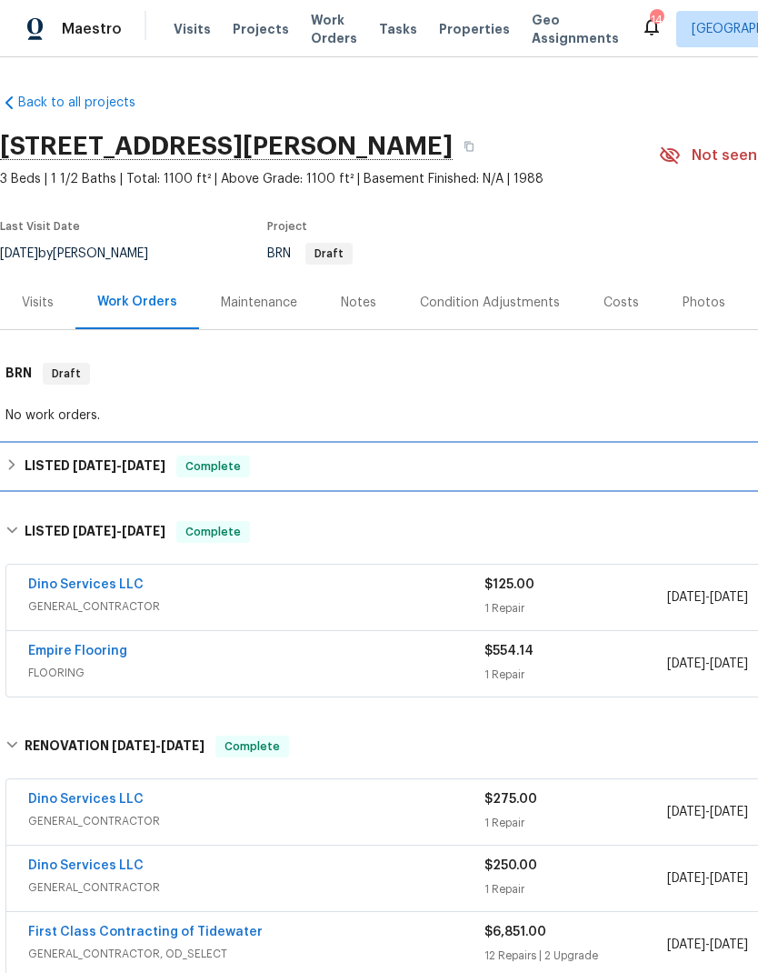
click at [25, 468] on h6 "LISTED [DATE] - [DATE]" at bounding box center [95, 466] width 141 height 22
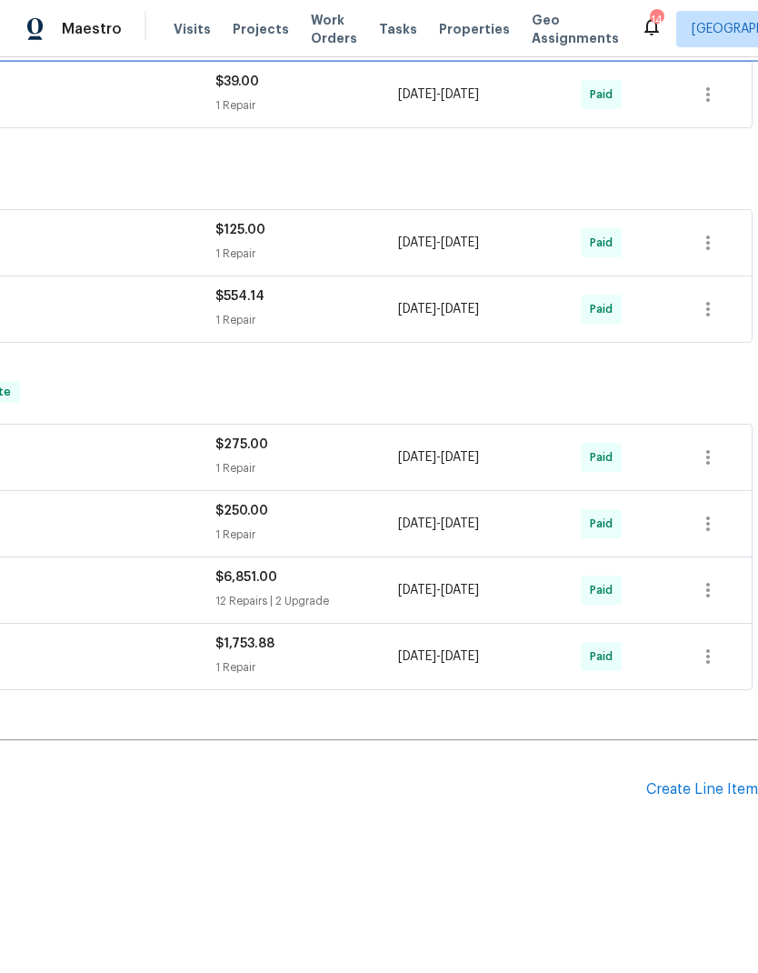
scroll to position [445, 269]
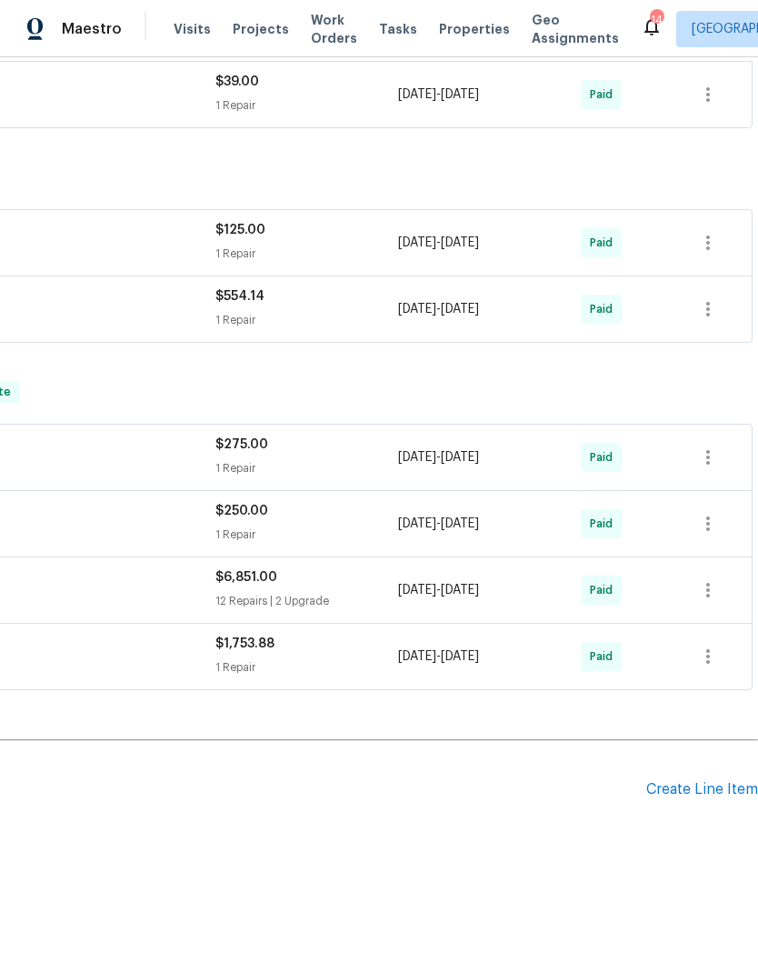
click at [703, 788] on div "Create Line Item" at bounding box center [702, 789] width 112 height 17
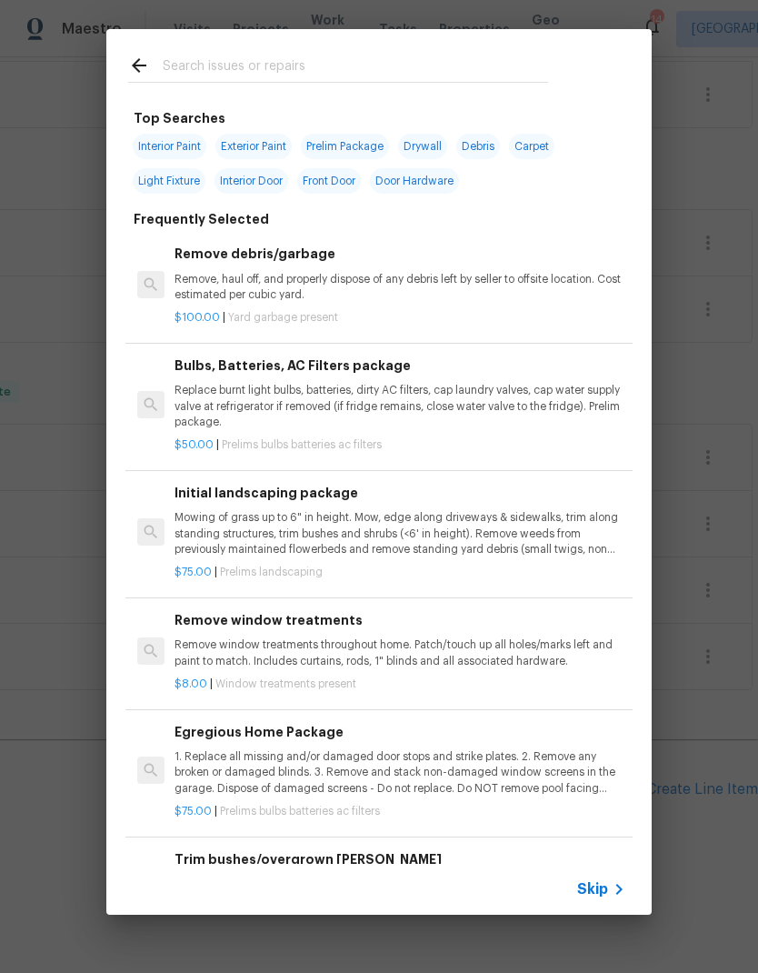
click at [185, 66] on input "text" at bounding box center [355, 68] width 385 height 27
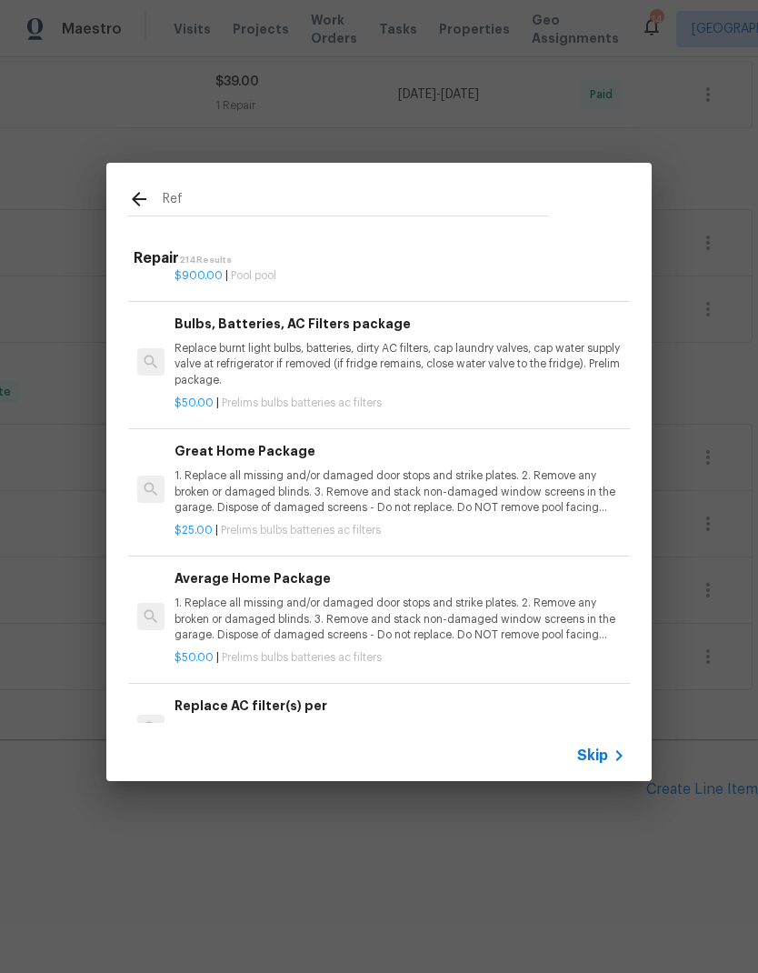
scroll to position [961, 0]
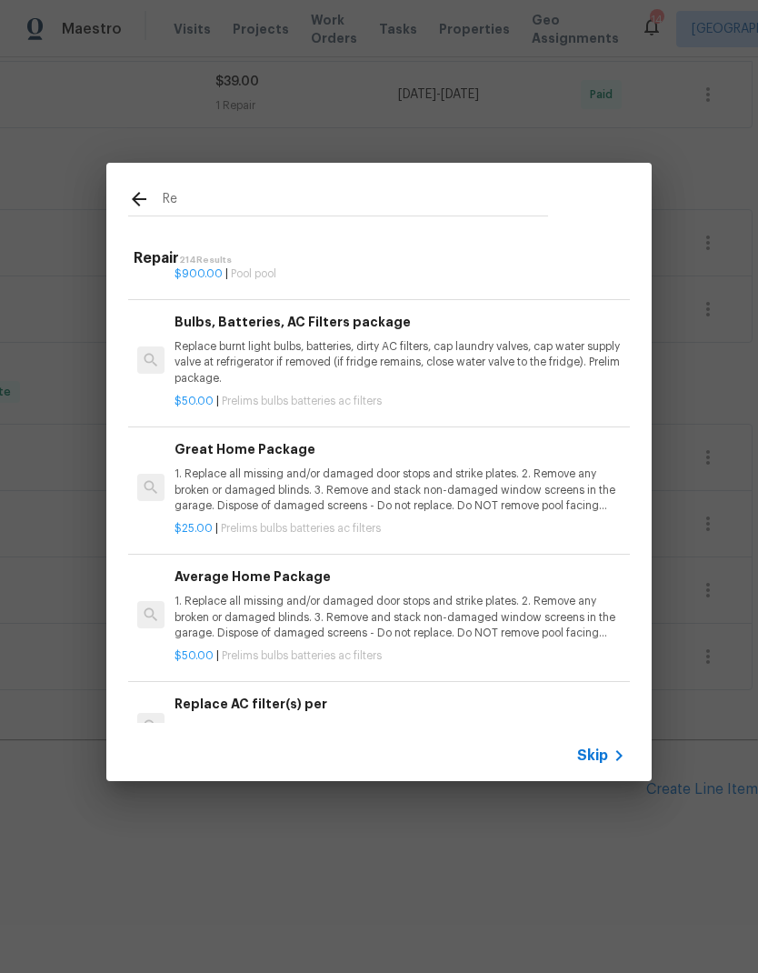
type input "R"
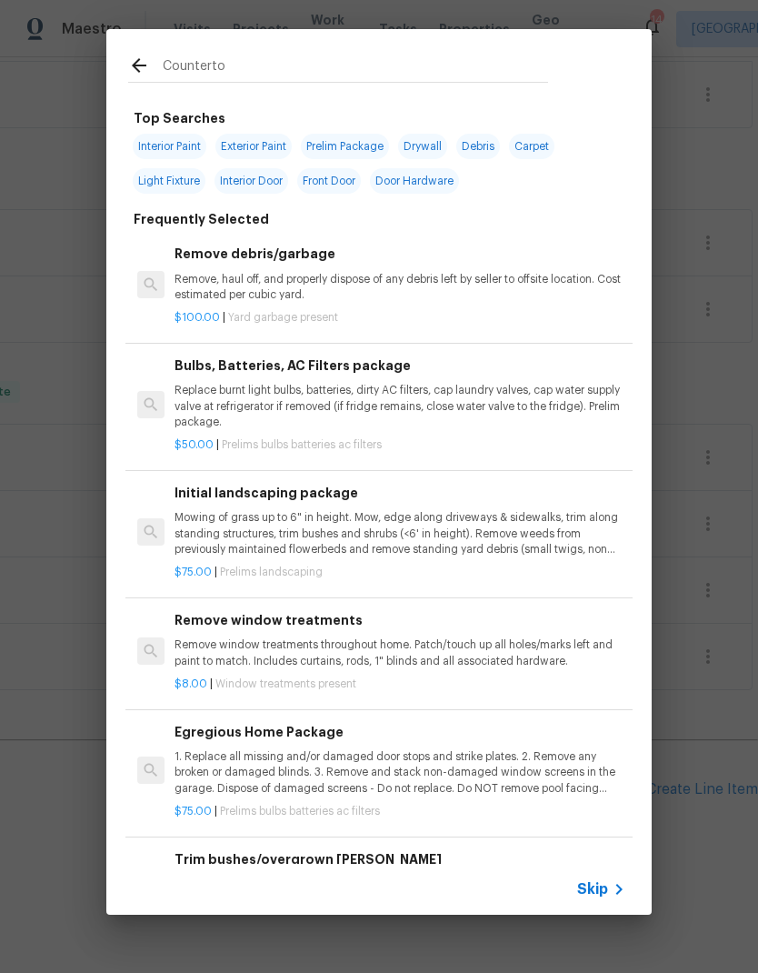
type input "Countertop"
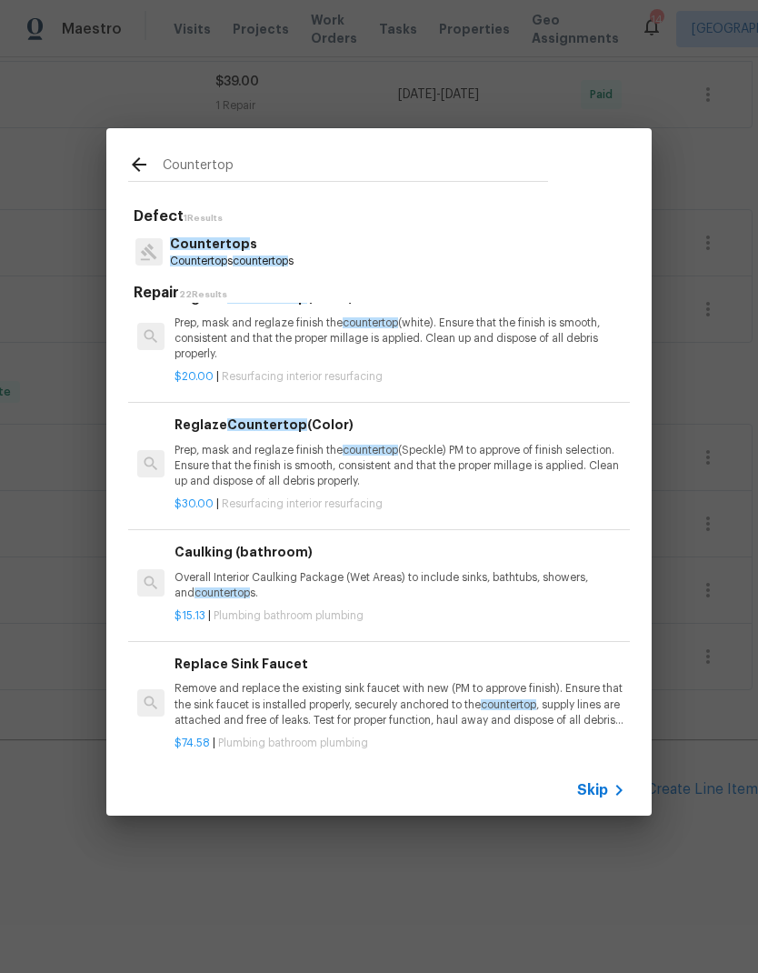
scroll to position [2068, 0]
click at [188, 451] on p "Prep, mask and reglaze finish the countertop (Speckle) PM to approve of finish …" at bounding box center [400, 467] width 451 height 46
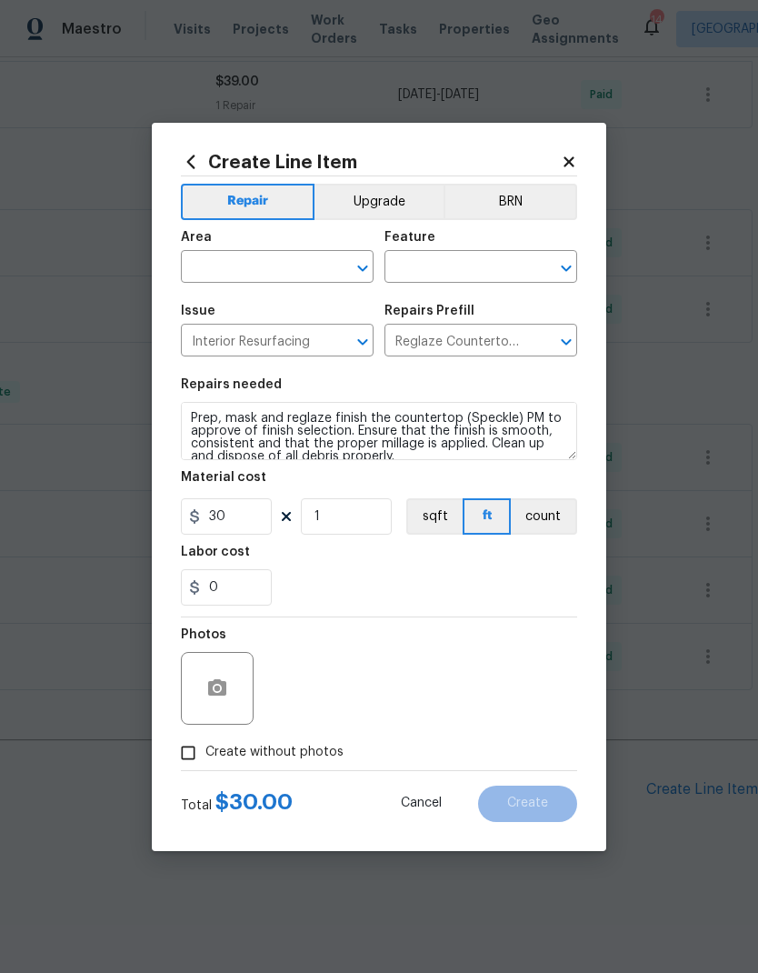
click at [202, 256] on input "text" at bounding box center [252, 269] width 142 height 28
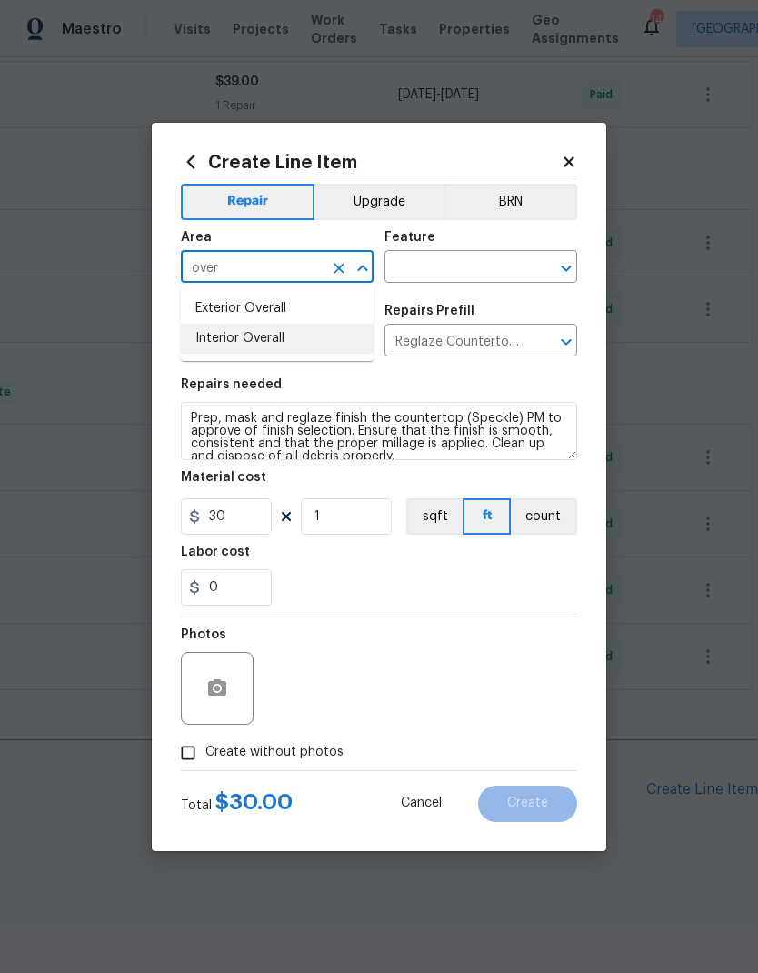
click at [193, 334] on li "Interior Overall" at bounding box center [277, 339] width 193 height 30
type input "Interior Overall"
click at [563, 257] on icon "Open" at bounding box center [566, 268] width 22 height 22
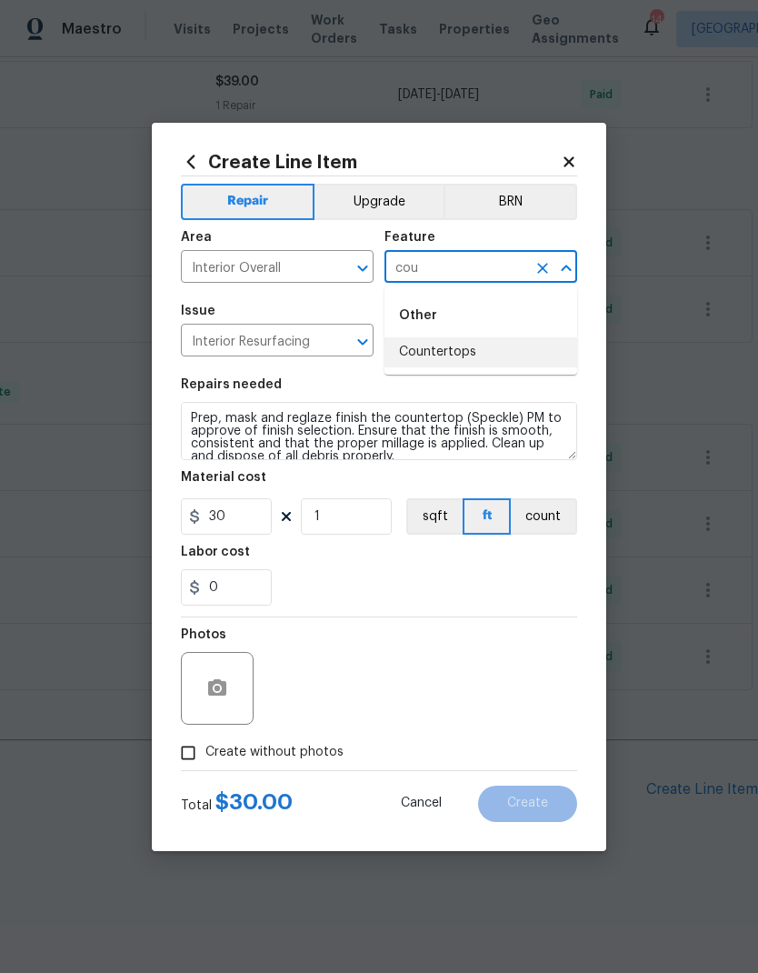
click at [525, 343] on li "Countertops" at bounding box center [481, 352] width 193 height 30
type input "Countertops"
click at [525, 342] on input "Reglaze Countertop (Color) $30.00" at bounding box center [456, 342] width 142 height 28
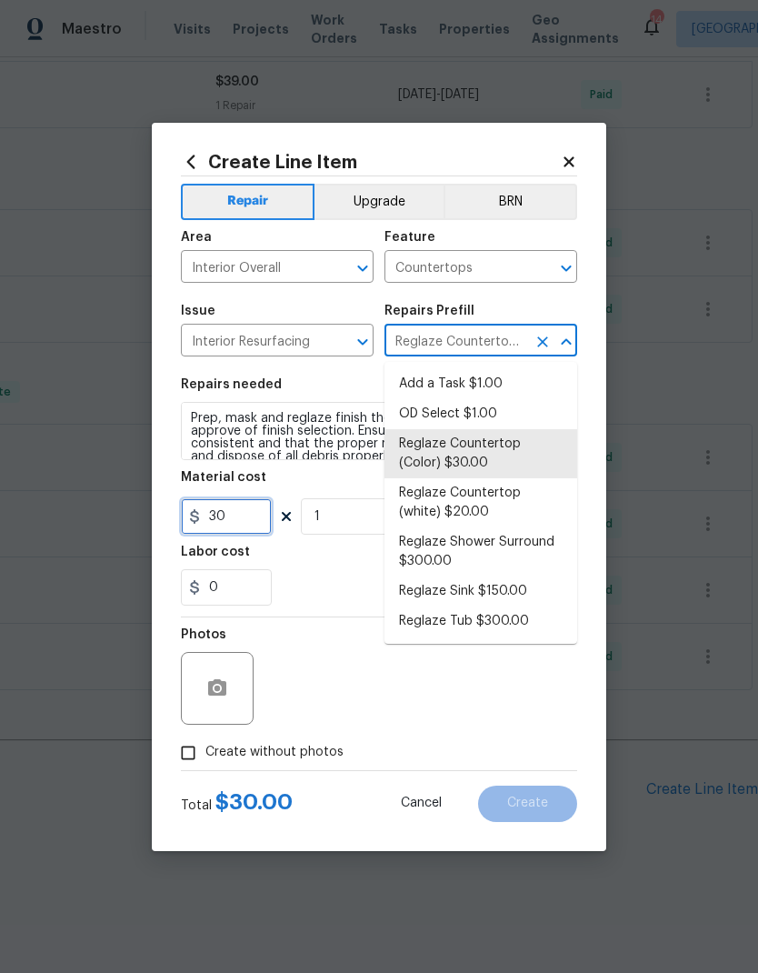
click at [234, 524] on input "30" at bounding box center [226, 516] width 91 height 36
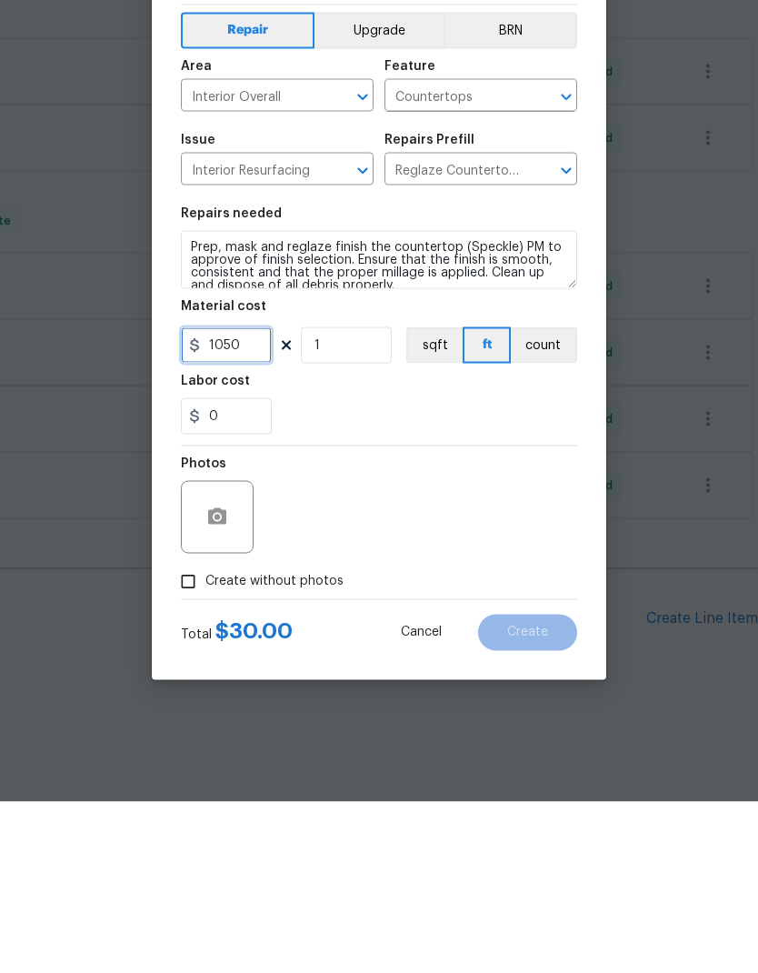
type input "1050"
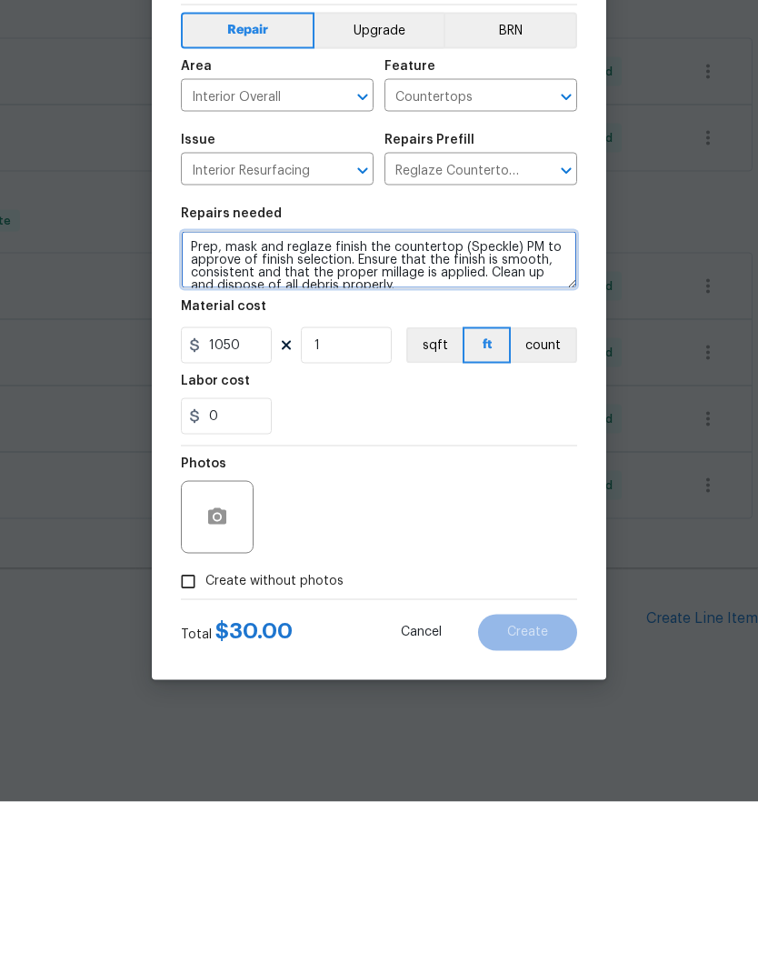
click at [212, 402] on textarea "Prep, mask and reglaze finish the countertop (Speckle) PM to approve of finish …" at bounding box center [379, 431] width 396 height 58
click at [211, 402] on textarea "Prep, mask and reglaze finish the countertop (Speckle) PM to approve of finish …" at bounding box center [379, 431] width 396 height 58
click at [226, 402] on textarea "Prep, mask and reglaze finish the countertop (Speckle) PM to approve of finish …" at bounding box center [379, 431] width 396 height 58
click at [225, 402] on textarea "Prep, mask and reglaze finish the countertop (Speckle) PM to approve of finish …" at bounding box center [379, 431] width 396 height 58
click at [279, 402] on textarea "Prep, mask and reglaze finish the countertop (Speckle) PM to approve of finish …" at bounding box center [379, 431] width 396 height 58
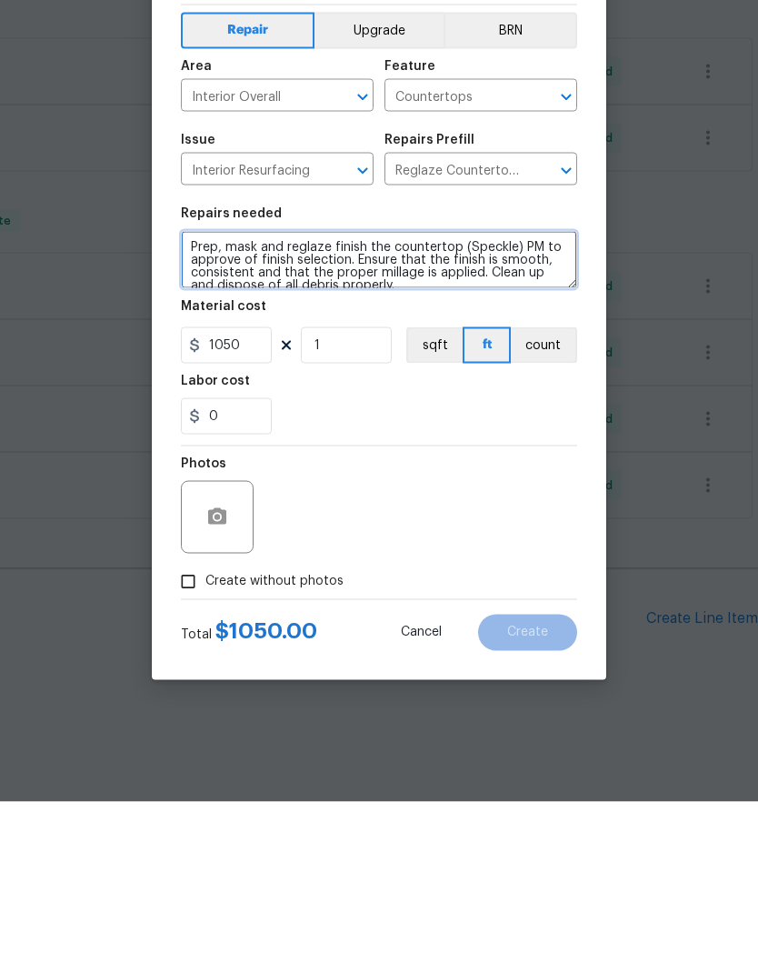
click at [279, 402] on textarea "Prep, mask and reglaze finish the countertop (Speckle) PM to approve of finish …" at bounding box center [379, 431] width 396 height 58
click at [289, 402] on textarea "Prep, mask and reglaze finish the countertop (Speckle) PM to approve of finish …" at bounding box center [379, 431] width 396 height 58
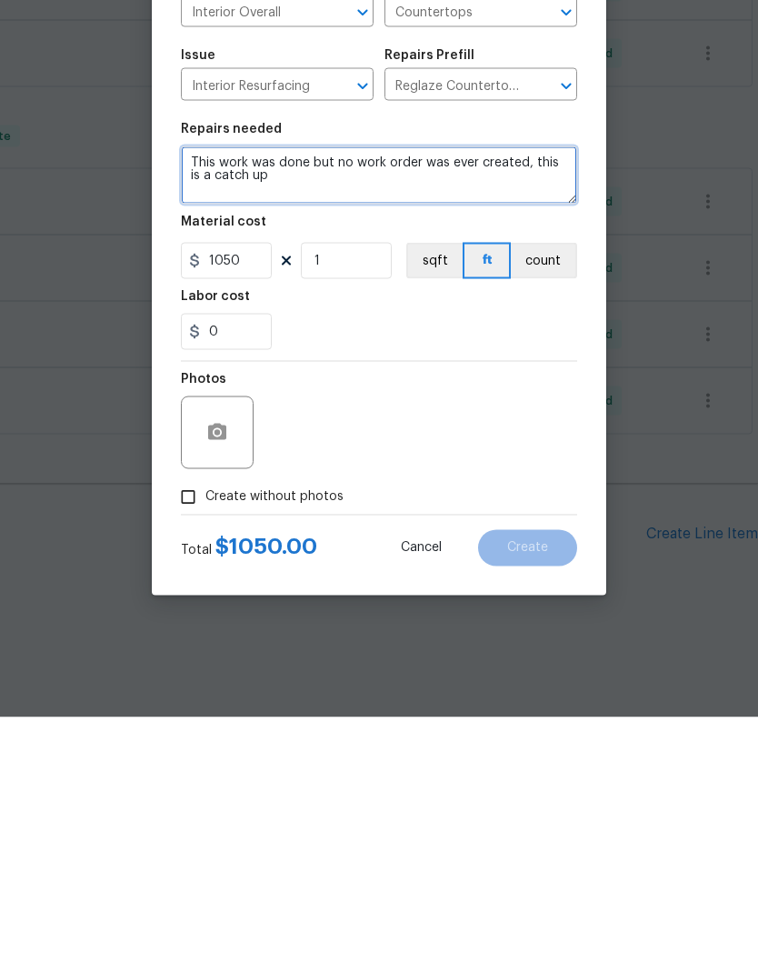
type textarea "This work was done but no work order was ever created, this is a catch up"
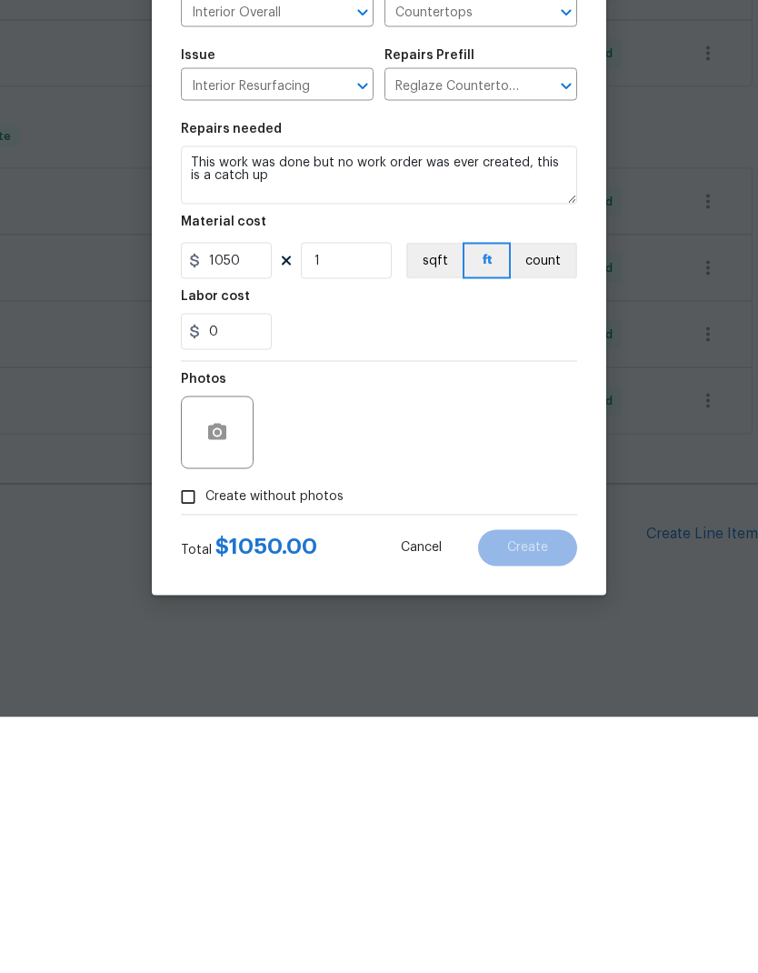
click at [186, 771] on div "Total $ 1050.00 Cancel Create" at bounding box center [379, 796] width 396 height 51
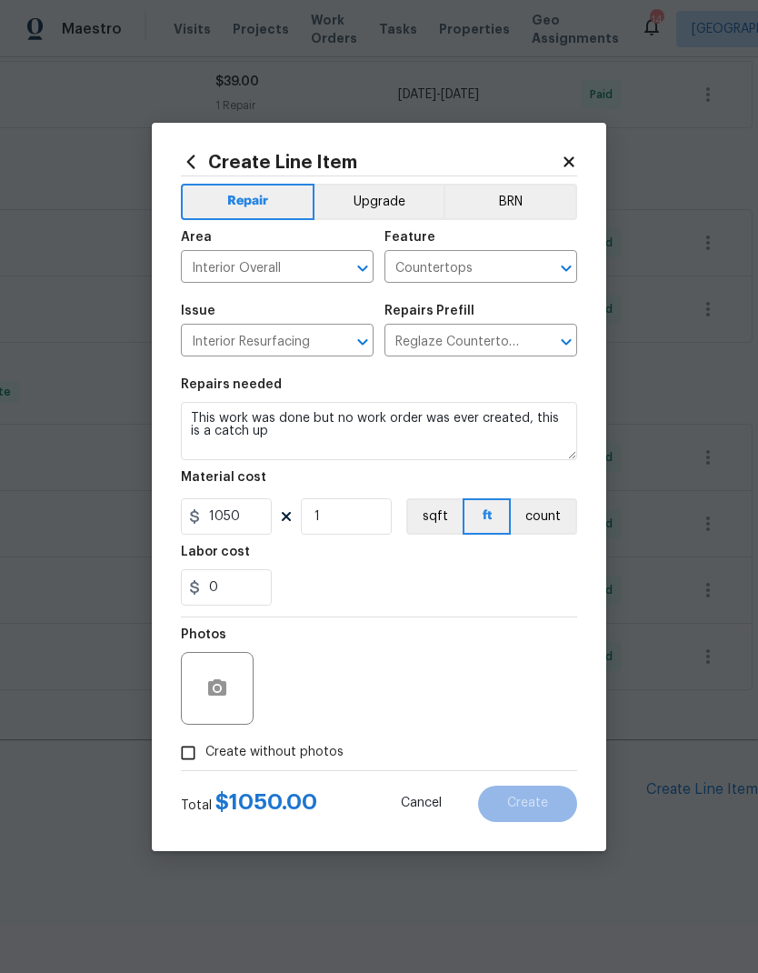
click at [202, 755] on input "Create without photos" at bounding box center [188, 752] width 35 height 35
checkbox input "true"
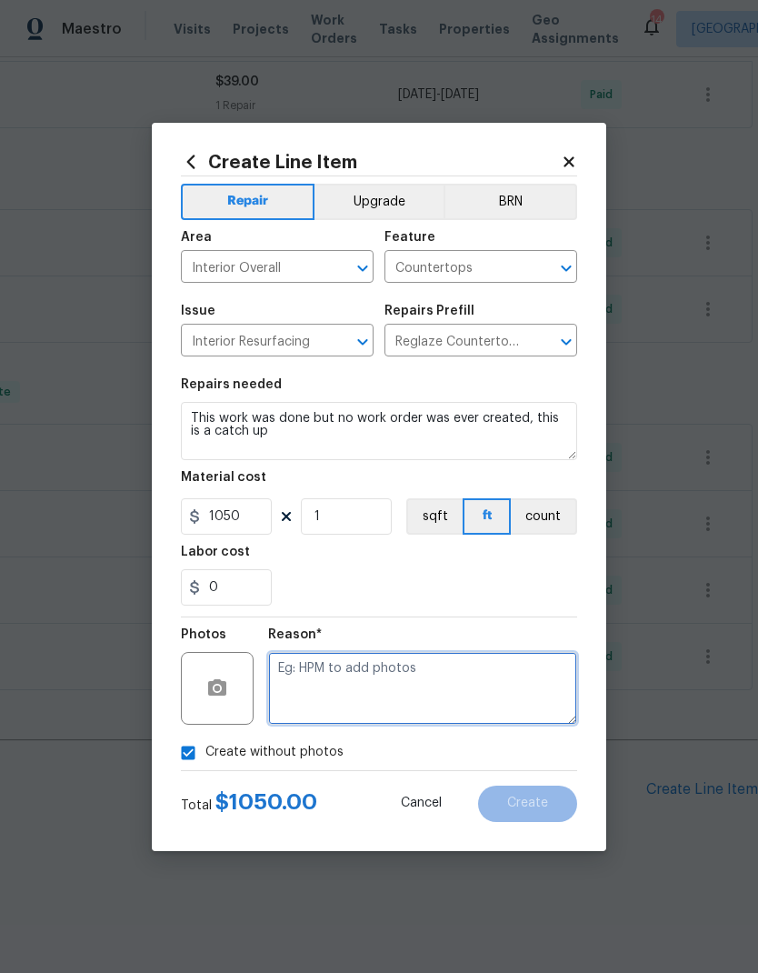
click at [520, 697] on textarea at bounding box center [422, 688] width 309 height 73
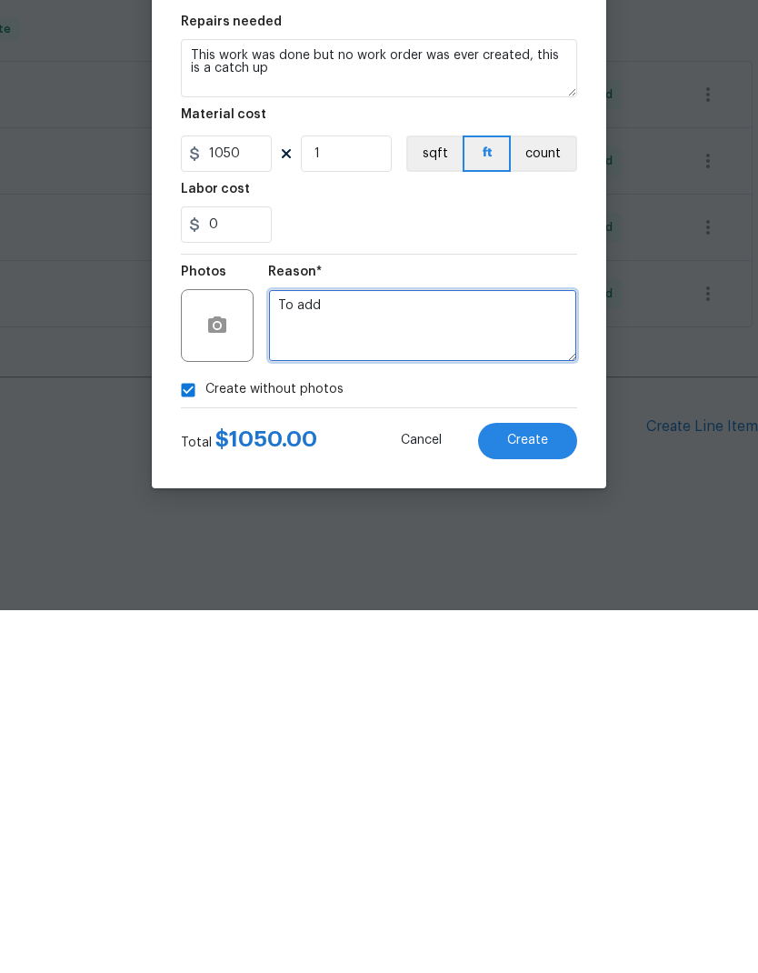
type textarea "To add"
click at [545, 785] on button "Create" at bounding box center [527, 803] width 99 height 36
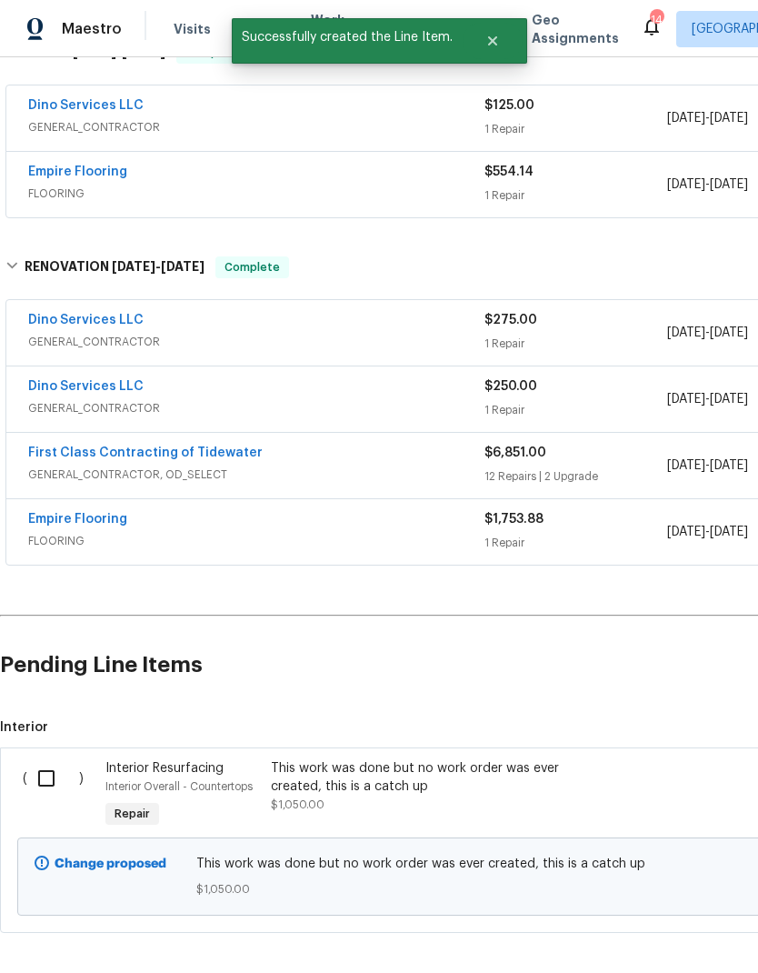
scroll to position [574, 0]
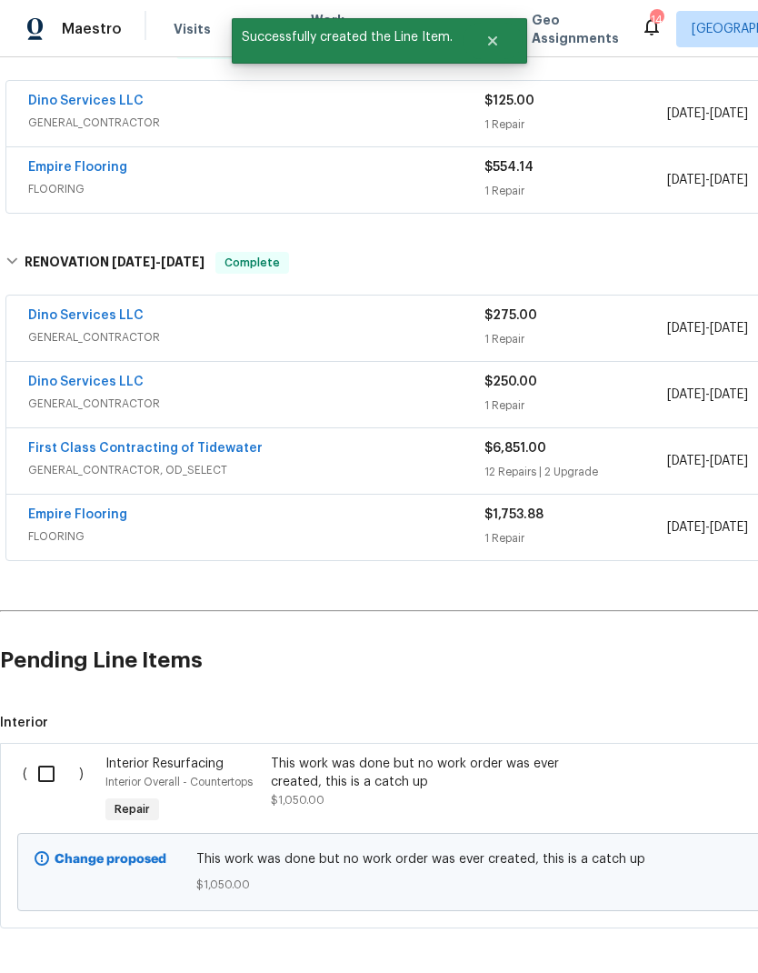
click at [45, 779] on input "checkbox" at bounding box center [53, 774] width 52 height 38
checkbox input "true"
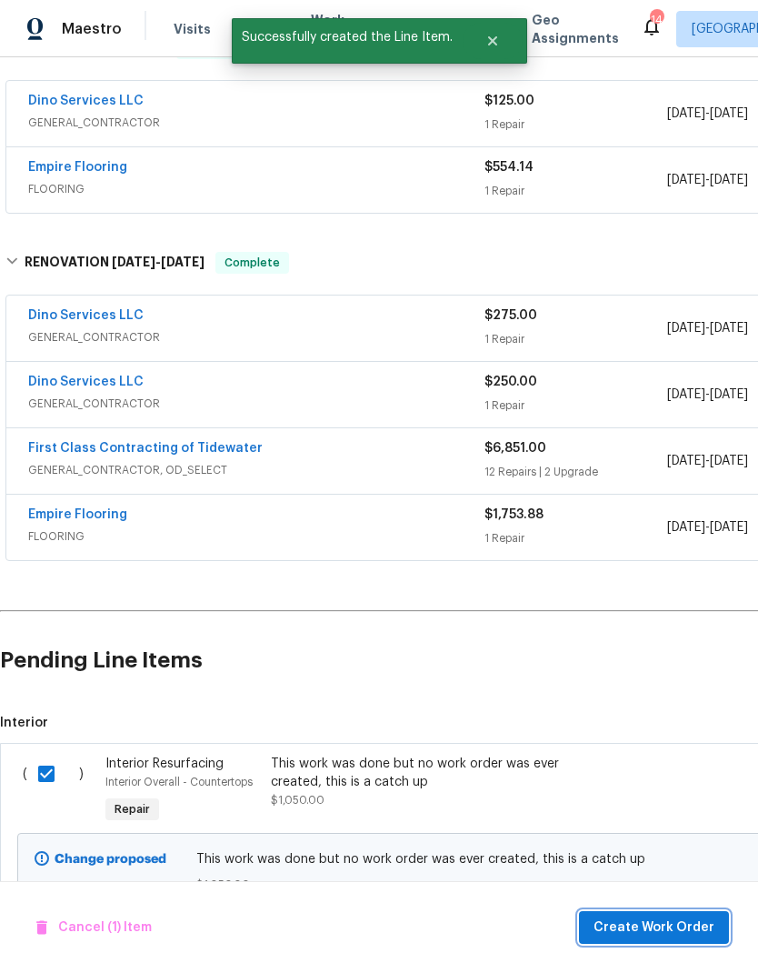
click at [676, 943] on button "Create Work Order" at bounding box center [654, 928] width 150 height 34
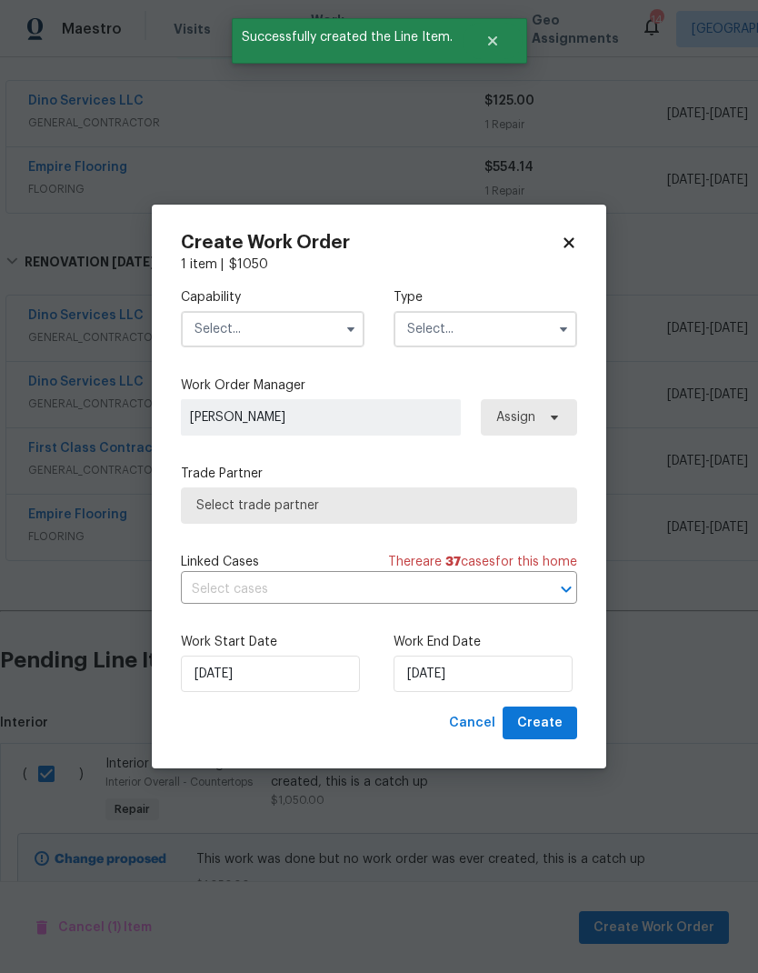
click at [206, 344] on input "text" at bounding box center [273, 329] width 184 height 36
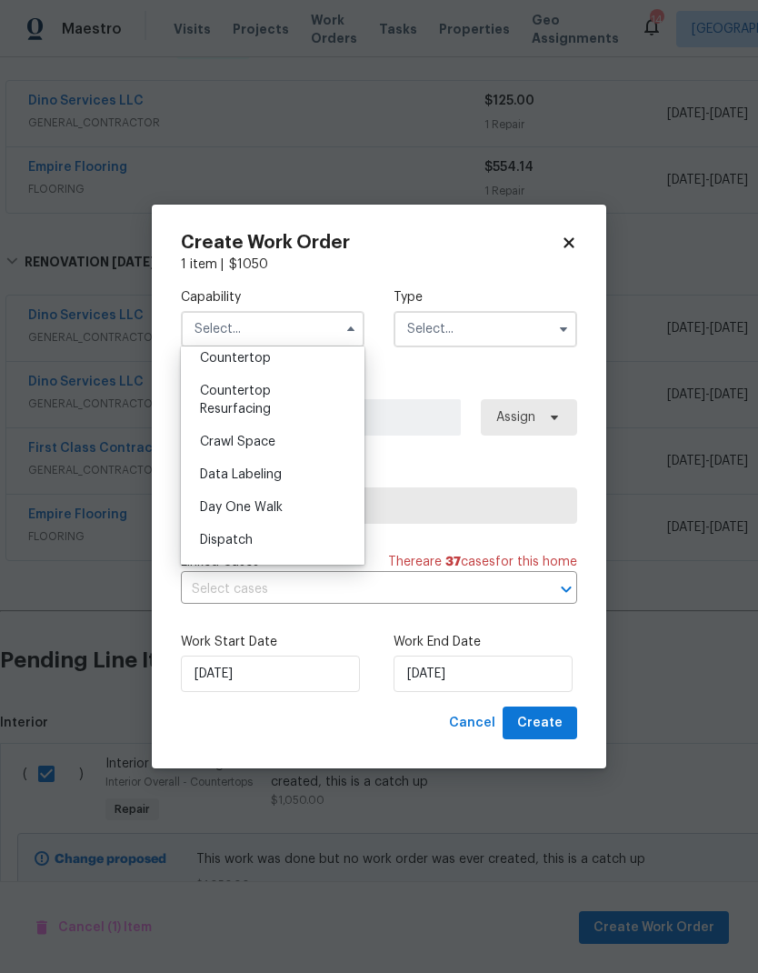
scroll to position [361, 0]
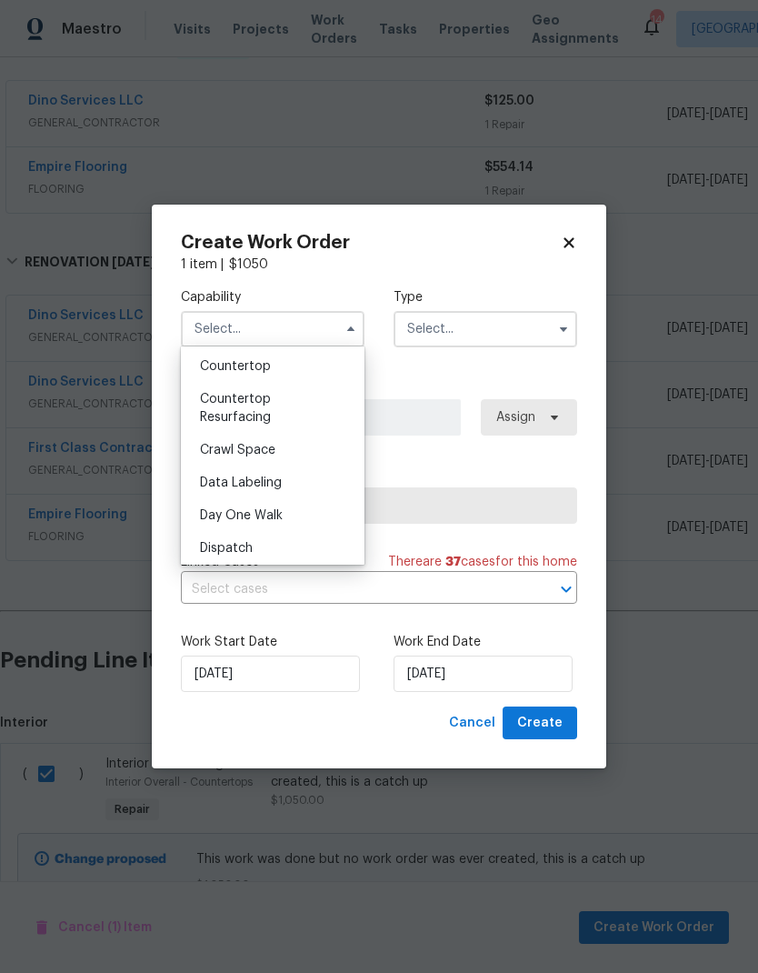
click at [215, 414] on span "Countertop Resurfacing" at bounding box center [235, 408] width 71 height 31
type input "Countertop Resurfacing"
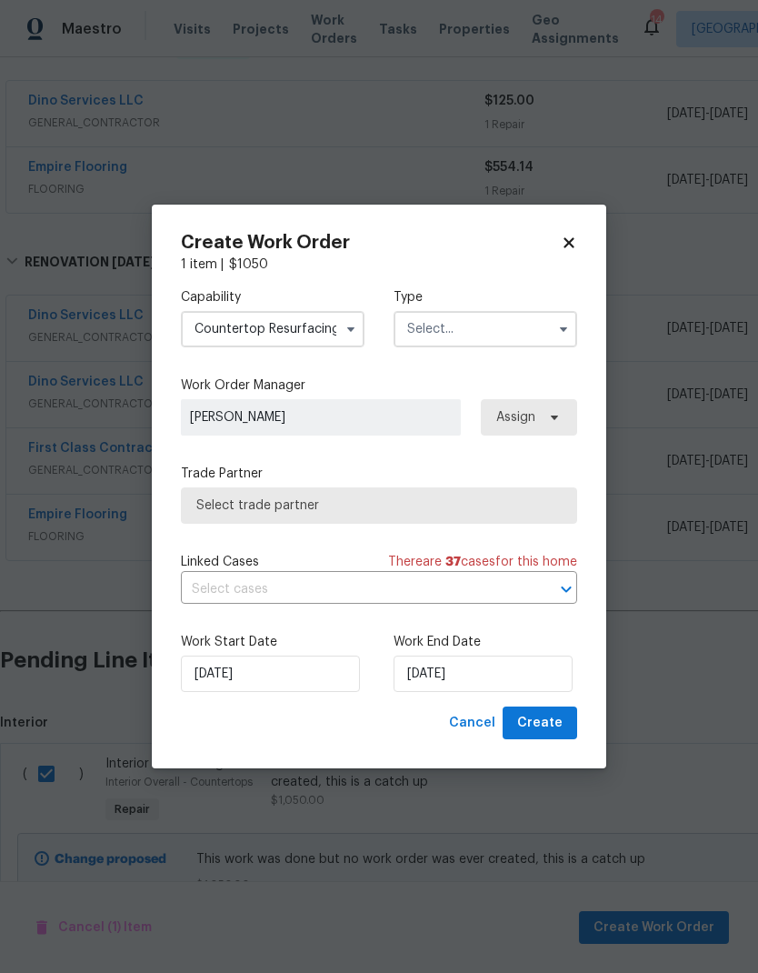
click at [546, 327] on input "text" at bounding box center [486, 329] width 184 height 36
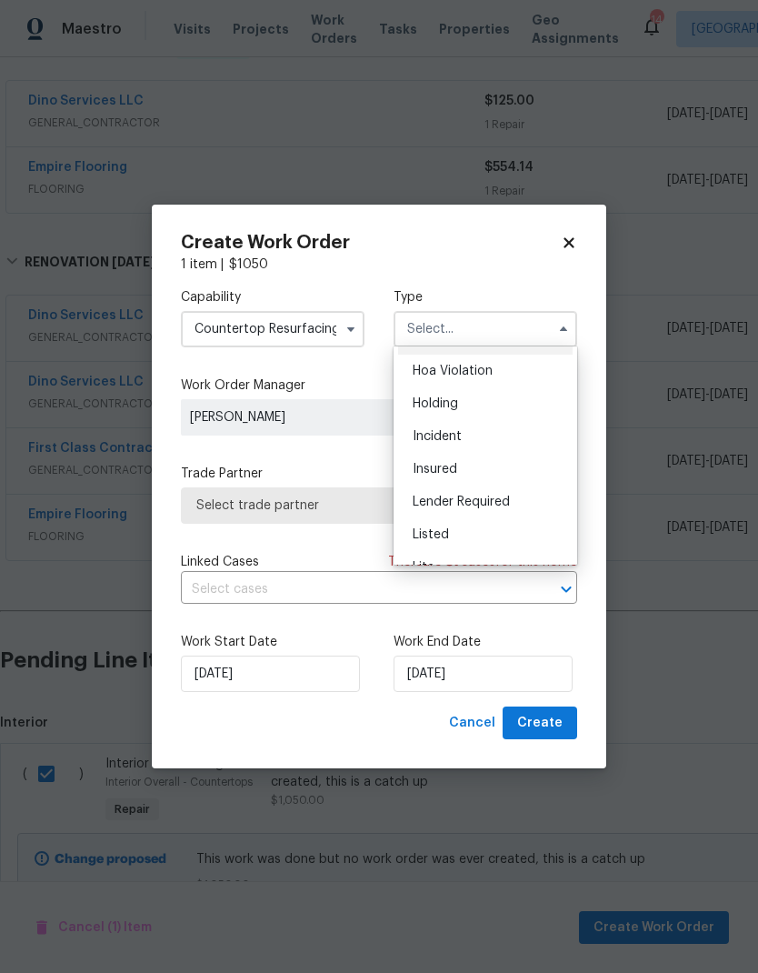
scroll to position [30, 0]
click at [507, 541] on div "Listed" at bounding box center [485, 533] width 175 height 33
type input "Listed"
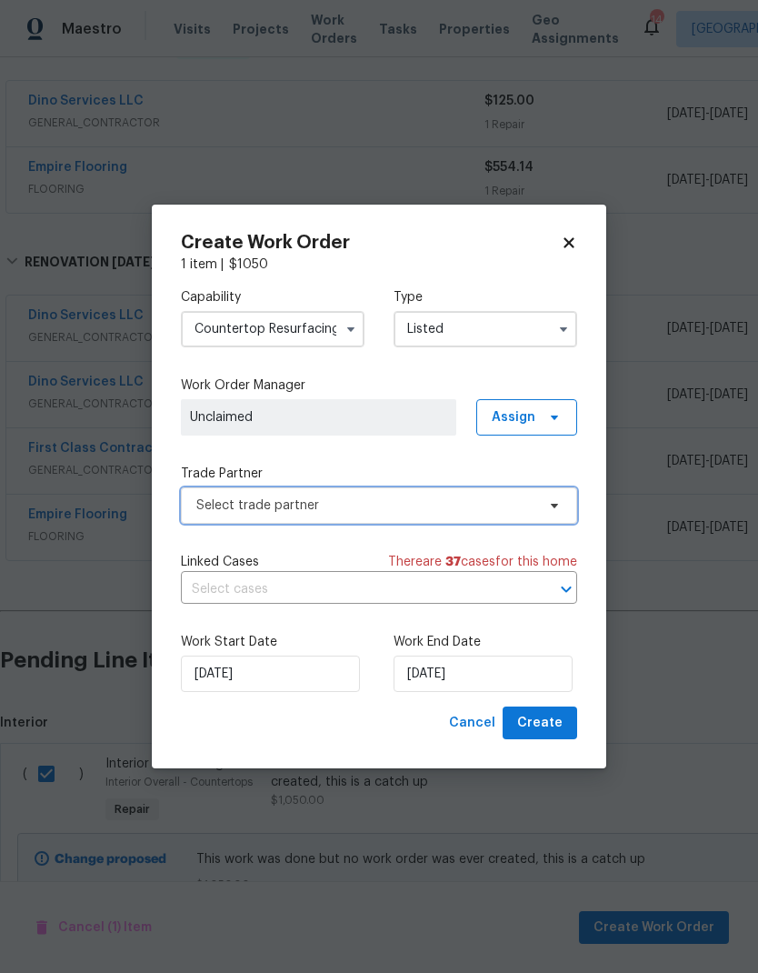
click at [558, 505] on icon at bounding box center [554, 505] width 15 height 15
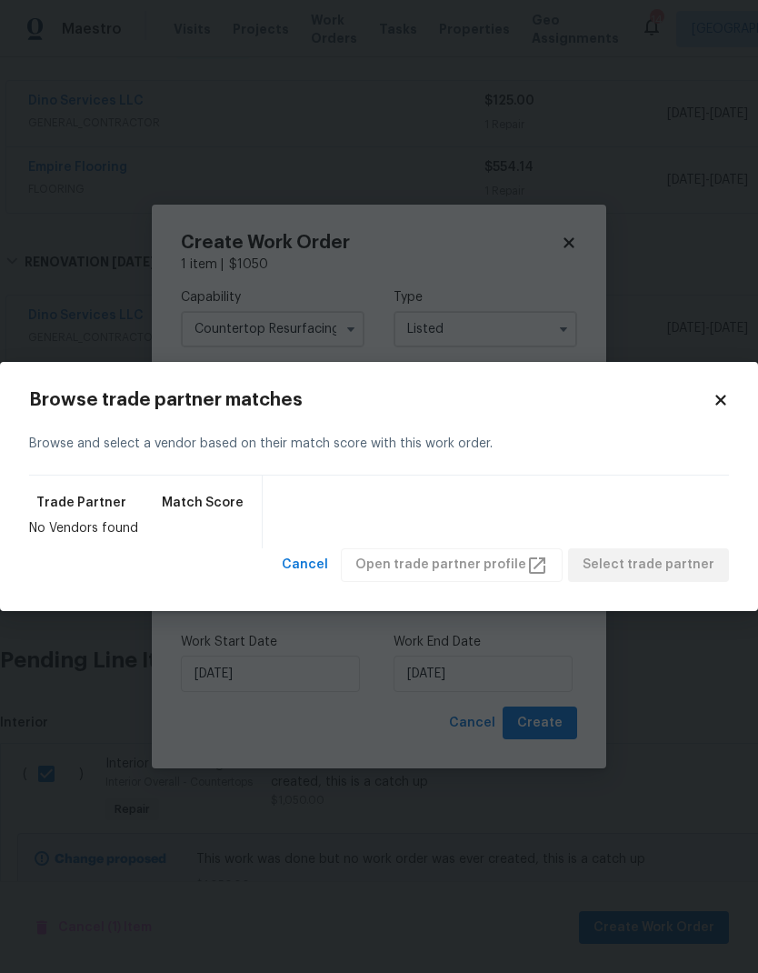
click at [725, 402] on icon at bounding box center [721, 400] width 16 height 16
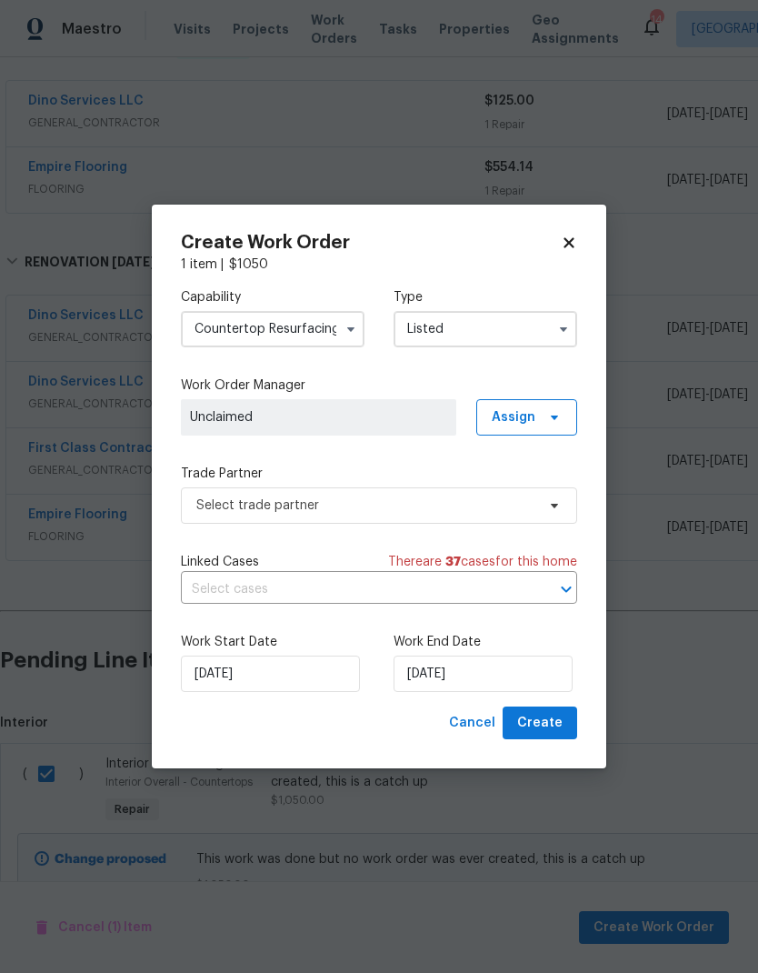
click at [203, 334] on input "Countertop Resurfacing" at bounding box center [273, 329] width 184 height 36
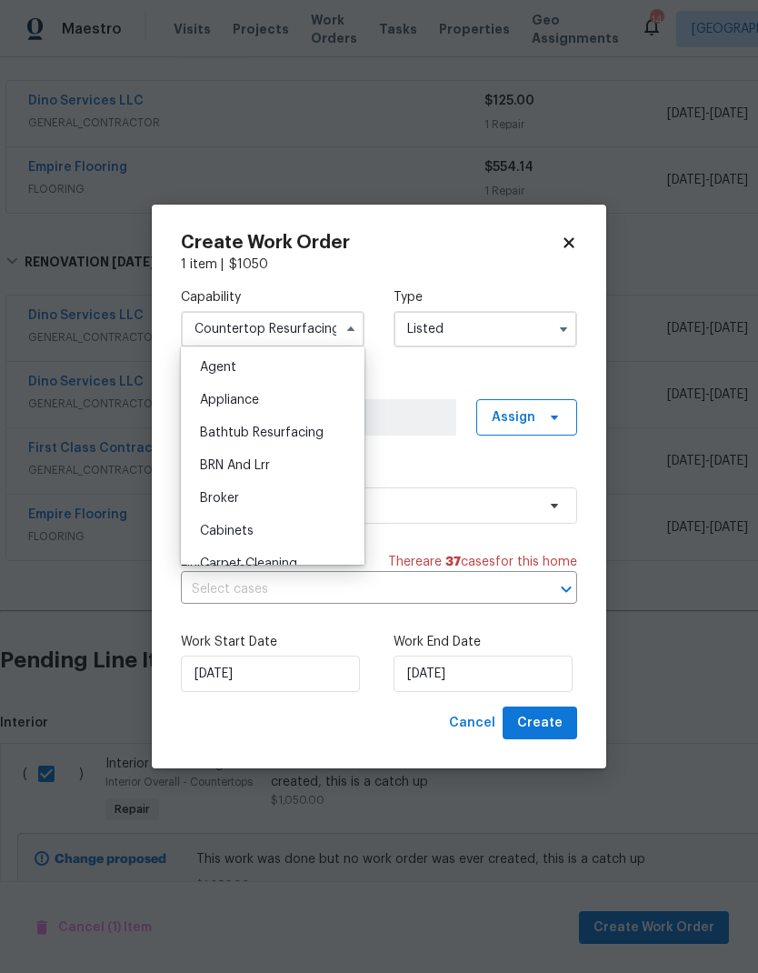
click at [195, 435] on div "Bathtub Resurfacing" at bounding box center [272, 432] width 175 height 33
type input "Bathtub Resurfacing"
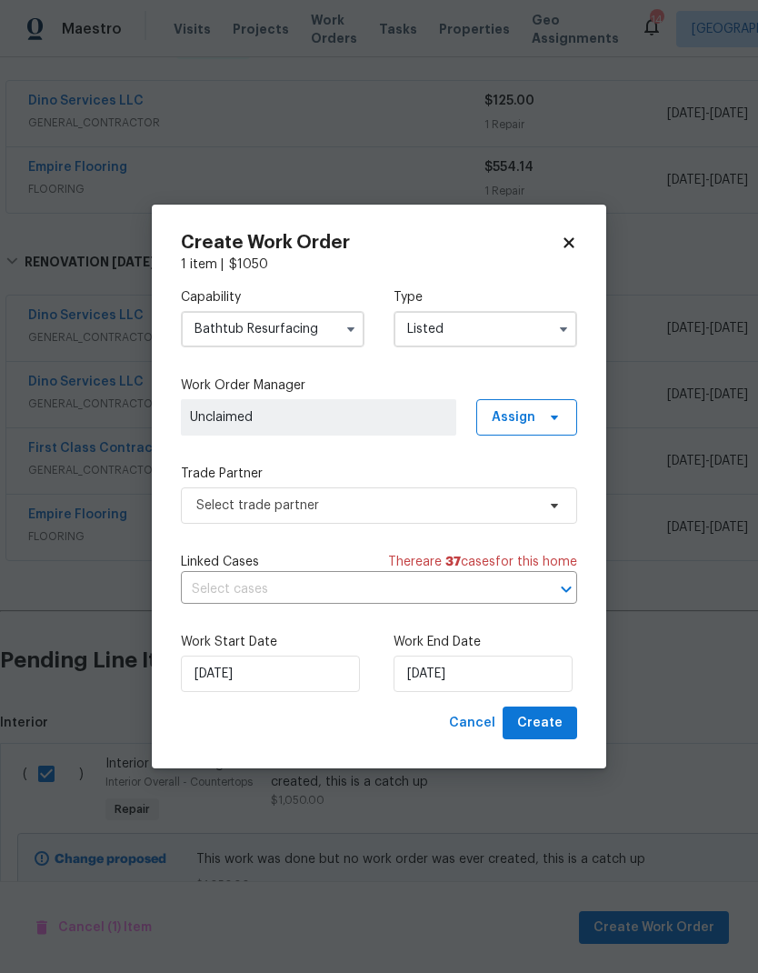
click at [565, 312] on input "Listed" at bounding box center [486, 329] width 184 height 36
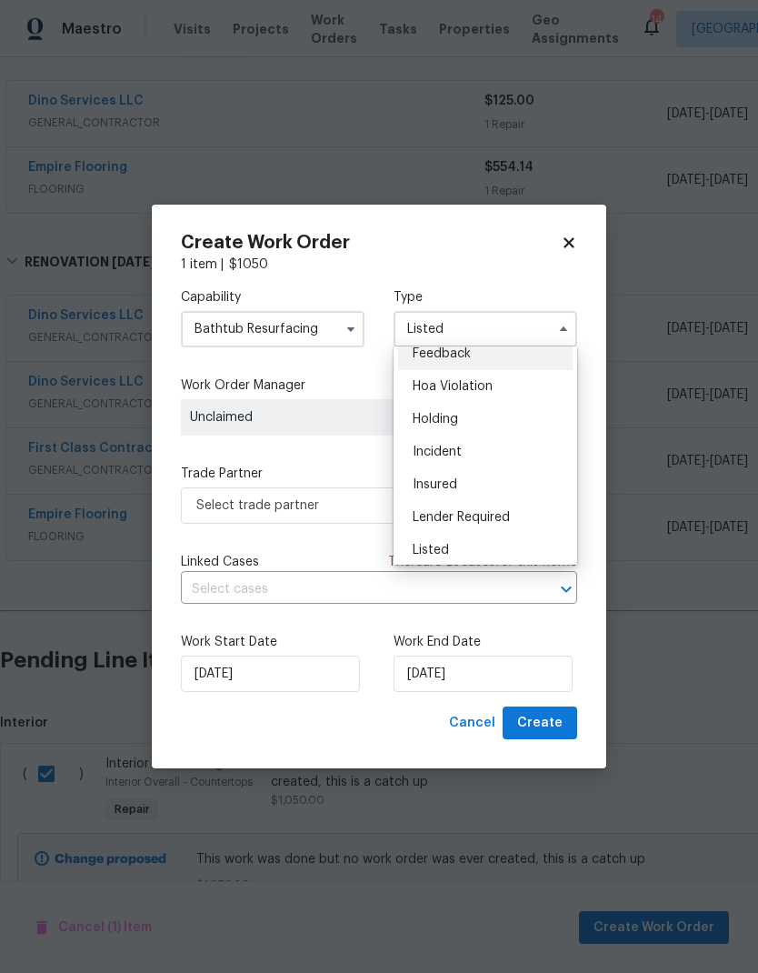
scroll to position [15, 0]
click at [501, 563] on div "Listed" at bounding box center [485, 549] width 175 height 33
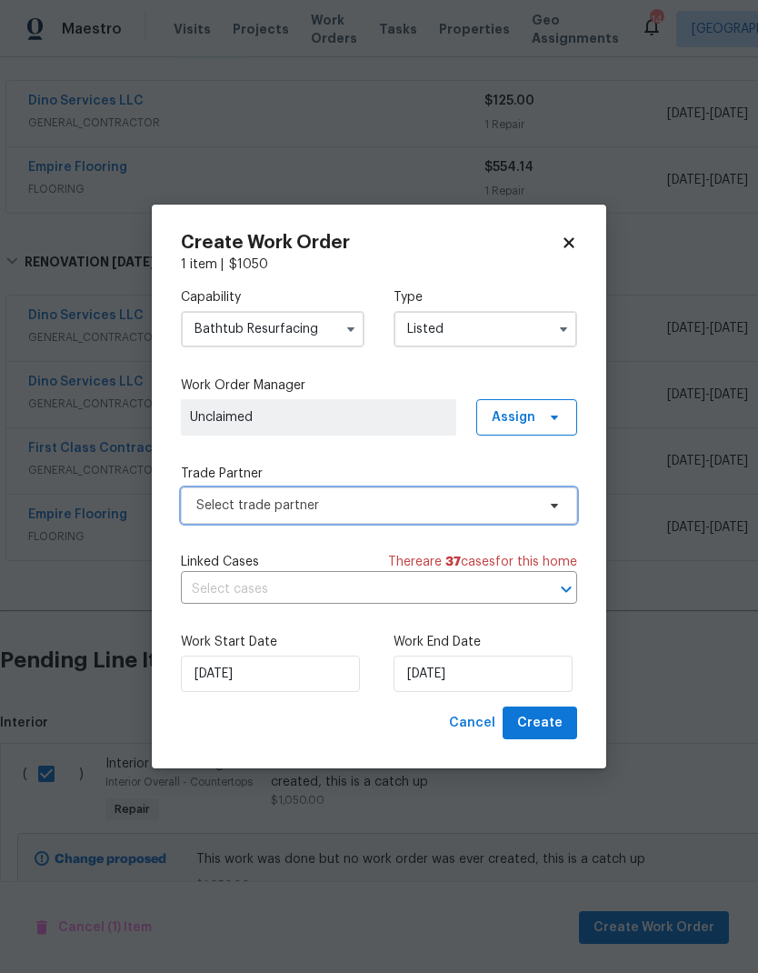
click at [562, 495] on span "Select trade partner" at bounding box center [379, 505] width 396 height 36
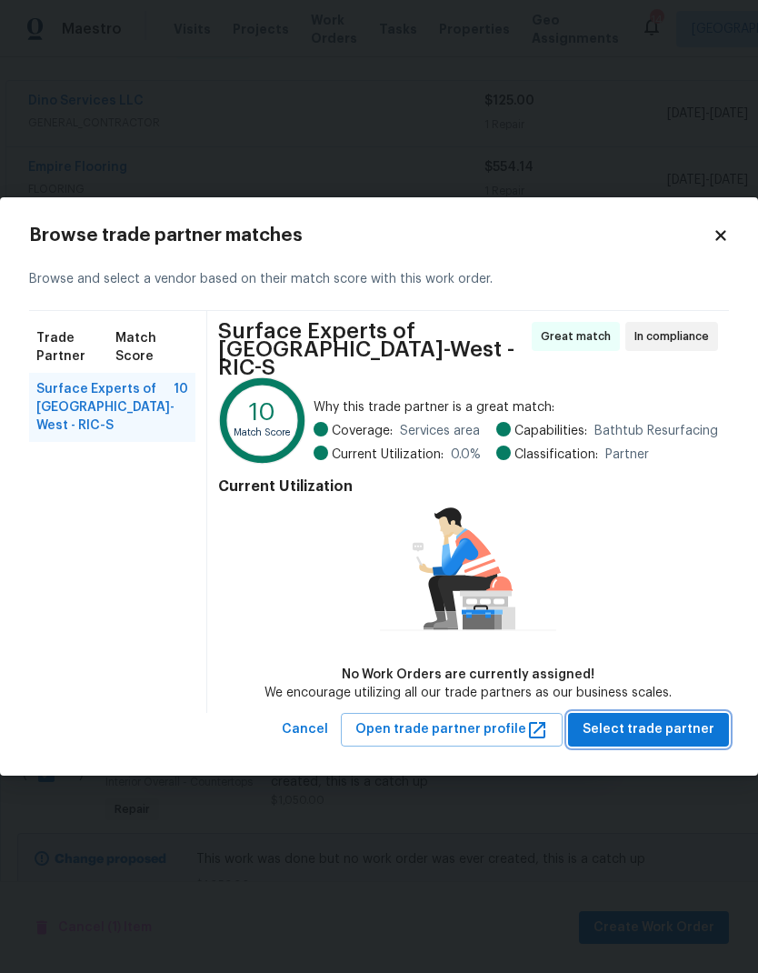
click at [660, 726] on span "Select trade partner" at bounding box center [649, 729] width 132 height 23
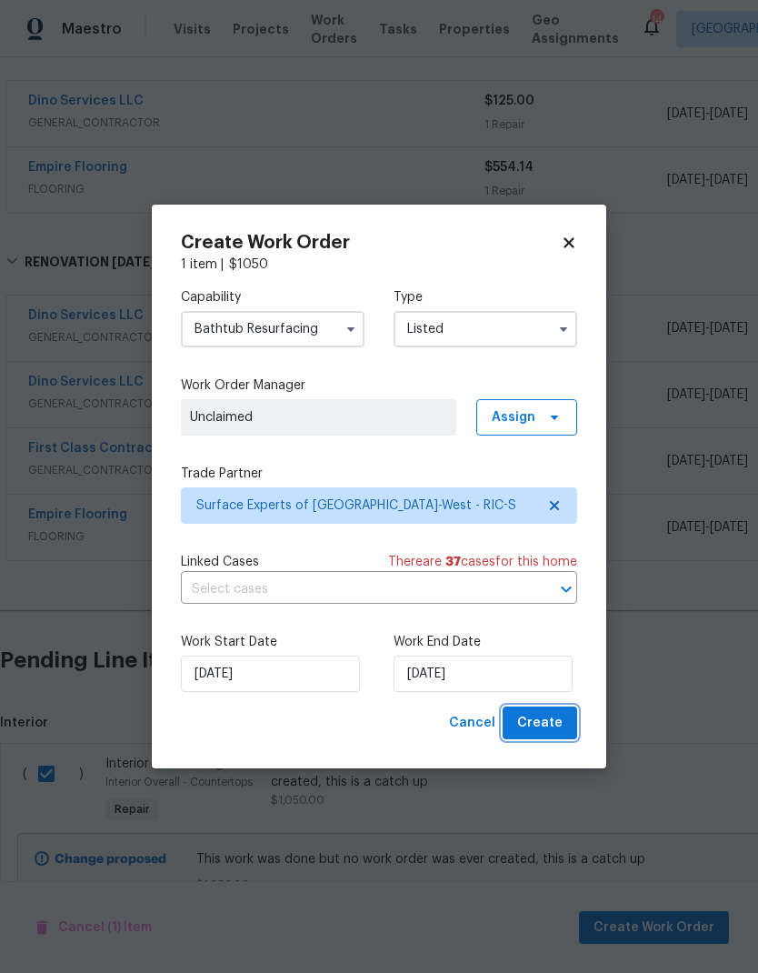
click at [553, 726] on span "Create" at bounding box center [539, 723] width 45 height 23
checkbox input "false"
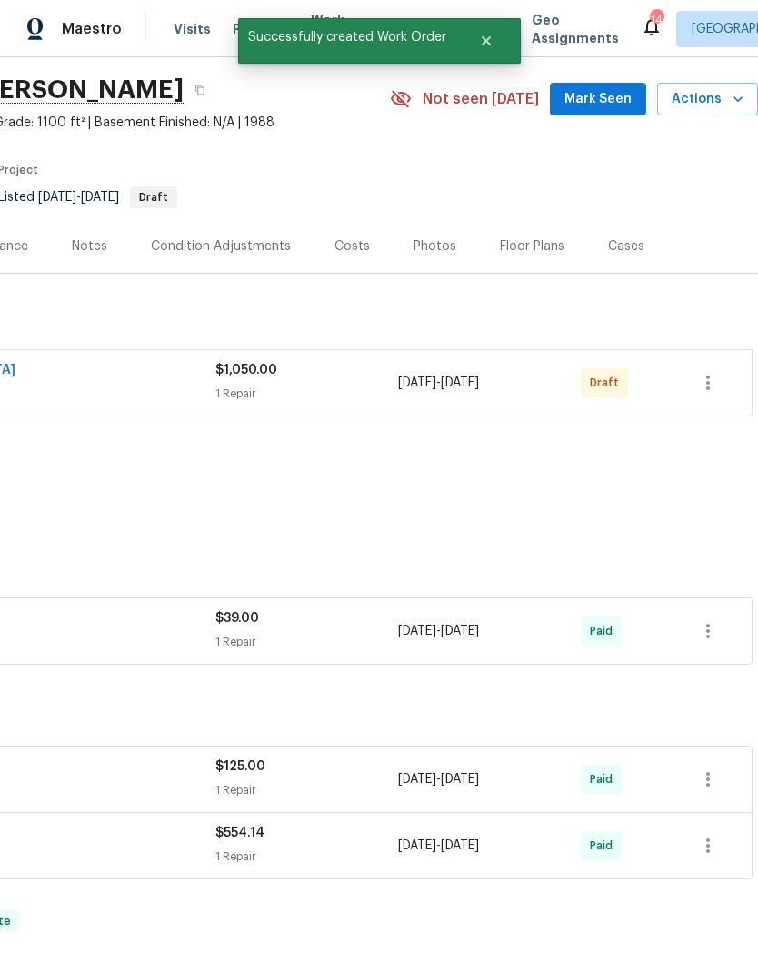
scroll to position [56, 269]
click at [708, 387] on icon "button" at bounding box center [708, 382] width 4 height 15
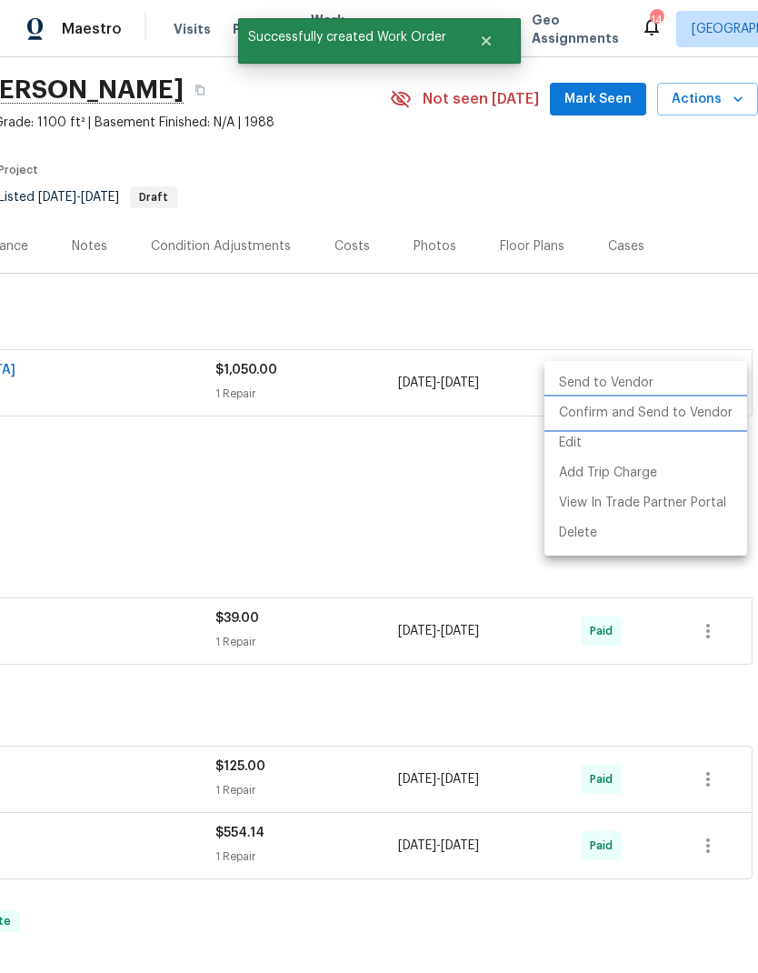
click at [682, 418] on li "Confirm and Send to Vendor" at bounding box center [646, 413] width 203 height 30
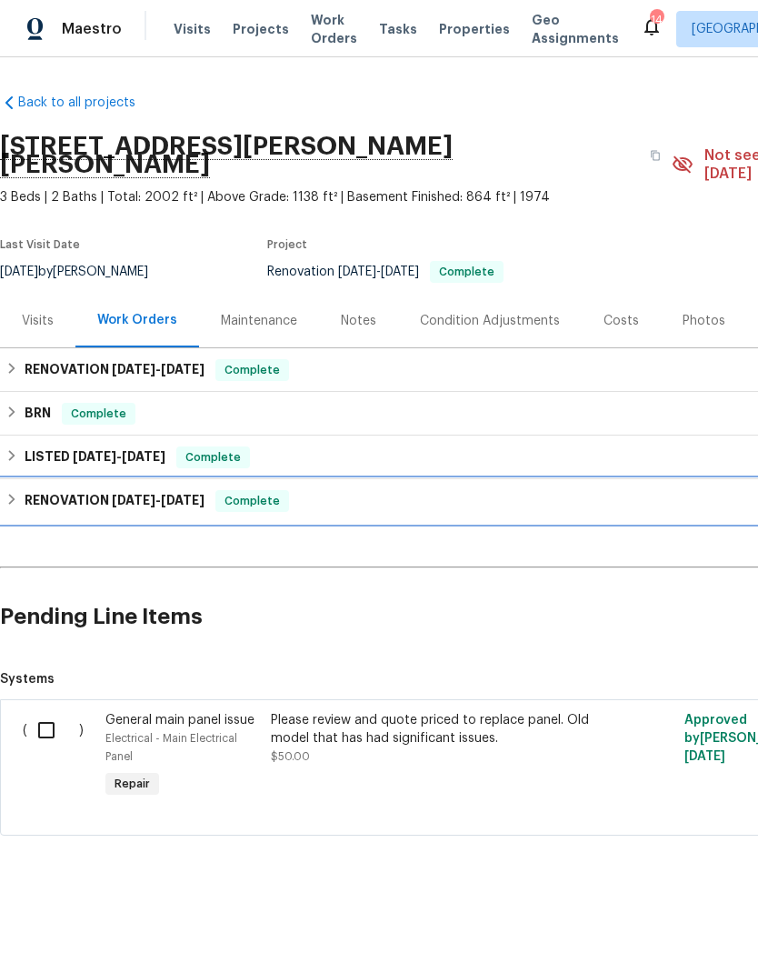
click at [28, 490] on h6 "RENOVATION 7/15/24 - 7/30/24" at bounding box center [115, 501] width 180 height 22
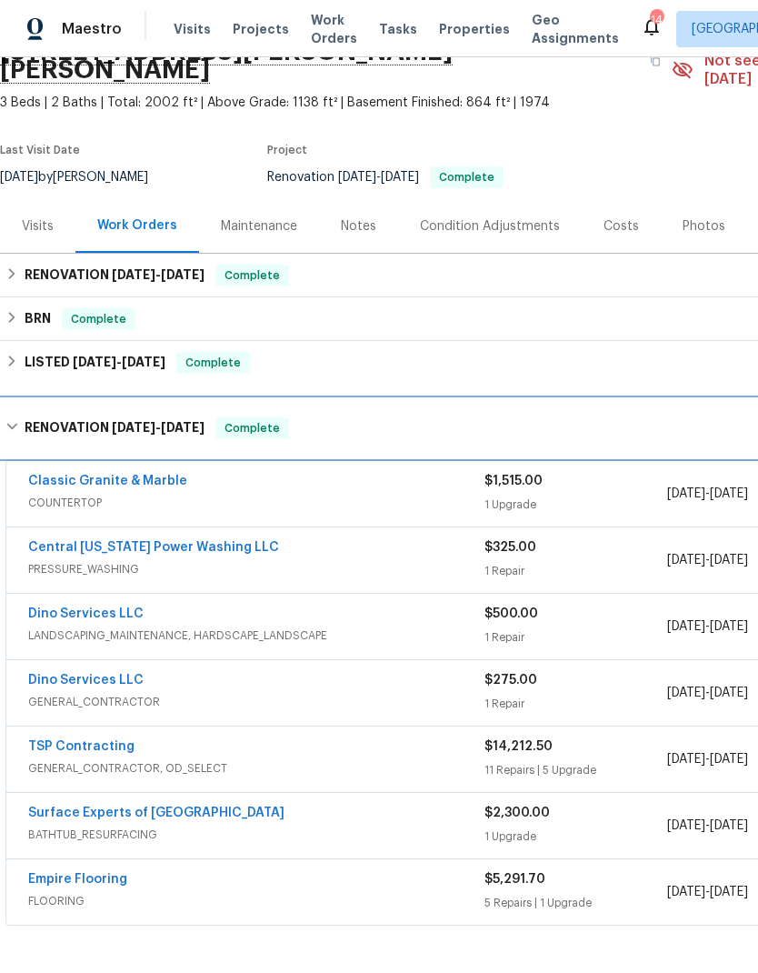
scroll to position [95, 0]
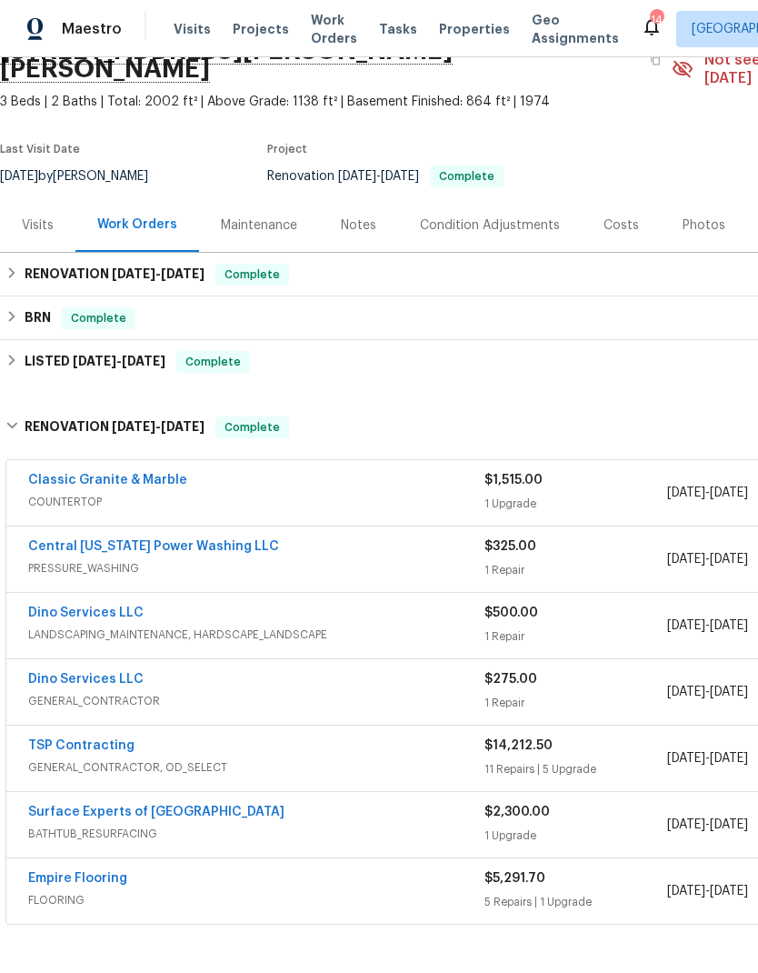
click at [224, 805] on link "Surface Experts of Richmond-West" at bounding box center [156, 811] width 256 height 13
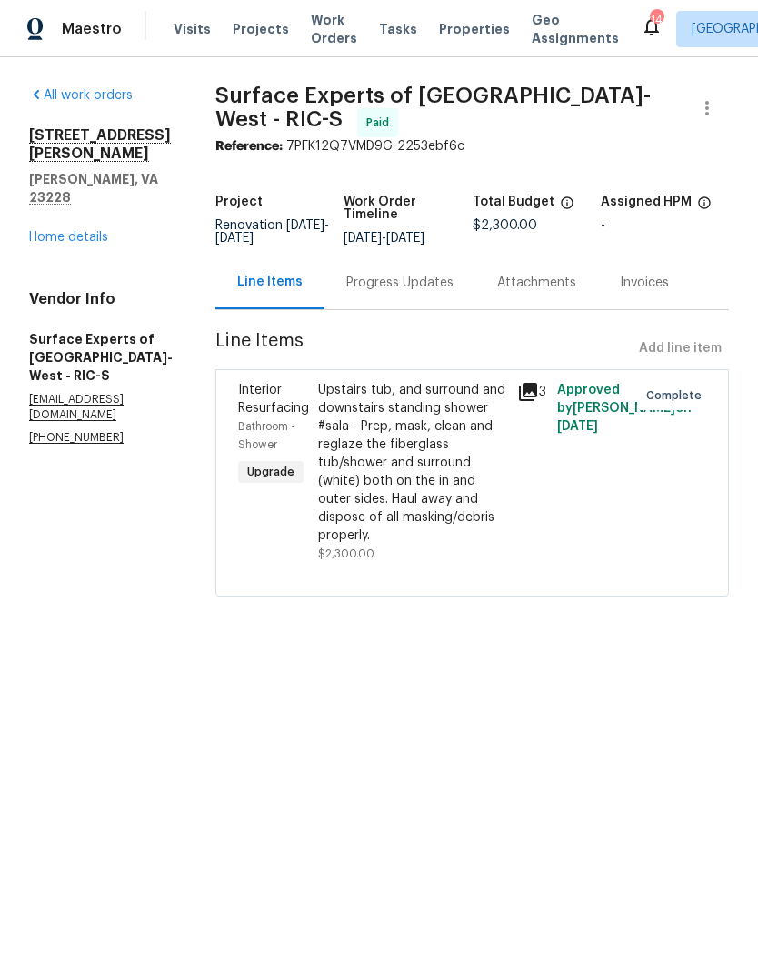
click at [44, 231] on link "Home details" at bounding box center [68, 237] width 79 height 13
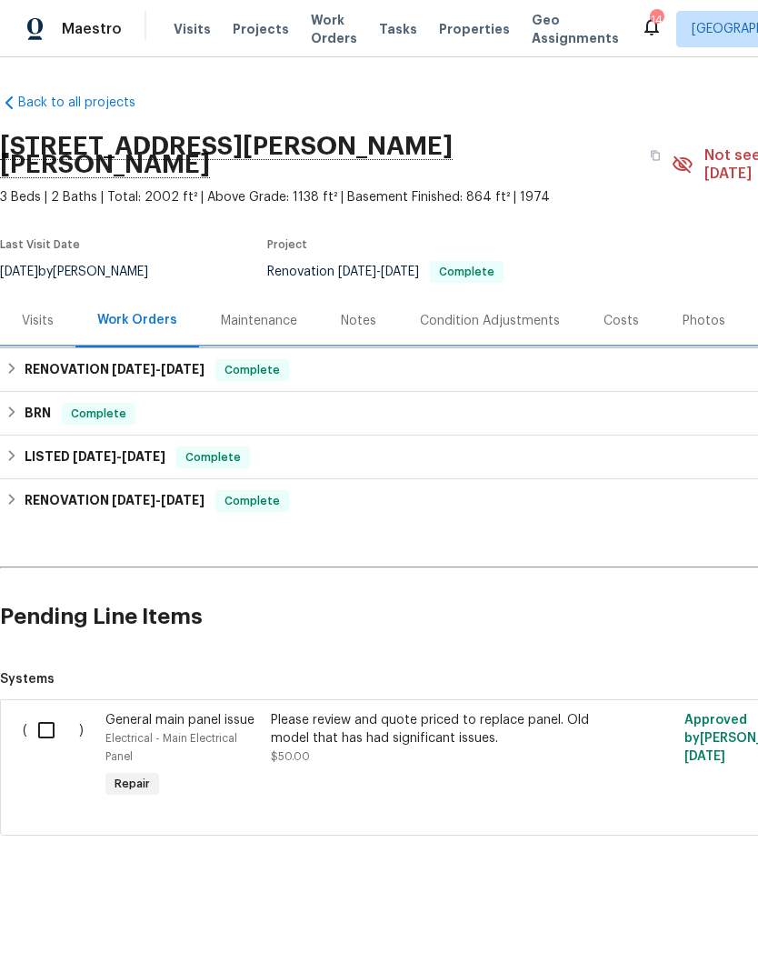
click at [40, 359] on h6 "RENOVATION 2/19/25 - 2/19/25" at bounding box center [115, 370] width 180 height 22
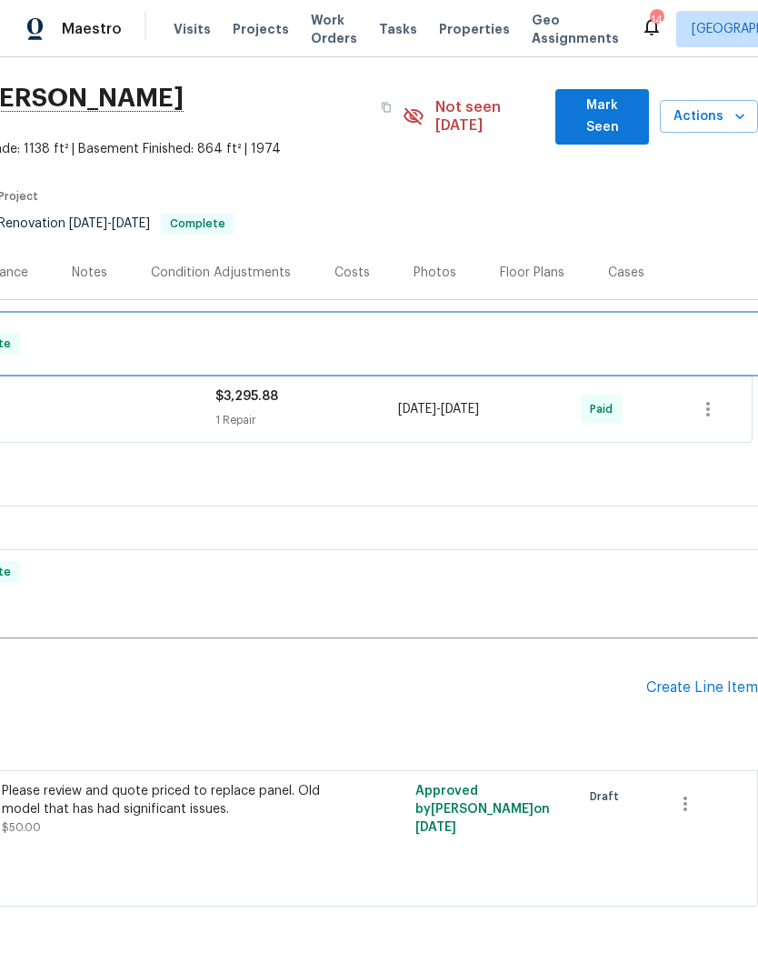
scroll to position [48, 269]
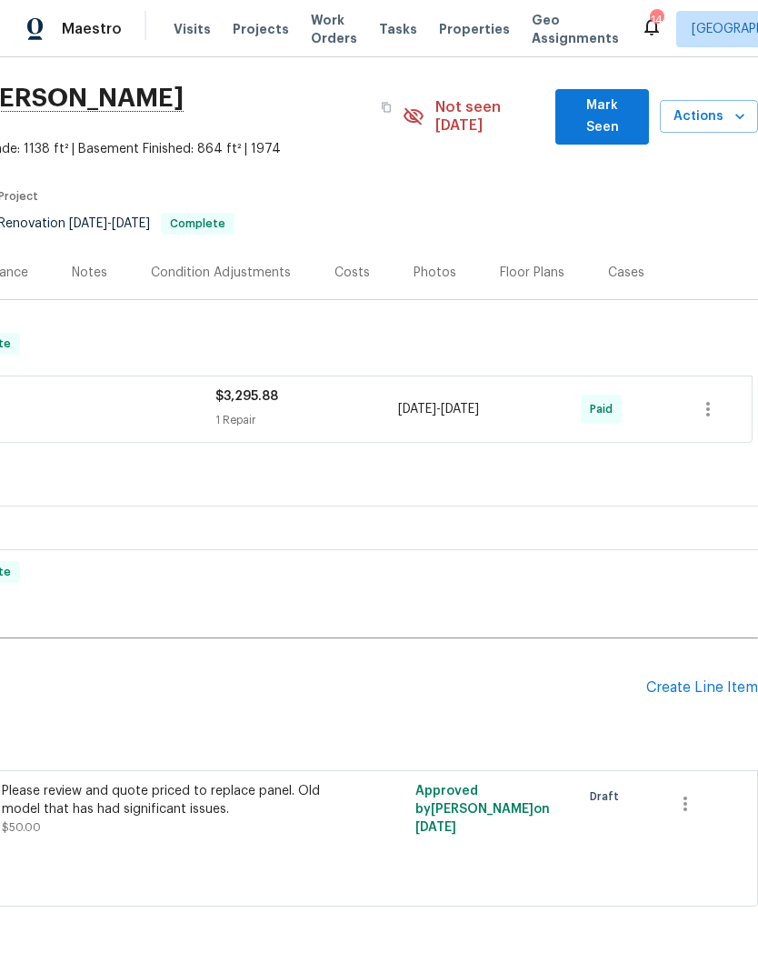
click at [706, 679] on div "Create Line Item" at bounding box center [702, 687] width 112 height 17
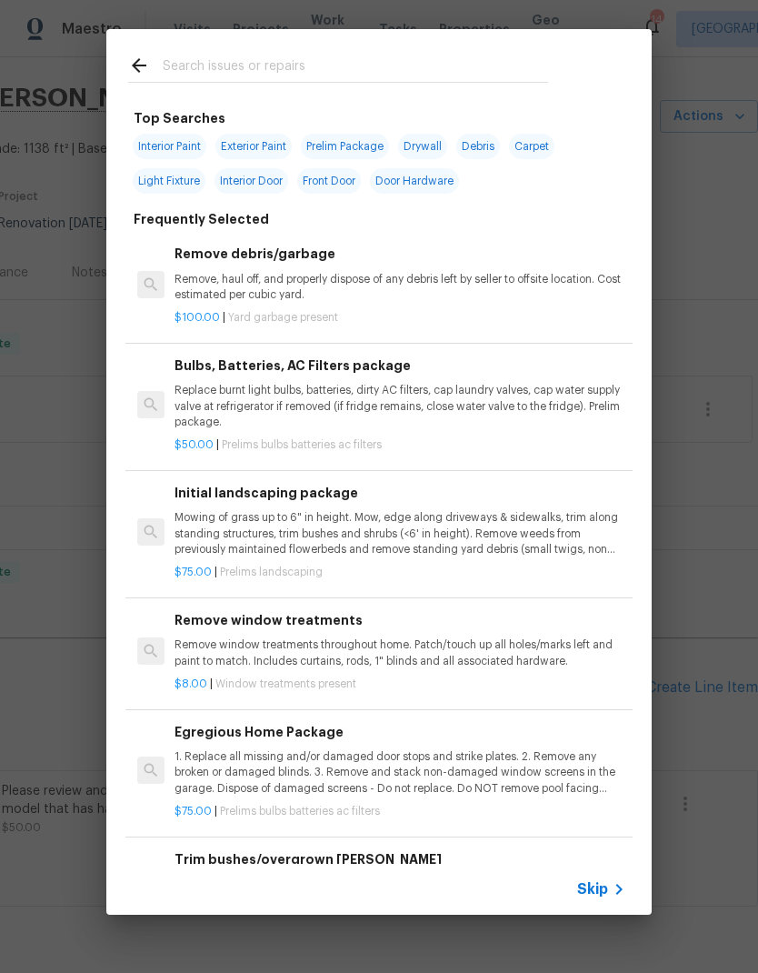
click at [186, 58] on input "text" at bounding box center [355, 68] width 385 height 27
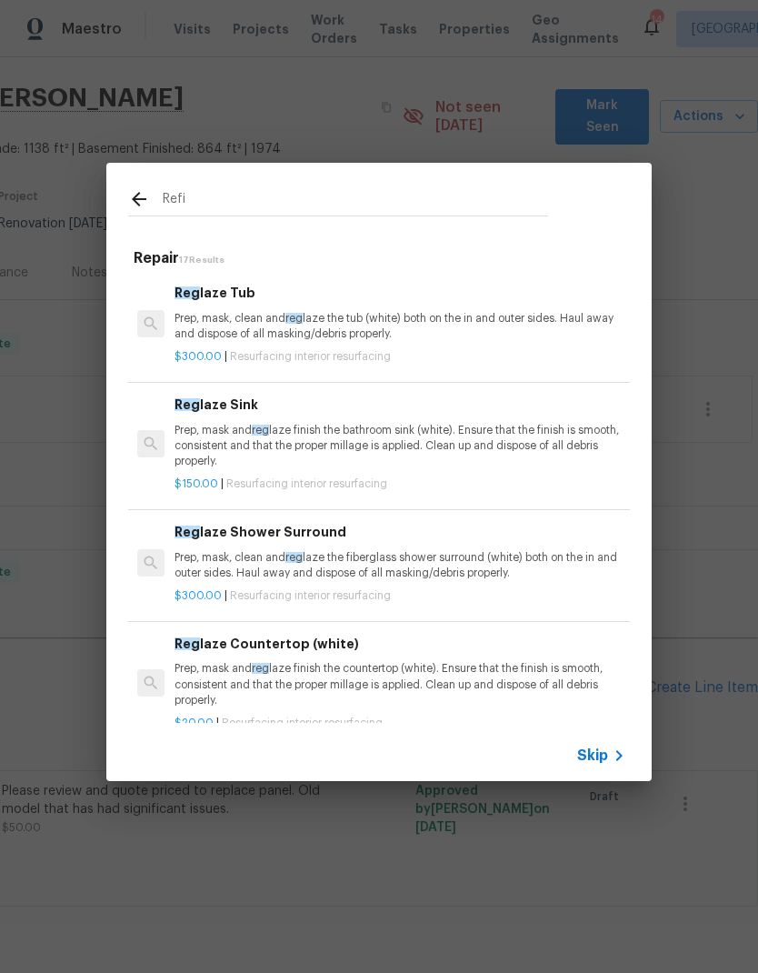
type input "Refin"
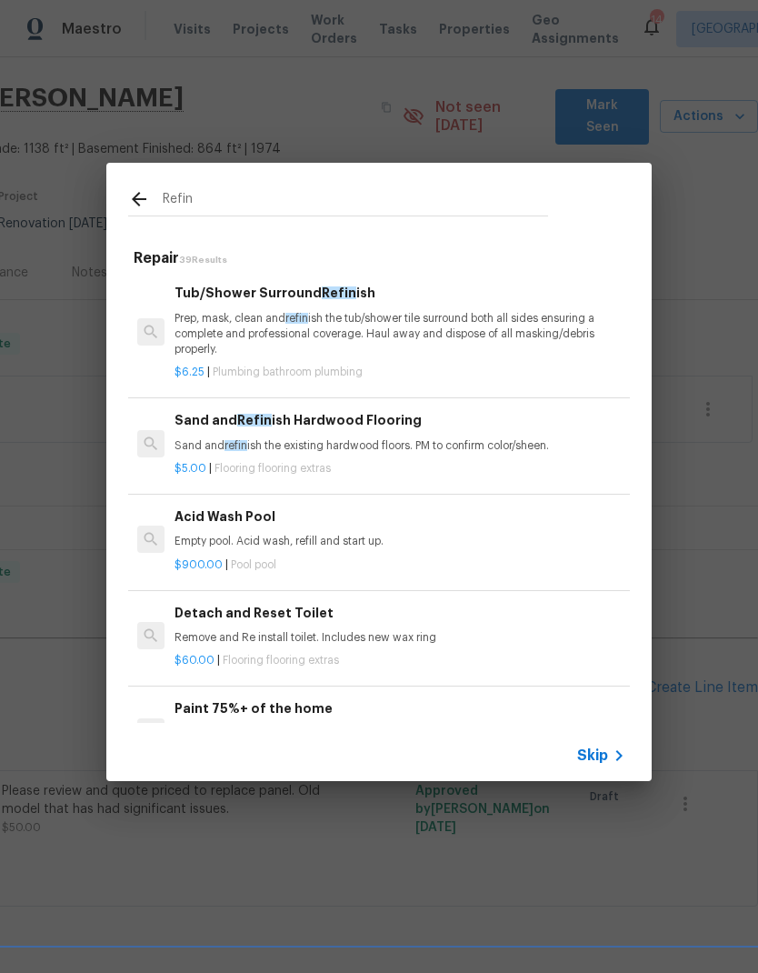
click at [195, 325] on p "Prep, mask, clean and refin ish the tub/shower tile surround both all sides ens…" at bounding box center [400, 334] width 451 height 46
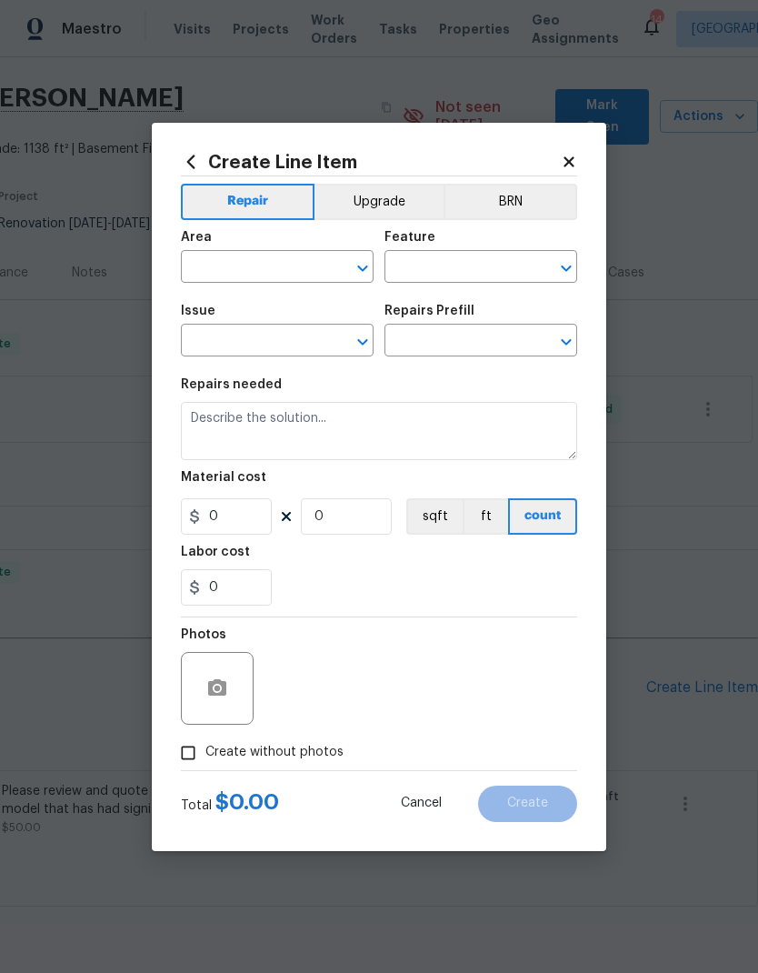
type input "Plumbing"
type input "Bathroom Plumbing"
type input "Tub/Shower Surround Refinish $6.25"
type textarea "Prep, mask, clean and refinish the tub/shower tile surround both all sides ensu…"
type input "6.25"
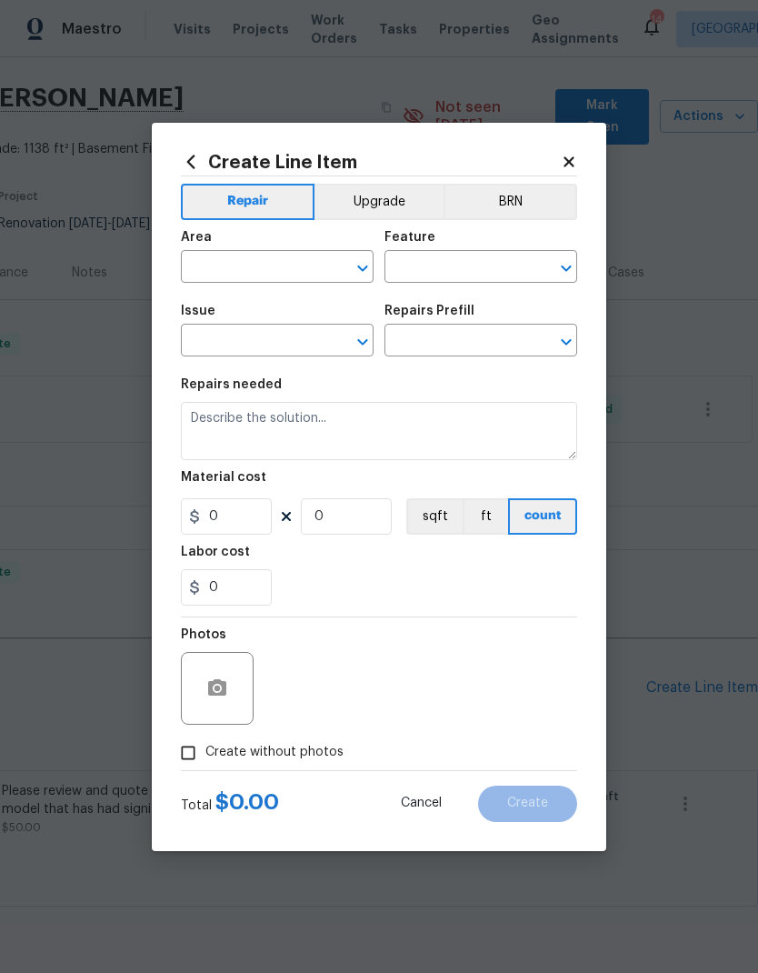
type input "1"
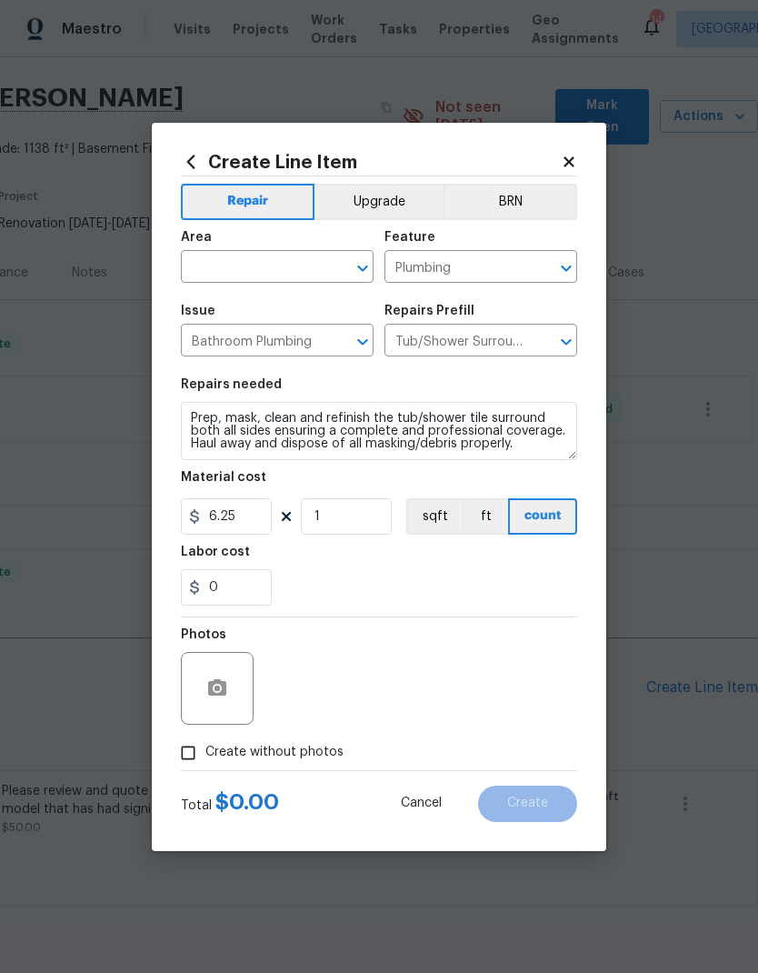
click at [195, 325] on div "Issue" at bounding box center [277, 317] width 193 height 24
click at [238, 515] on input "6.25" at bounding box center [226, 516] width 91 height 36
type input "1235"
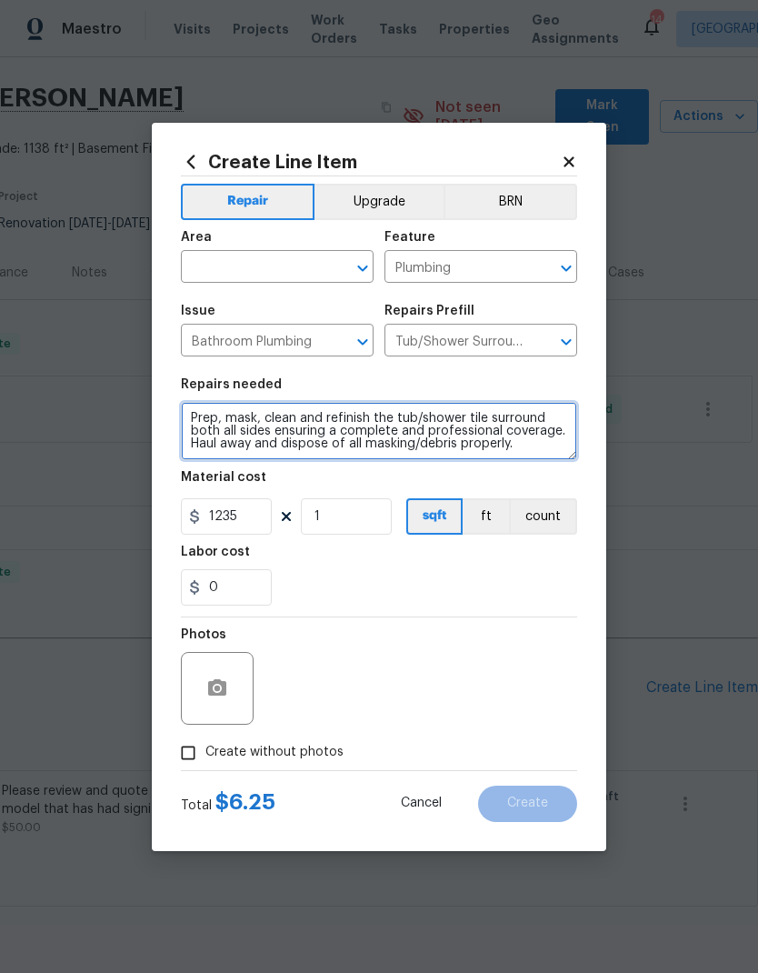
click at [224, 440] on textarea "Prep, mask, clean and refinish the tub/shower tile surround both all sides ensu…" at bounding box center [379, 431] width 396 height 58
click at [217, 425] on textarea "Prep, mask, clean and refinish the tub/shower tile surround both all sides ensu…" at bounding box center [379, 431] width 396 height 58
click at [204, 425] on textarea "Prep, mask, clean and refinish the tub/shower tile surround both all sides ensu…" at bounding box center [379, 431] width 396 height 58
click at [525, 433] on textarea "Prep, mask, clean and refinish the tub/shower tile surround both all sides ensu…" at bounding box center [379, 431] width 396 height 58
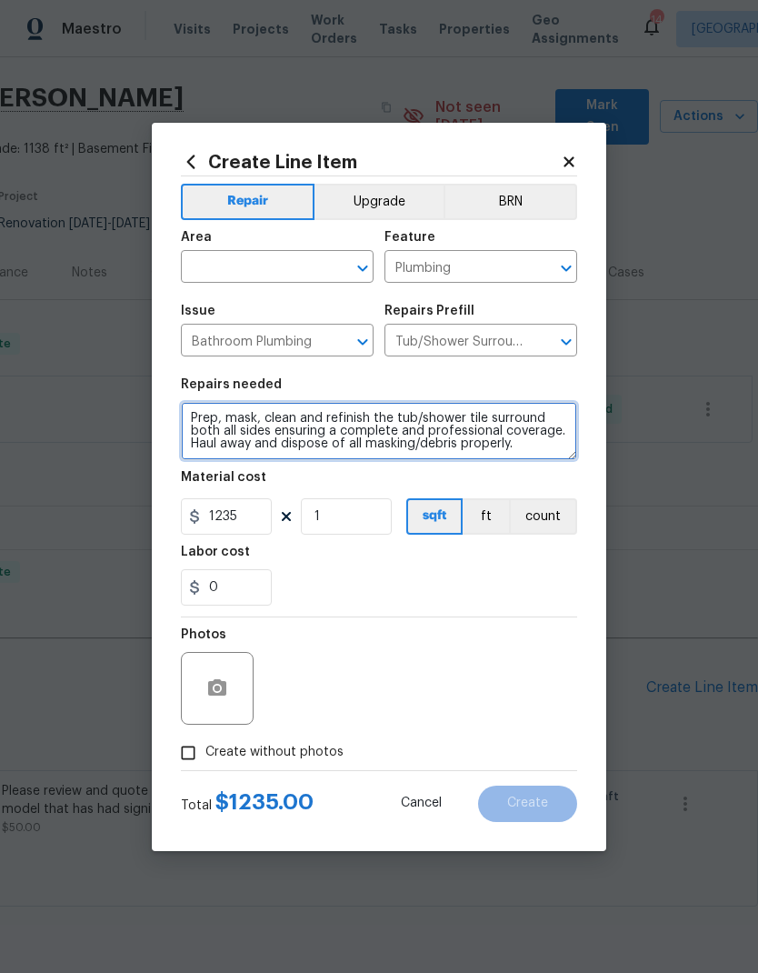
click at [524, 433] on textarea "Prep, mask, clean and refinish the tub/shower tile surround both all sides ensu…" at bounding box center [379, 431] width 396 height 58
click at [529, 442] on textarea "Prep, mask, clean and refinish the tub/shower tile surround both all sides ensu…" at bounding box center [379, 431] width 396 height 58
click at [528, 441] on textarea "Prep, mask, clean and refinish the tub/shower tile surround both all sides ensu…" at bounding box center [379, 431] width 396 height 58
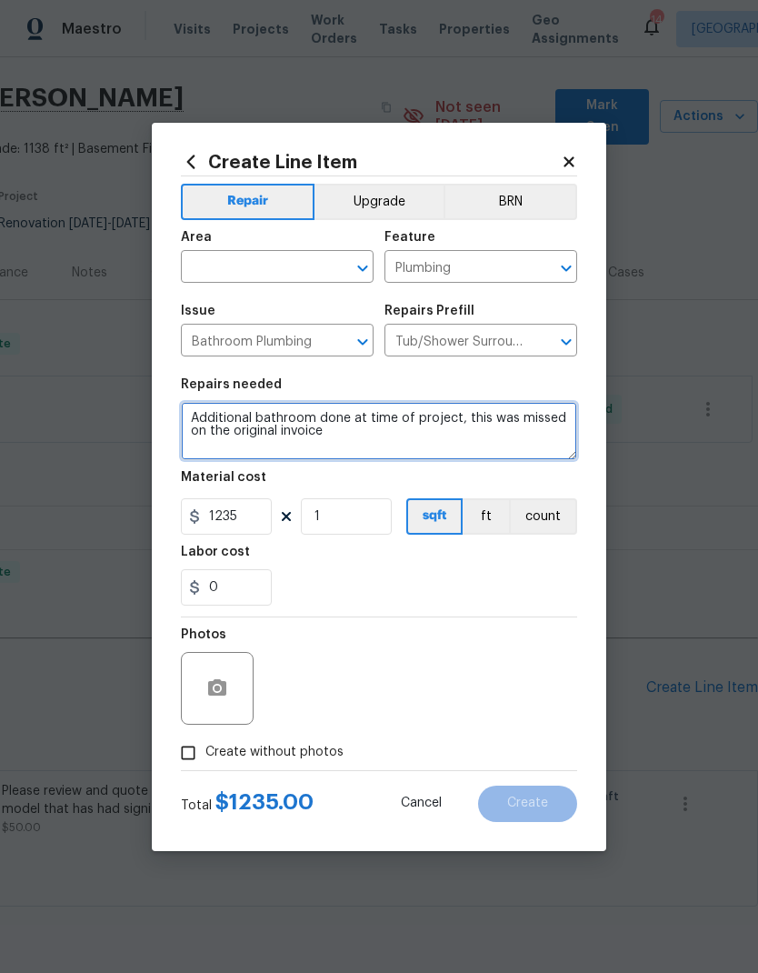
type textarea "Additional bathroom done at time of project, this was missed on the original in…"
click at [295, 567] on div "Labor cost" at bounding box center [379, 557] width 396 height 24
click at [221, 274] on input "text" at bounding box center [252, 269] width 142 height 28
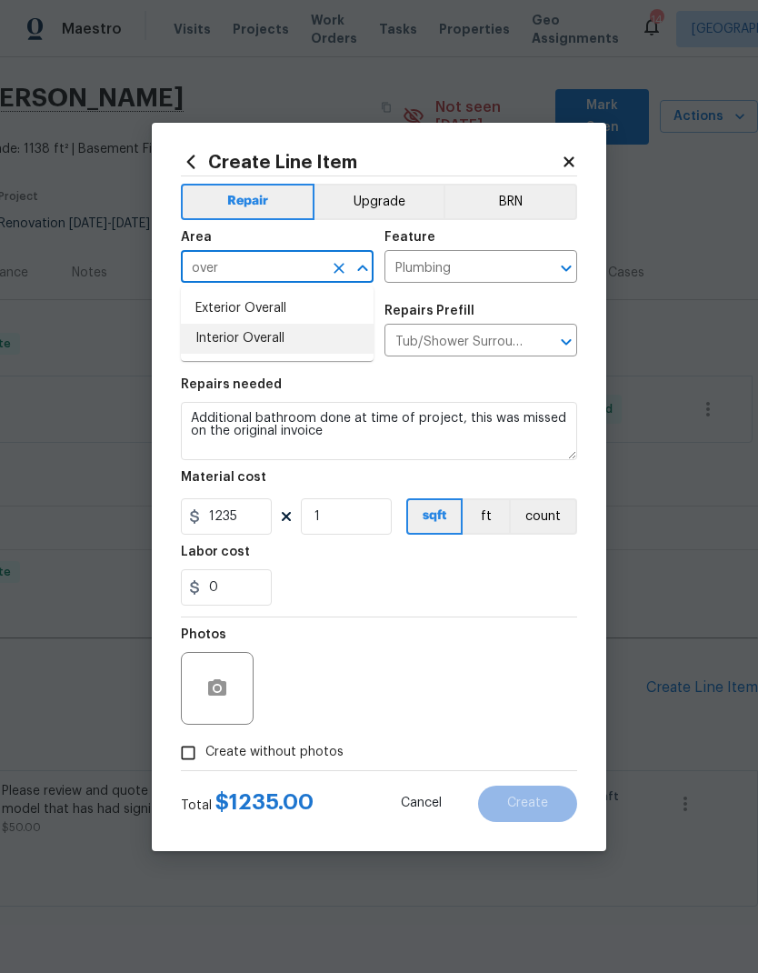
click at [197, 339] on li "Interior Overall" at bounding box center [277, 339] width 193 height 30
type input "Interior Overall"
click at [323, 574] on div "0" at bounding box center [379, 587] width 396 height 36
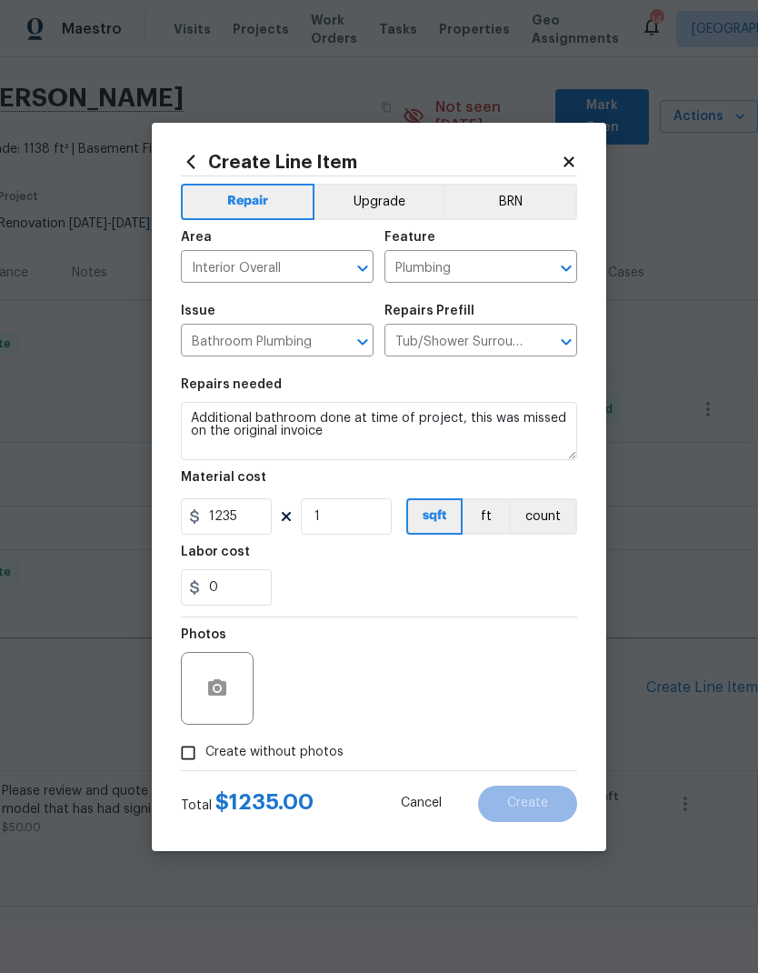
click at [178, 757] on input "Create without photos" at bounding box center [188, 752] width 35 height 35
checkbox input "true"
click at [544, 695] on textarea at bounding box center [422, 688] width 309 height 73
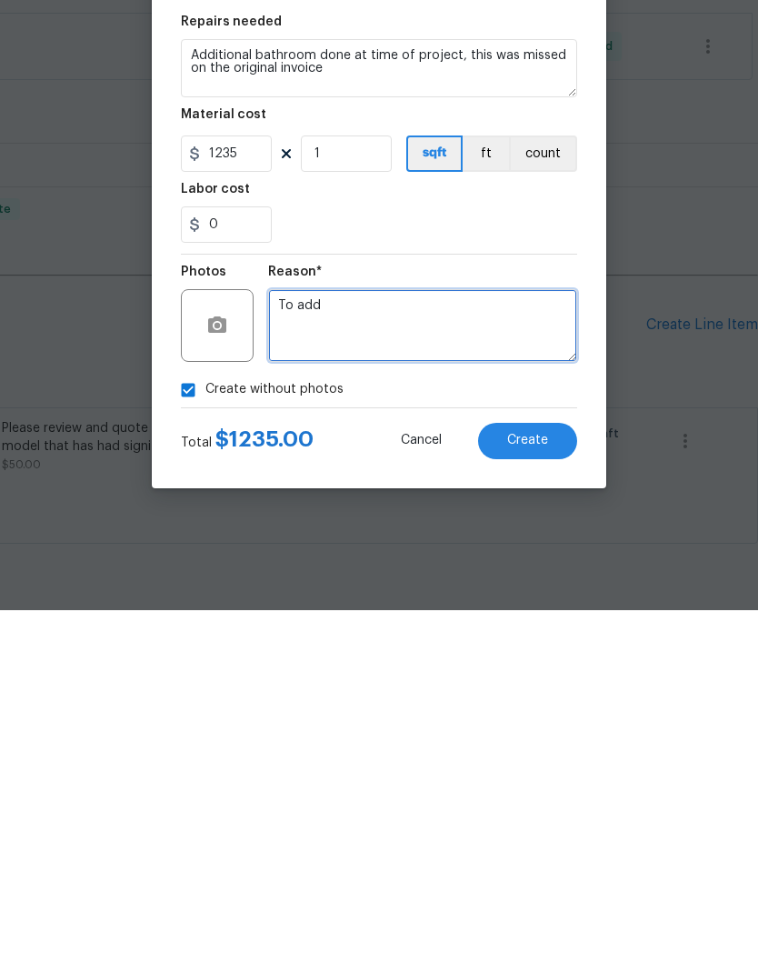
type textarea "To add"
click at [576, 785] on button "Create" at bounding box center [527, 803] width 99 height 36
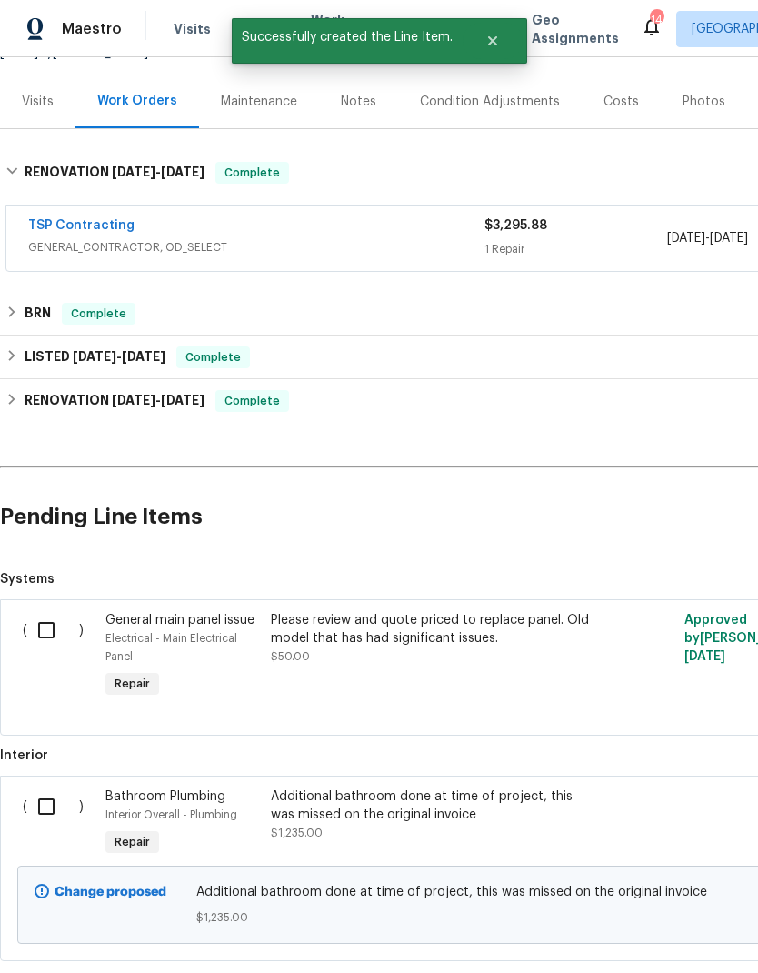
scroll to position [225, 0]
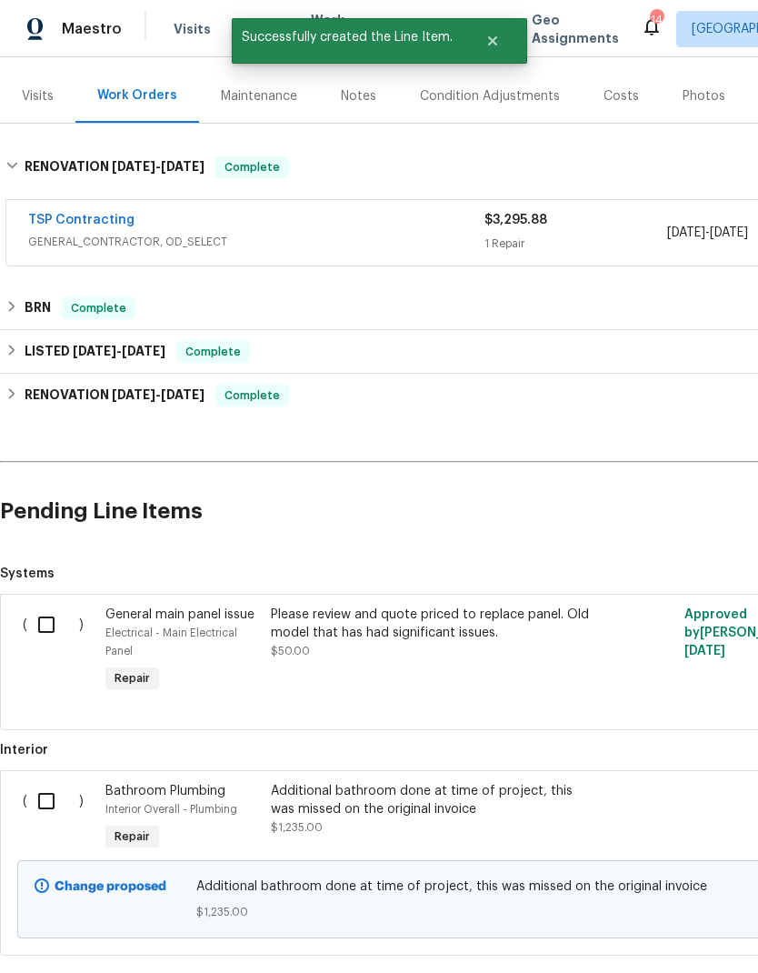
click at [34, 782] on input "checkbox" at bounding box center [53, 801] width 52 height 38
checkbox input "true"
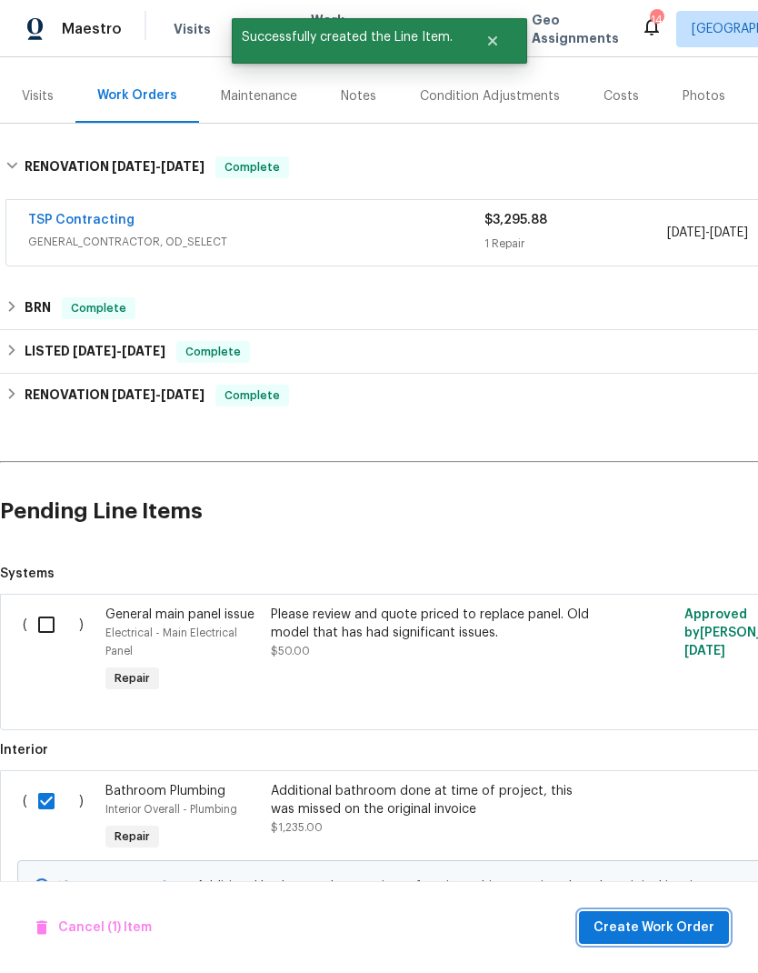
click at [683, 932] on span "Create Work Order" at bounding box center [654, 927] width 121 height 23
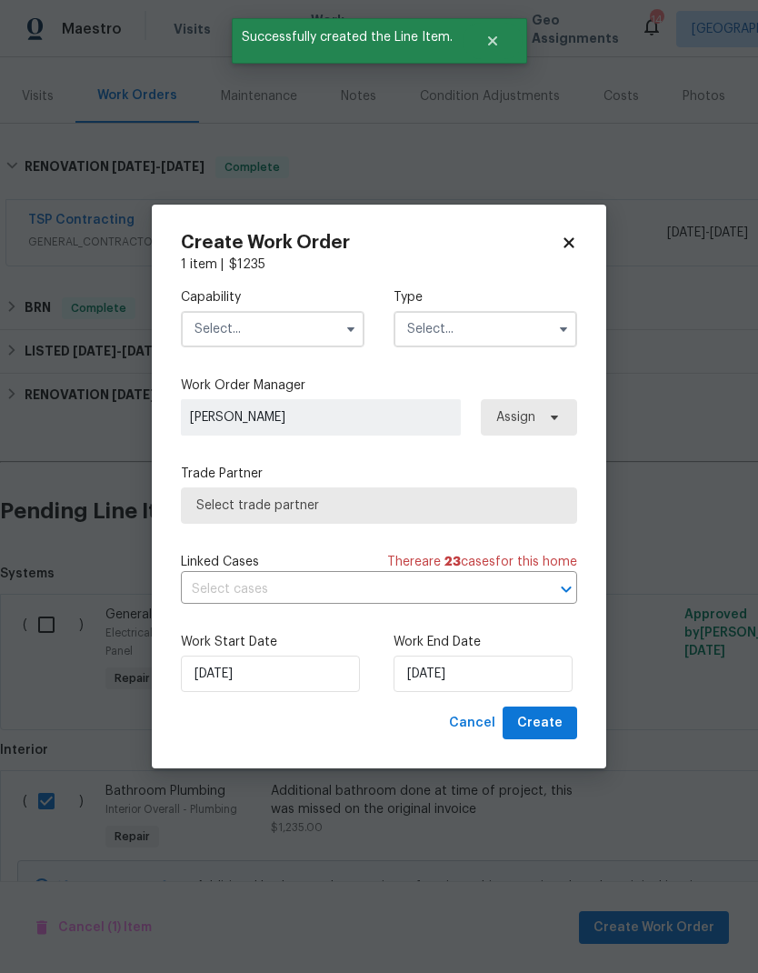
click at [190, 326] on input "text" at bounding box center [273, 329] width 184 height 36
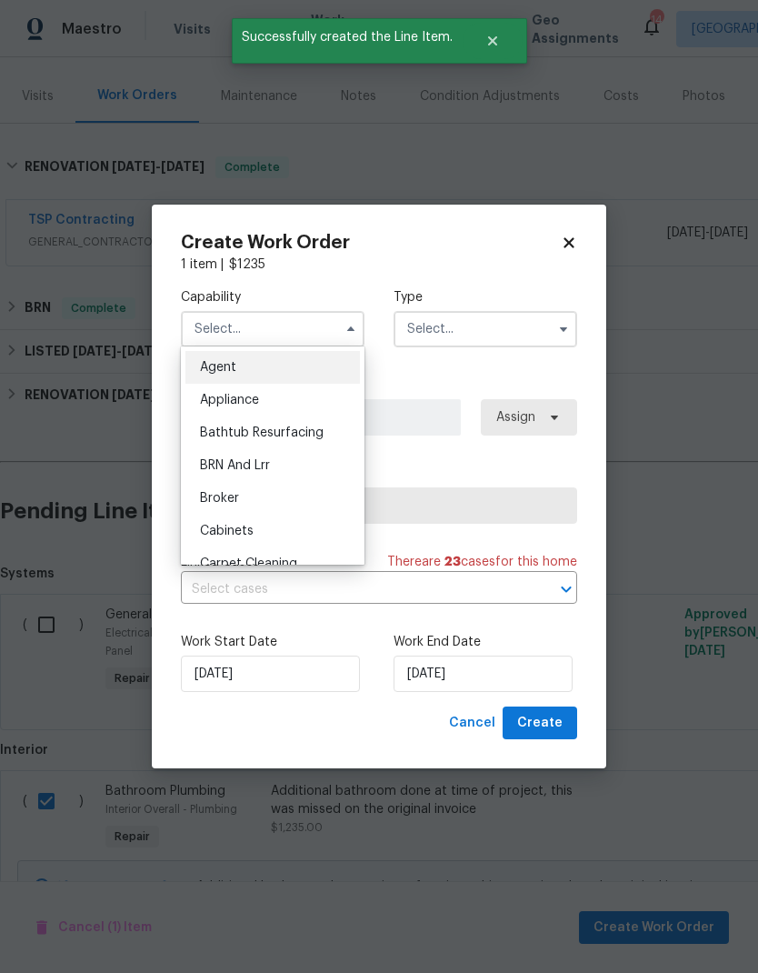
click at [212, 436] on span "Bathtub Resurfacing" at bounding box center [262, 432] width 124 height 13
type input "Bathtub Resurfacing"
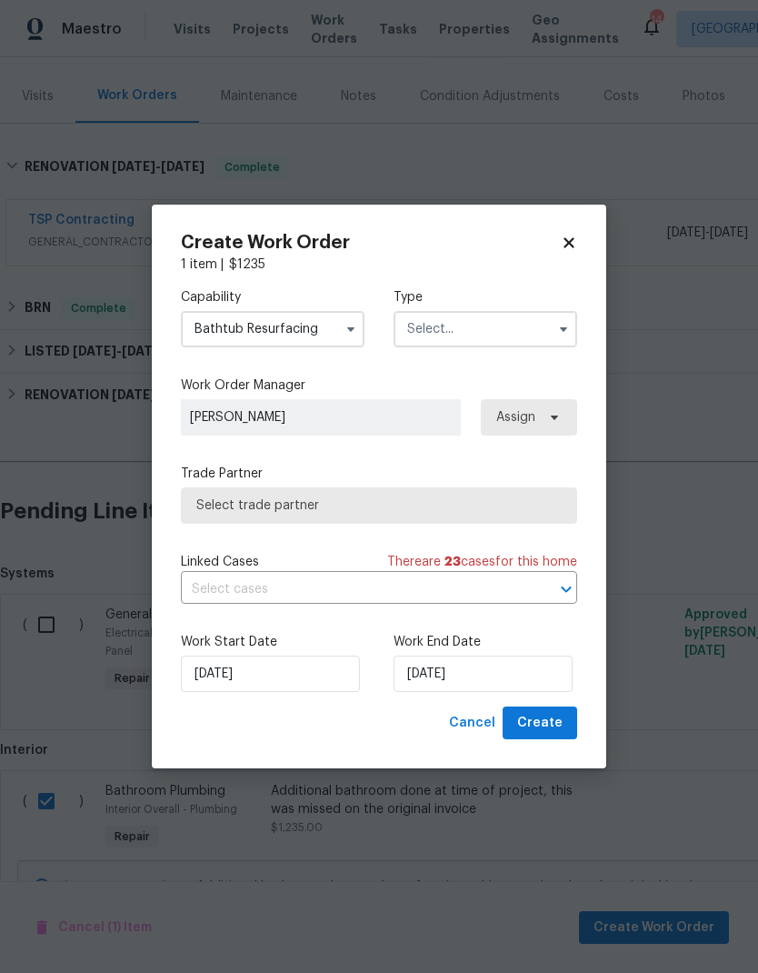
click at [532, 333] on input "text" at bounding box center [486, 329] width 184 height 36
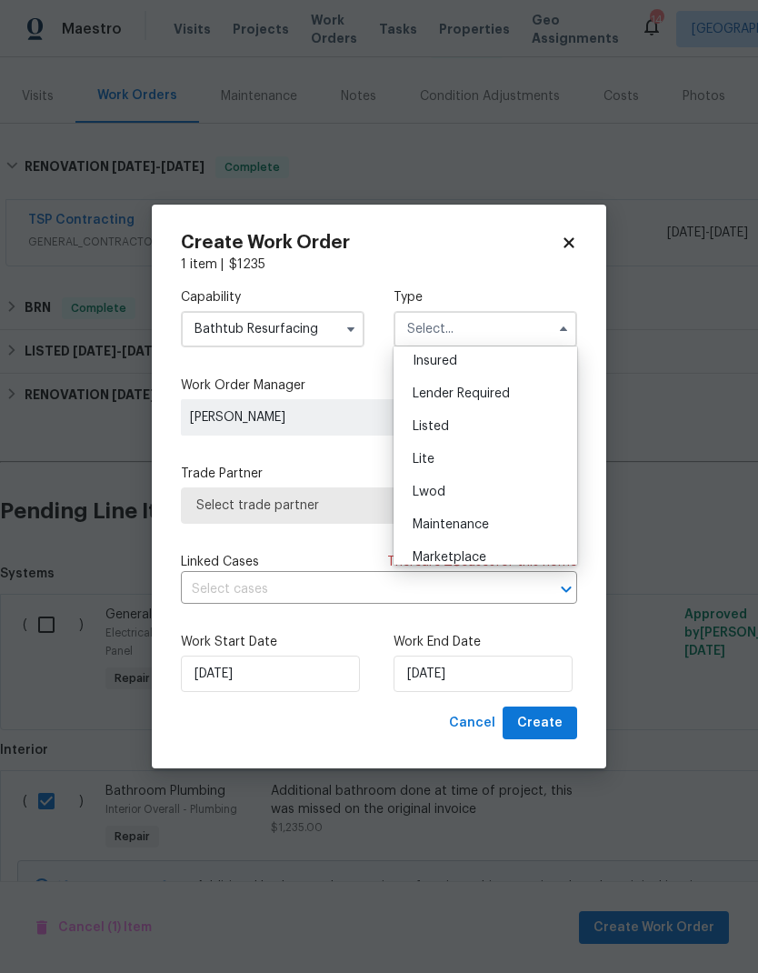
scroll to position [153, 0]
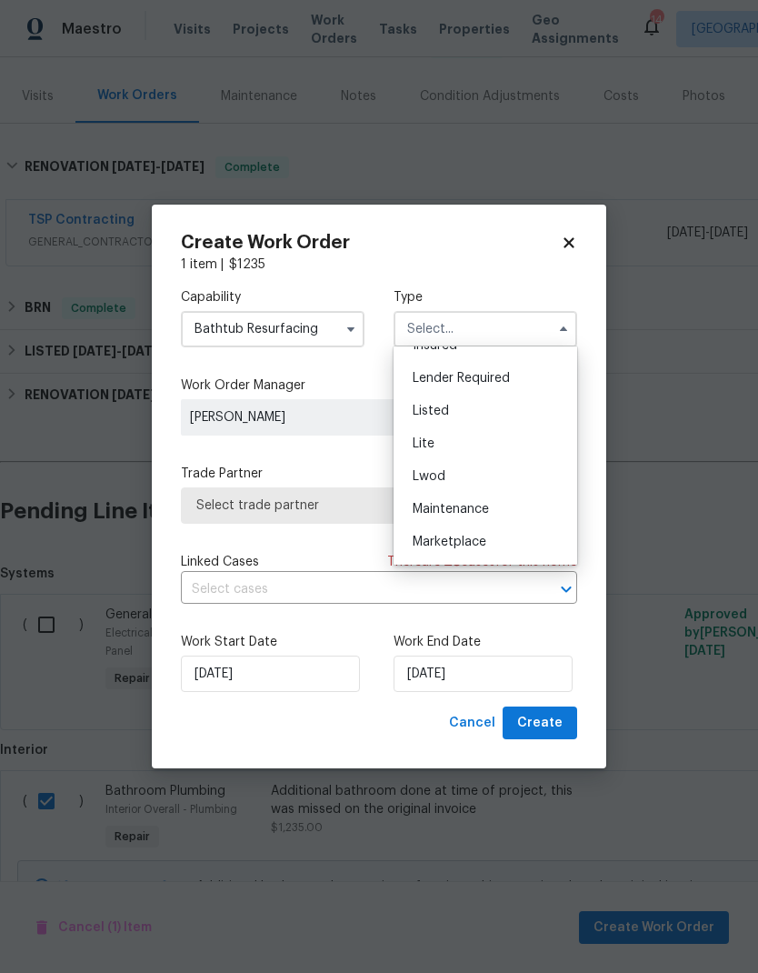
click at [522, 401] on div "Listed" at bounding box center [485, 411] width 175 height 33
type input "Listed"
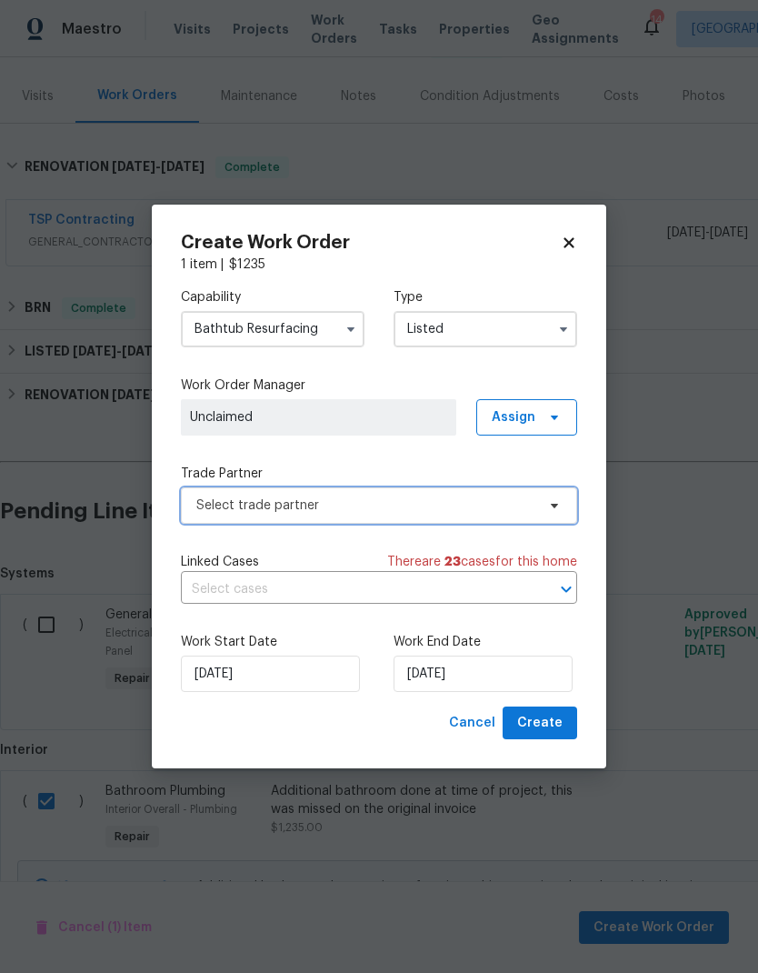
click at [533, 512] on span "Select trade partner" at bounding box center [365, 505] width 339 height 18
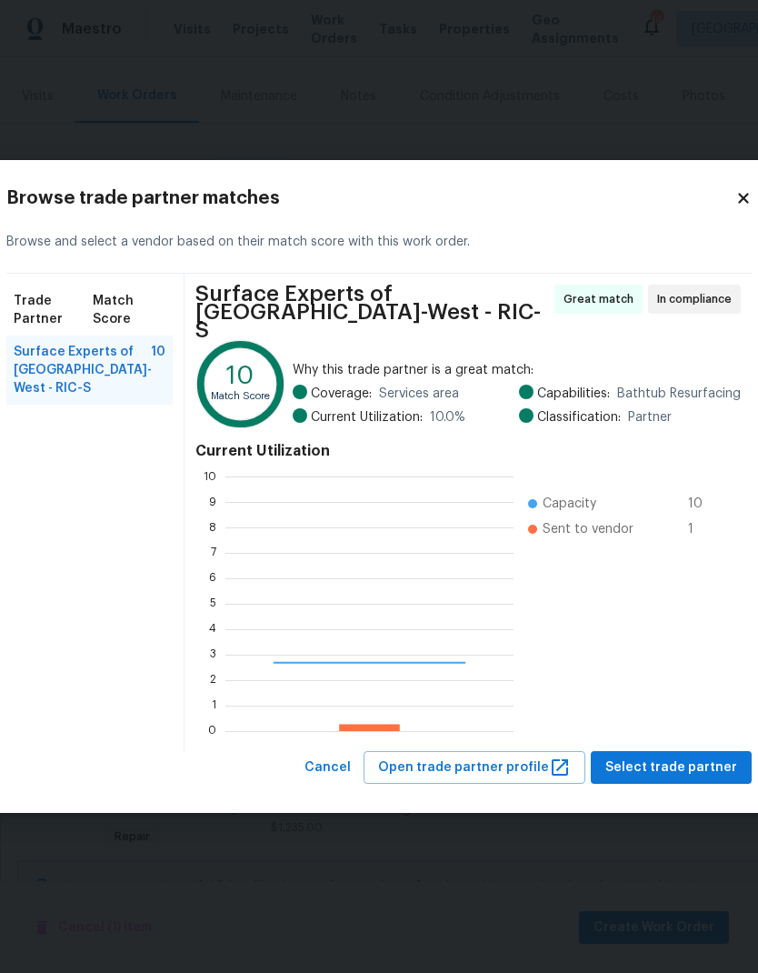
scroll to position [255, 288]
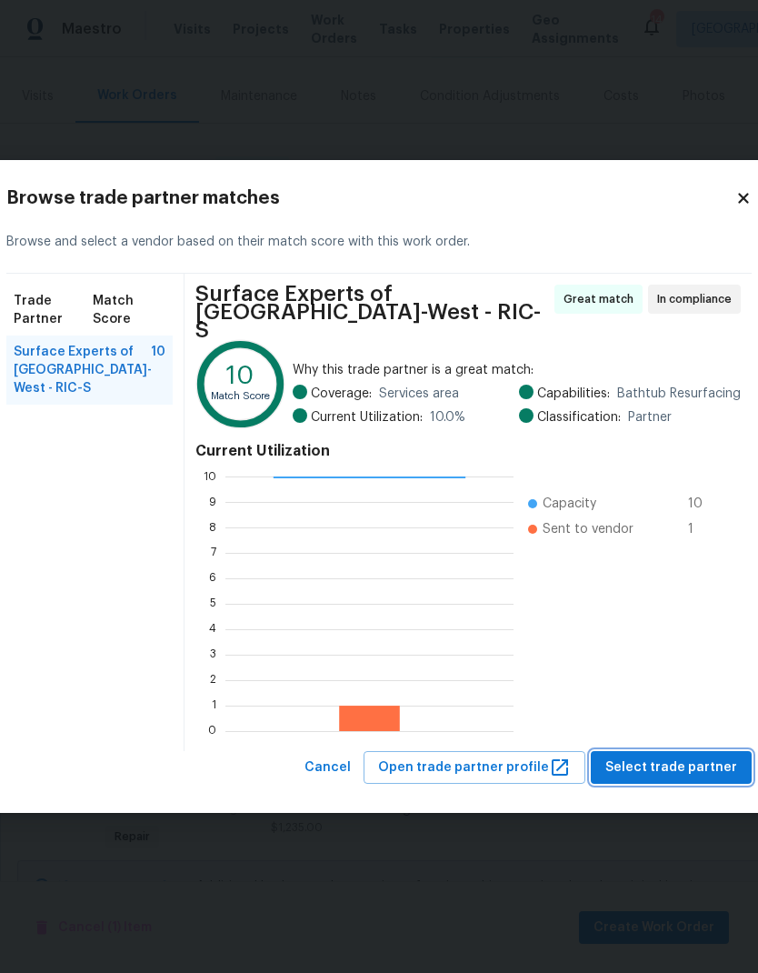
click at [685, 762] on span "Select trade partner" at bounding box center [671, 767] width 132 height 23
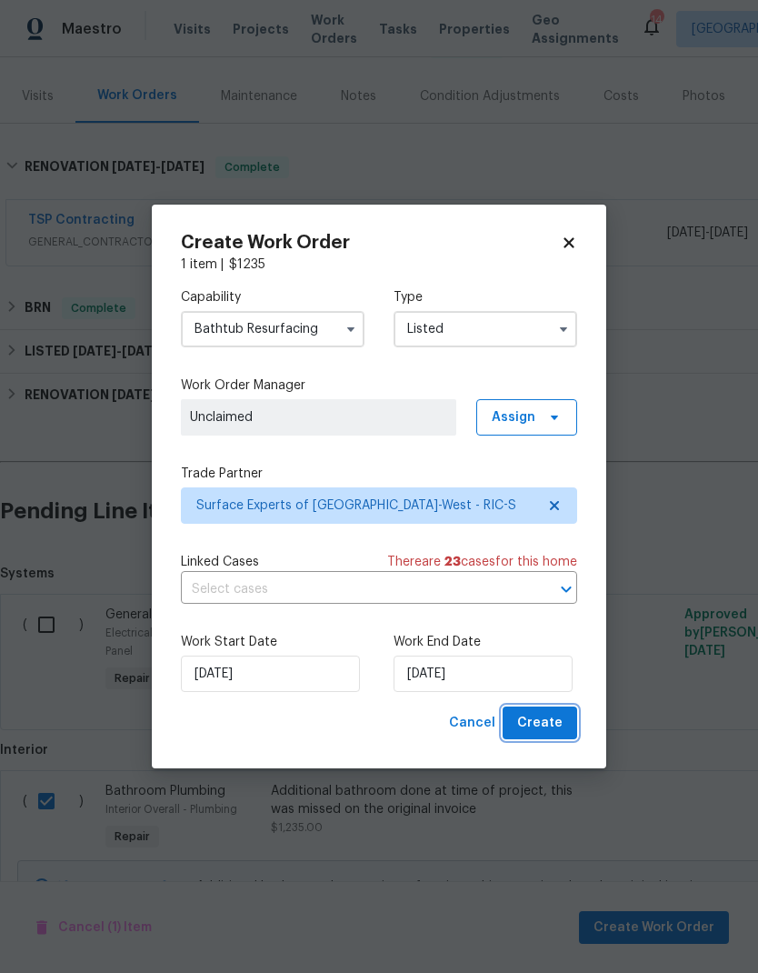
click at [565, 725] on button "Create" at bounding box center [540, 723] width 75 height 34
checkbox input "false"
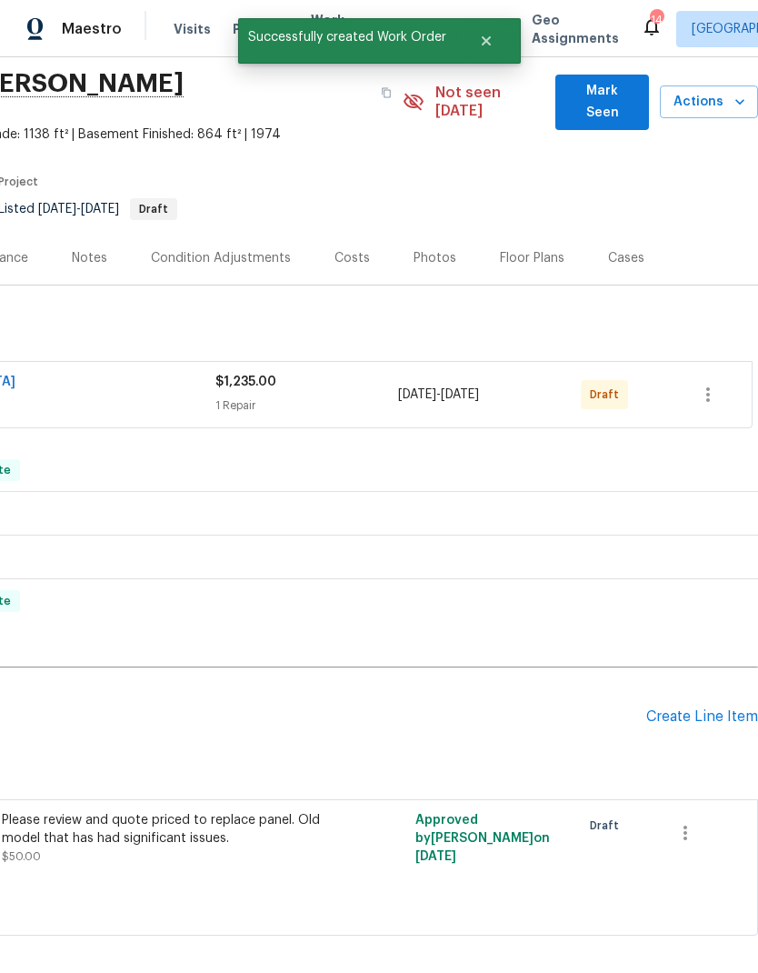
scroll to position [63, 269]
click at [710, 384] on icon "button" at bounding box center [708, 395] width 22 height 22
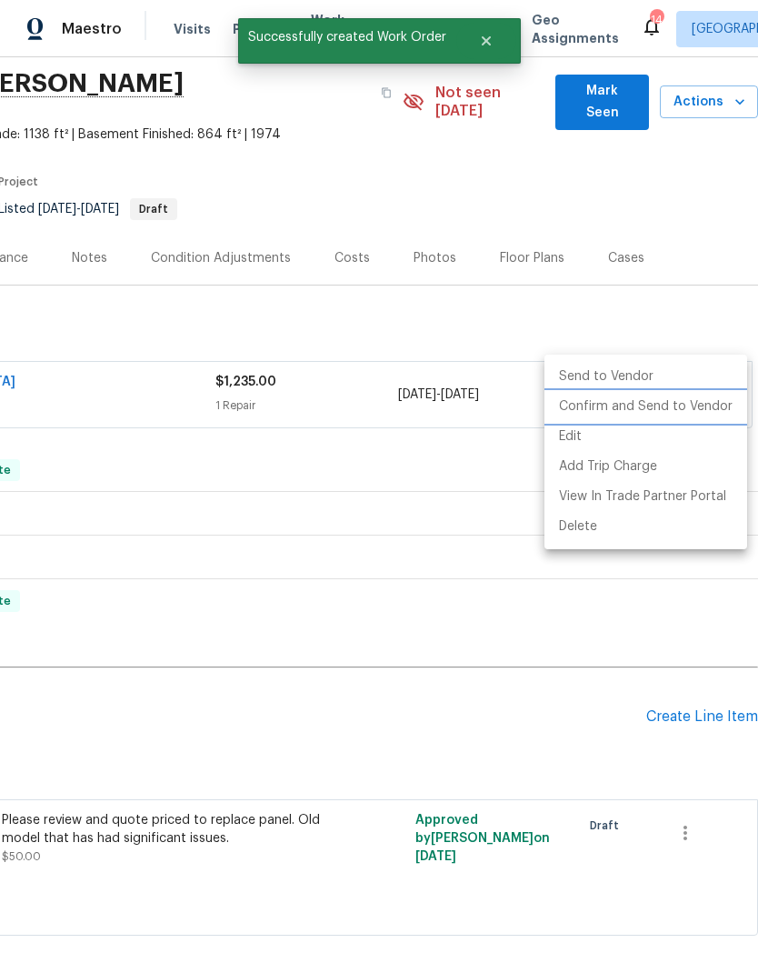
click at [691, 413] on li "Confirm and Send to Vendor" at bounding box center [646, 407] width 203 height 30
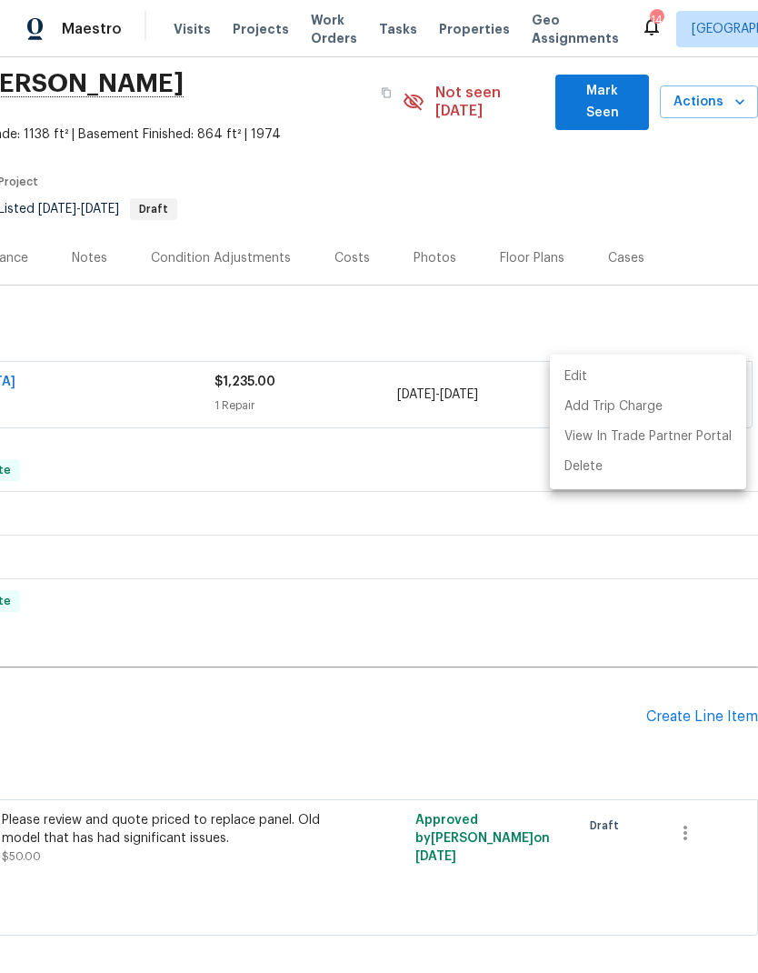
click at [557, 683] on div at bounding box center [379, 486] width 758 height 973
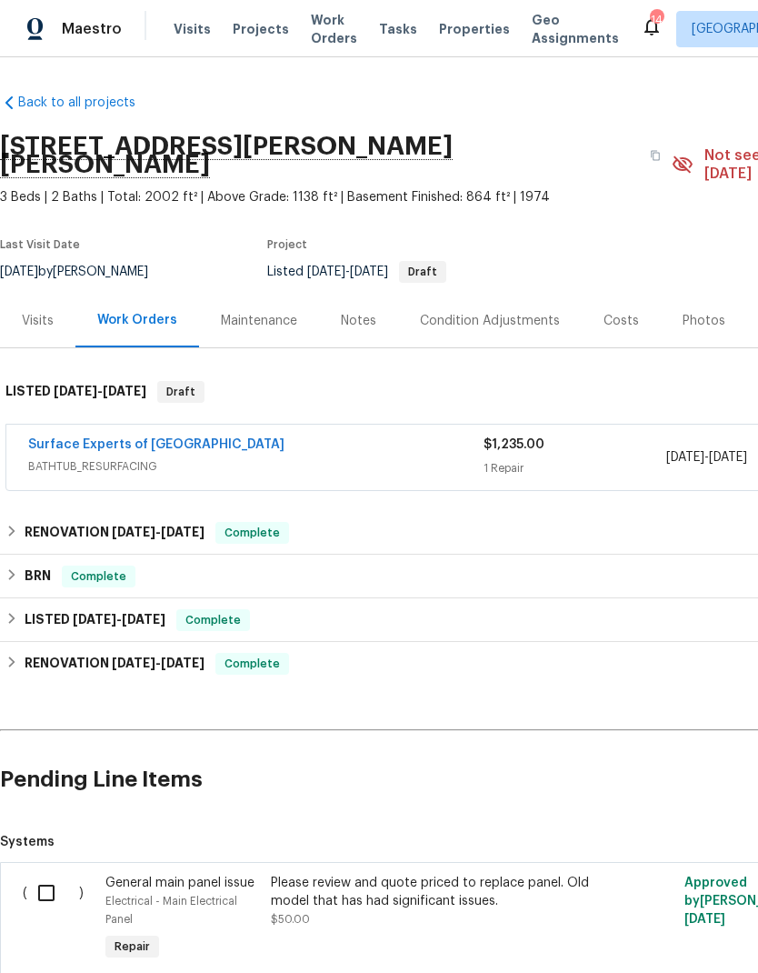
scroll to position [0, 0]
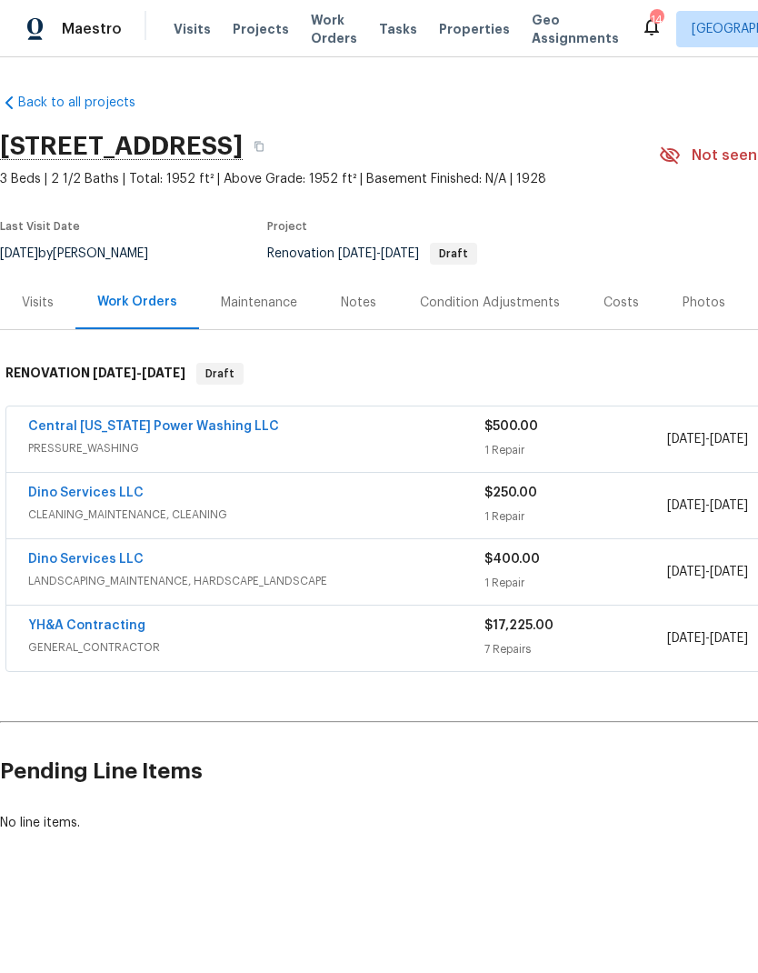
click at [118, 631] on link "YH&A Contracting" at bounding box center [86, 625] width 117 height 13
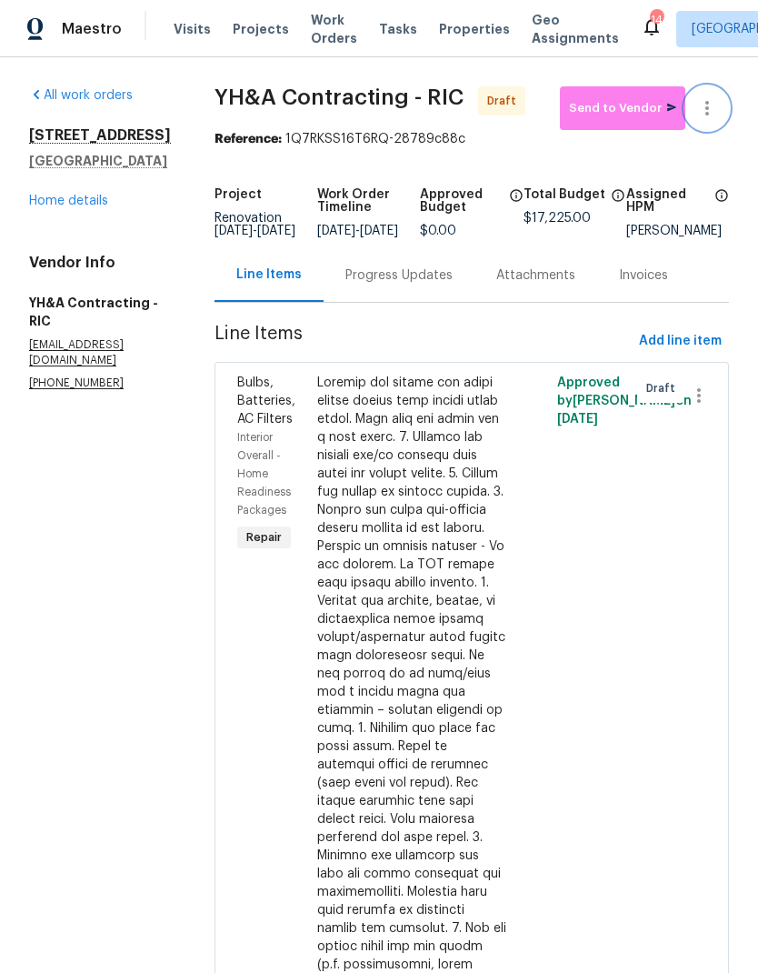
click at [715, 116] on icon "button" at bounding box center [707, 108] width 22 height 22
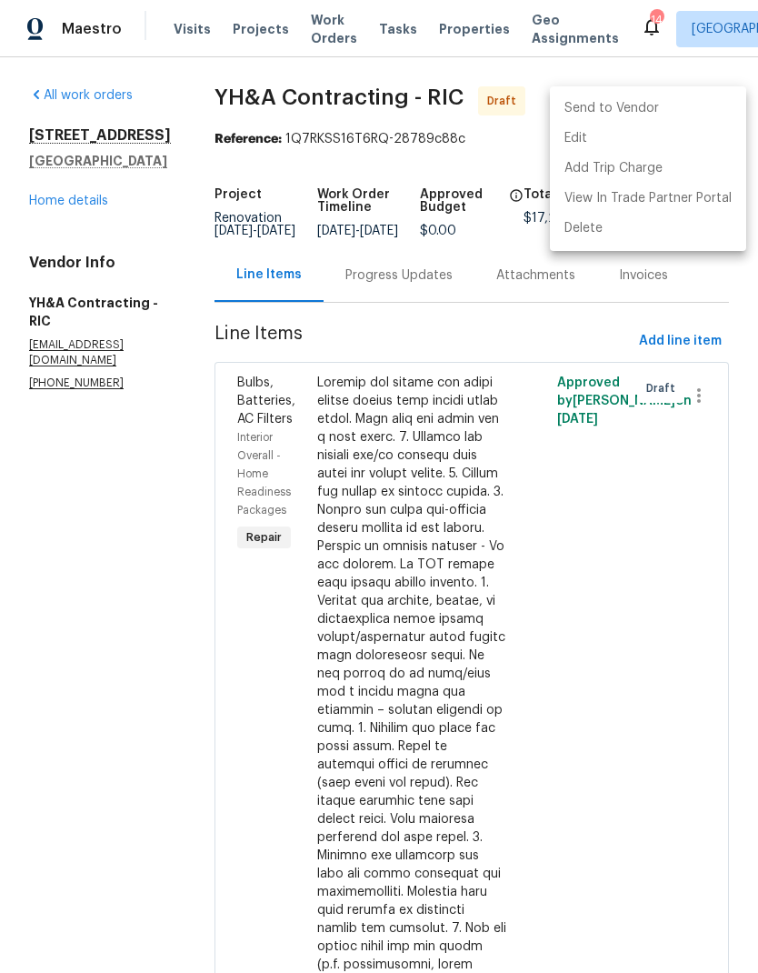
click at [509, 171] on div at bounding box center [379, 486] width 758 height 973
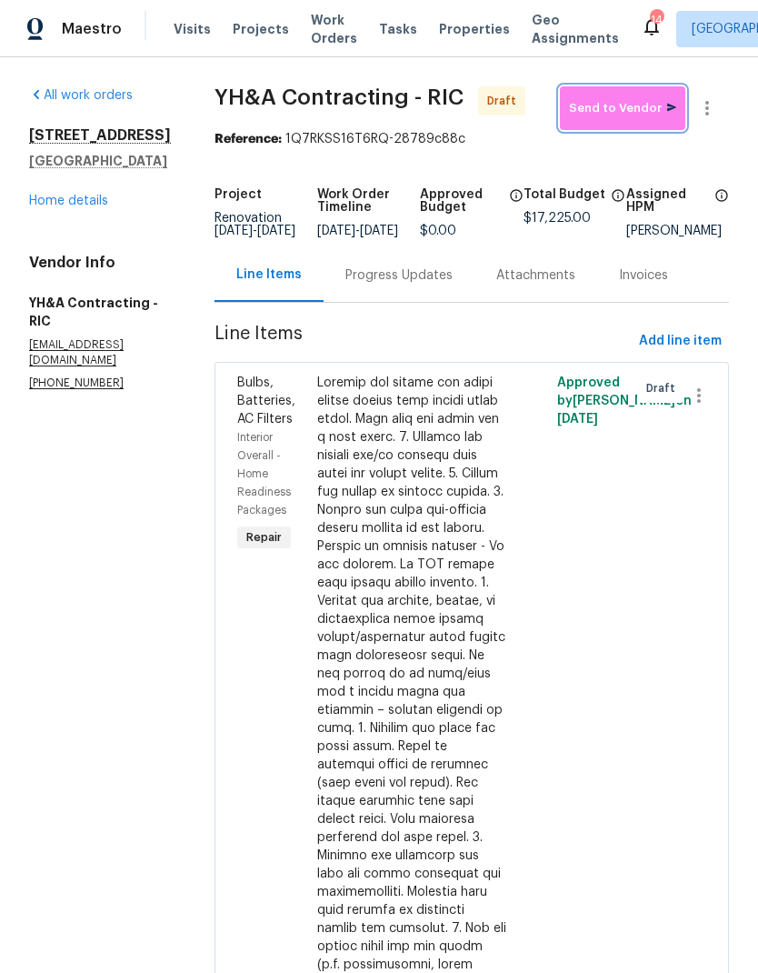
click at [638, 108] on span "Send to Vendor" at bounding box center [622, 108] width 107 height 21
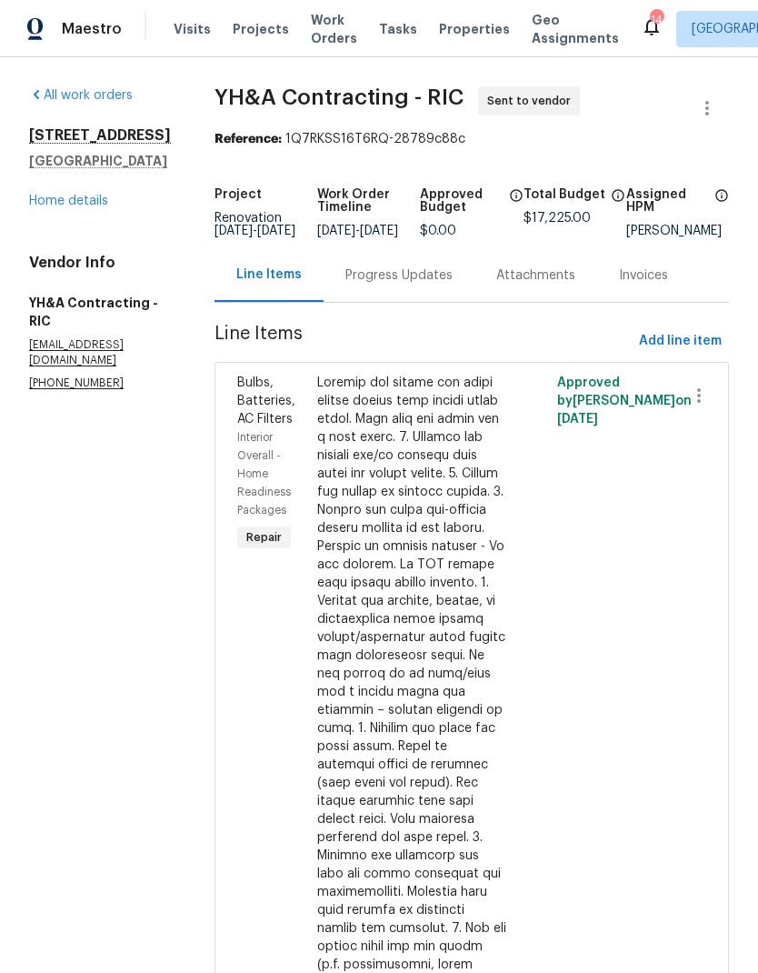
click at [50, 210] on div "[STREET_ADDRESS] Home details" at bounding box center [100, 168] width 142 height 84
click at [45, 207] on link "Home details" at bounding box center [68, 201] width 79 height 13
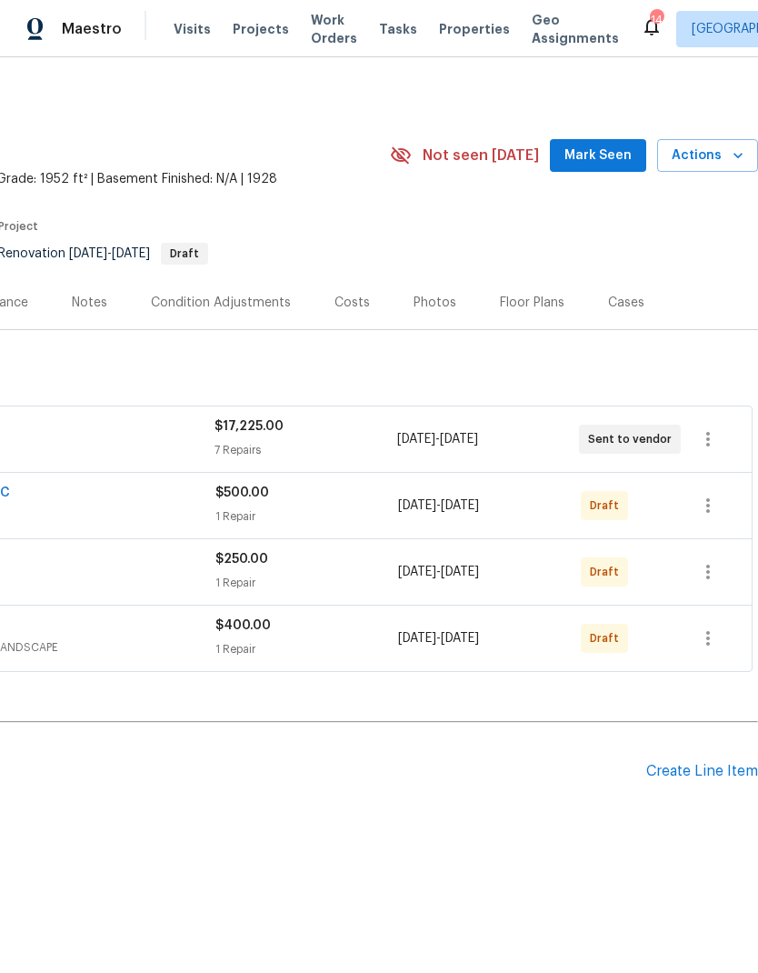
scroll to position [0, 269]
click at [706, 510] on icon "button" at bounding box center [708, 506] width 22 height 22
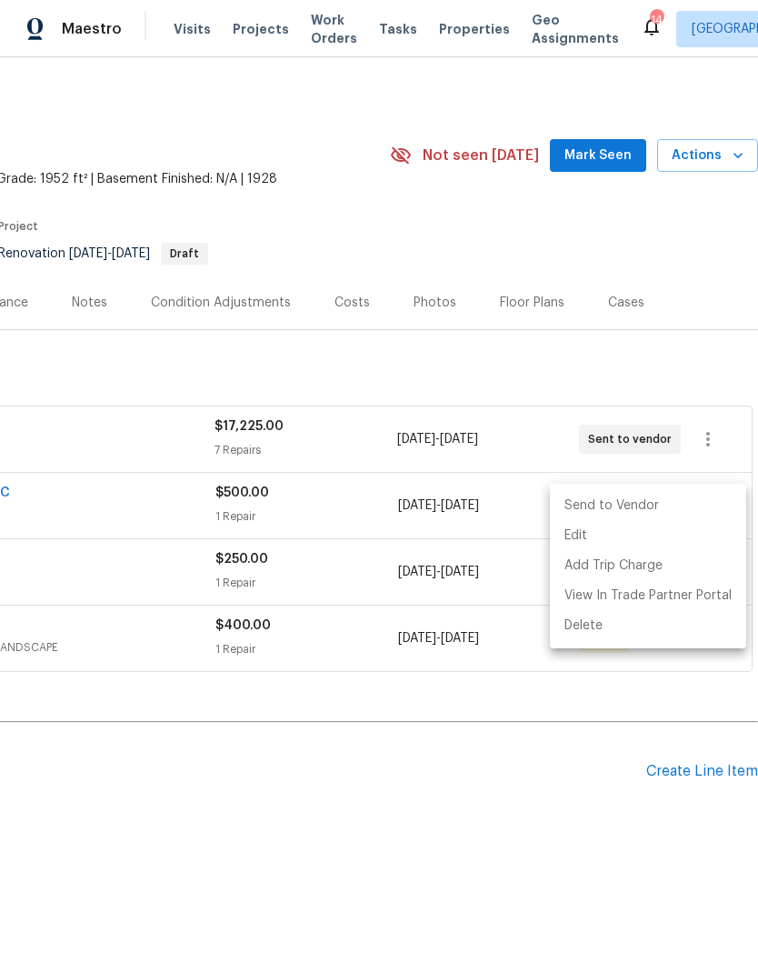
click at [683, 513] on li "Send to Vendor" at bounding box center [648, 506] width 196 height 30
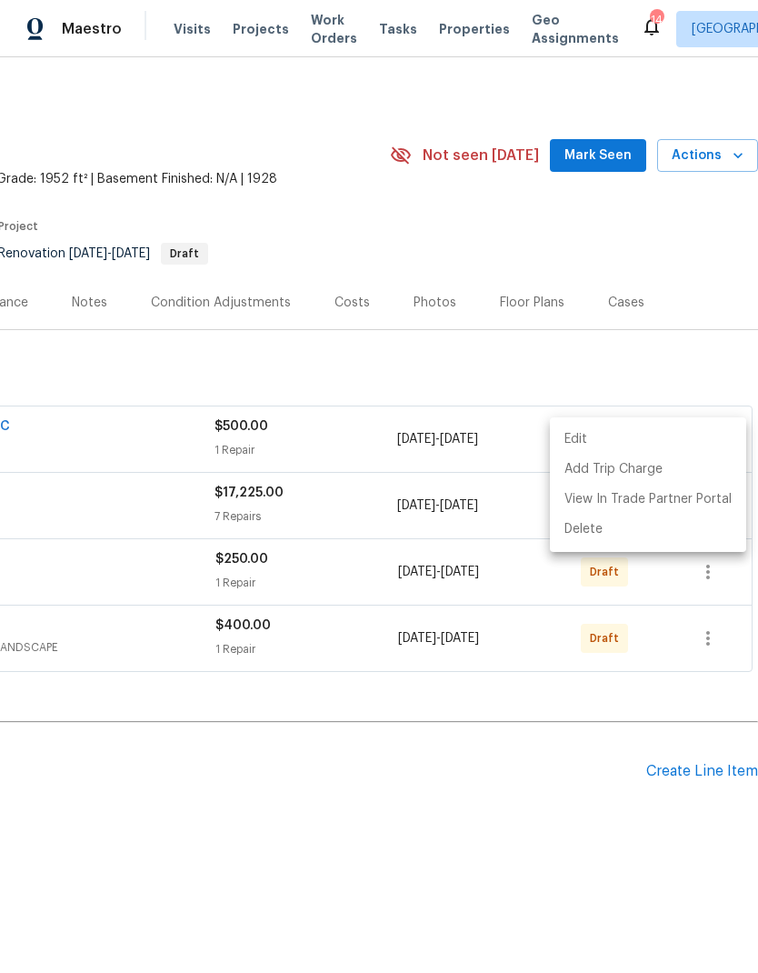
click at [704, 595] on div at bounding box center [379, 486] width 758 height 973
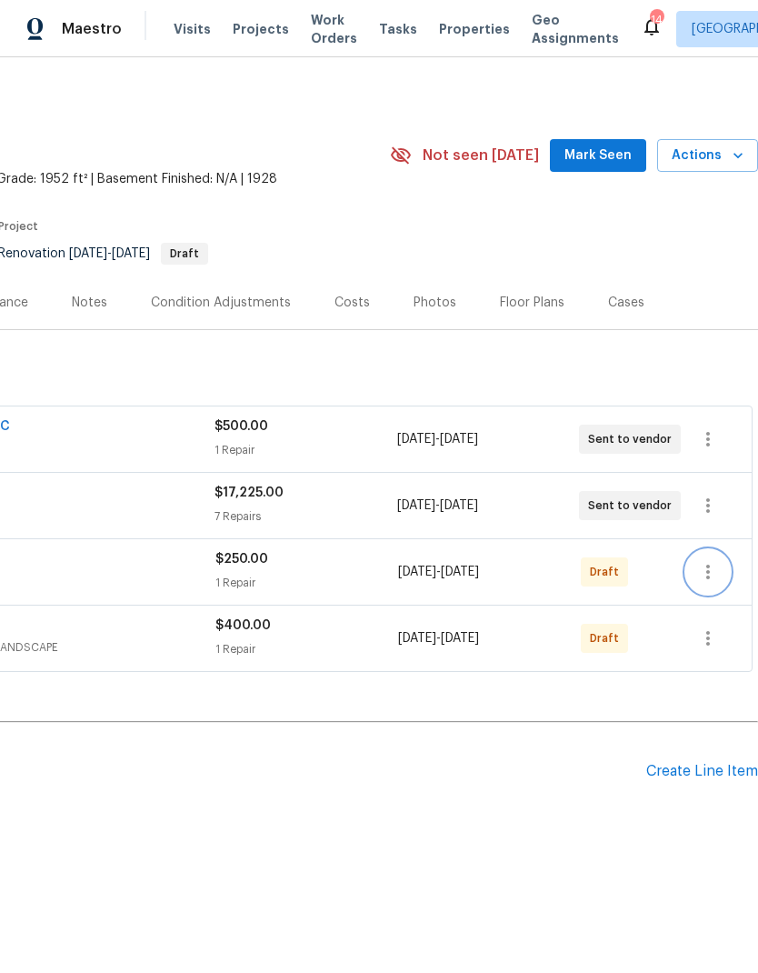
click at [702, 582] on icon "button" at bounding box center [708, 572] width 22 height 22
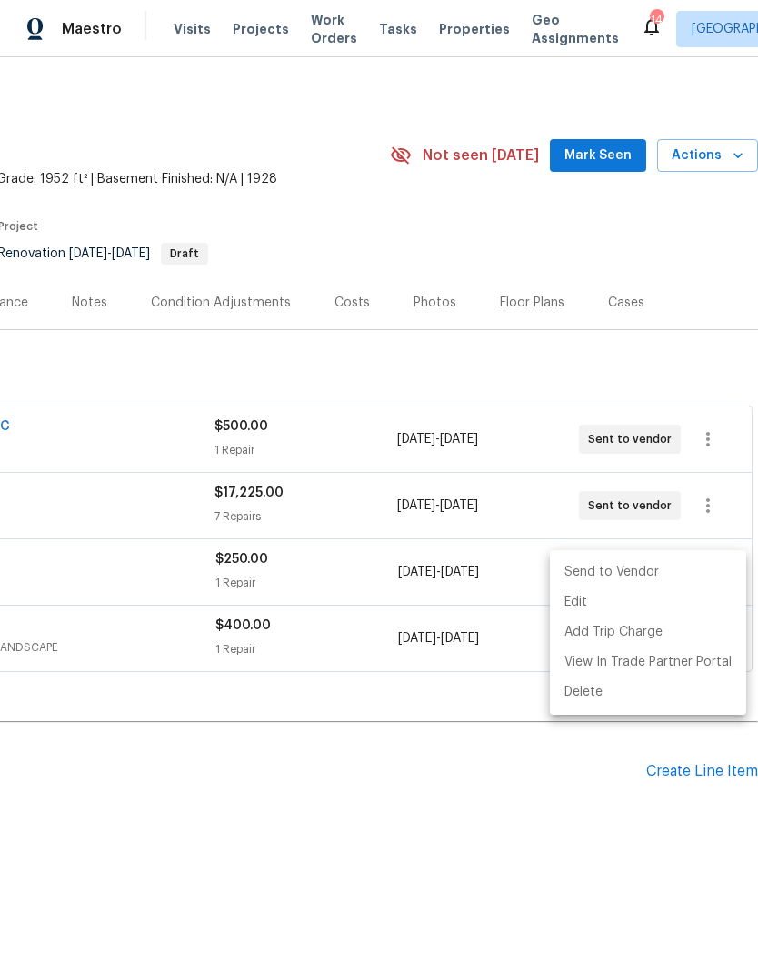
click at [685, 582] on li "Send to Vendor" at bounding box center [648, 572] width 196 height 30
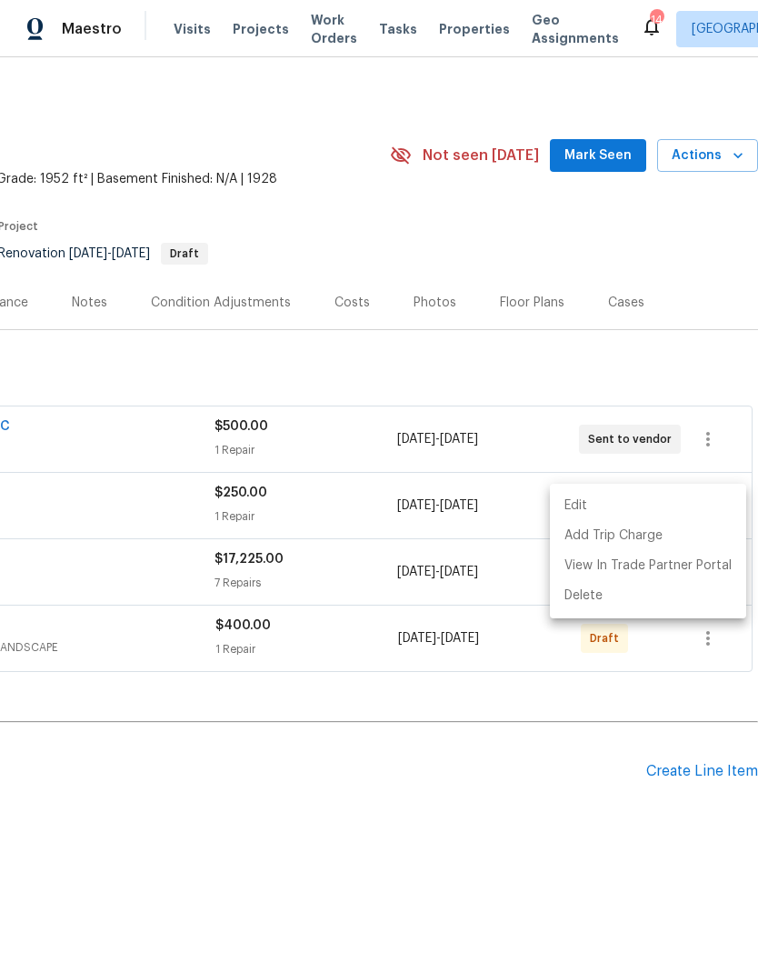
click at [710, 651] on div at bounding box center [379, 486] width 758 height 973
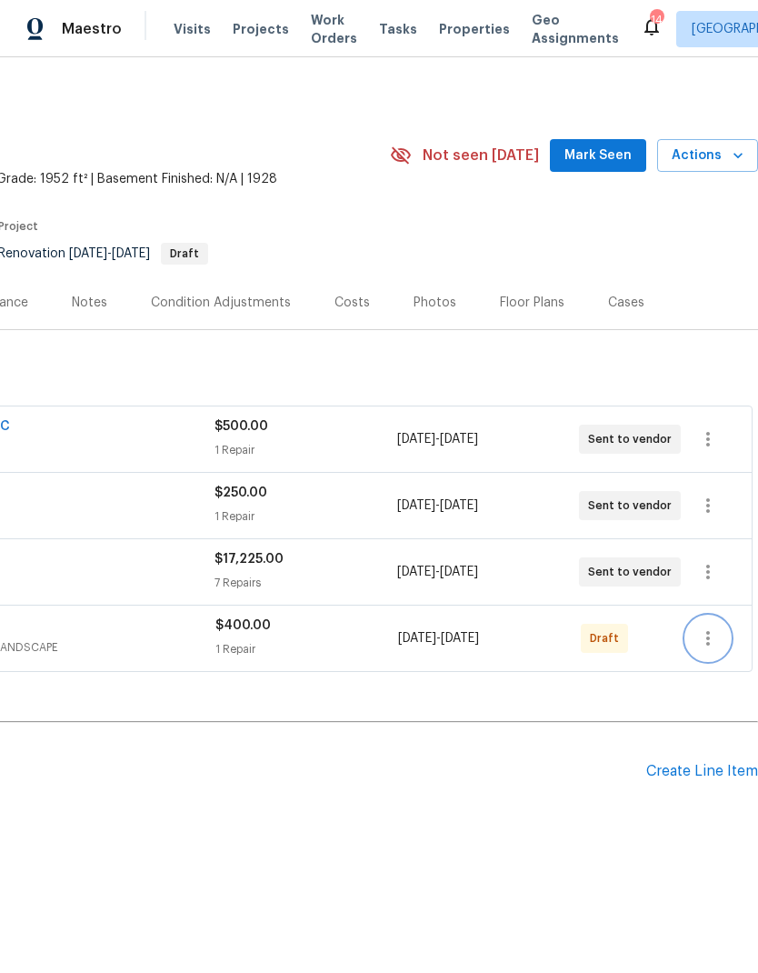
click at [716, 643] on icon "button" at bounding box center [708, 638] width 22 height 22
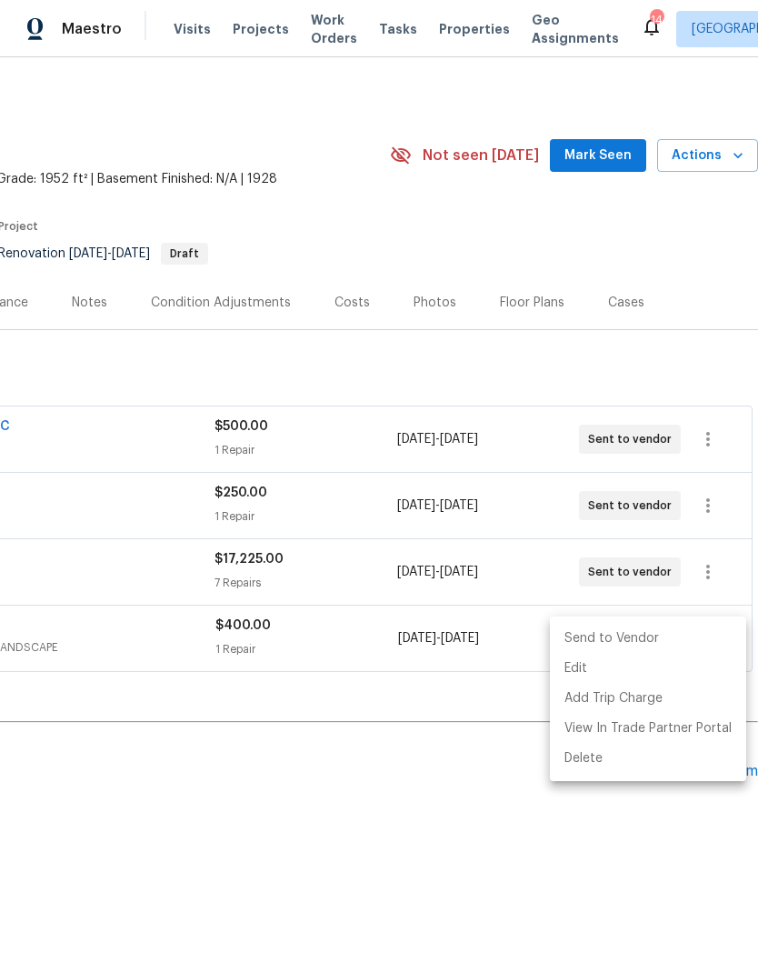
click at [690, 653] on li "Send to Vendor" at bounding box center [648, 639] width 196 height 30
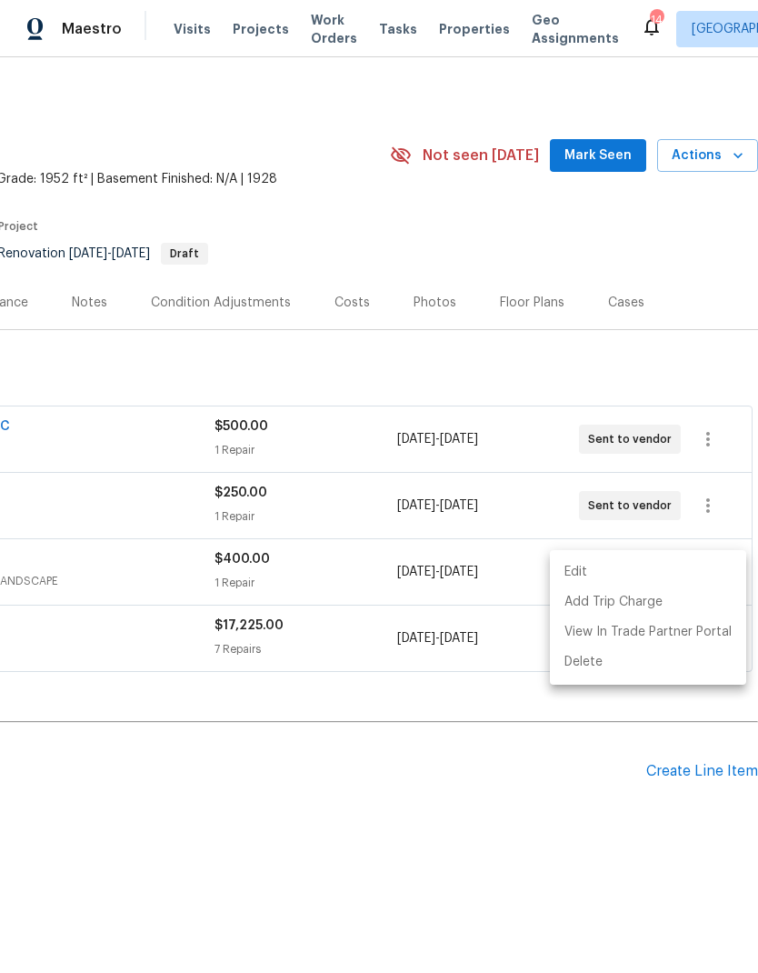
click at [440, 707] on div at bounding box center [379, 486] width 758 height 973
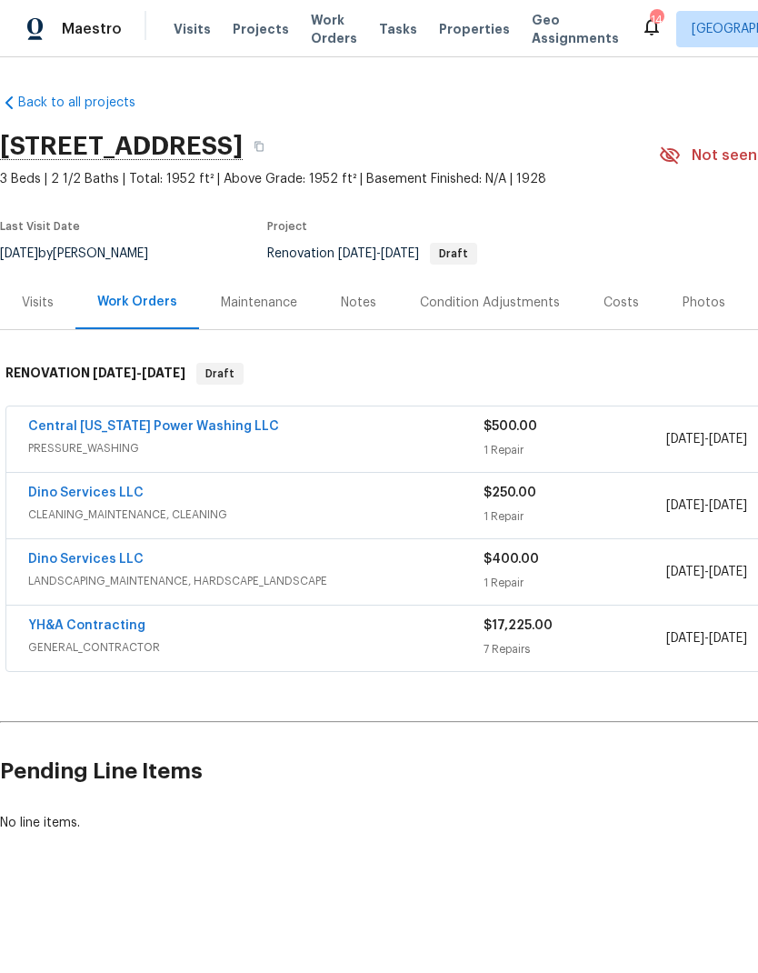
scroll to position [0, 0]
click at [110, 644] on span "GENERAL_CONTRACTOR" at bounding box center [255, 647] width 455 height 18
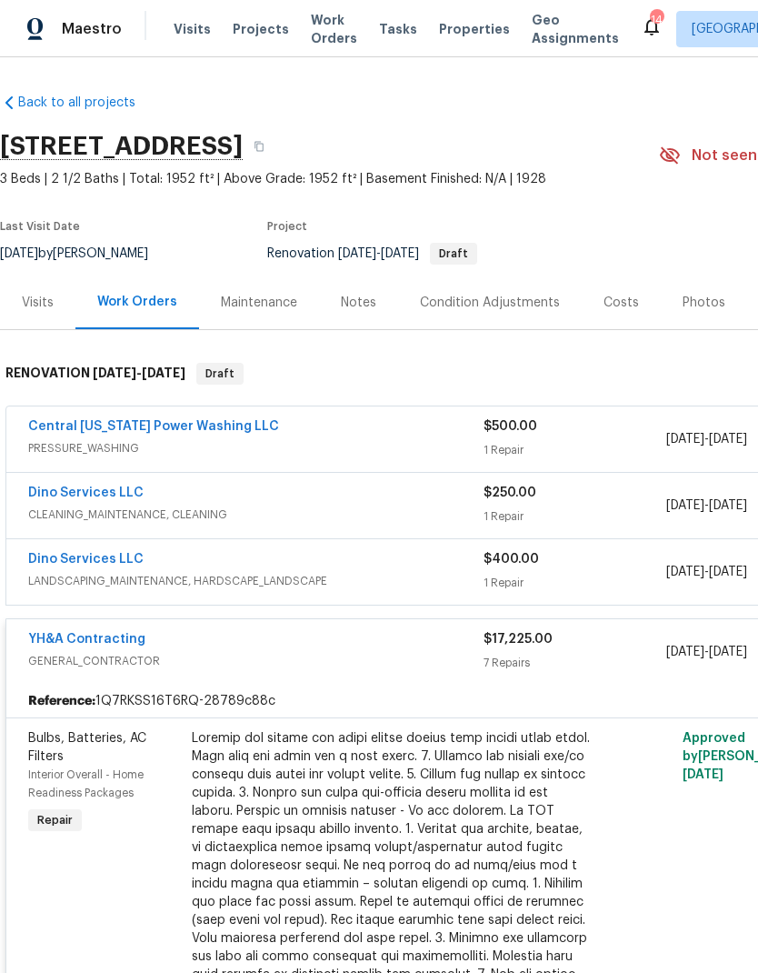
click at [124, 669] on span "GENERAL_CONTRACTOR" at bounding box center [255, 661] width 455 height 18
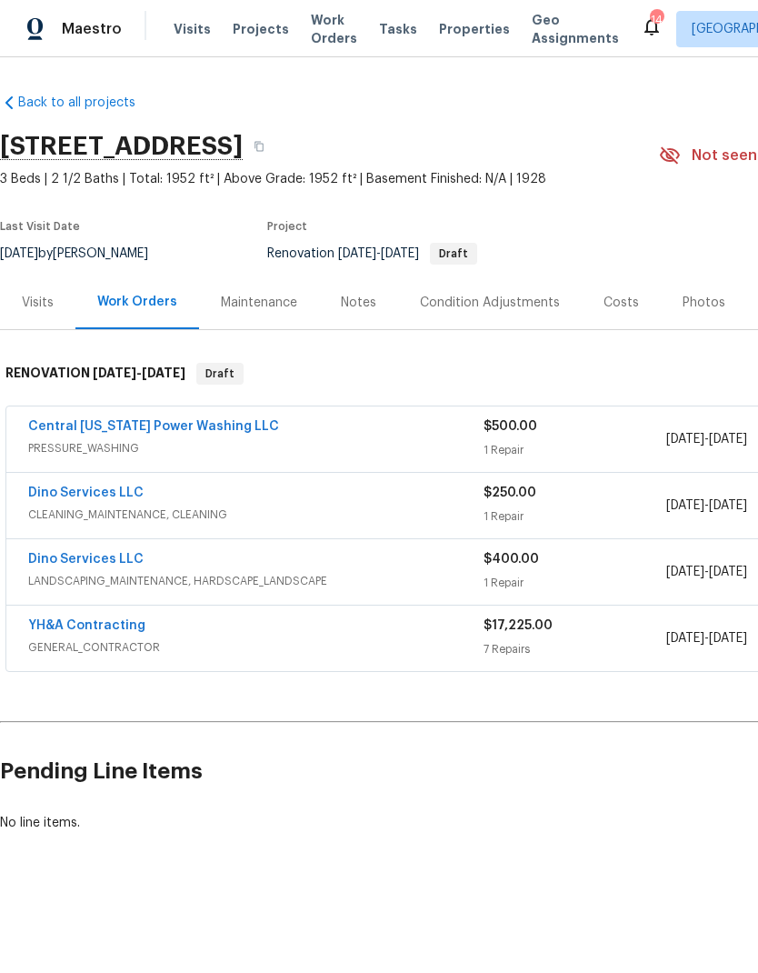
click at [115, 628] on link "YH&A Contracting" at bounding box center [86, 625] width 117 height 13
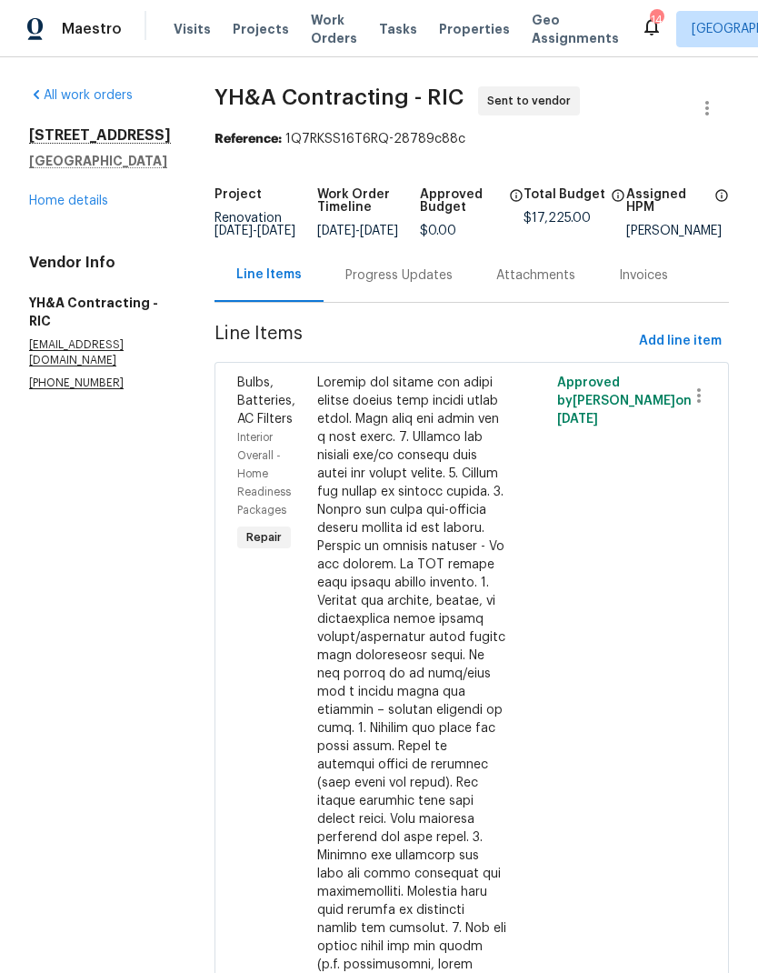
click at [389, 285] on div "Progress Updates" at bounding box center [398, 275] width 107 height 18
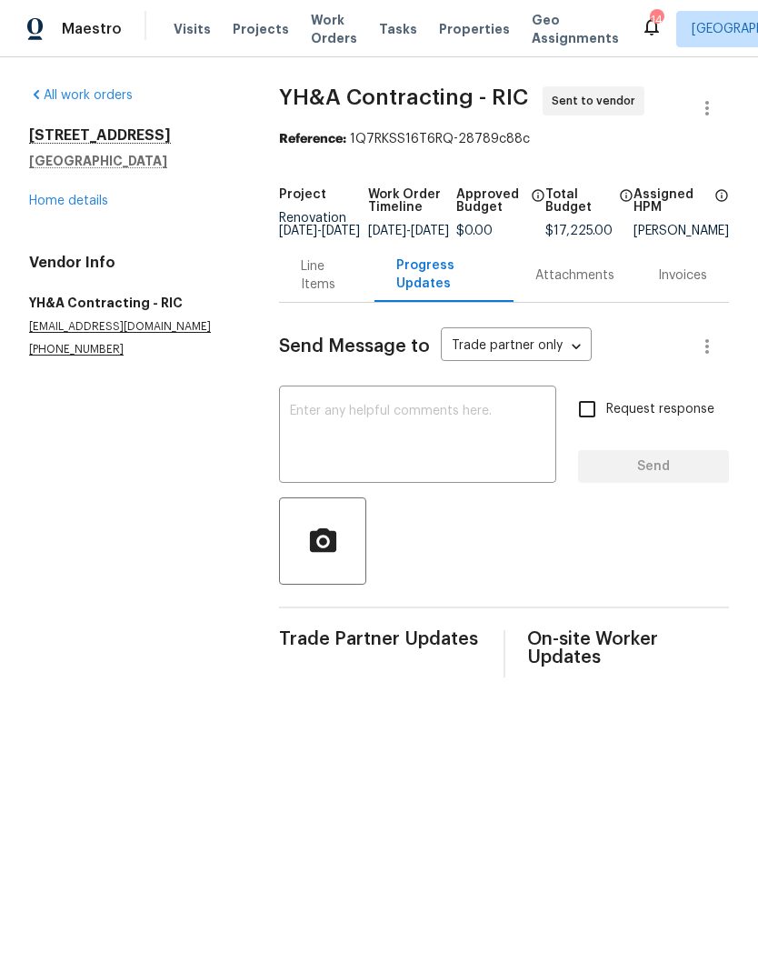
click at [436, 435] on textarea at bounding box center [417, 437] width 255 height 64
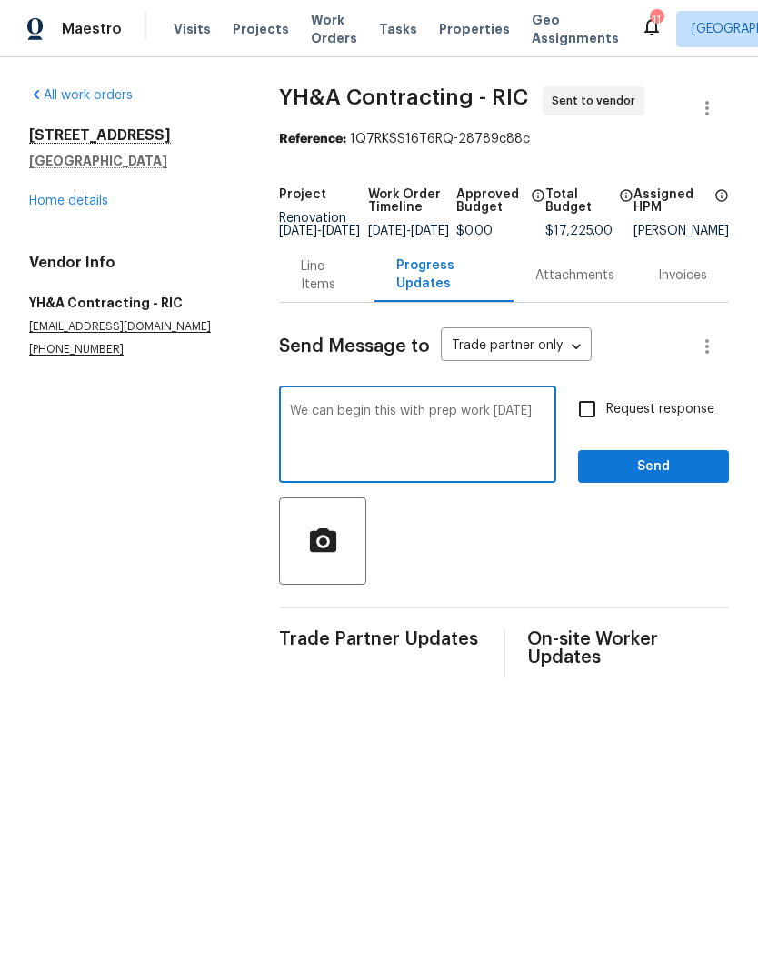
click at [539, 424] on textarea "We can begin this with prep work [DATE]" at bounding box center [417, 437] width 255 height 64
type textarea "We can begin this with prep work [DATE]"
click at [592, 424] on input "Request response" at bounding box center [587, 409] width 38 height 38
checkbox input "true"
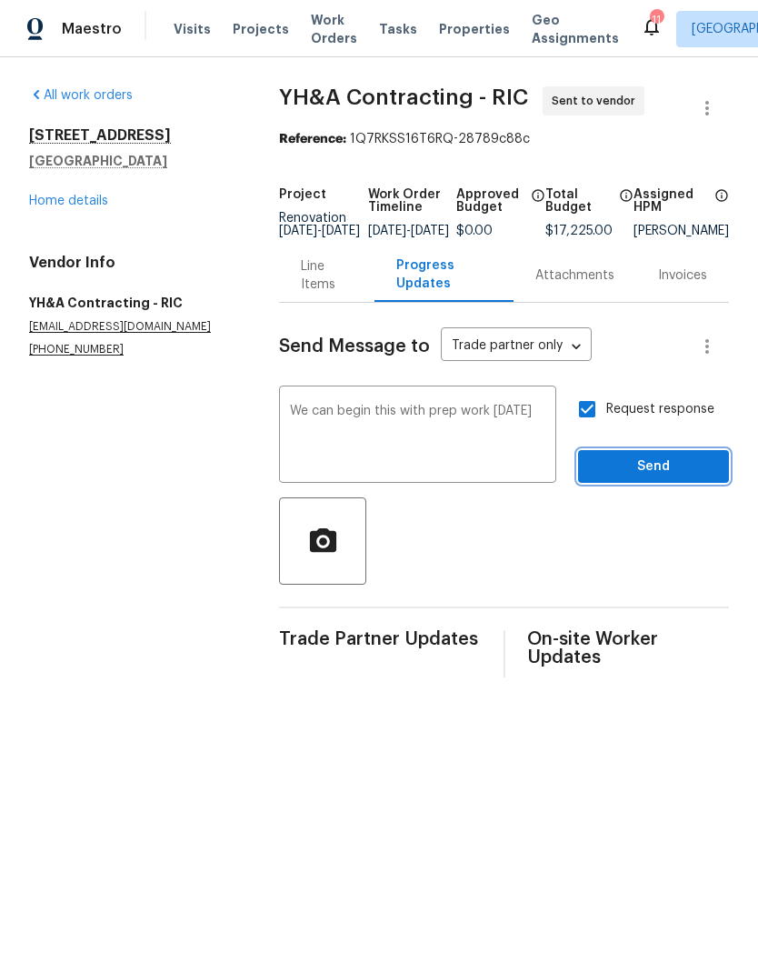
click at [676, 478] on span "Send" at bounding box center [654, 466] width 122 height 23
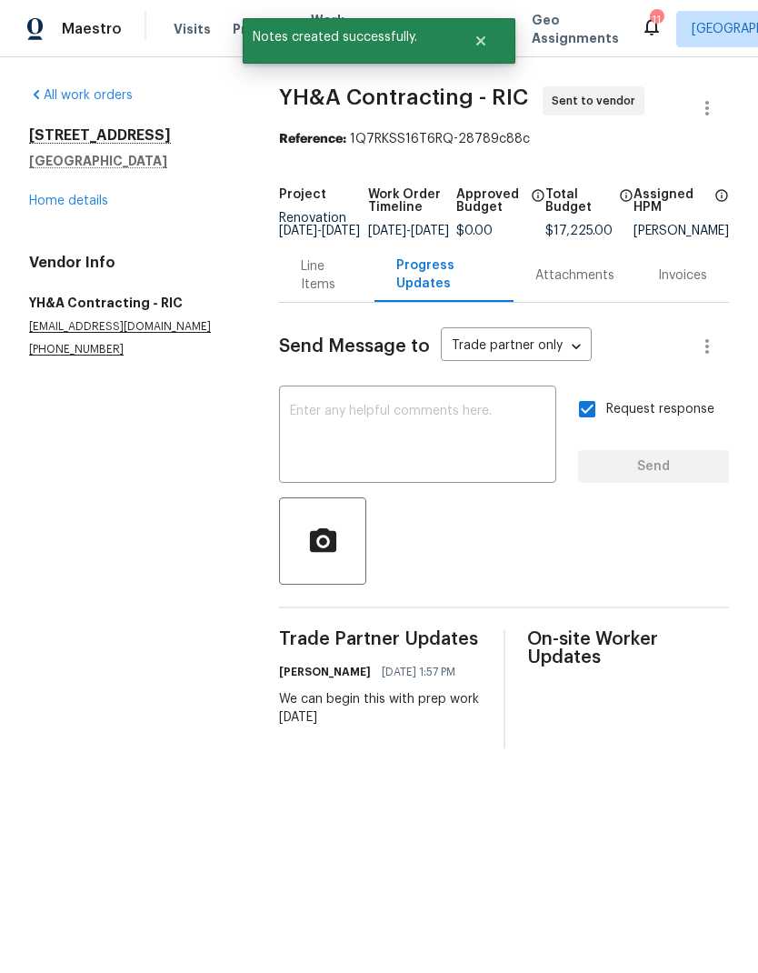
click at [95, 195] on link "Home details" at bounding box center [68, 201] width 79 height 13
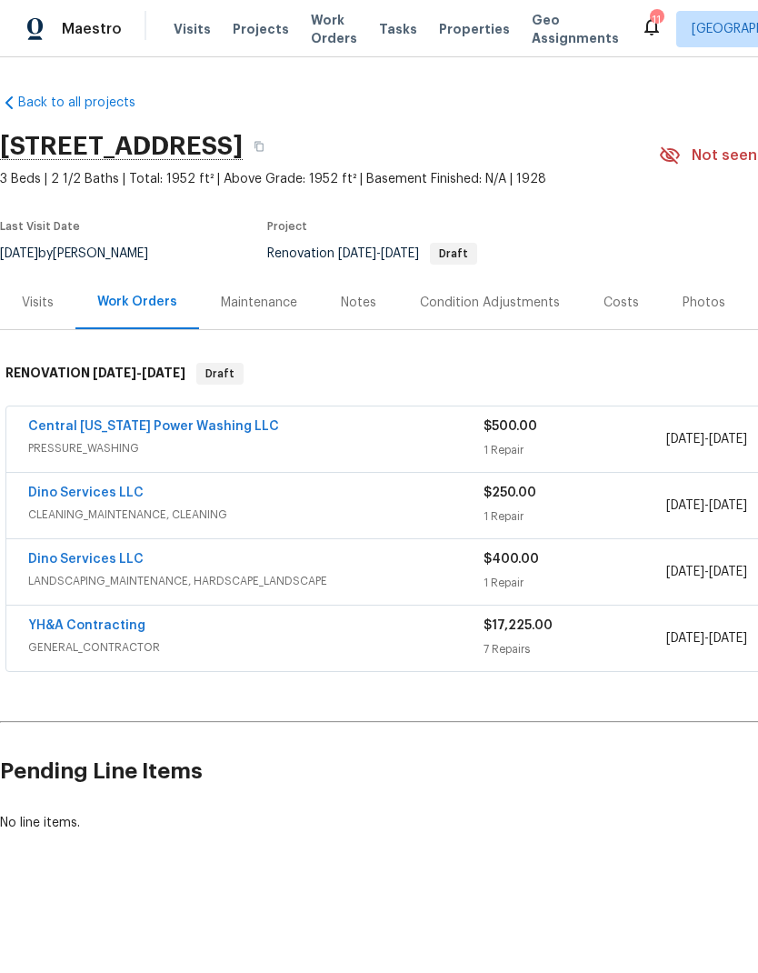
click at [370, 295] on div "Notes" at bounding box center [358, 303] width 35 height 18
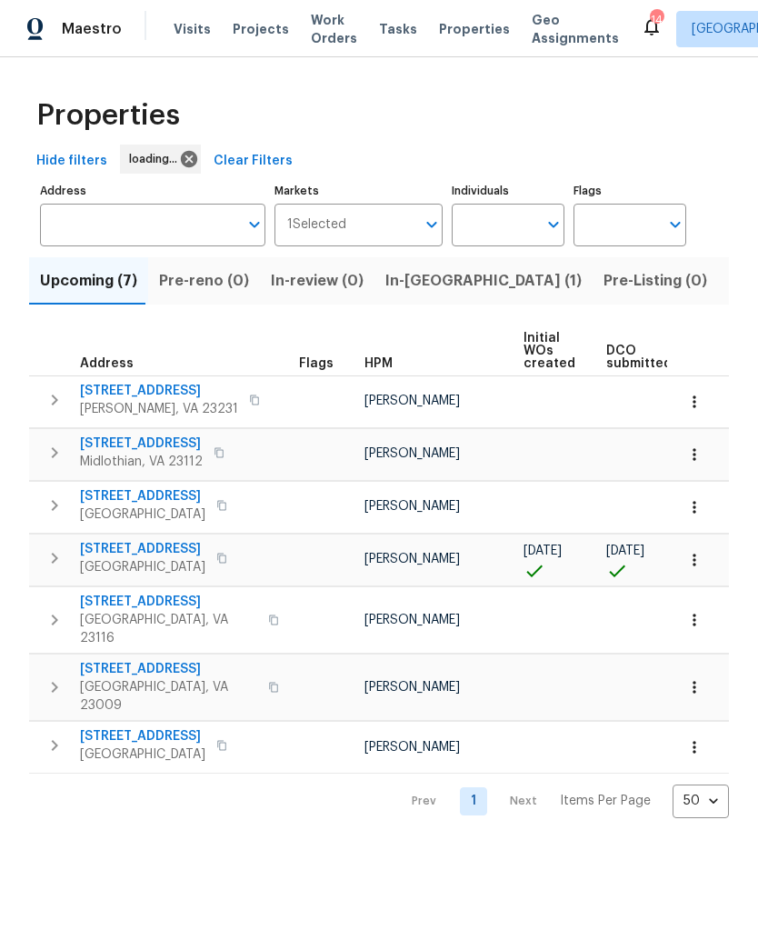
click at [641, 15] on icon at bounding box center [652, 26] width 22 height 22
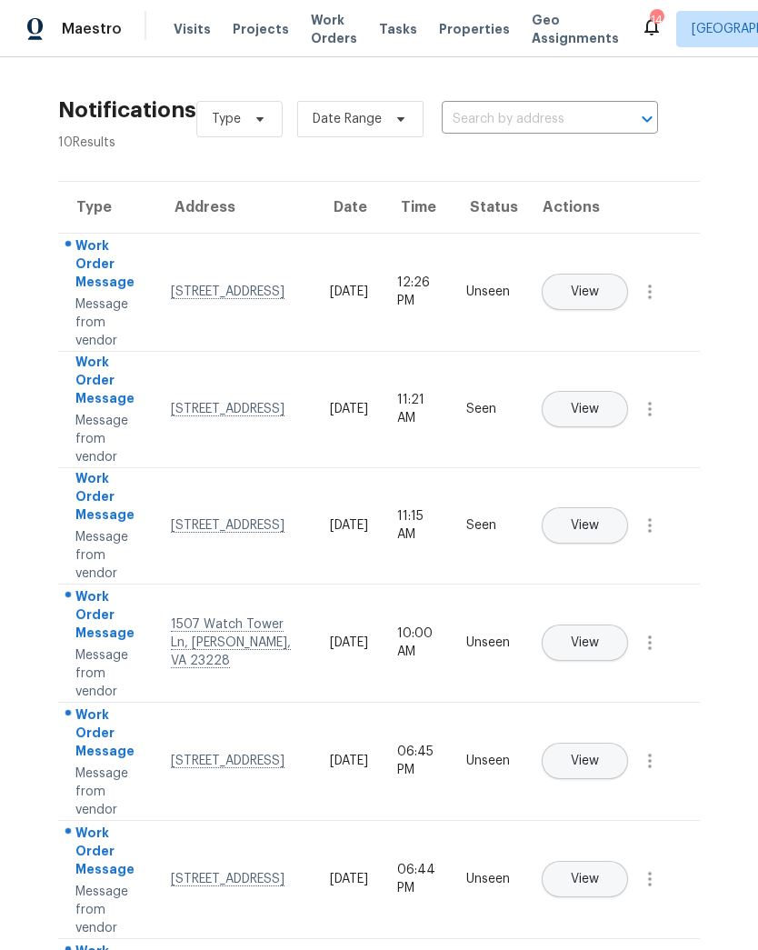
click at [614, 279] on button "View" at bounding box center [585, 292] width 86 height 36
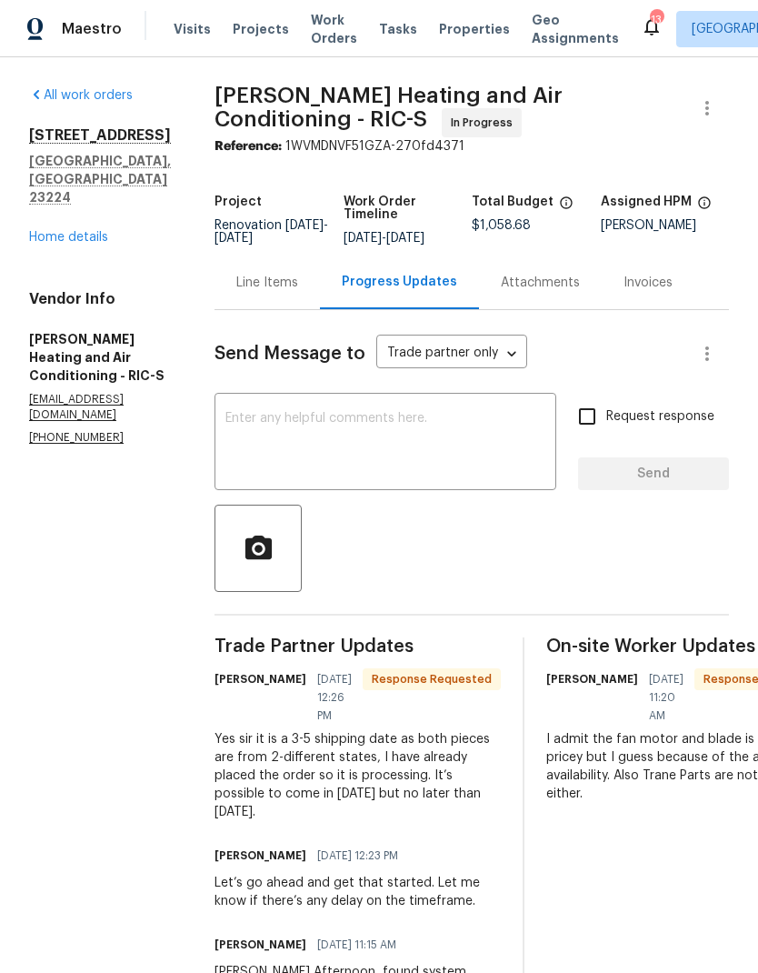
click at [490, 431] on textarea at bounding box center [385, 444] width 320 height 64
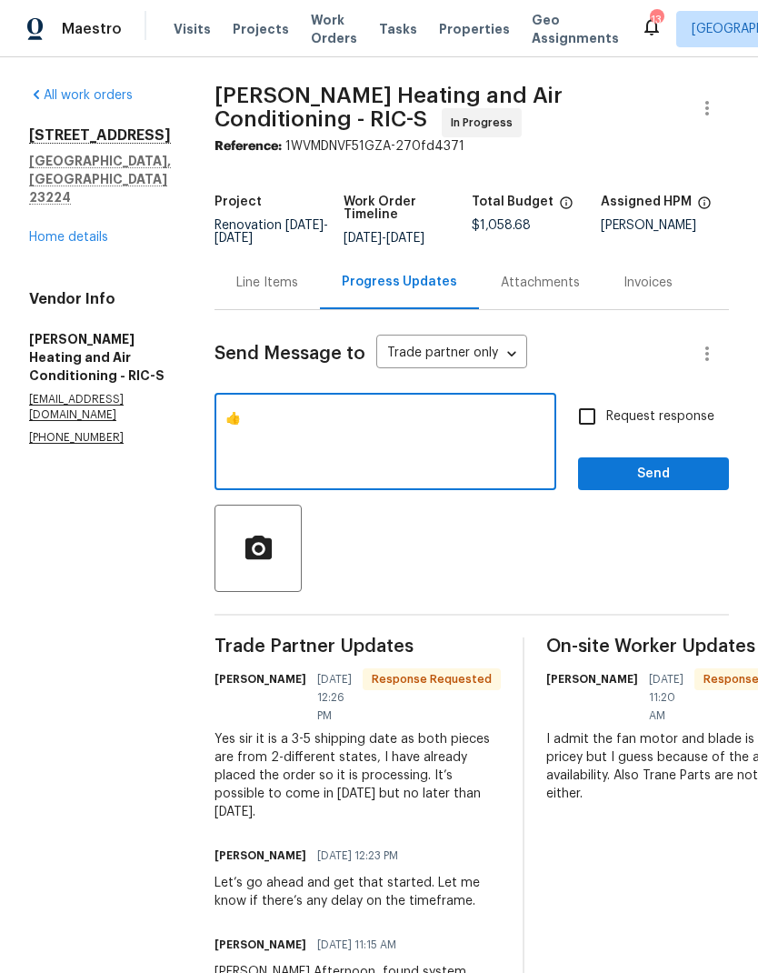
type textarea "👍"
click at [661, 466] on span "Send" at bounding box center [654, 474] width 122 height 23
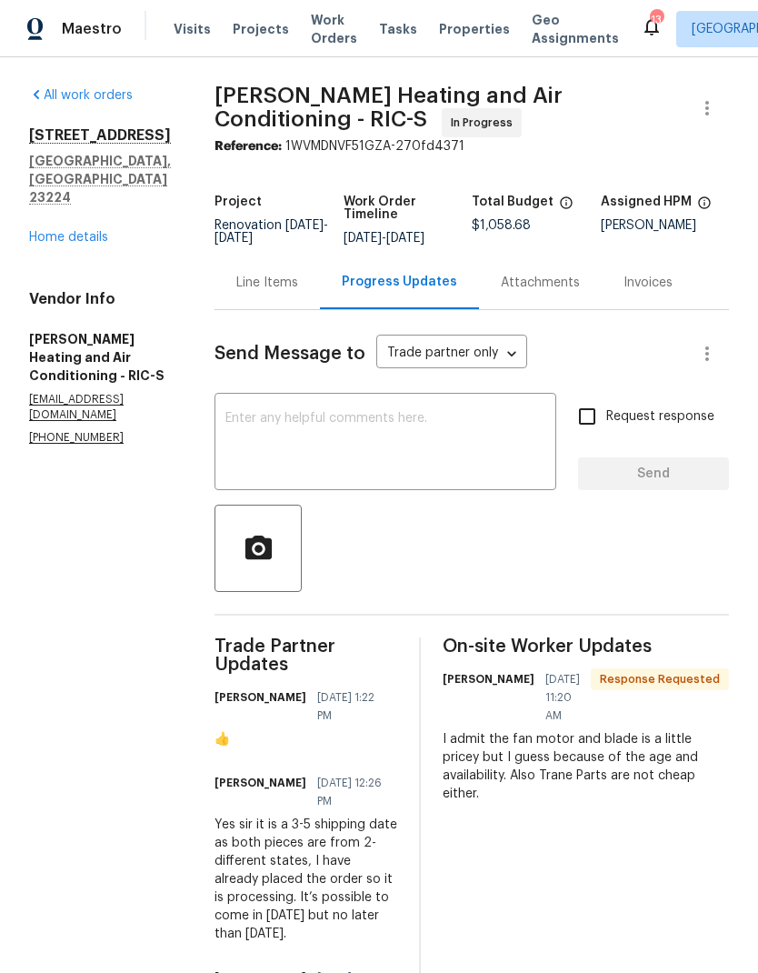
click at [650, 17] on div "13" at bounding box center [656, 20] width 13 height 18
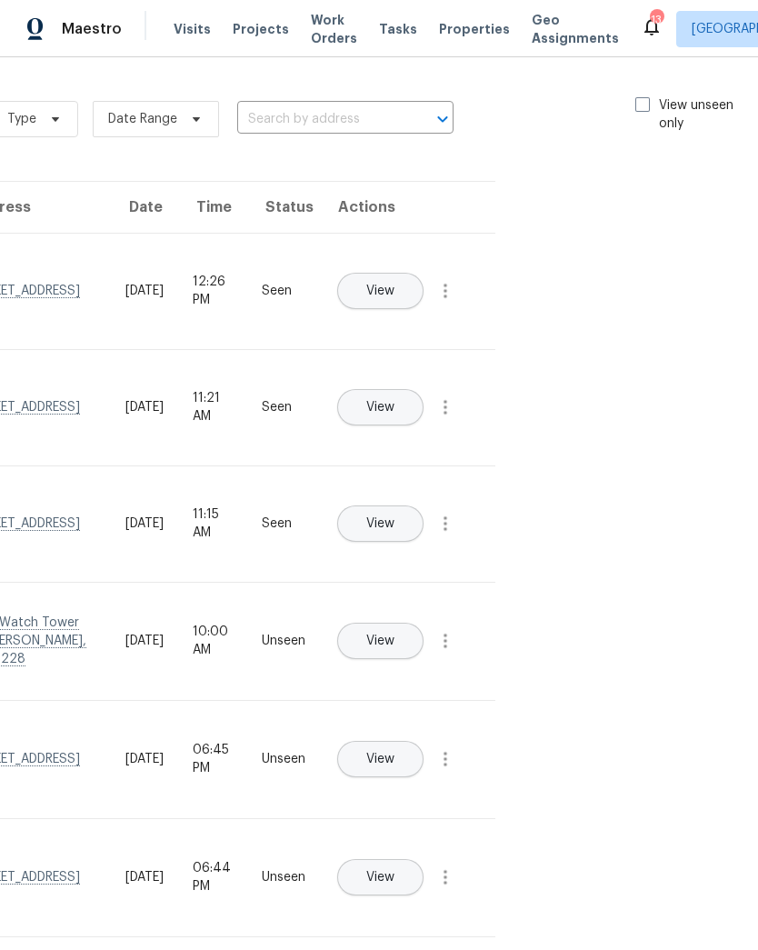
scroll to position [0, 205]
click at [637, 111] on span at bounding box center [642, 104] width 15 height 15
click at [637, 108] on input "View unseen only" at bounding box center [641, 102] width 12 height 12
checkbox input "true"
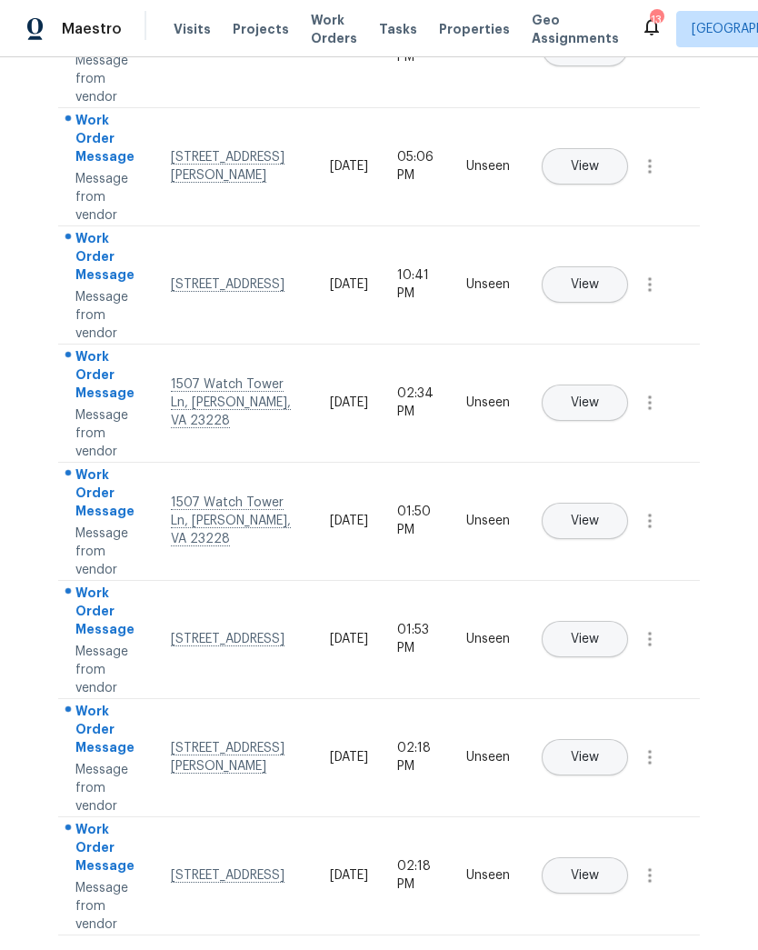
scroll to position [480, 0]
click at [628, 621] on button "View" at bounding box center [585, 639] width 86 height 36
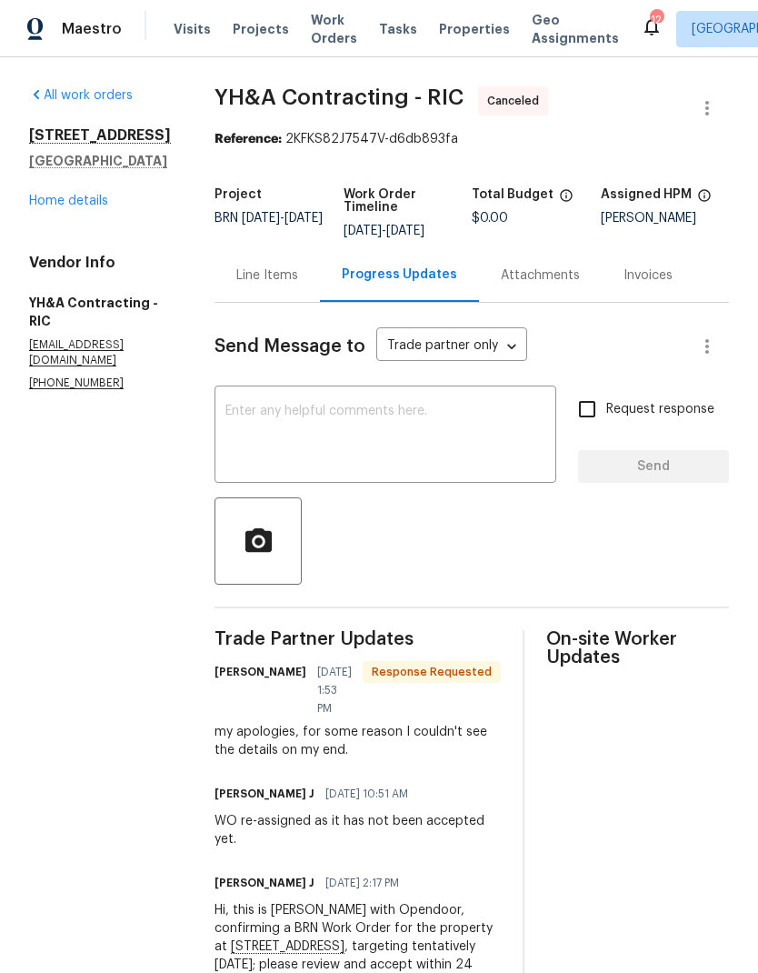
click at [489, 455] on textarea at bounding box center [385, 437] width 320 height 64
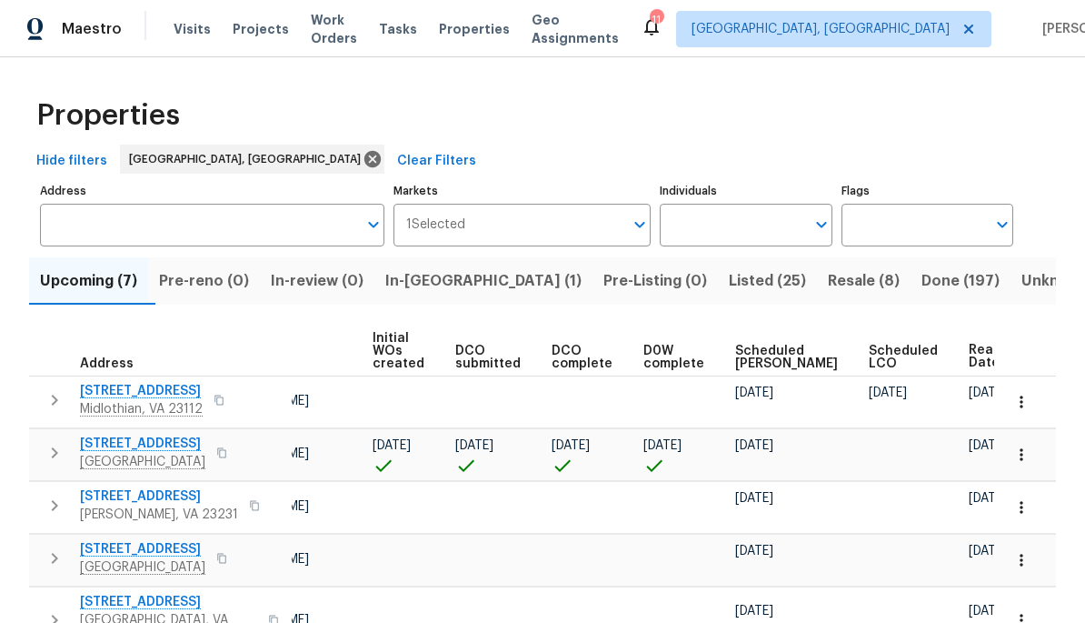
scroll to position [0, 150]
click at [757, 358] on span "Ready Date" at bounding box center [990, 356] width 40 height 25
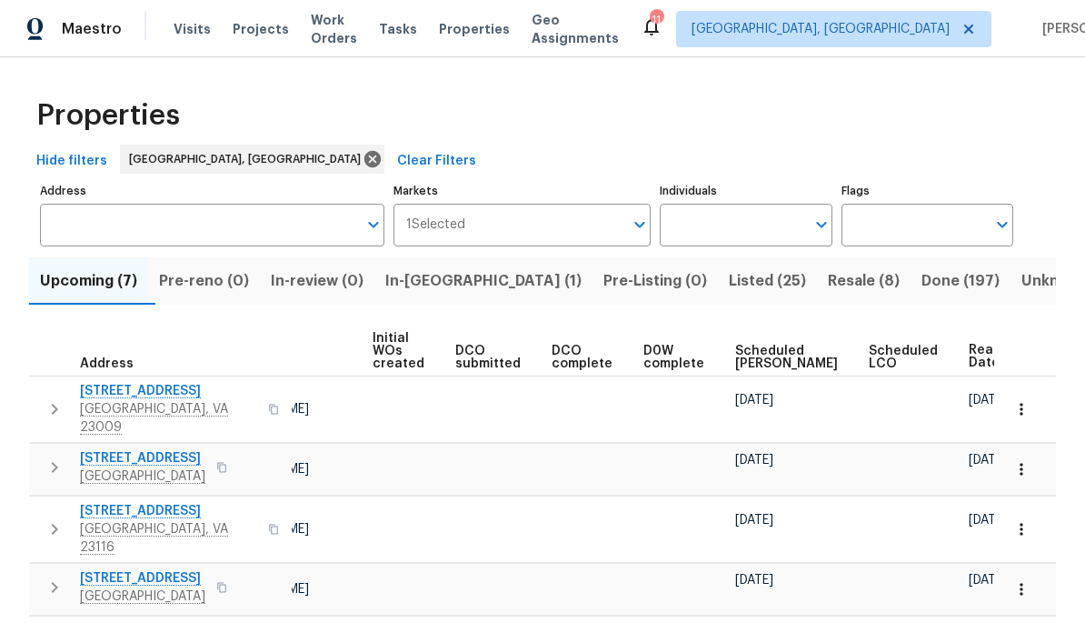
scroll to position [0, 150]
click at [757, 352] on span "Ready Date" at bounding box center [990, 356] width 40 height 25
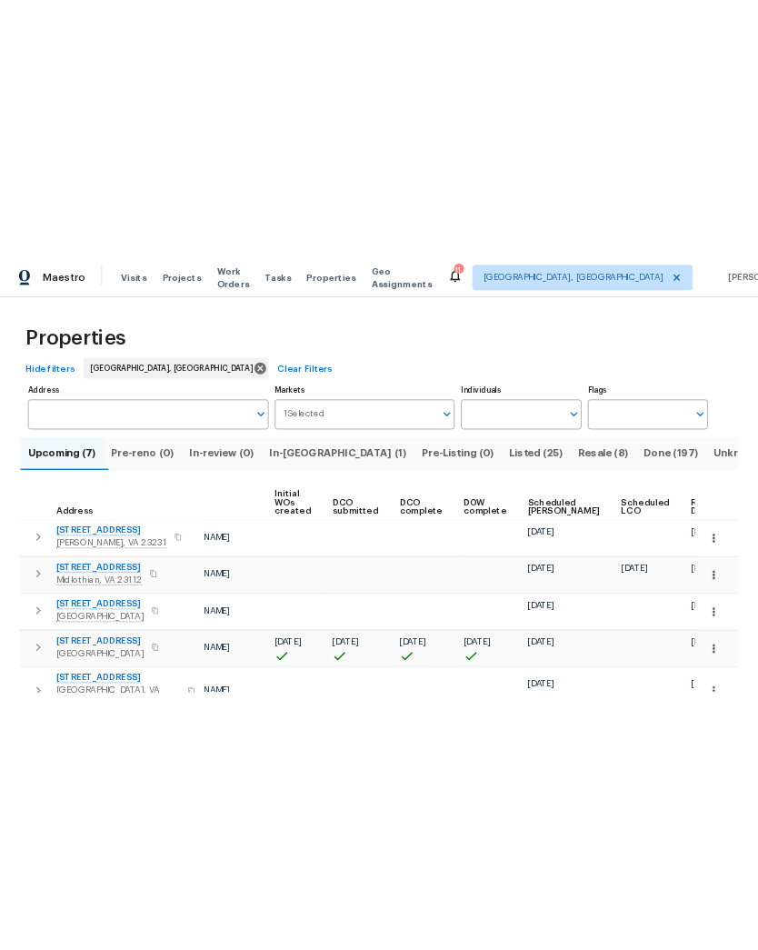
scroll to position [0, 130]
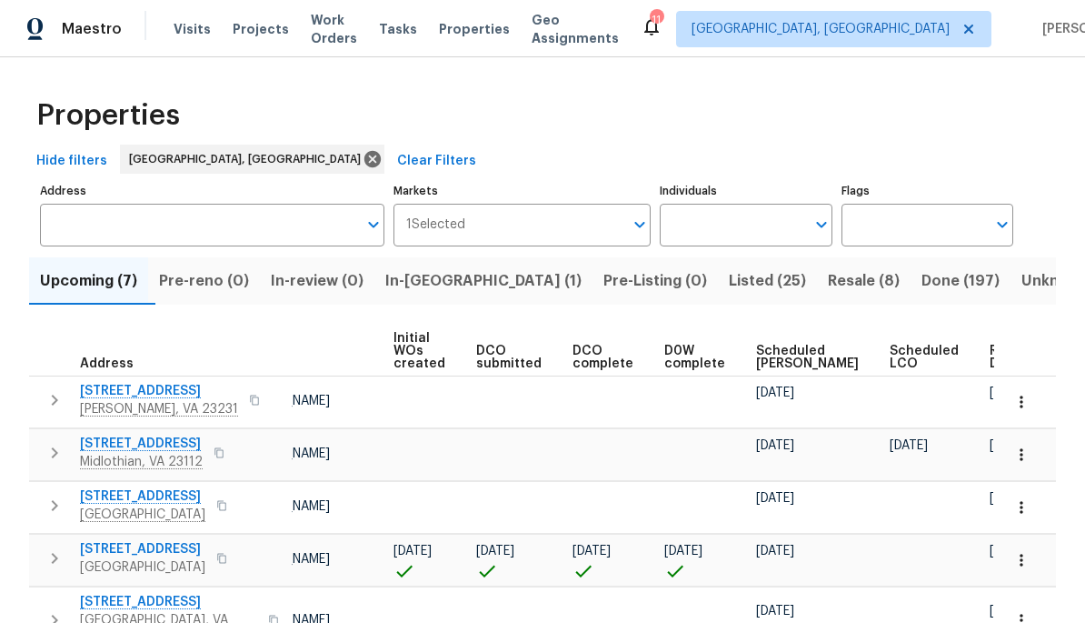
click at [470, 291] on span "In-[GEOGRAPHIC_DATA] (1)" at bounding box center [483, 280] width 196 height 25
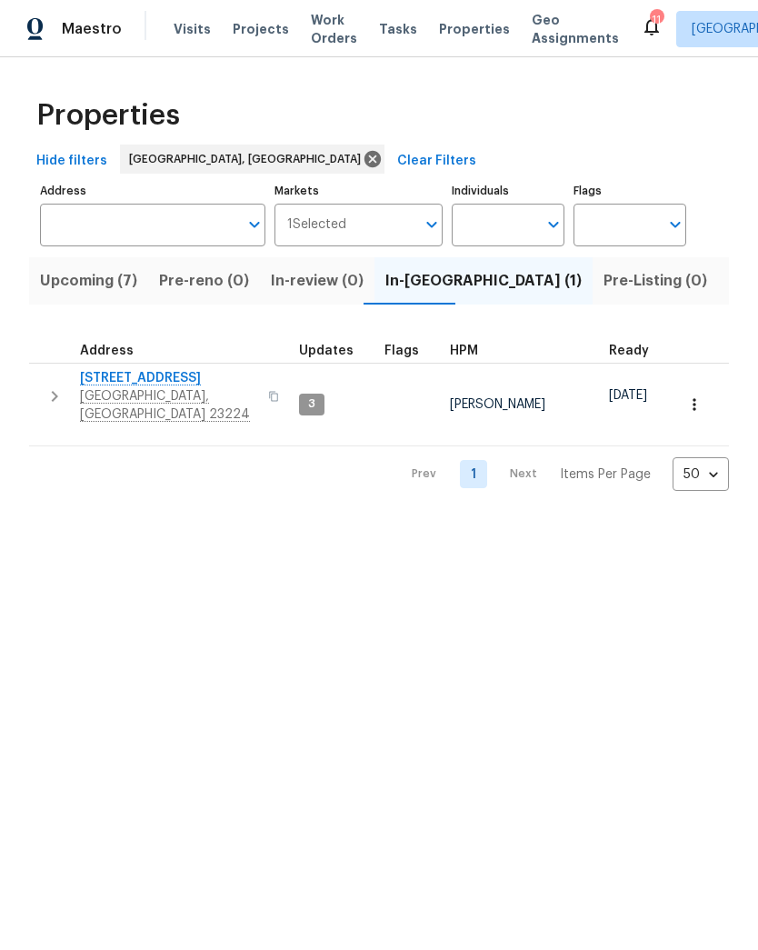
click at [115, 289] on span "Upcoming (7)" at bounding box center [88, 280] width 97 height 25
